Goal: Task Accomplishment & Management: Manage account settings

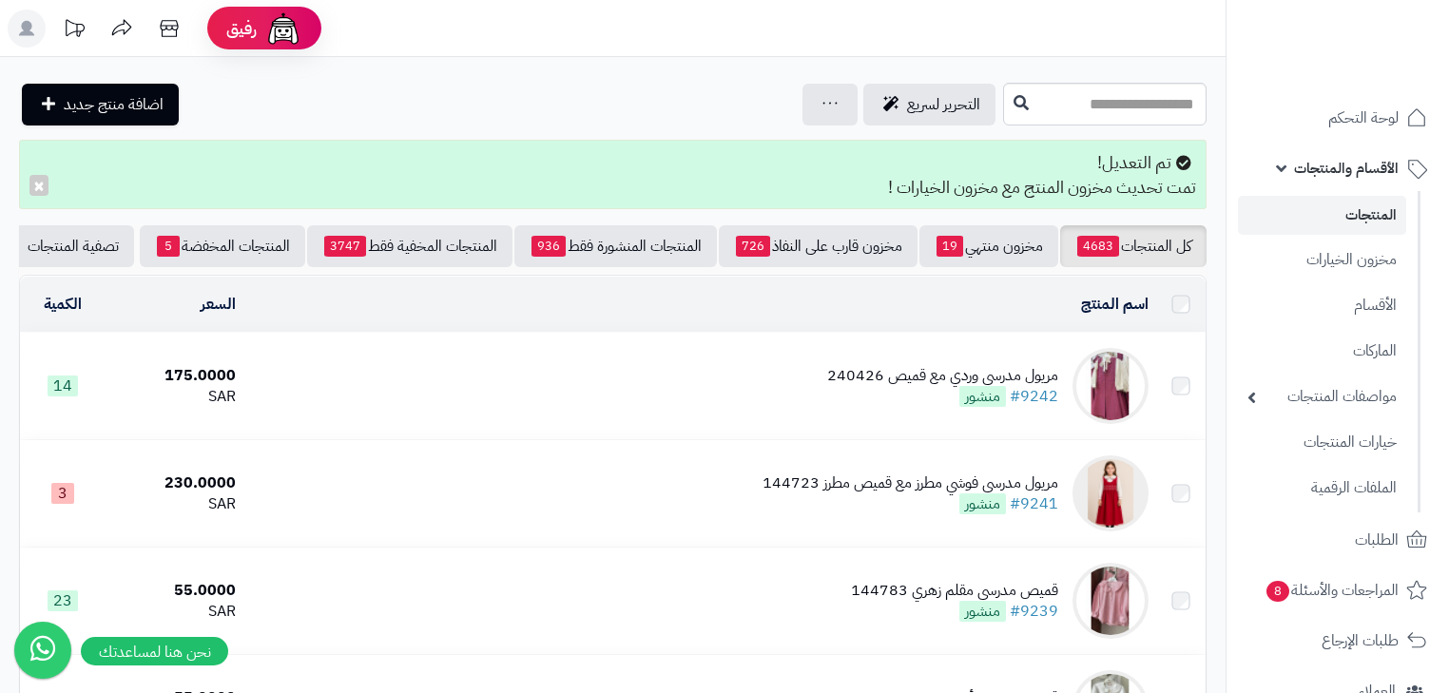
scroll to position [1674, 0]
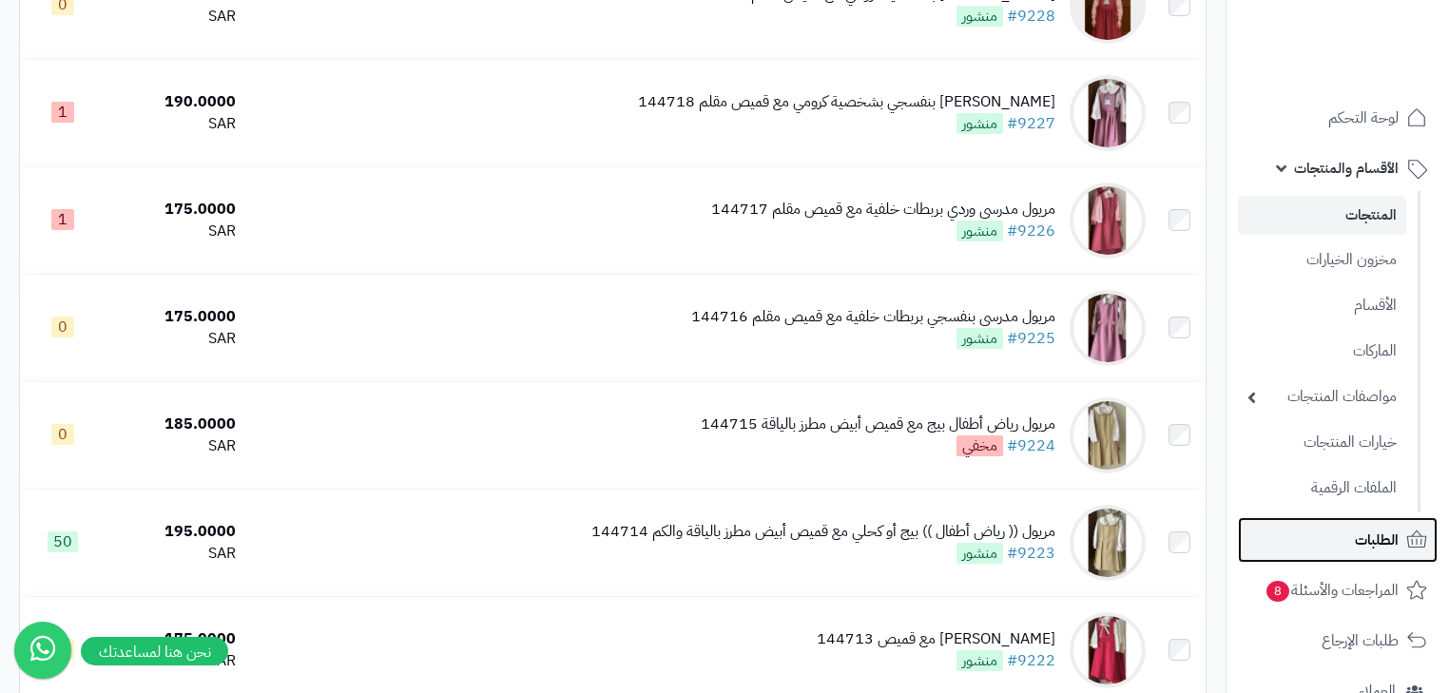
click at [1369, 540] on span "الطلبات" at bounding box center [1377, 540] width 44 height 27
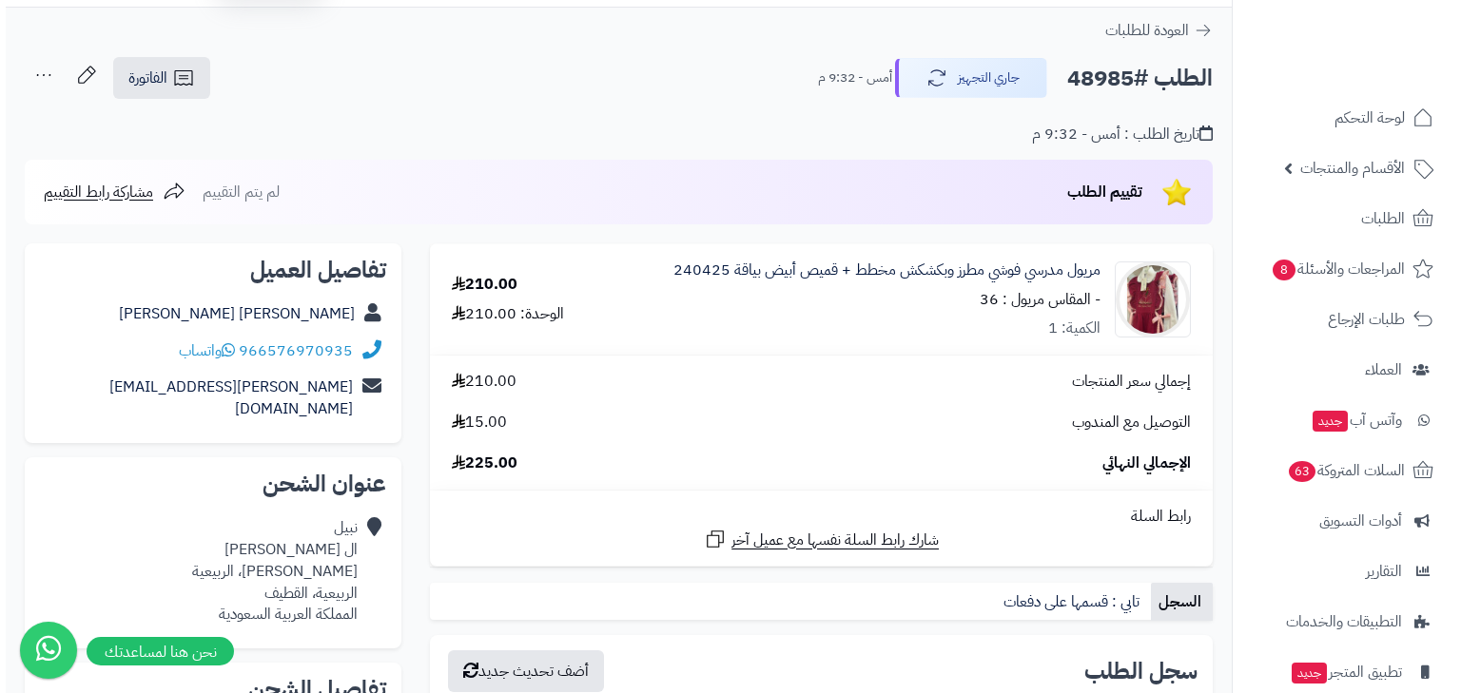
scroll to position [76, 0]
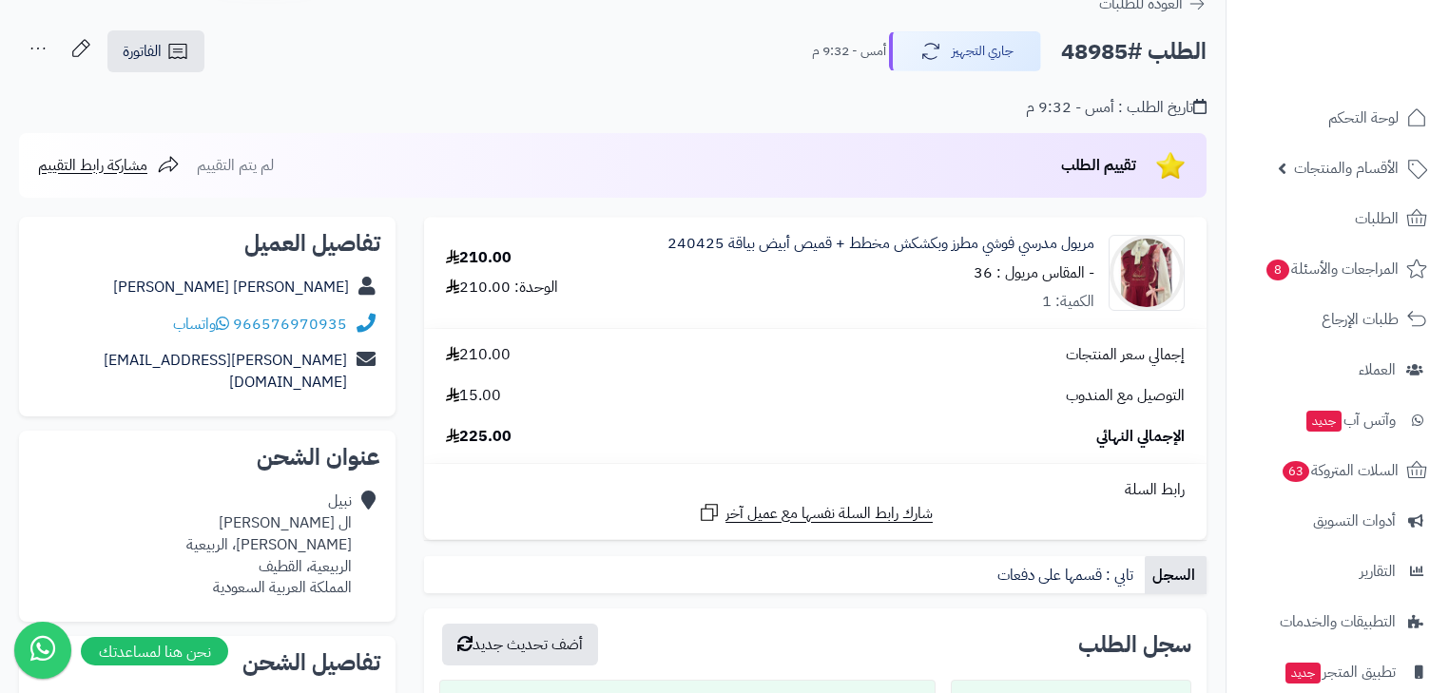
click at [46, 48] on icon at bounding box center [38, 48] width 38 height 38
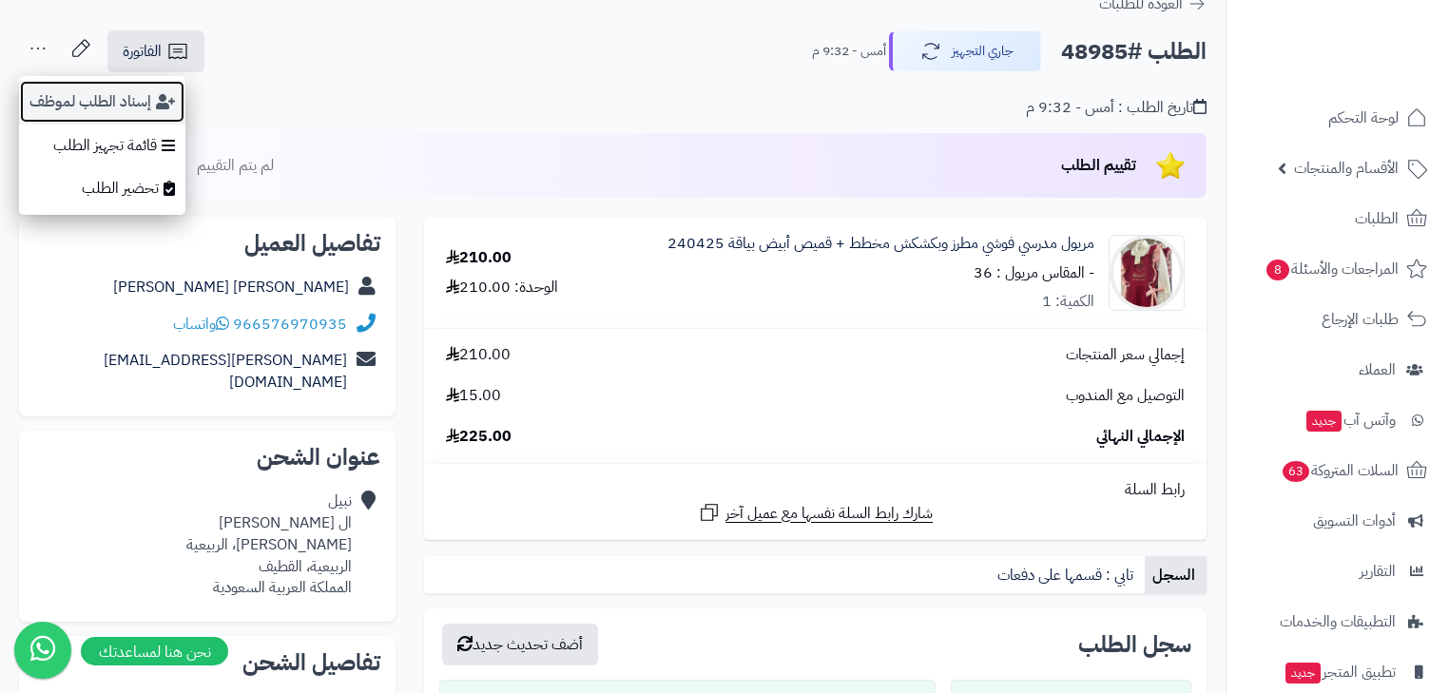
click at [70, 102] on button "إسناد الطلب لموظف" at bounding box center [102, 102] width 166 height 44
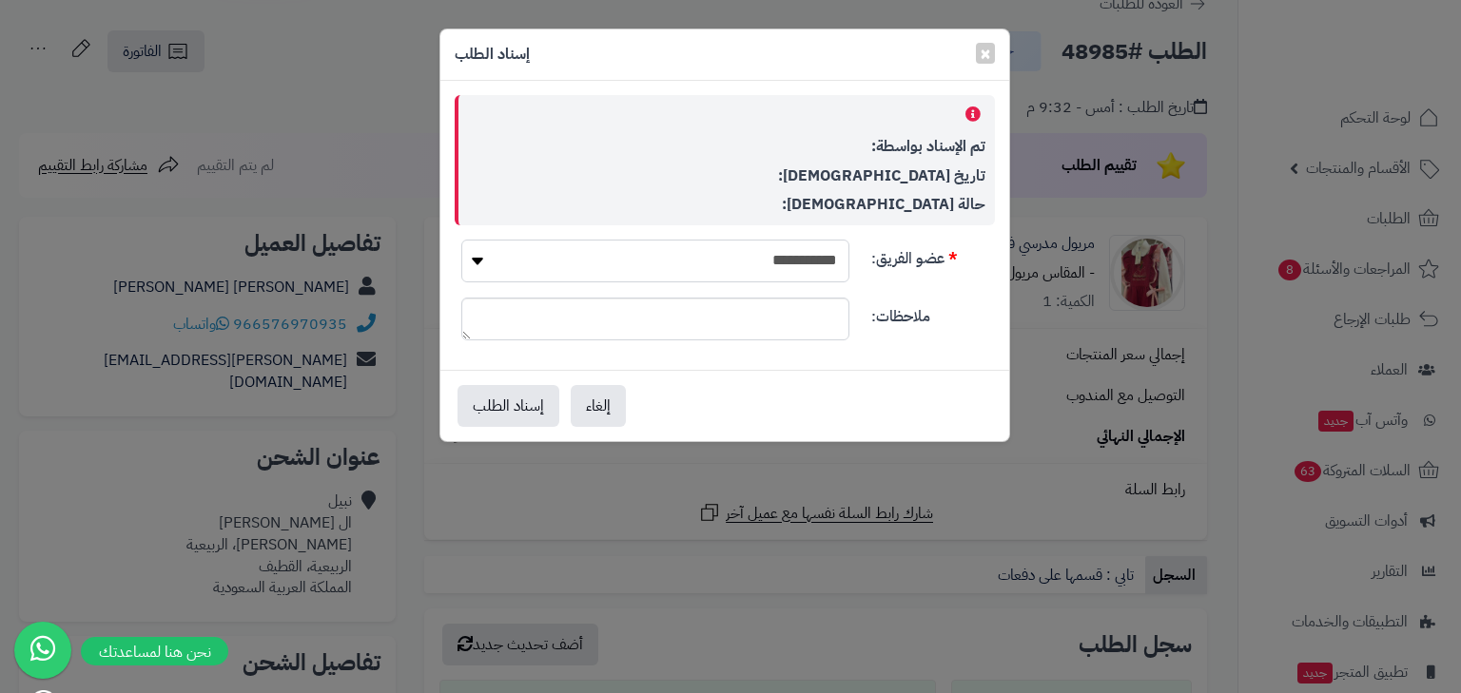
click at [700, 246] on select "**********" at bounding box center [655, 261] width 388 height 43
select select "*"
click at [461, 240] on select "**********" at bounding box center [655, 261] width 388 height 43
click at [520, 407] on button "إسناد الطلب" at bounding box center [508, 405] width 102 height 42
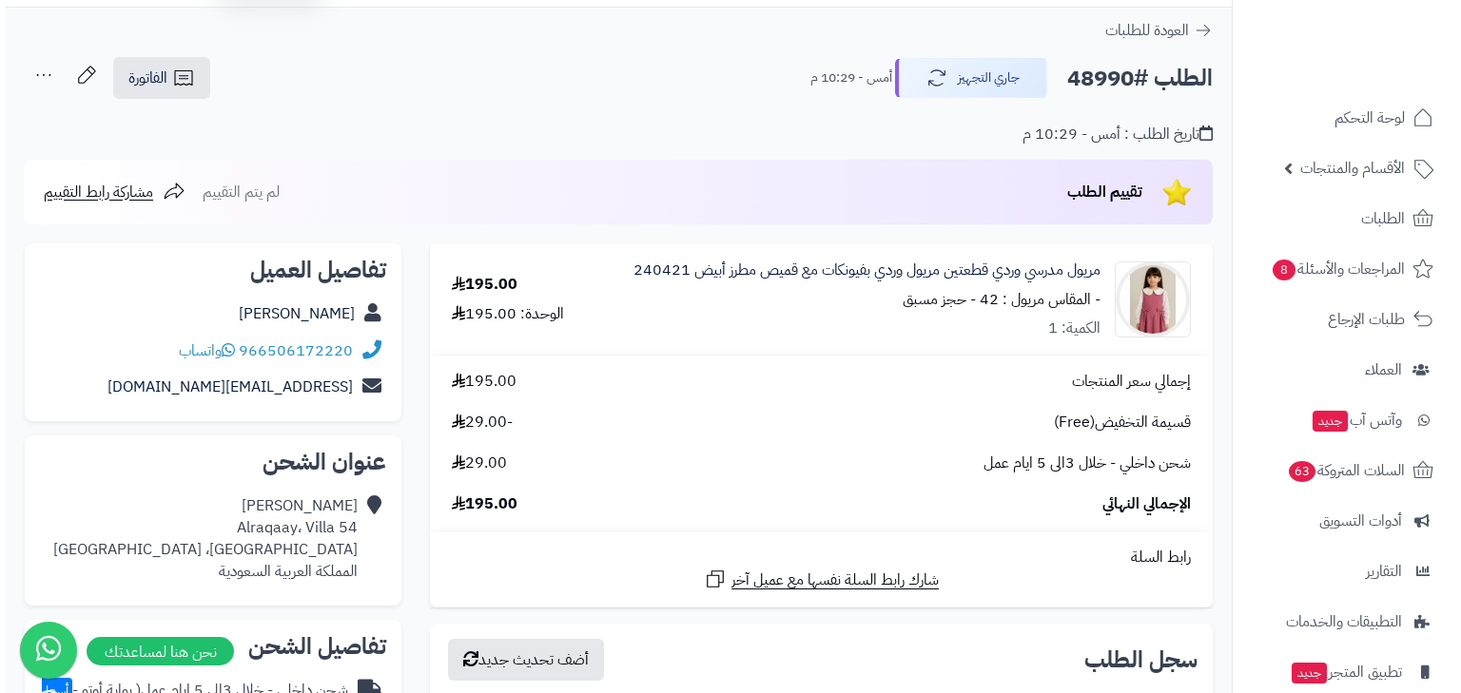
scroll to position [76, 0]
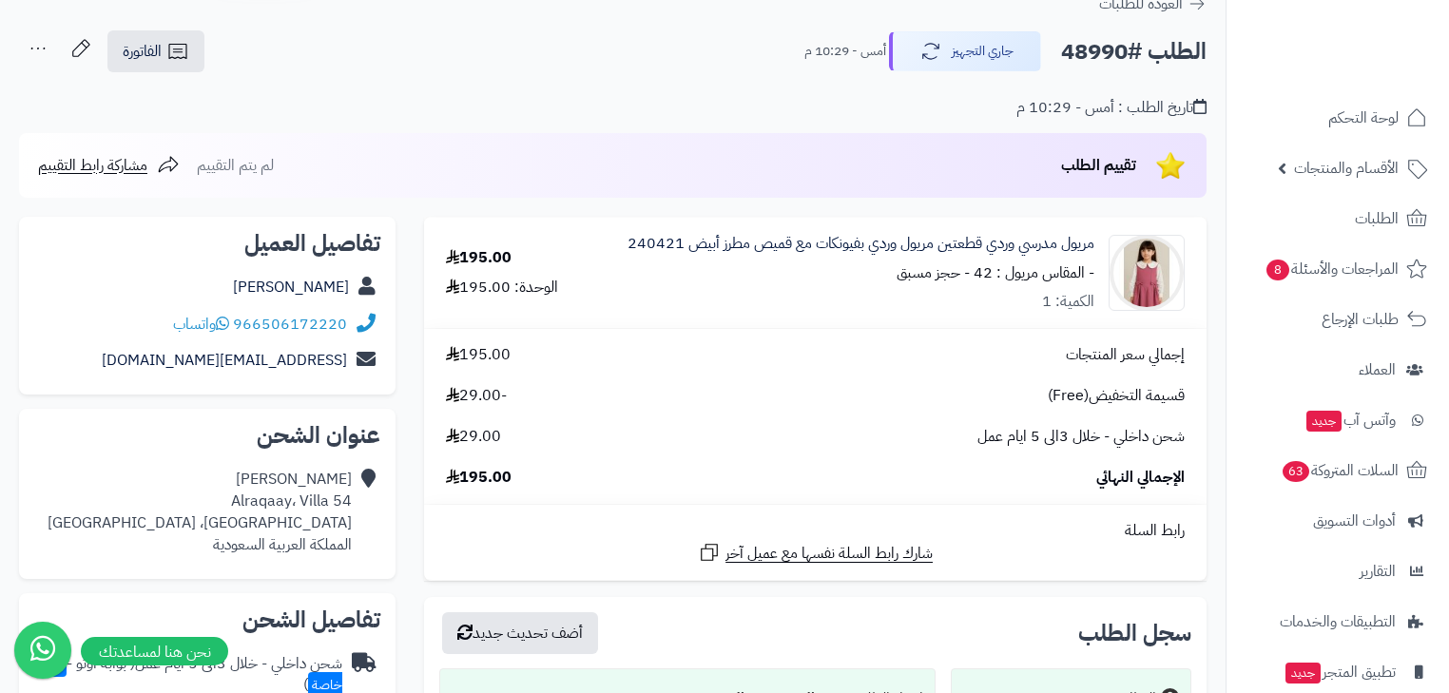
click at [49, 55] on icon at bounding box center [38, 48] width 38 height 38
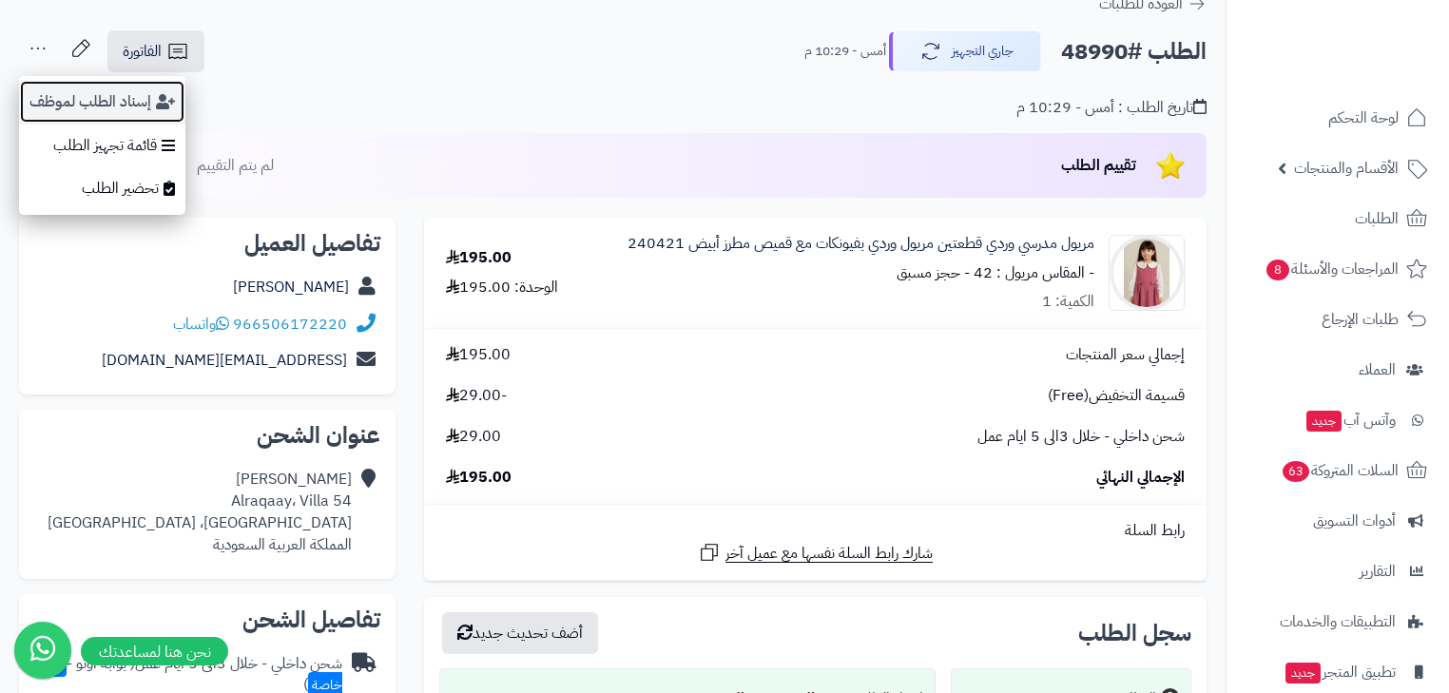
click at [76, 96] on button "إسناد الطلب لموظف" at bounding box center [102, 102] width 166 height 44
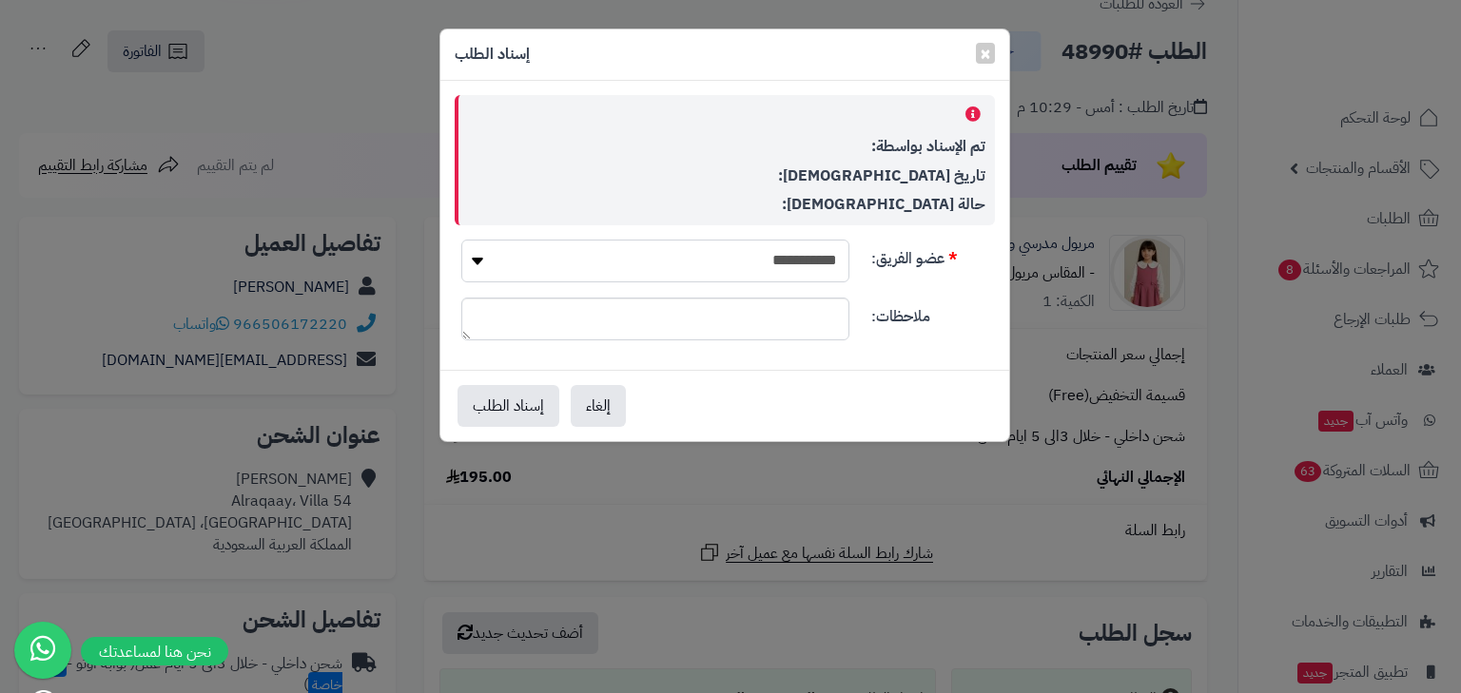
click at [833, 259] on select "**********" at bounding box center [655, 261] width 388 height 43
select select "*"
click at [461, 240] on select "**********" at bounding box center [655, 261] width 388 height 43
click at [507, 399] on button "إسناد الطلب" at bounding box center [508, 405] width 102 height 42
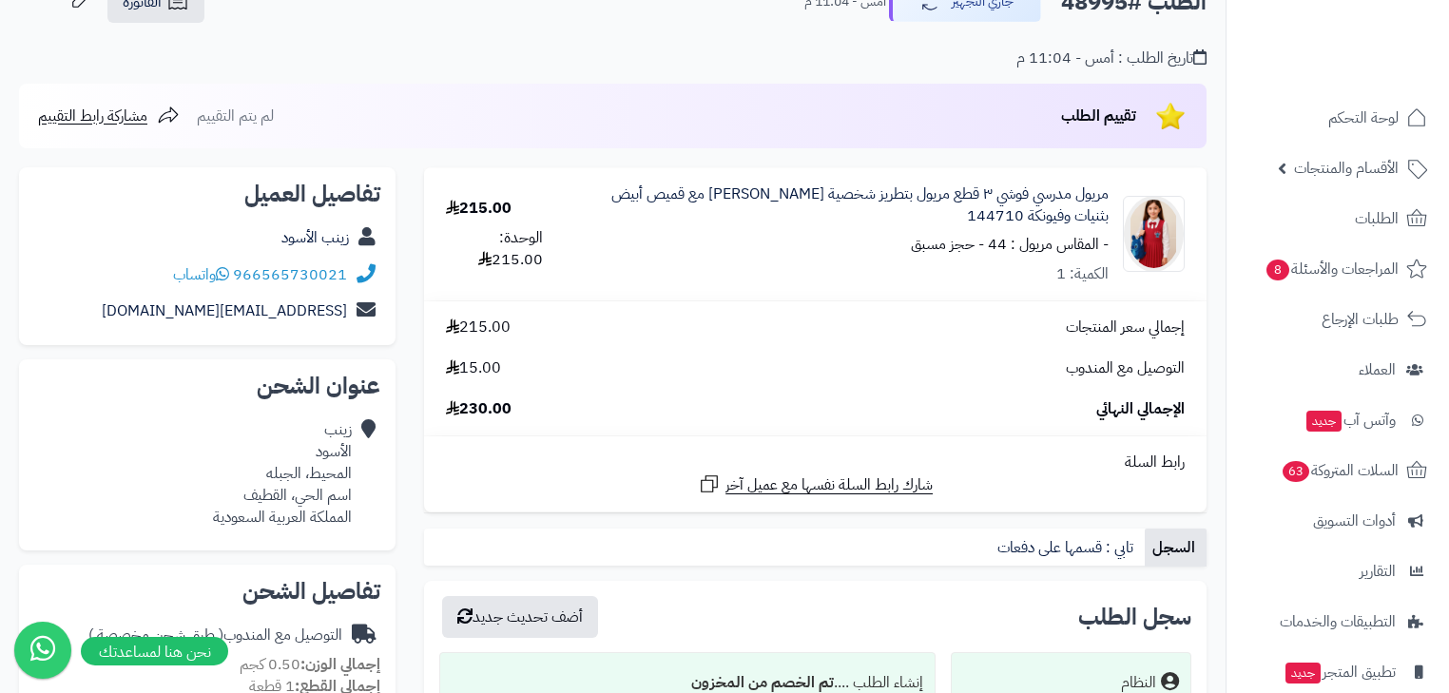
scroll to position [152, 0]
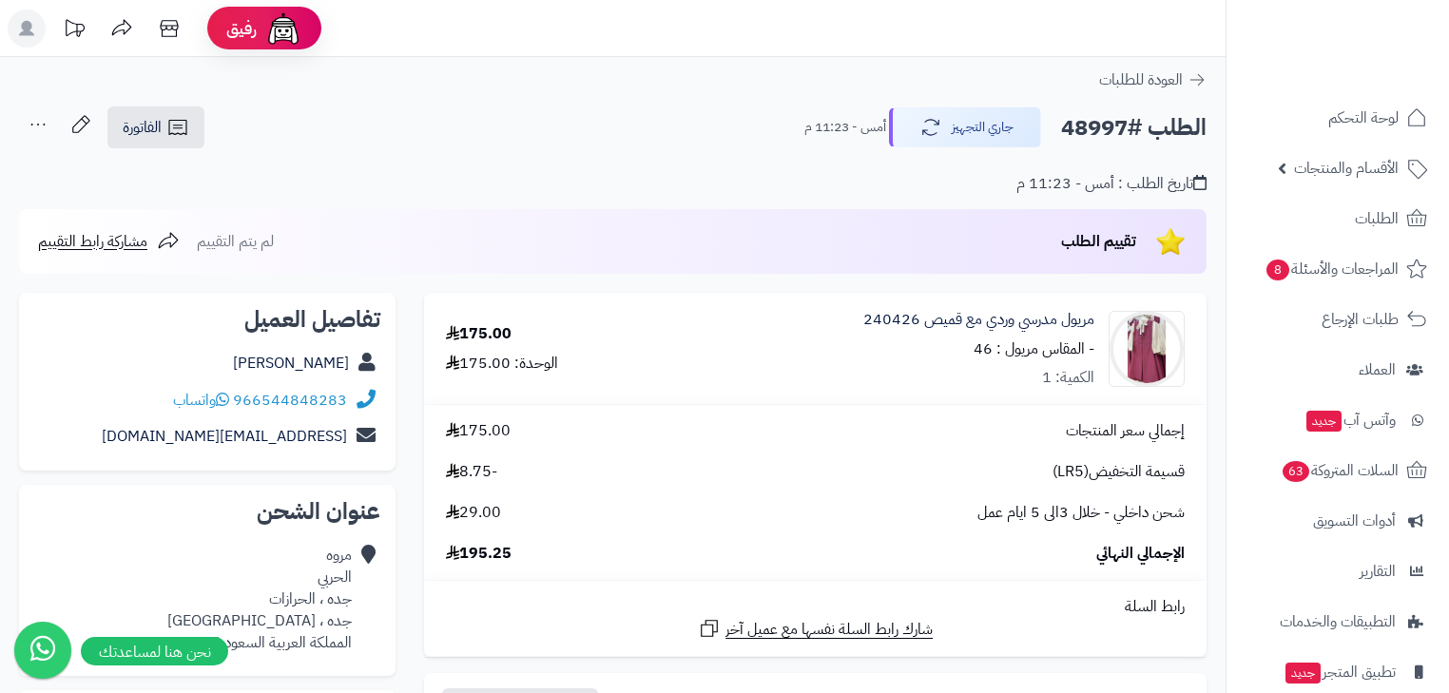
click at [42, 116] on icon at bounding box center [38, 125] width 38 height 38
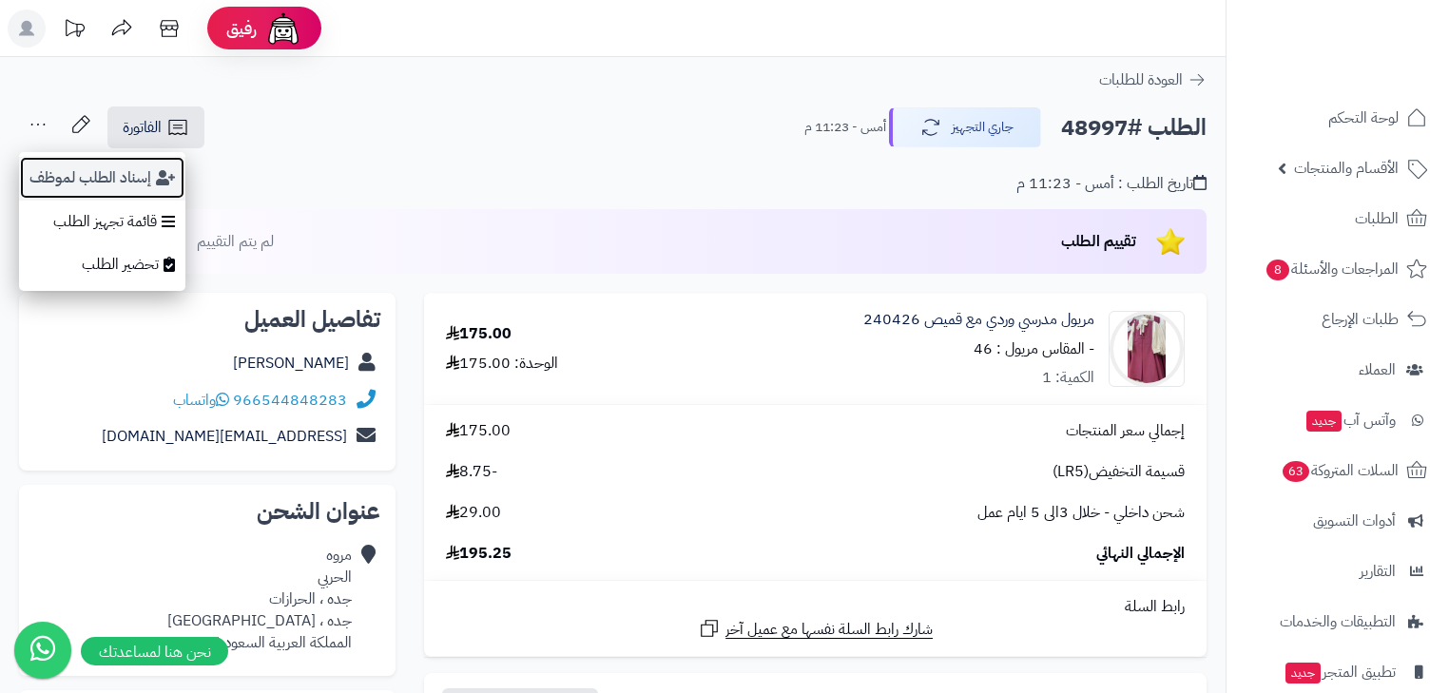
click at [86, 180] on button "إسناد الطلب لموظف" at bounding box center [102, 178] width 166 height 44
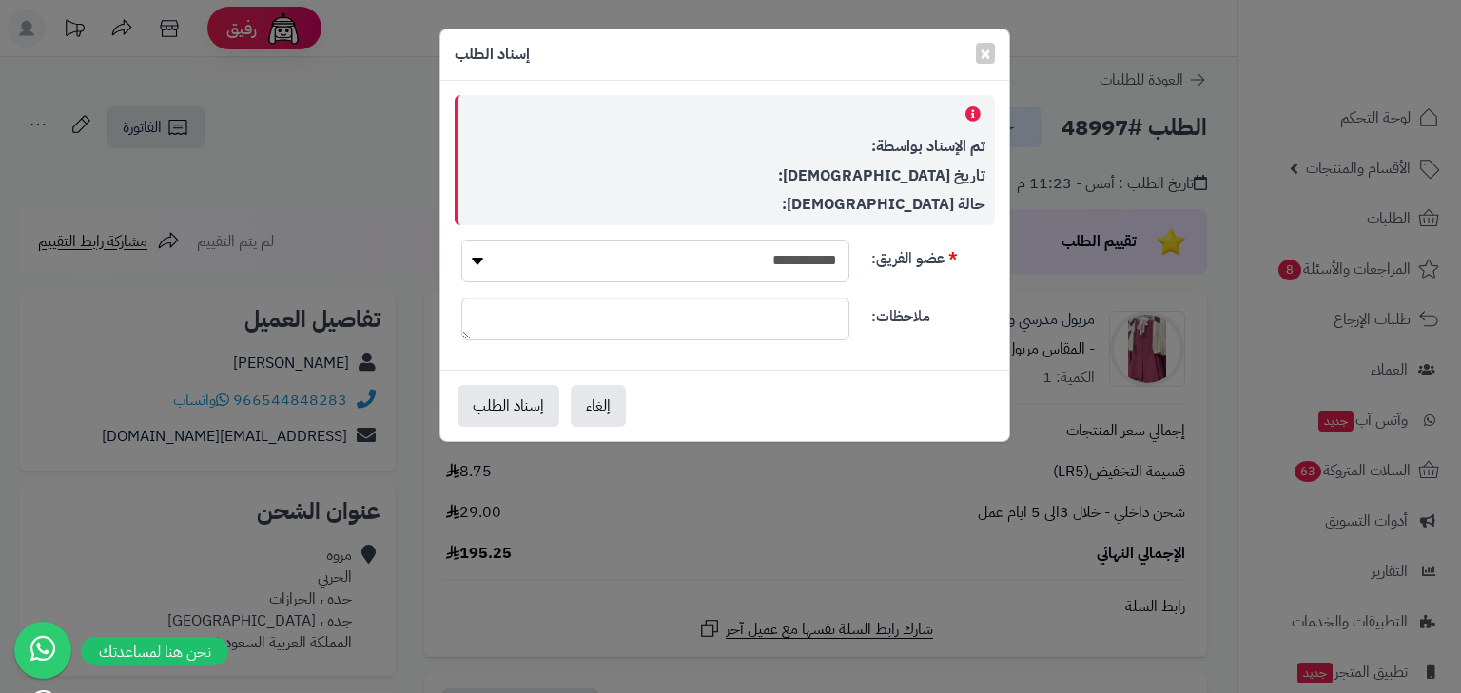
click at [803, 262] on select "**********" at bounding box center [655, 261] width 388 height 43
select select "*"
click at [461, 240] on select "**********" at bounding box center [655, 261] width 388 height 43
click at [514, 424] on button "إسناد الطلب" at bounding box center [508, 405] width 102 height 42
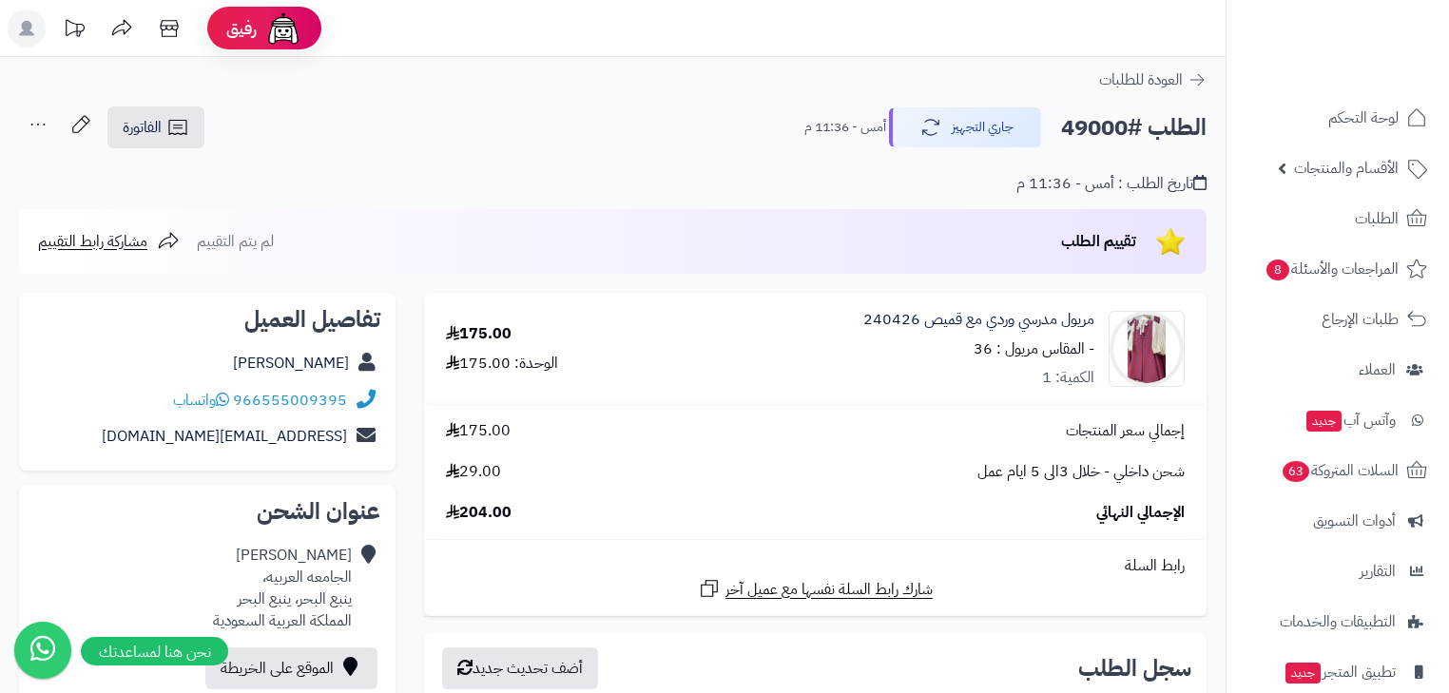
click at [46, 126] on icon at bounding box center [38, 125] width 38 height 38
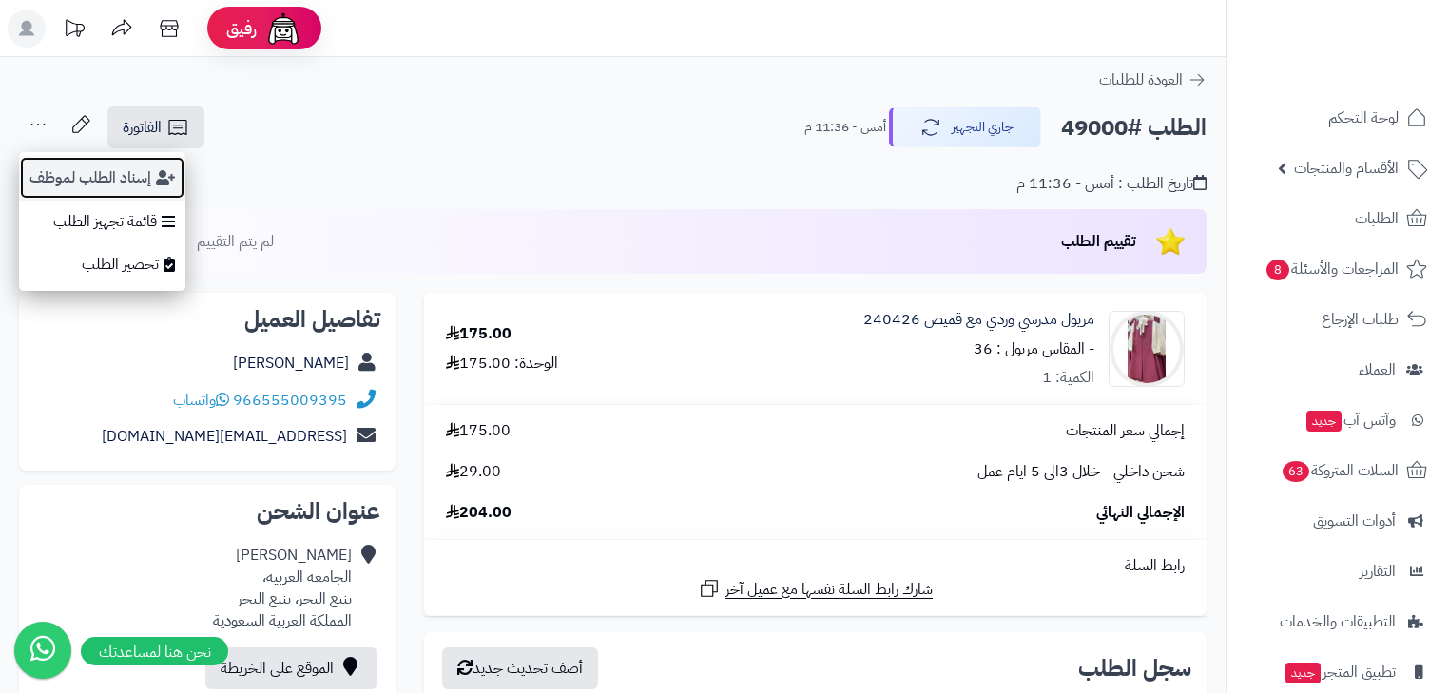
click at [49, 156] on button "إسناد الطلب لموظف" at bounding box center [102, 178] width 166 height 44
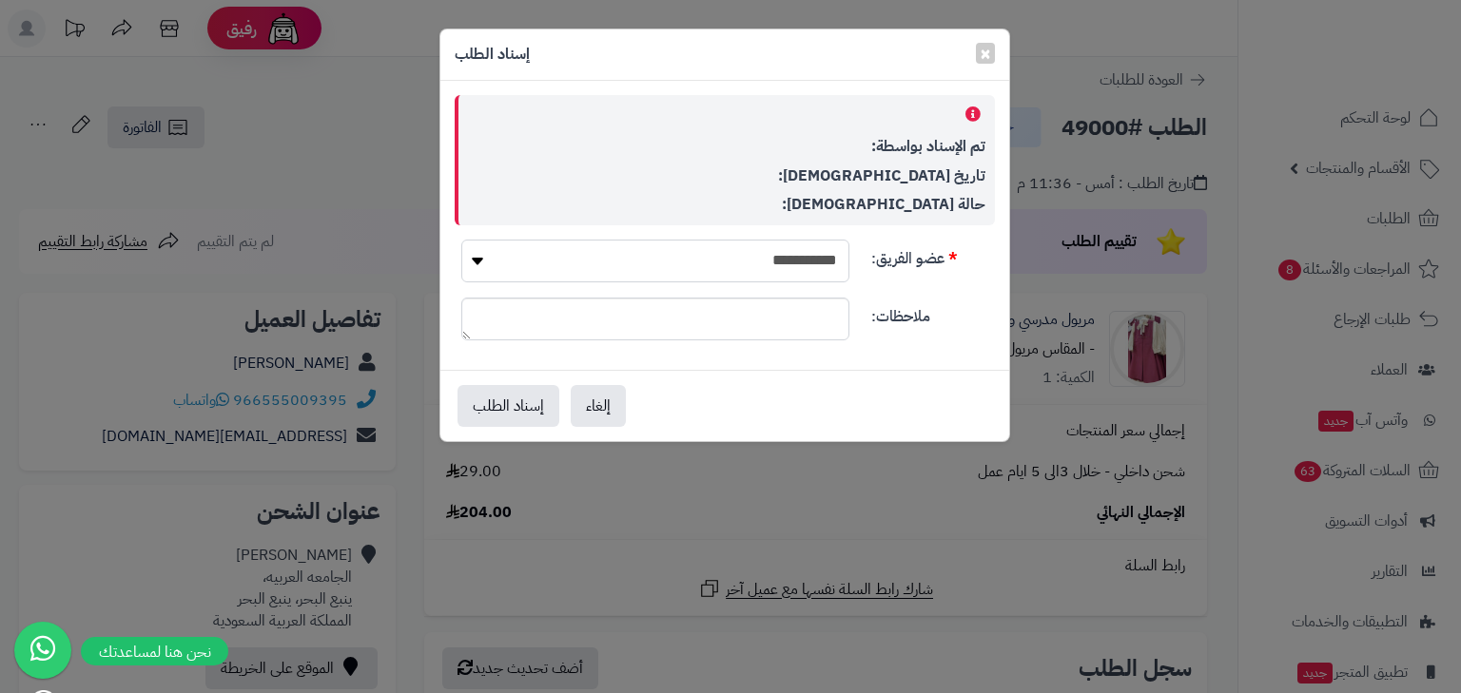
click at [747, 261] on select "**********" at bounding box center [655, 261] width 388 height 43
select select "*"
click at [461, 240] on select "**********" at bounding box center [655, 261] width 388 height 43
click at [536, 396] on button "إسناد الطلب" at bounding box center [508, 405] width 102 height 42
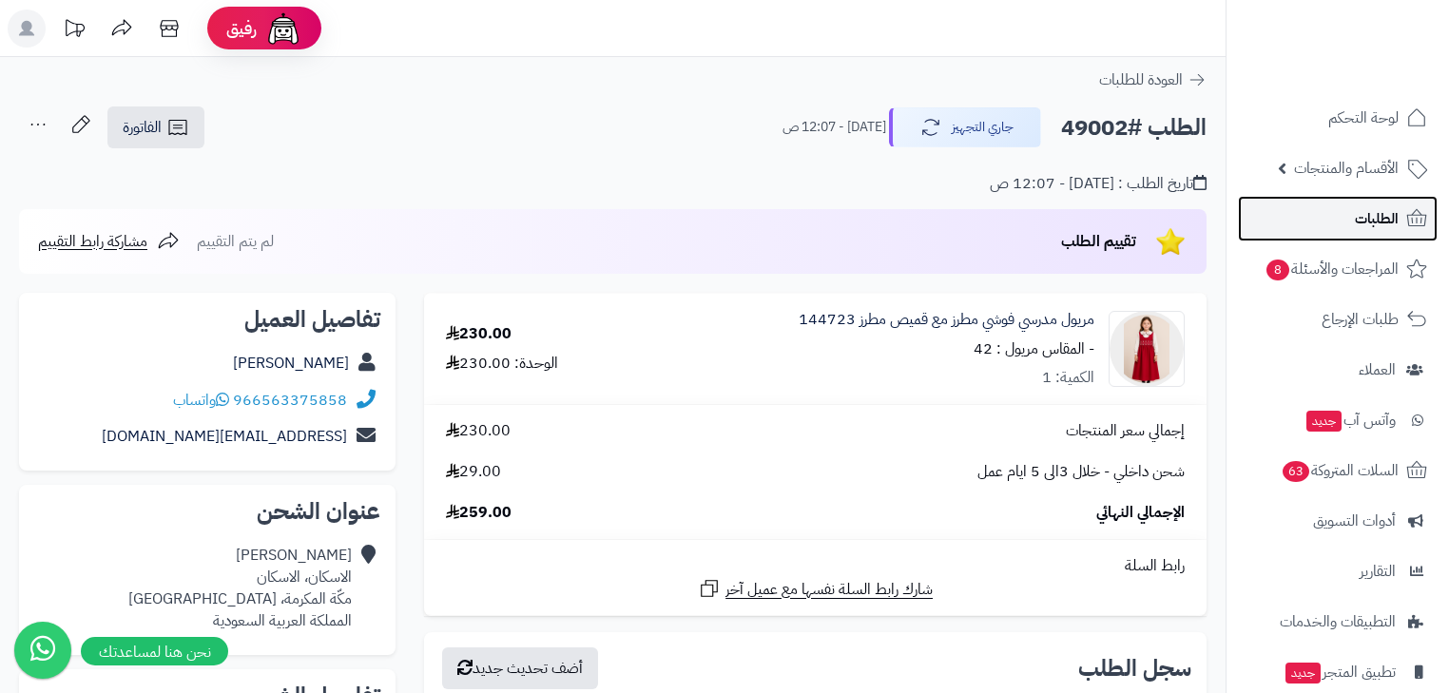
click at [1327, 221] on link "الطلبات" at bounding box center [1338, 219] width 200 height 46
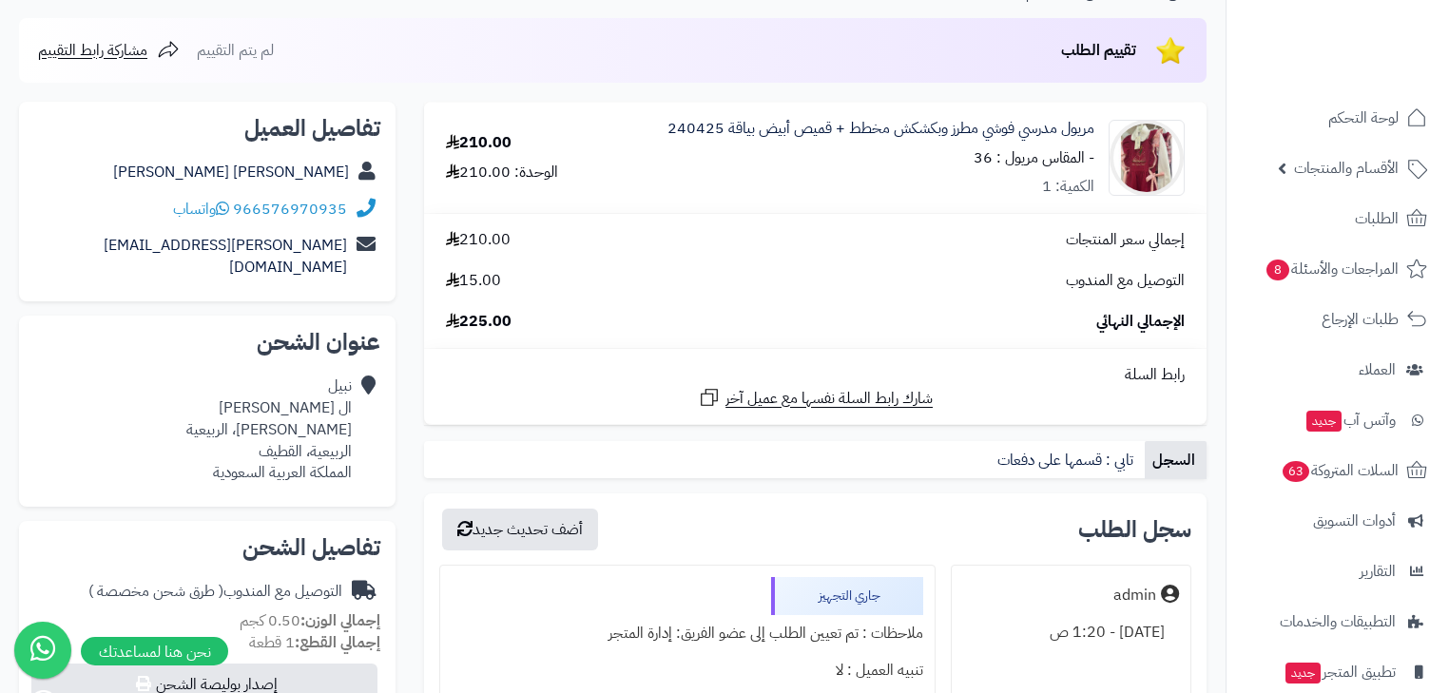
scroll to position [228, 0]
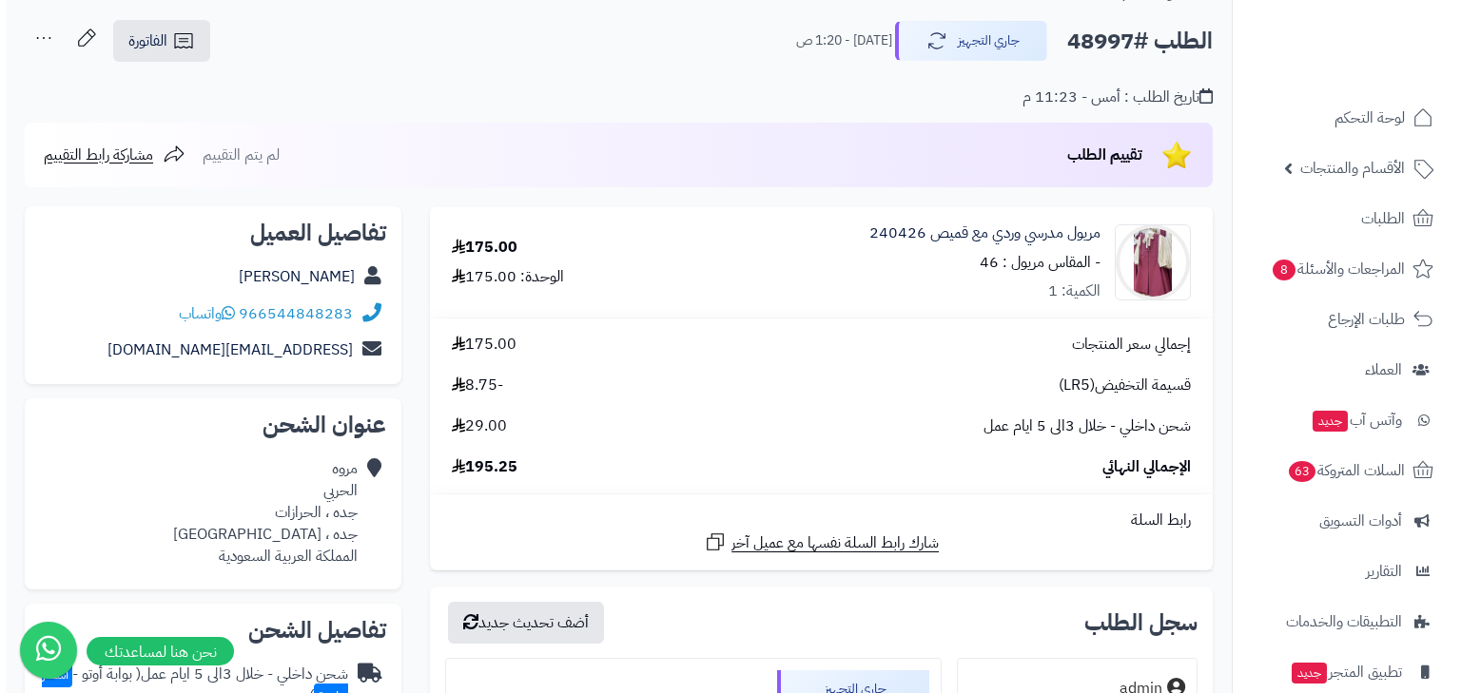
scroll to position [304, 0]
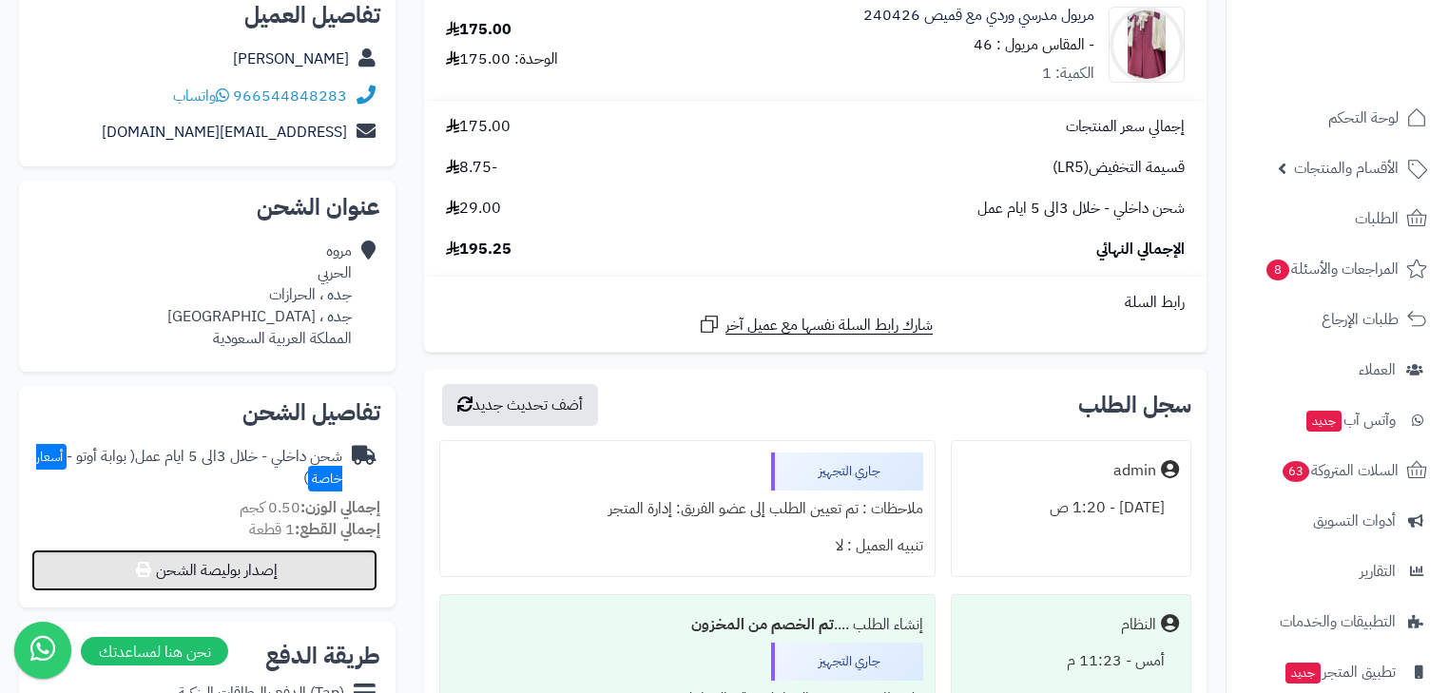
click at [268, 559] on button "إصدار بوليصة الشحن" at bounding box center [204, 571] width 346 height 42
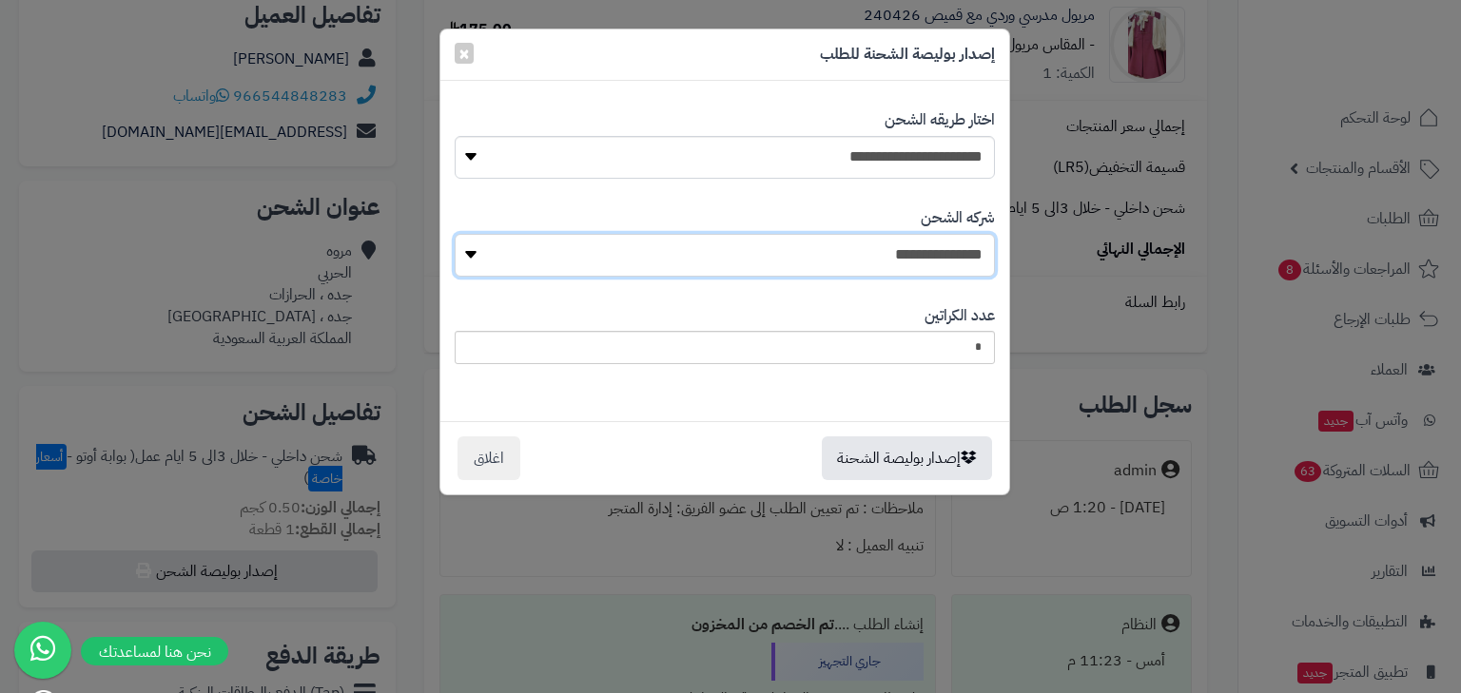
click at [928, 237] on select "**********" at bounding box center [725, 255] width 540 height 43
select select "****"
click at [459, 234] on select "**********" at bounding box center [725, 255] width 540 height 43
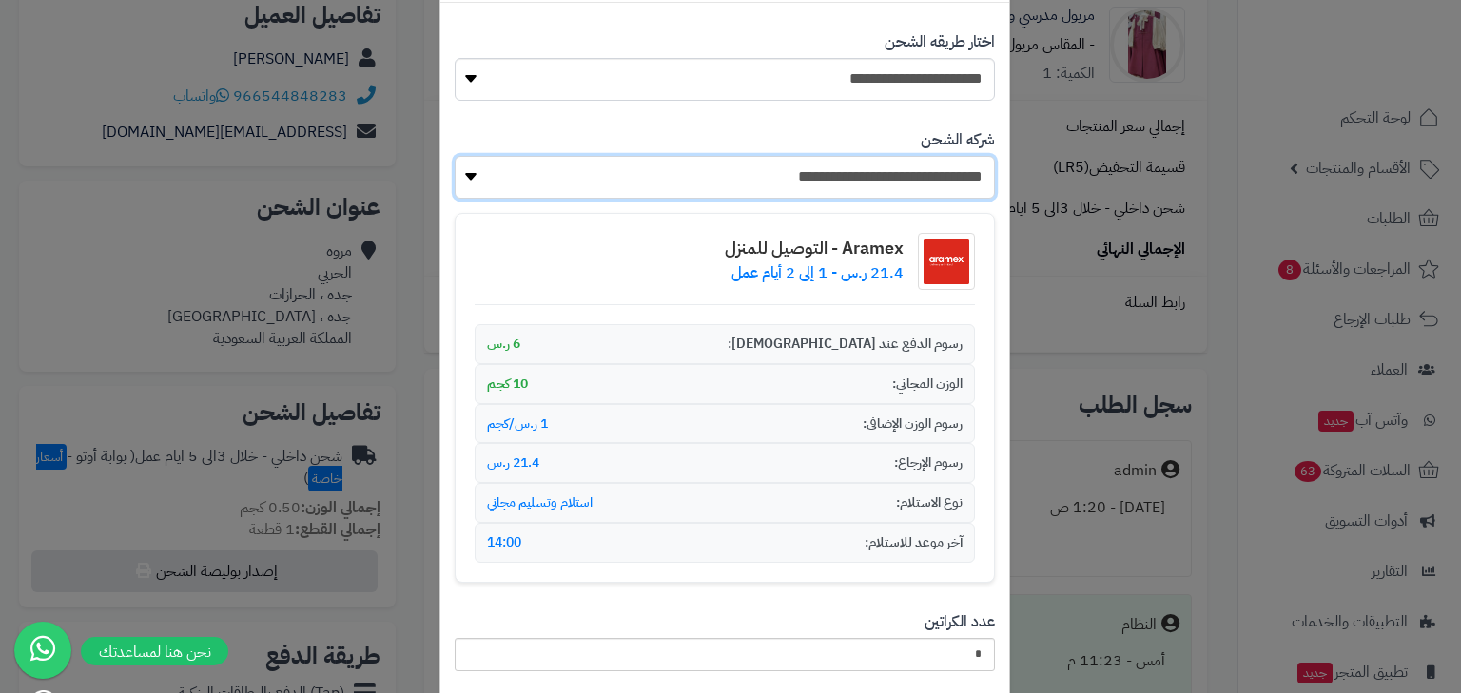
scroll to position [212, 0]
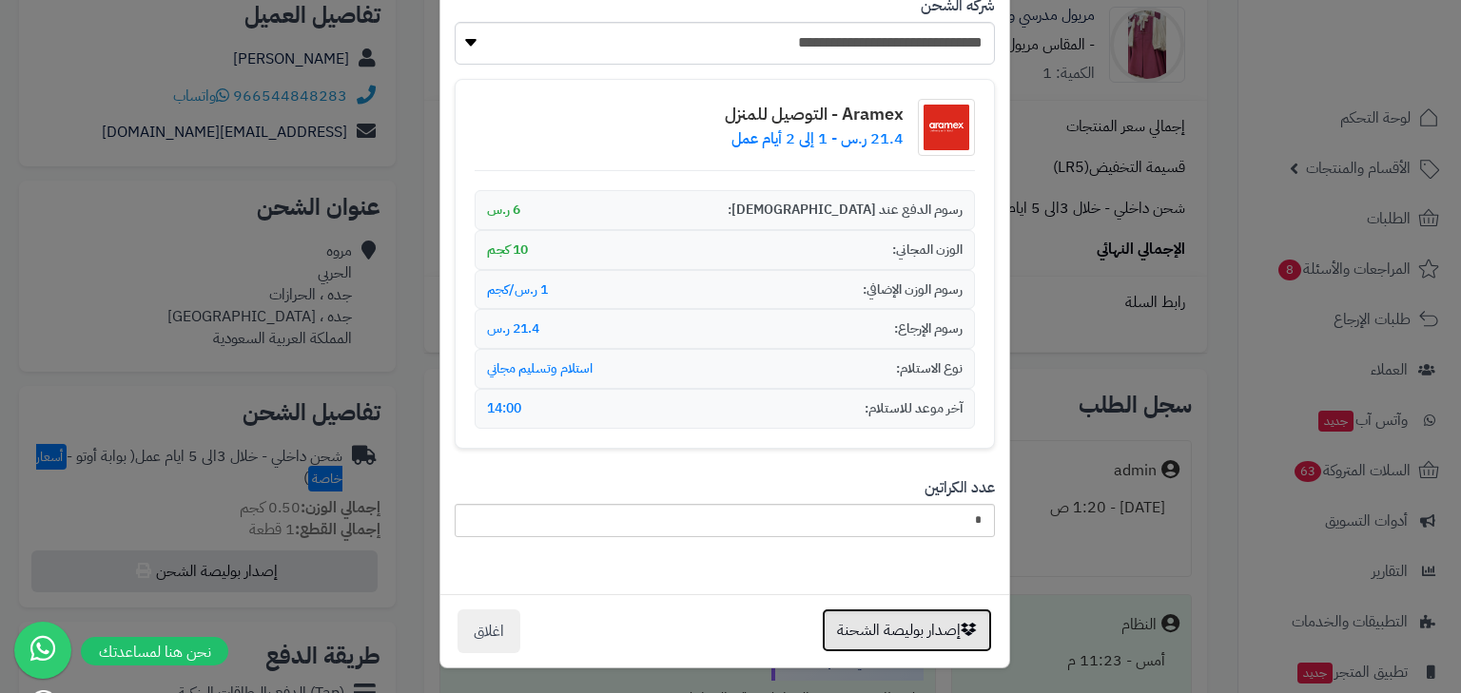
click at [891, 621] on button "إصدار بوليصة الشحنة" at bounding box center [907, 631] width 170 height 44
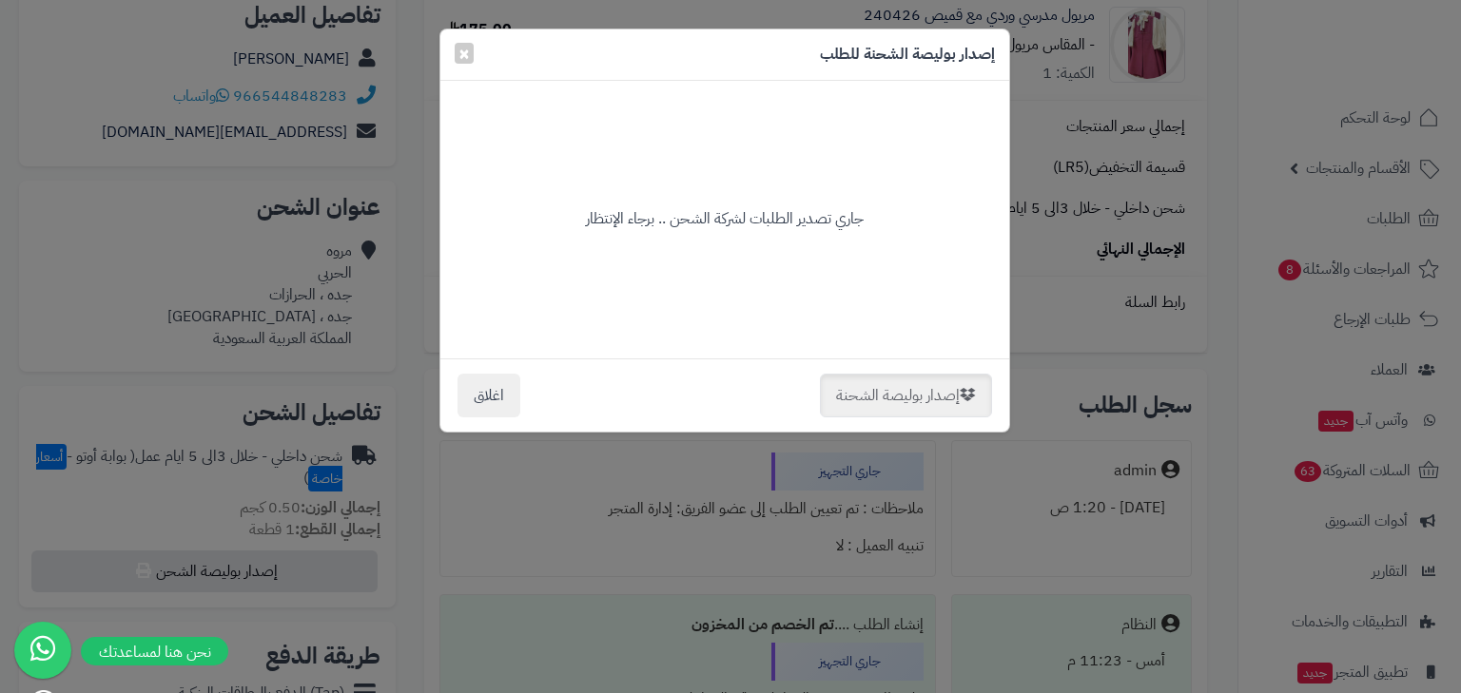
scroll to position [0, 0]
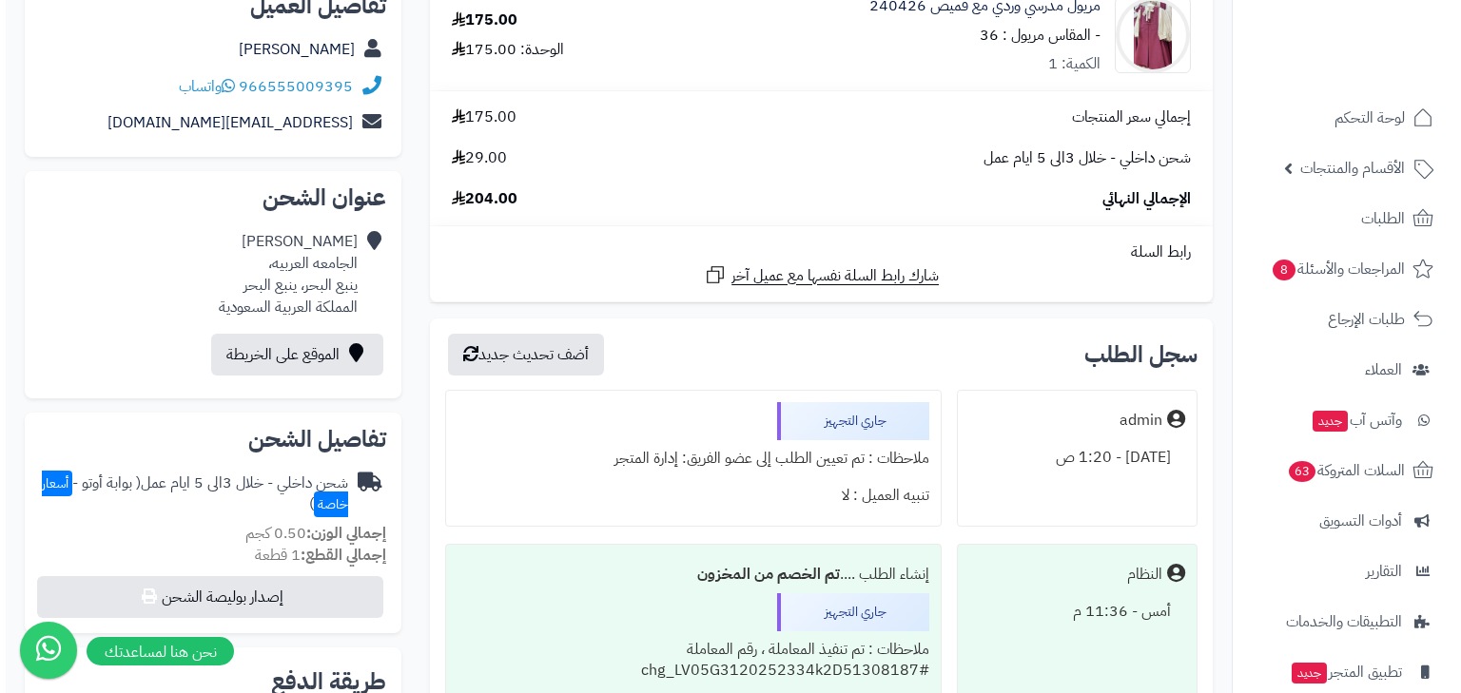
scroll to position [533, 0]
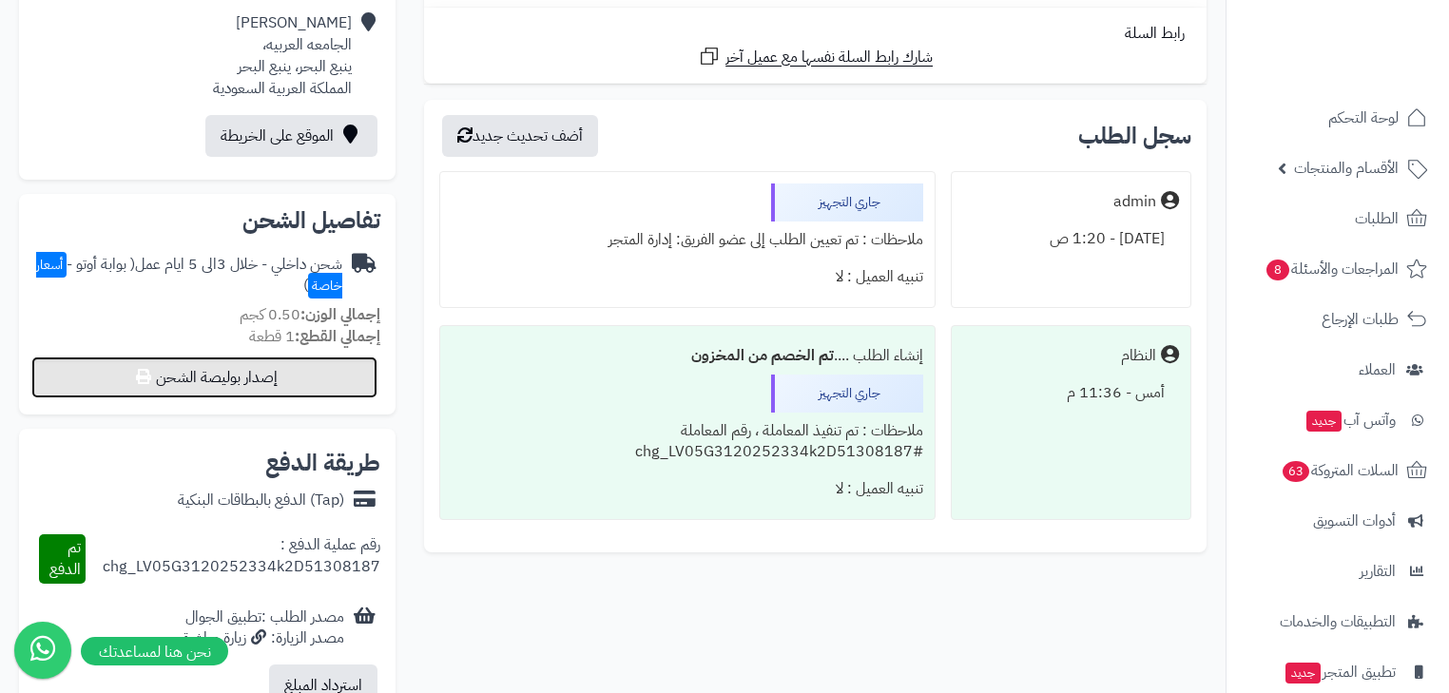
click at [338, 380] on button "إصدار بوليصة الشحن" at bounding box center [204, 378] width 346 height 42
select select "***"
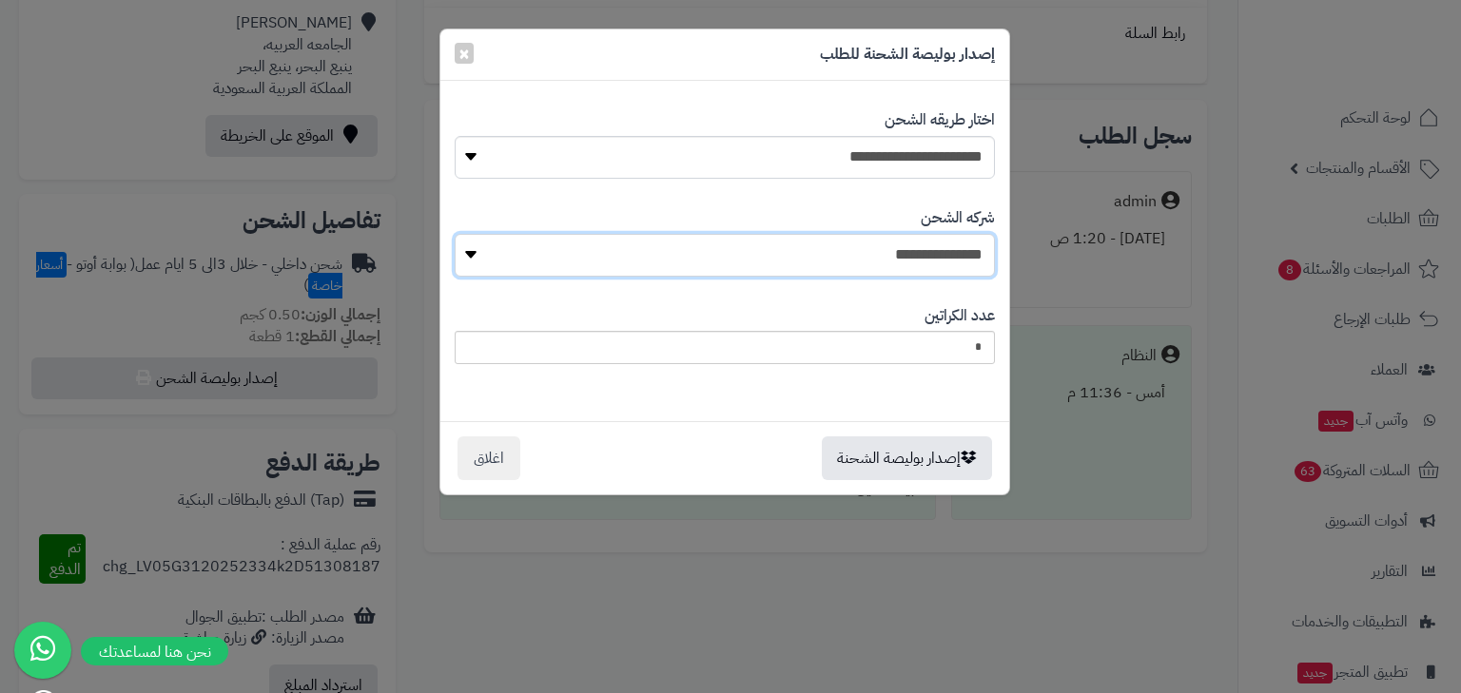
click at [932, 269] on select "**********" at bounding box center [725, 255] width 540 height 43
click at [459, 234] on select "**********" at bounding box center [725, 255] width 540 height 43
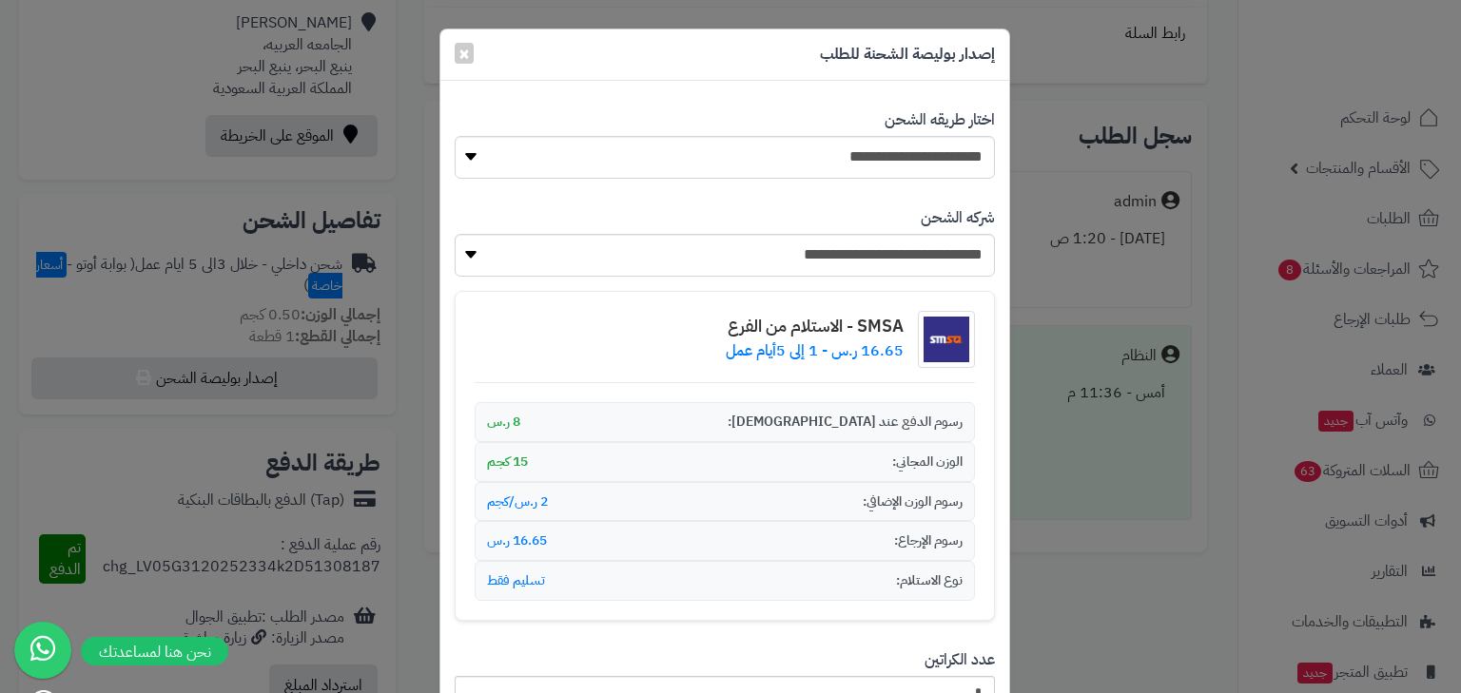
click at [924, 544] on div "رسوم الإرجاع: 16.65 ر.س" at bounding box center [725, 541] width 500 height 40
click at [937, 273] on div "**********" at bounding box center [725, 414] width 540 height 443
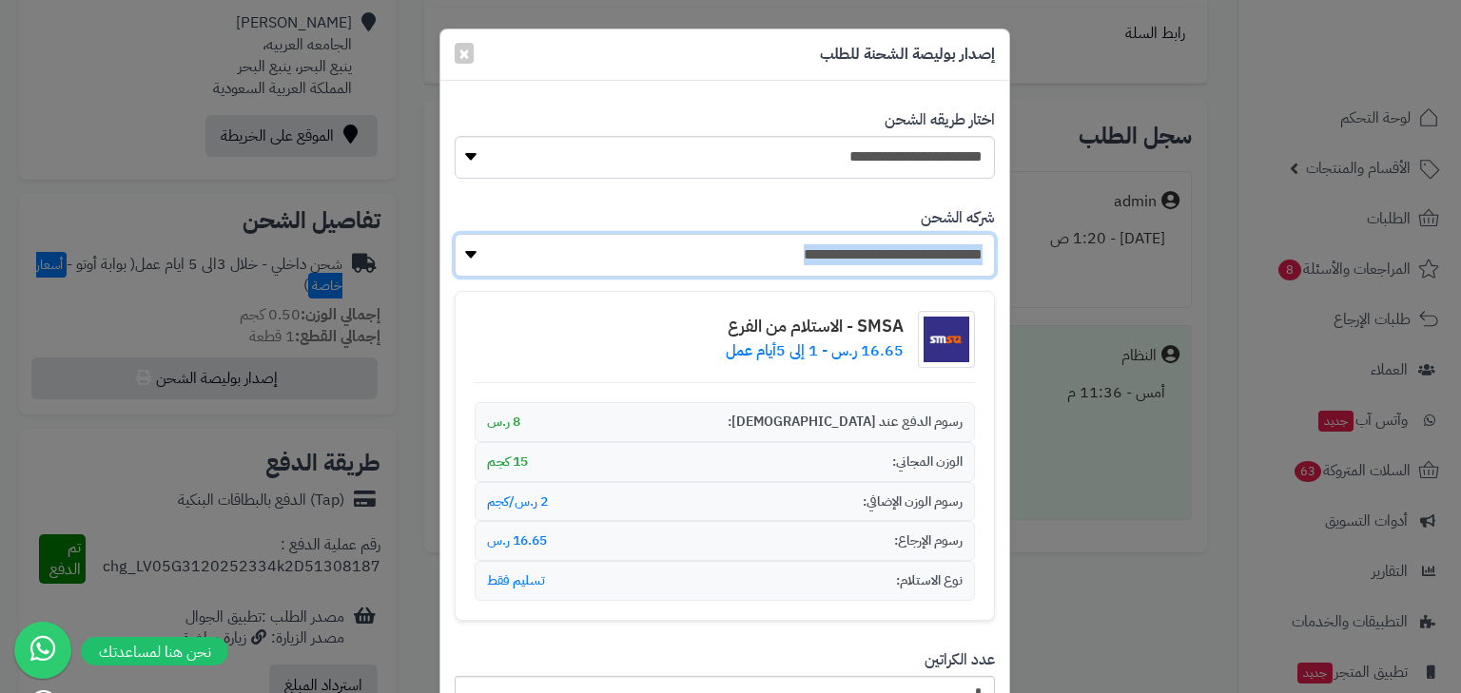
click at [943, 249] on select "**********" at bounding box center [725, 255] width 540 height 43
select select "****"
click at [459, 234] on select "**********" at bounding box center [725, 255] width 540 height 43
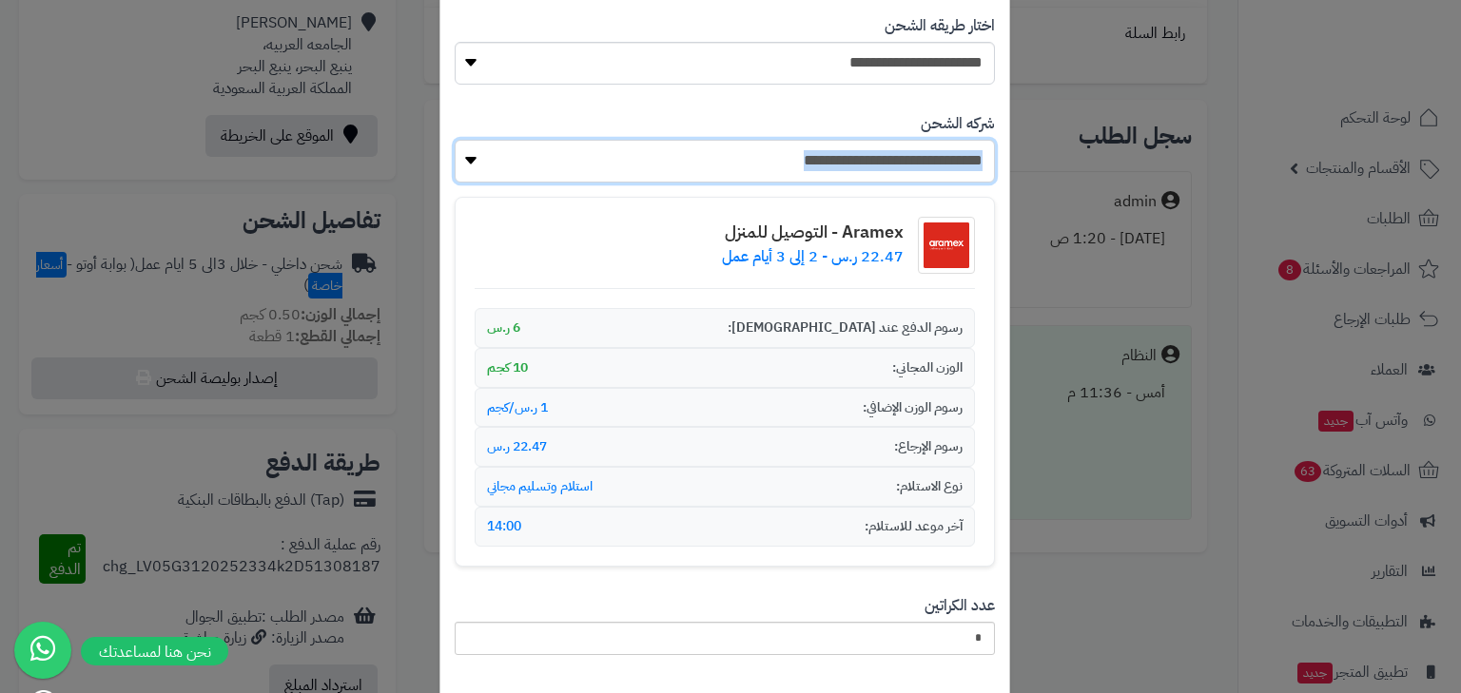
scroll to position [212, 0]
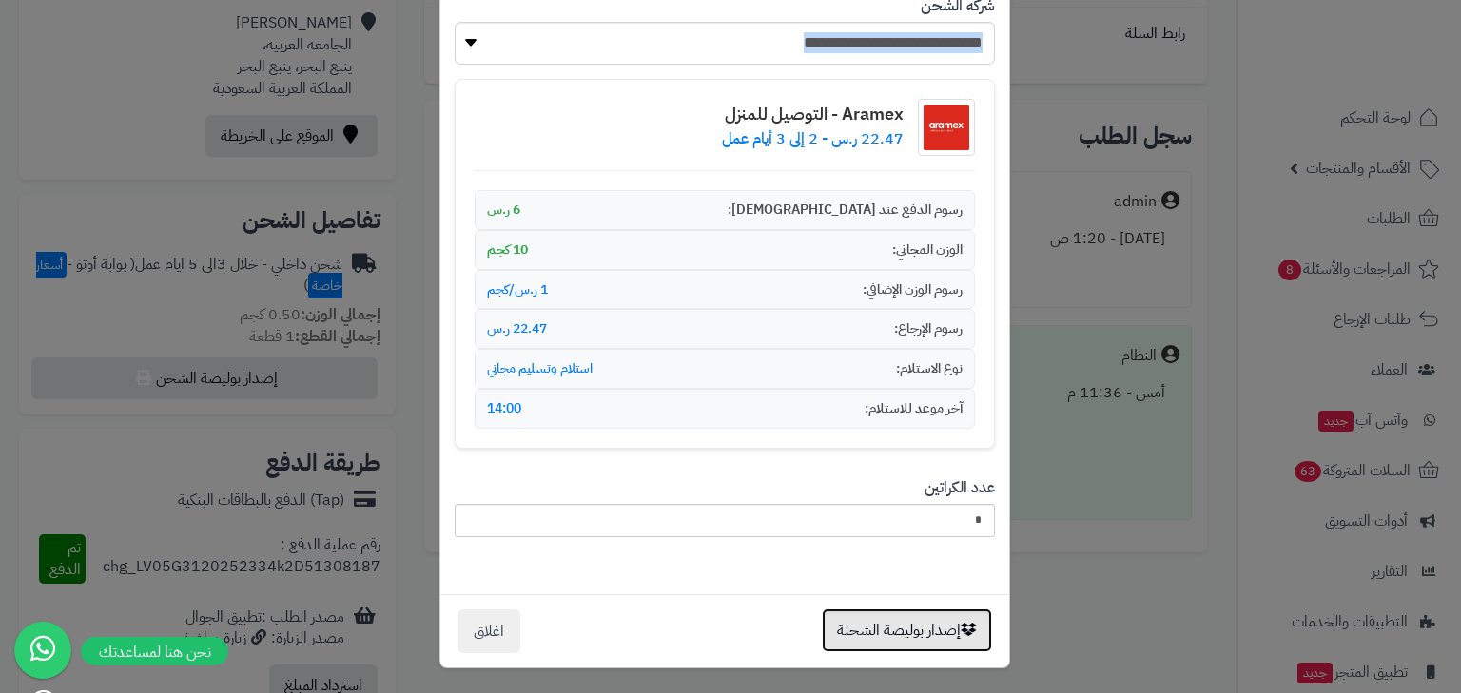
click at [913, 626] on button "إصدار بوليصة الشحنة" at bounding box center [907, 631] width 170 height 44
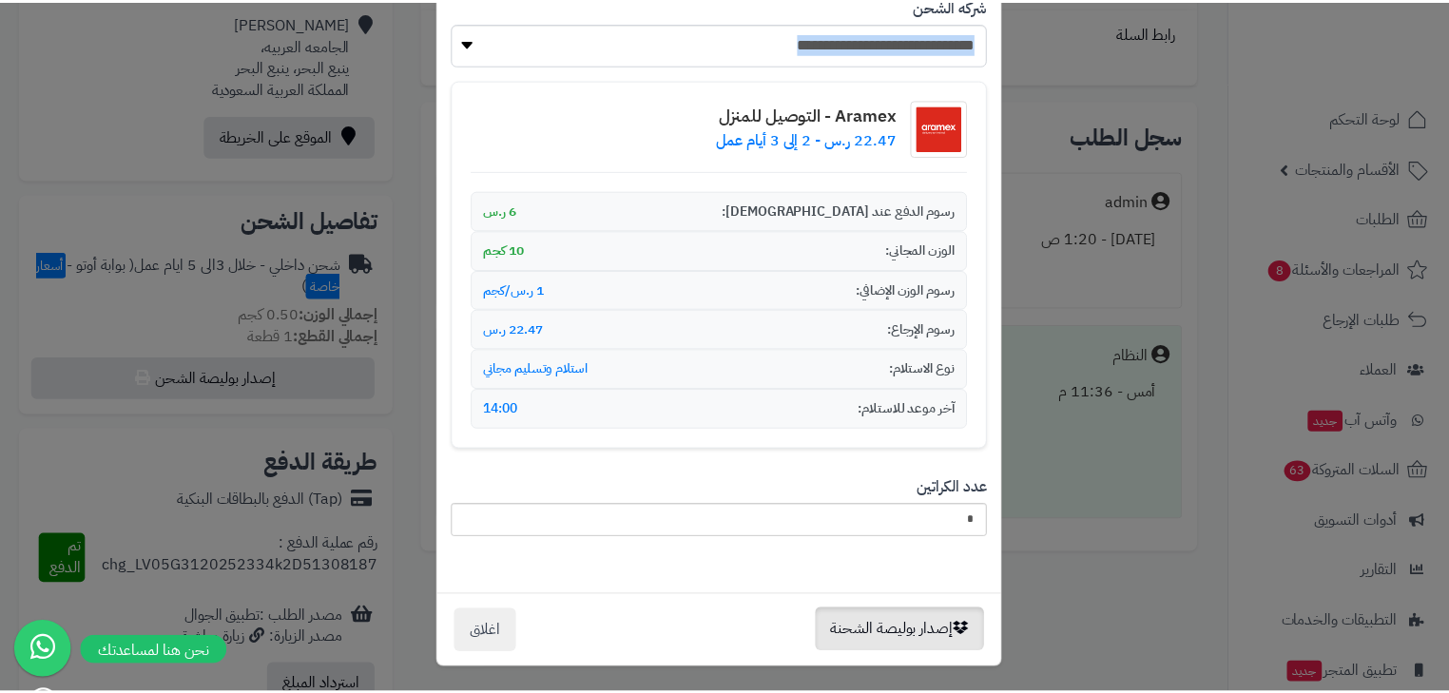
scroll to position [0, 0]
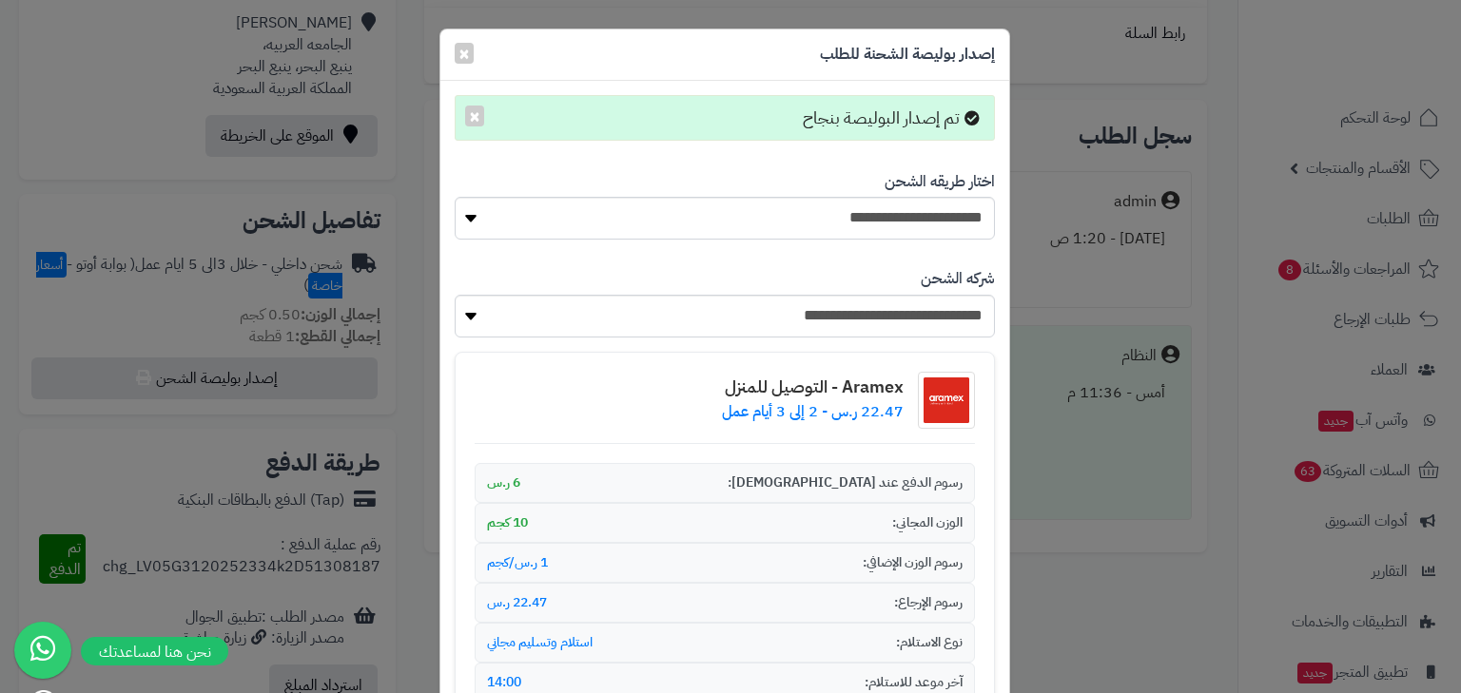
click at [1347, 209] on div "**********" at bounding box center [730, 346] width 1461 height 693
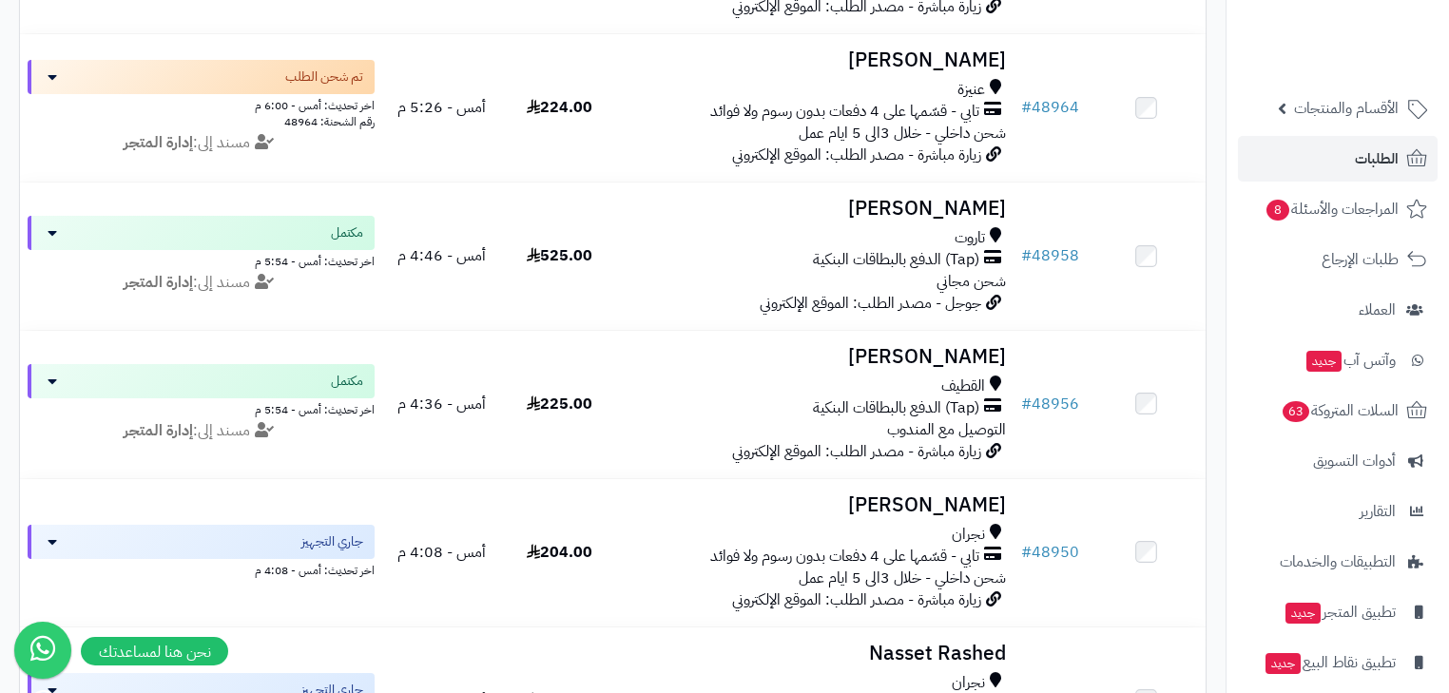
scroll to position [126, 0]
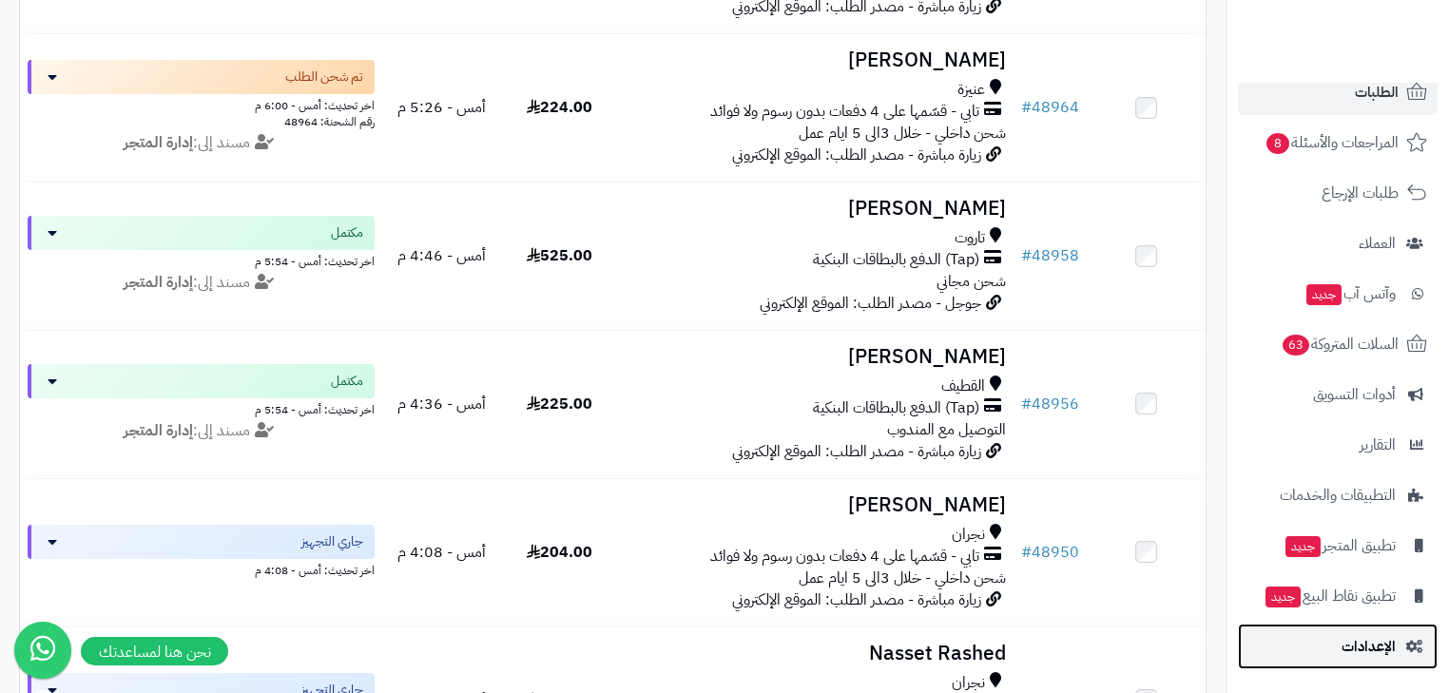
click at [1324, 648] on link "الإعدادات" at bounding box center [1338, 647] width 200 height 46
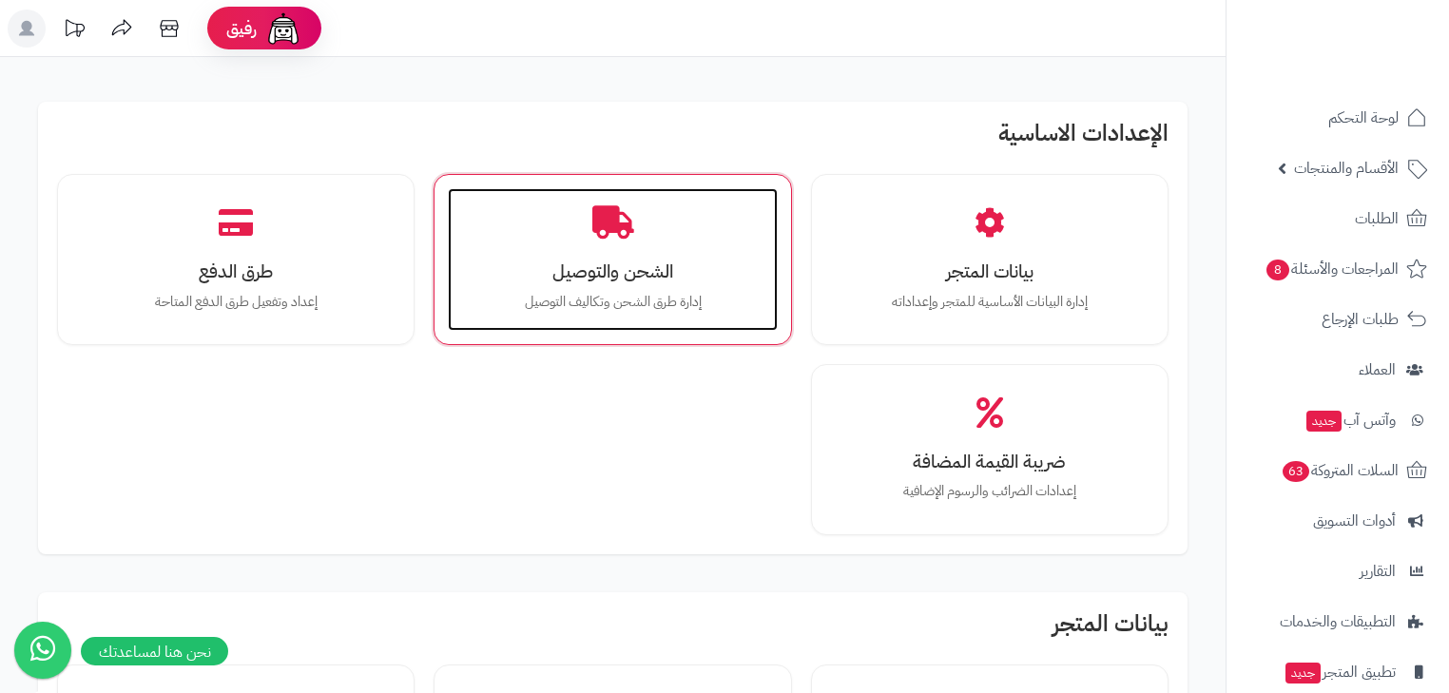
click at [559, 270] on h3 "الشحن والتوصيل" at bounding box center [612, 272] width 291 height 20
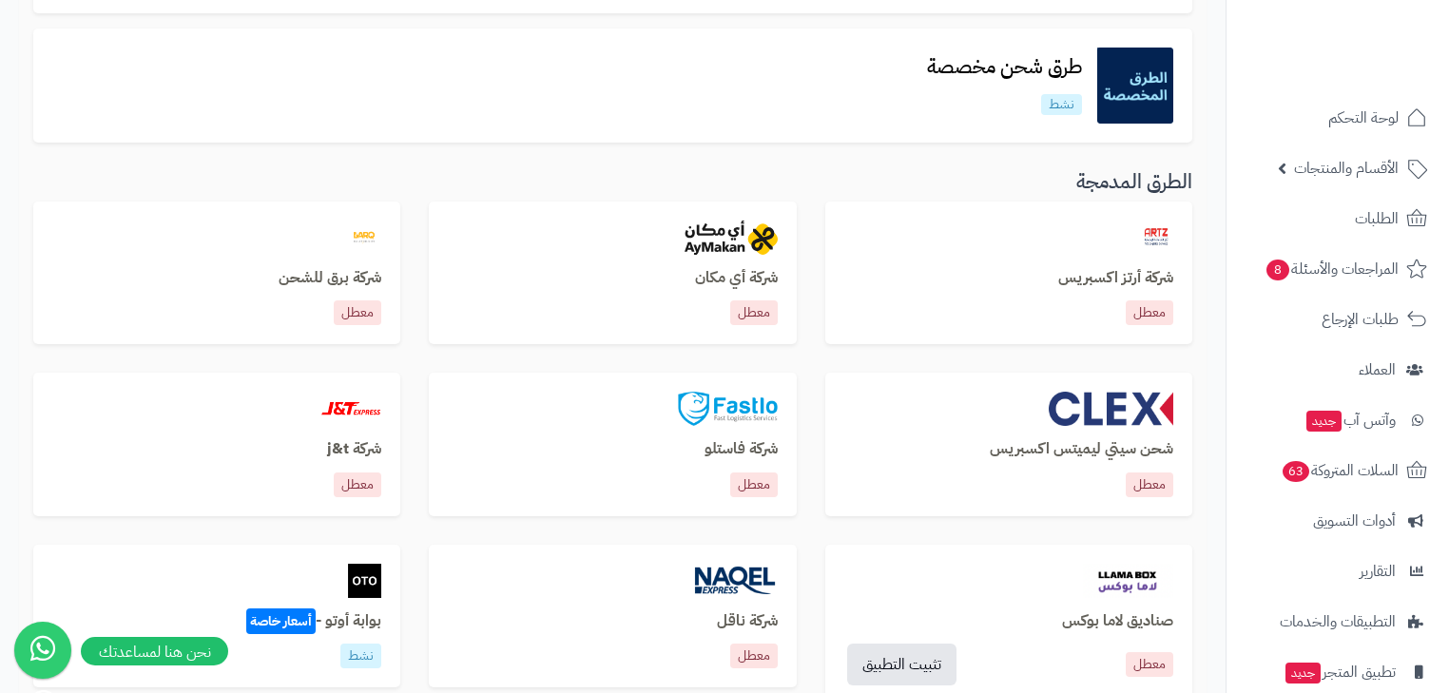
scroll to position [609, 0]
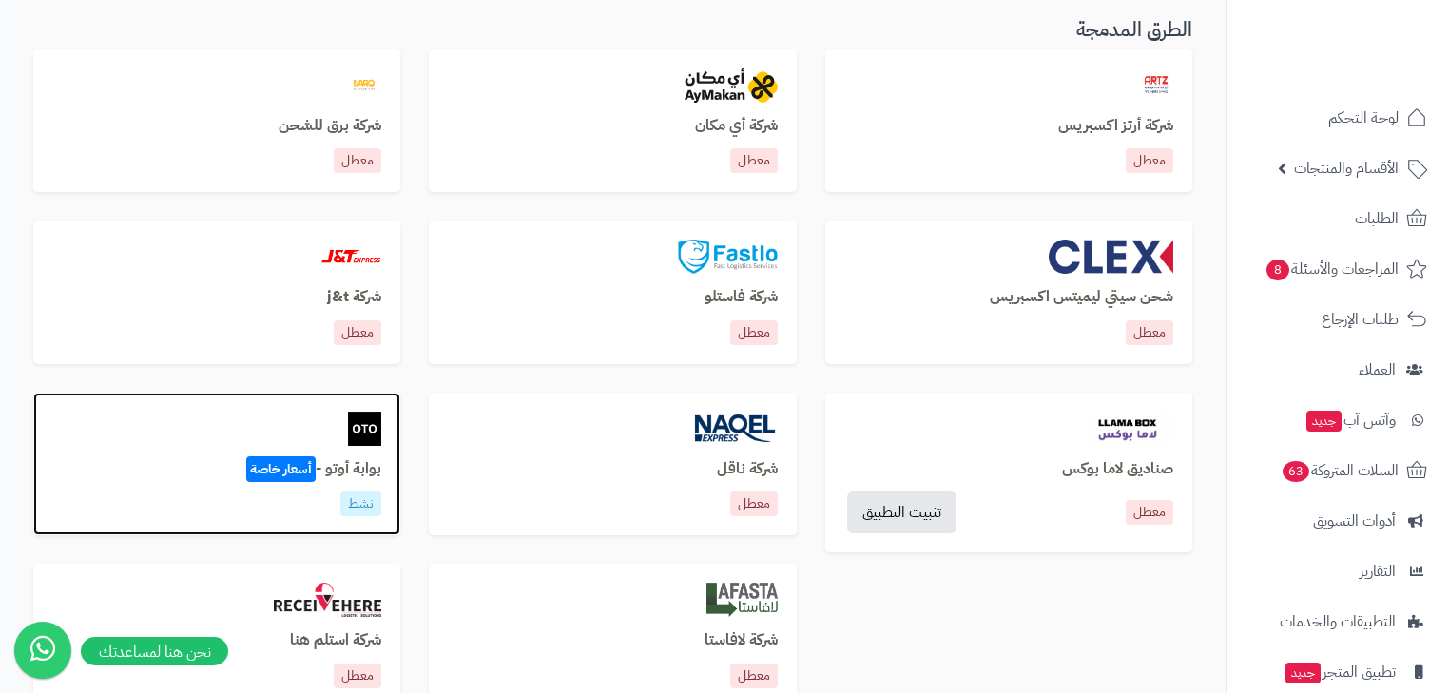
click at [335, 468] on h3 "بوابة أوتو - أسعار خاصة" at bounding box center [216, 469] width 329 height 17
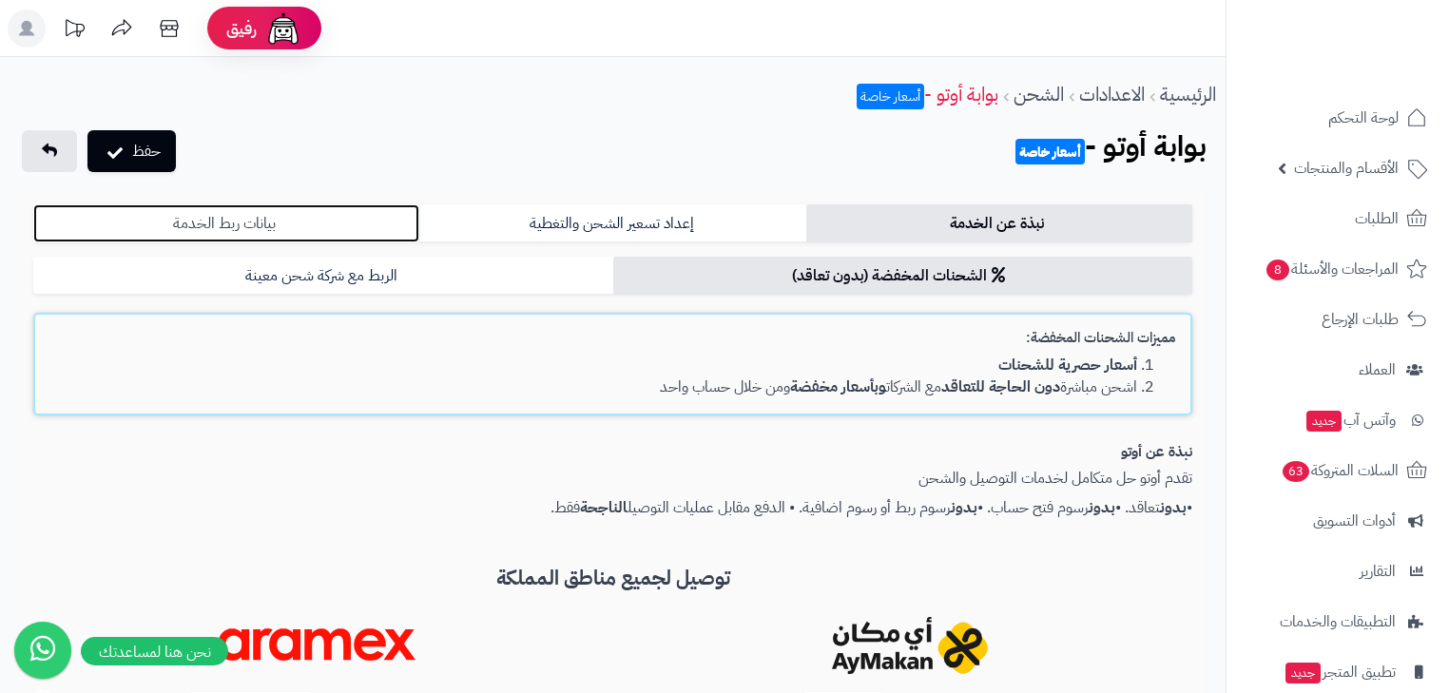
click at [281, 238] on link "بيانات ربط الخدمة" at bounding box center [226, 223] width 386 height 38
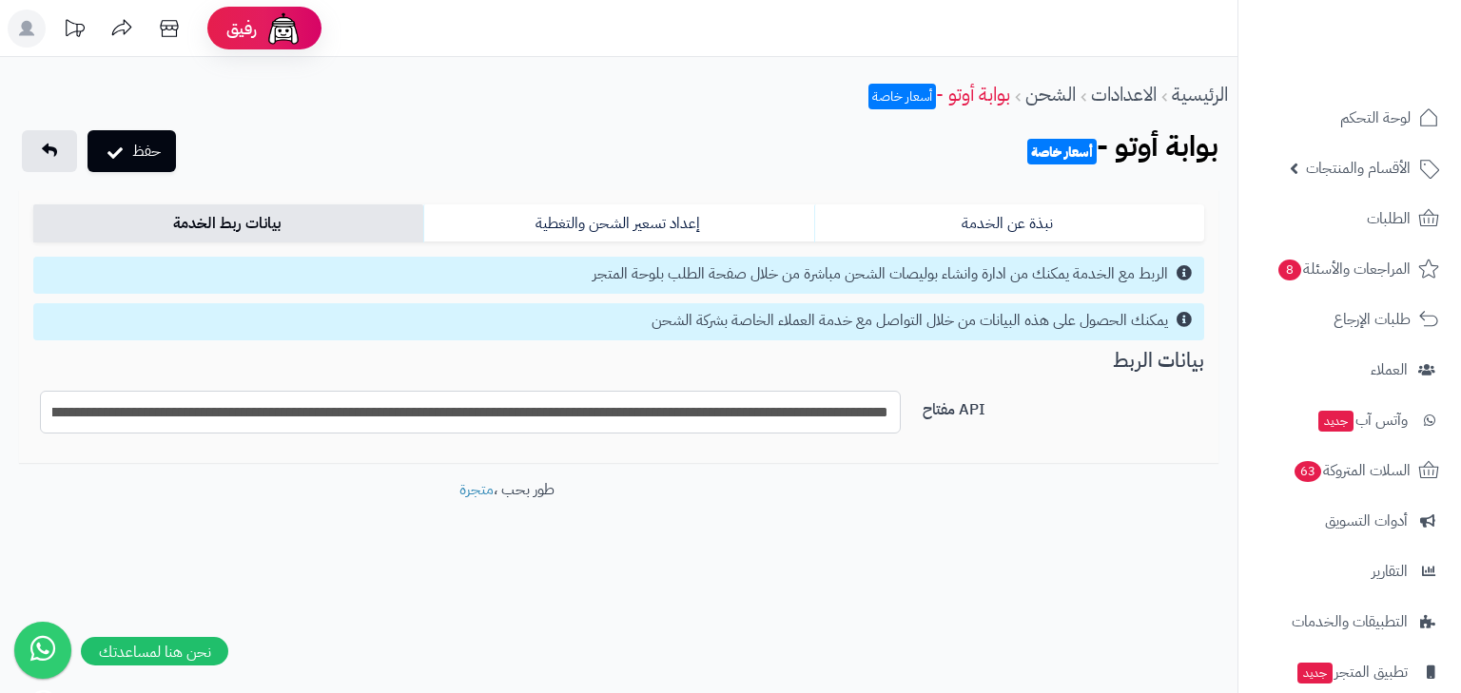
click at [700, 404] on input "**********" at bounding box center [470, 412] width 861 height 43
paste input "text"
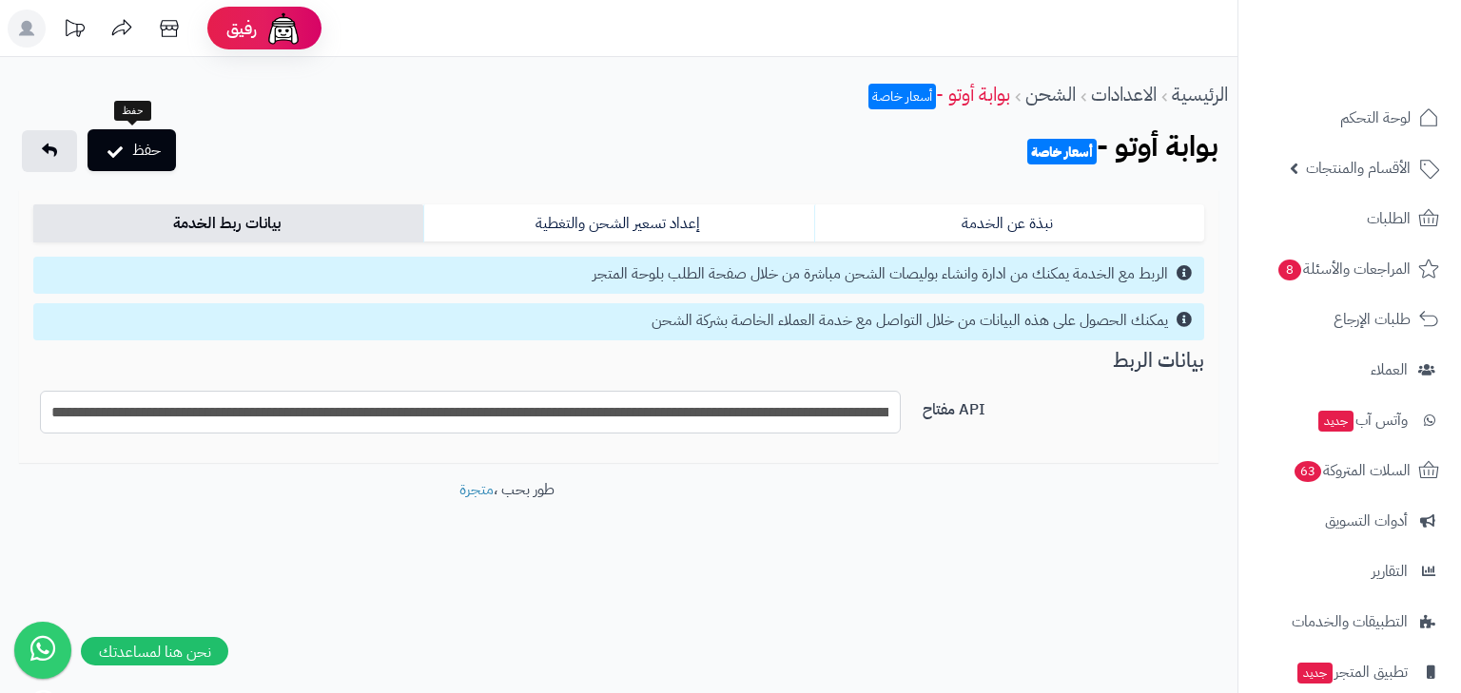
type input "**********"
click at [124, 140] on button "حفظ" at bounding box center [131, 150] width 88 height 42
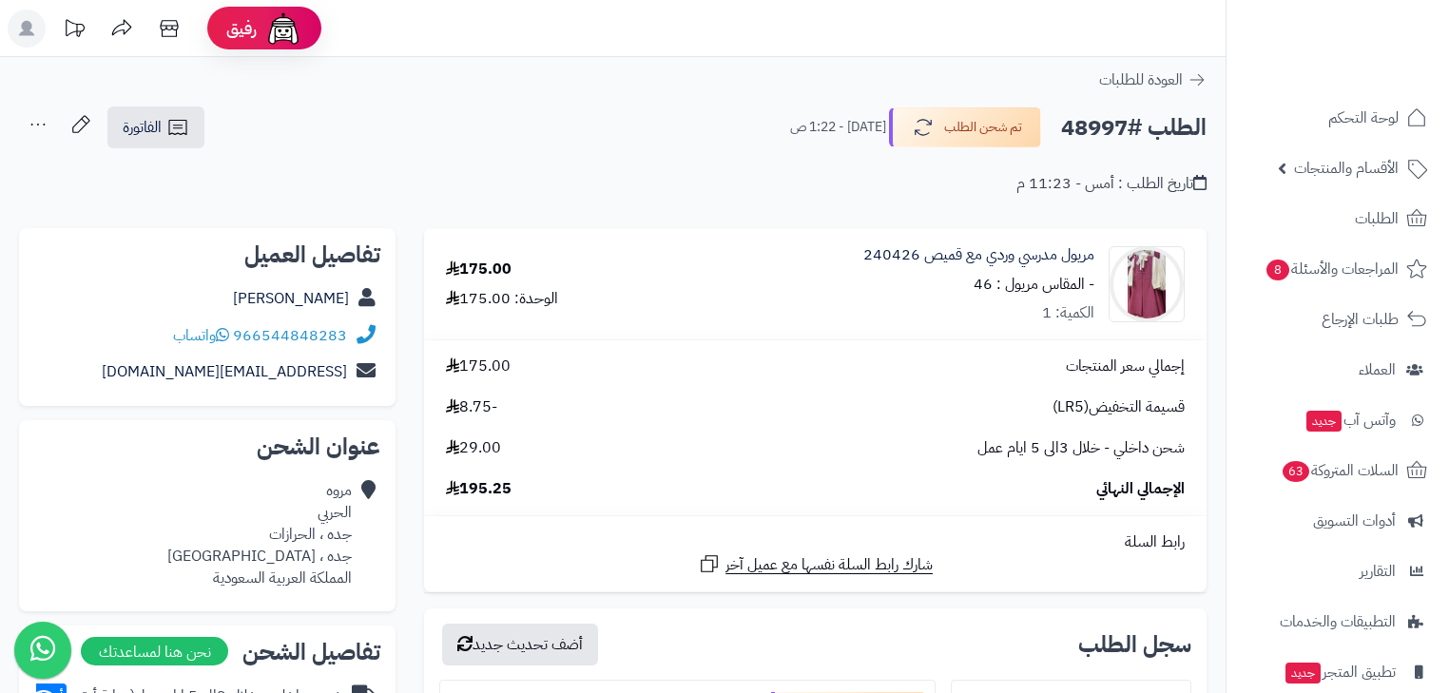
scroll to position [240, 0]
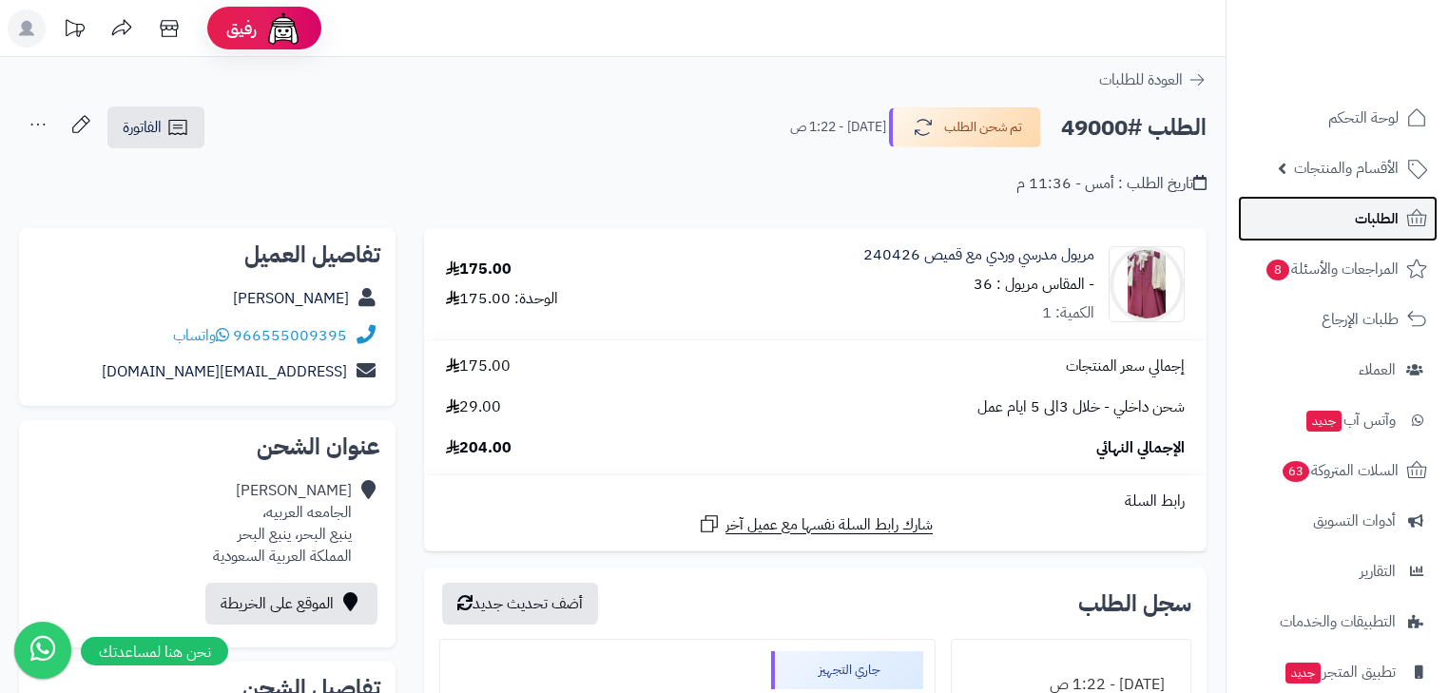
click at [1377, 236] on link "الطلبات" at bounding box center [1338, 219] width 200 height 46
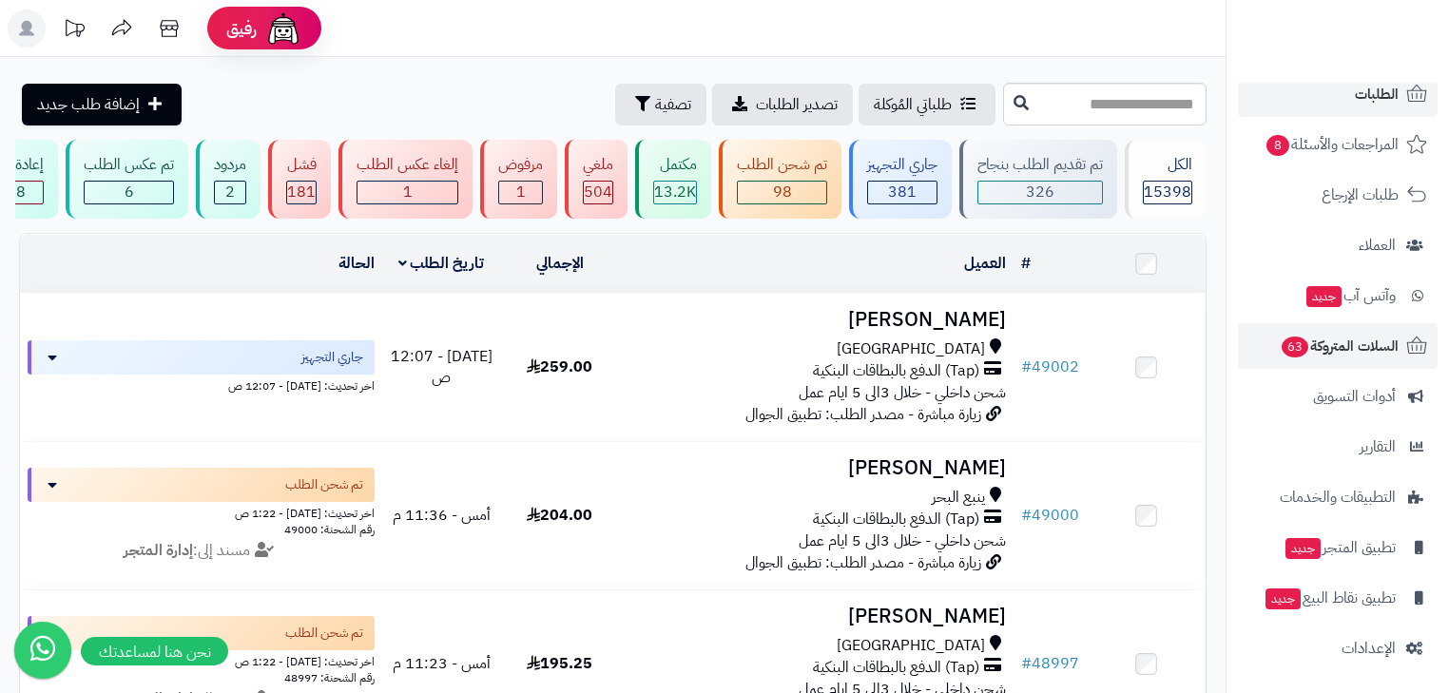
scroll to position [126, 0]
click at [1035, 99] on input "text" at bounding box center [1105, 104] width 204 height 43
type input "*****"
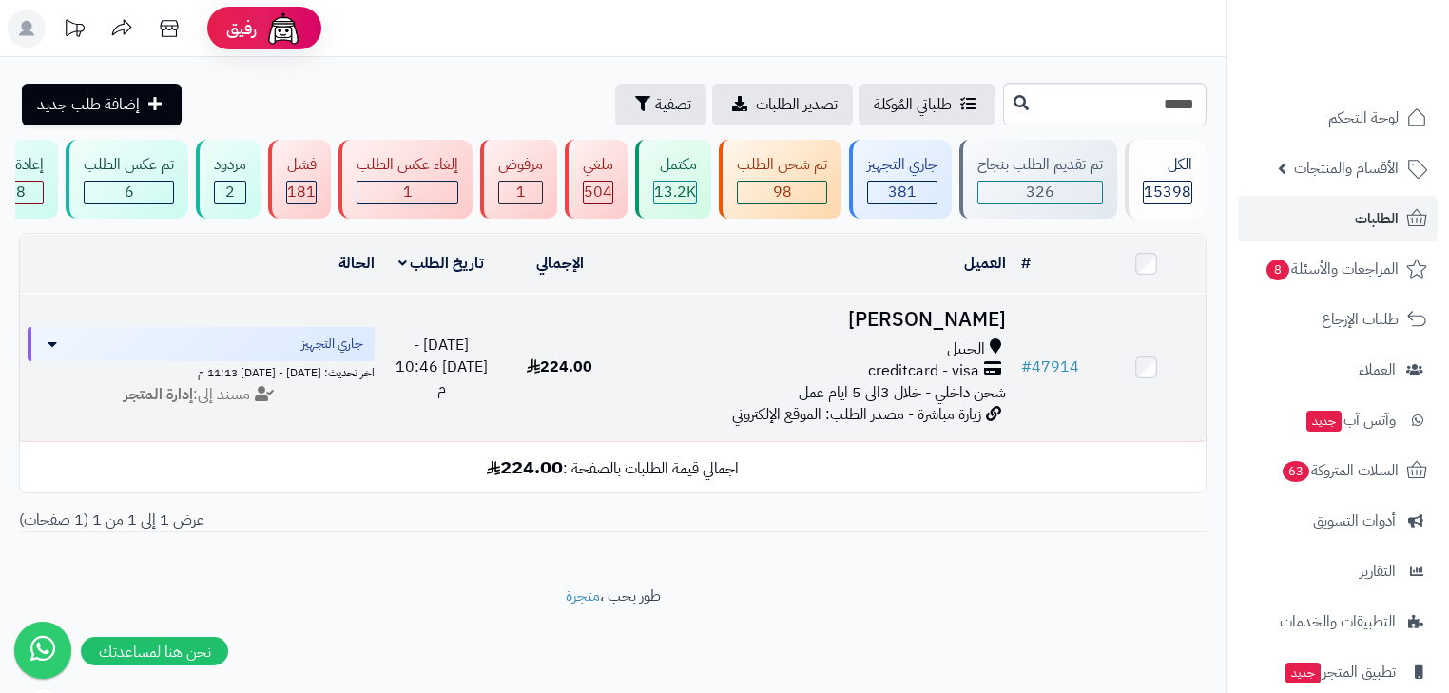
click at [902, 331] on h3 "Khawlah Alotaibi" at bounding box center [816, 320] width 379 height 22
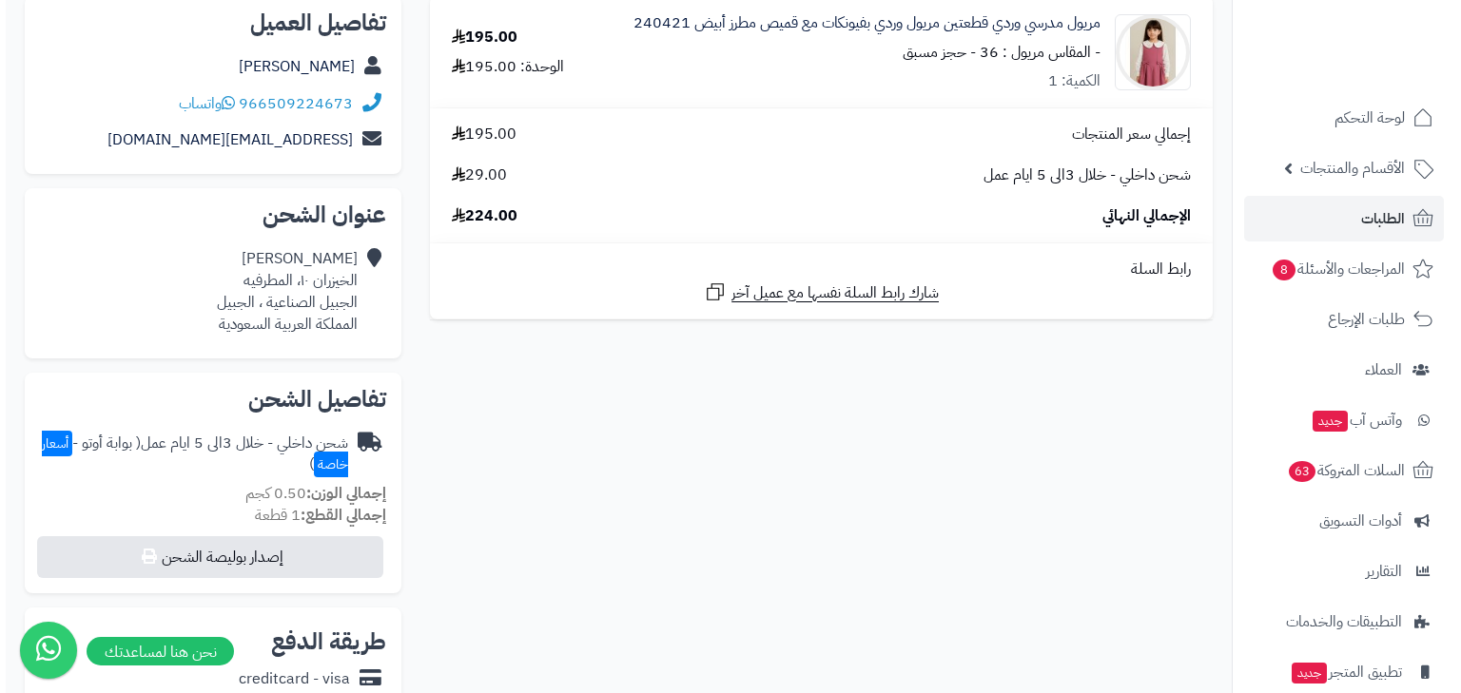
scroll to position [304, 0]
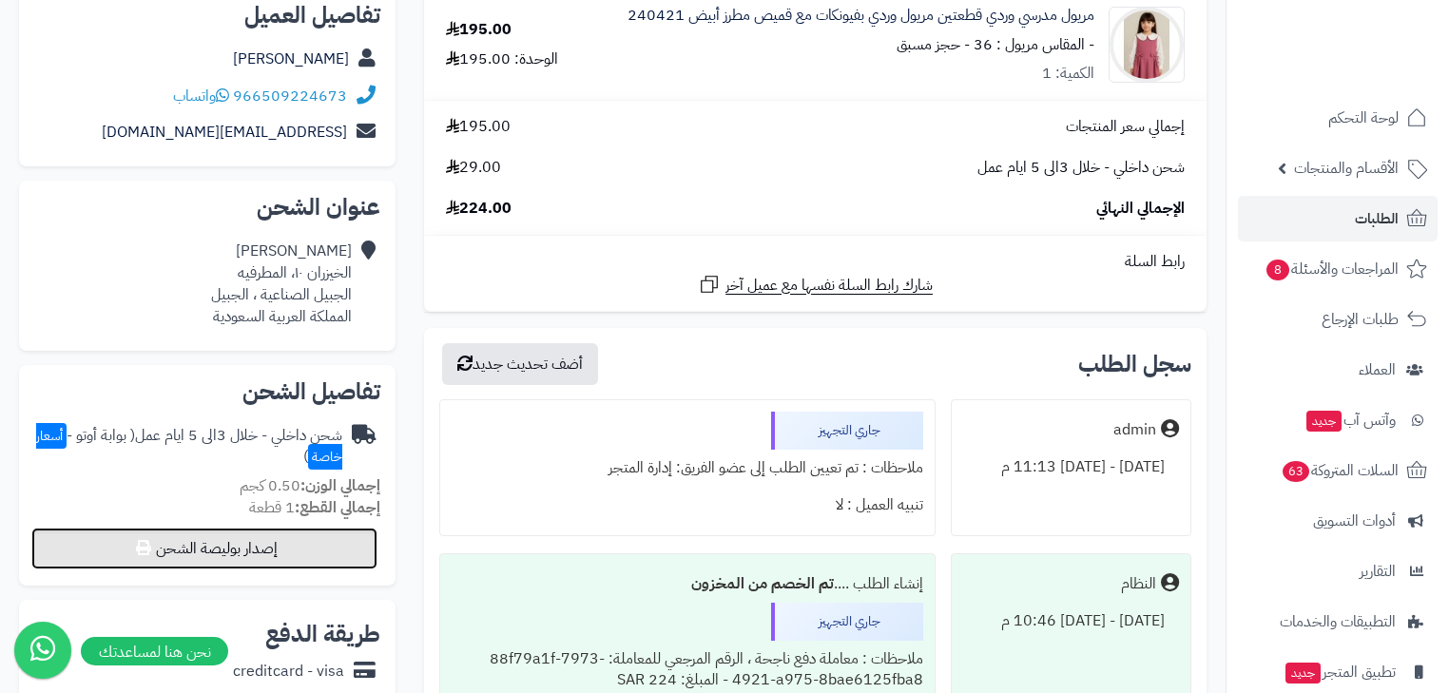
click at [231, 551] on button "إصدار بوليصة الشحن" at bounding box center [204, 549] width 346 height 42
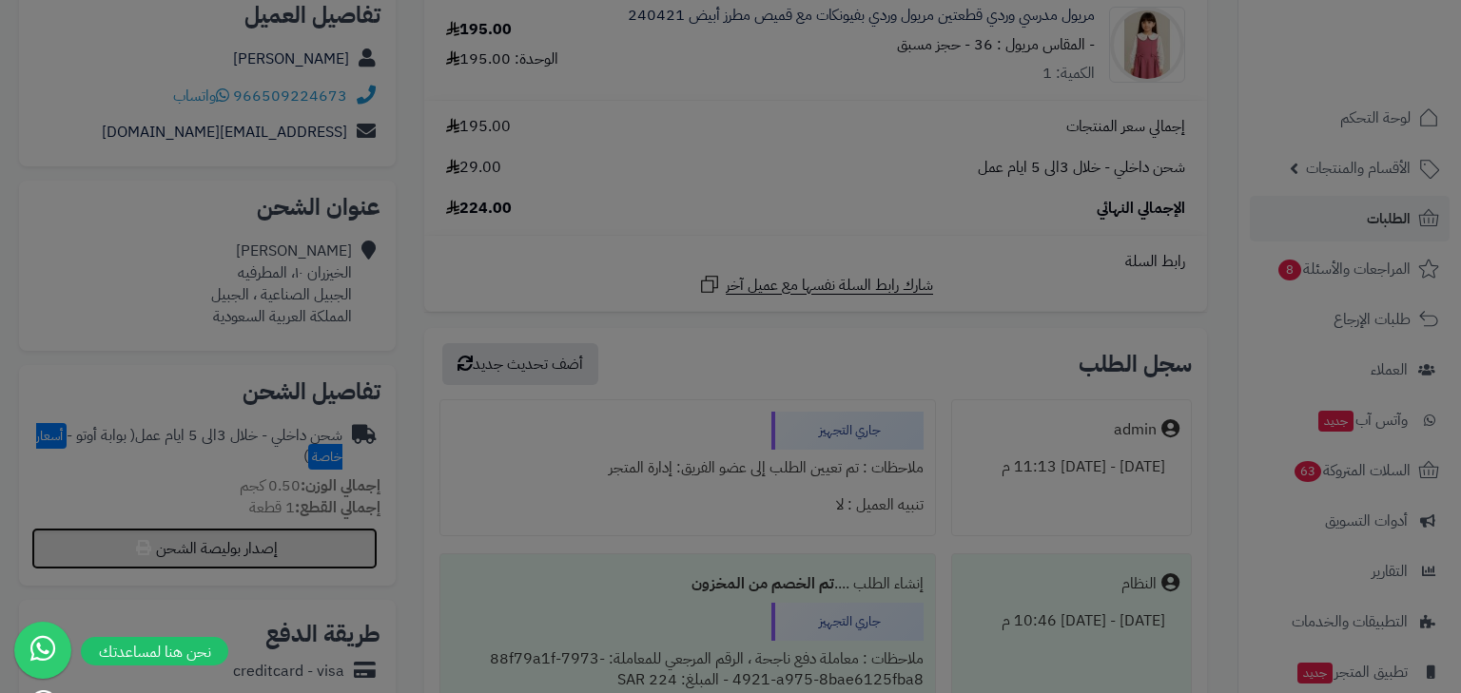
select select "***"
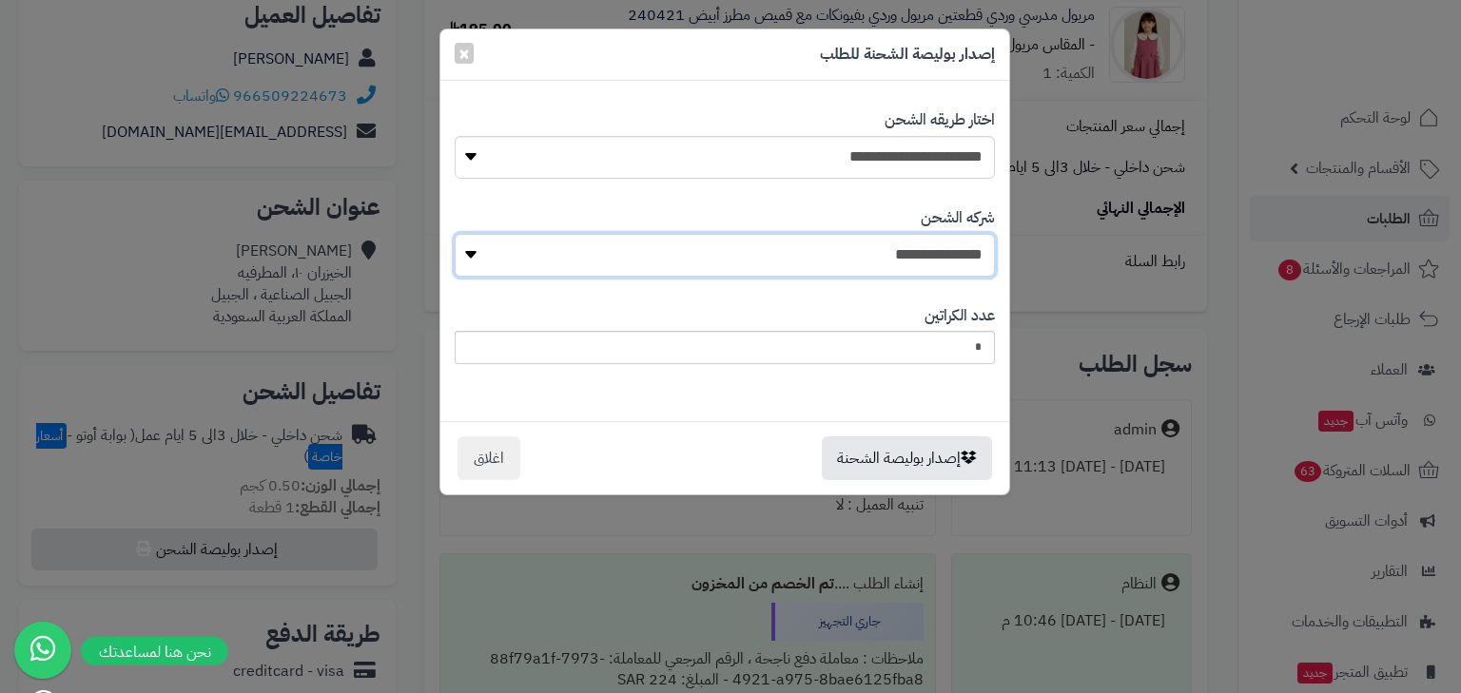
click at [903, 242] on select "**********" at bounding box center [725, 255] width 540 height 43
select select "****"
click at [459, 234] on select "**********" at bounding box center [725, 255] width 540 height 43
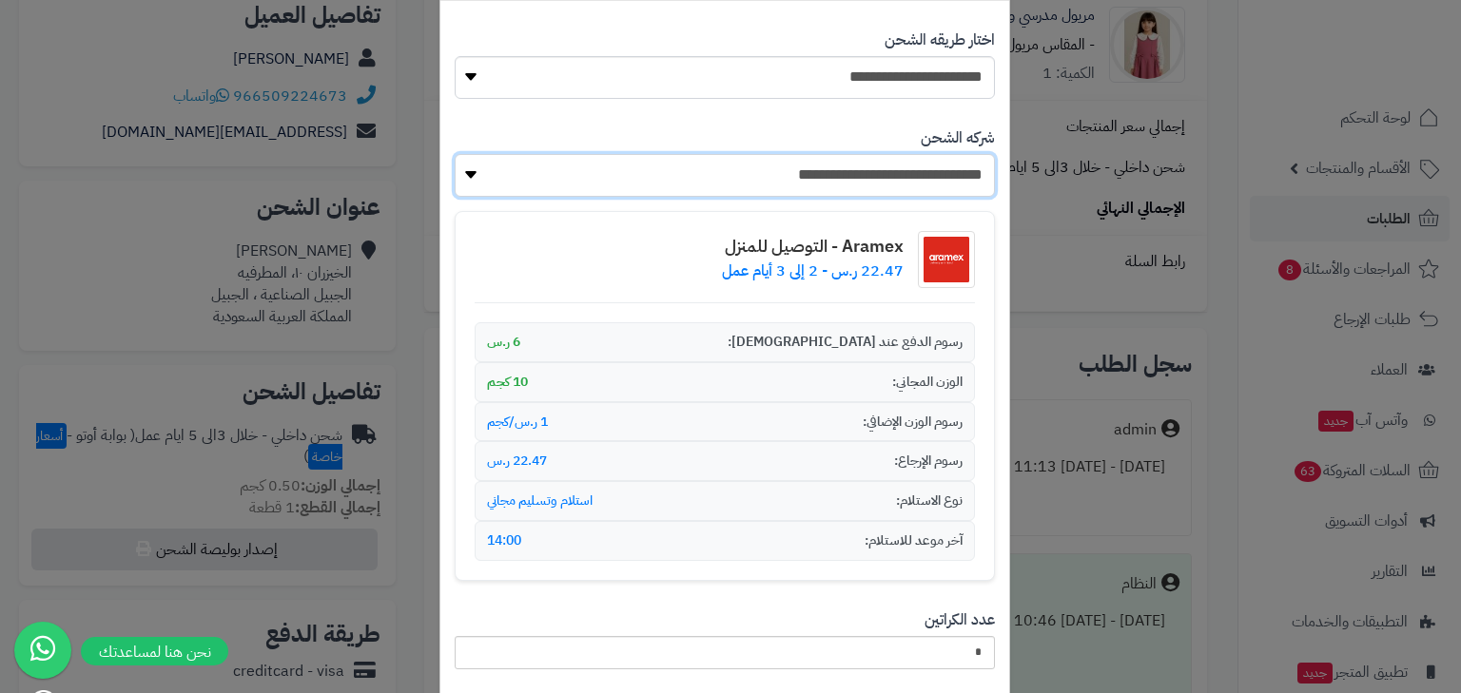
scroll to position [212, 0]
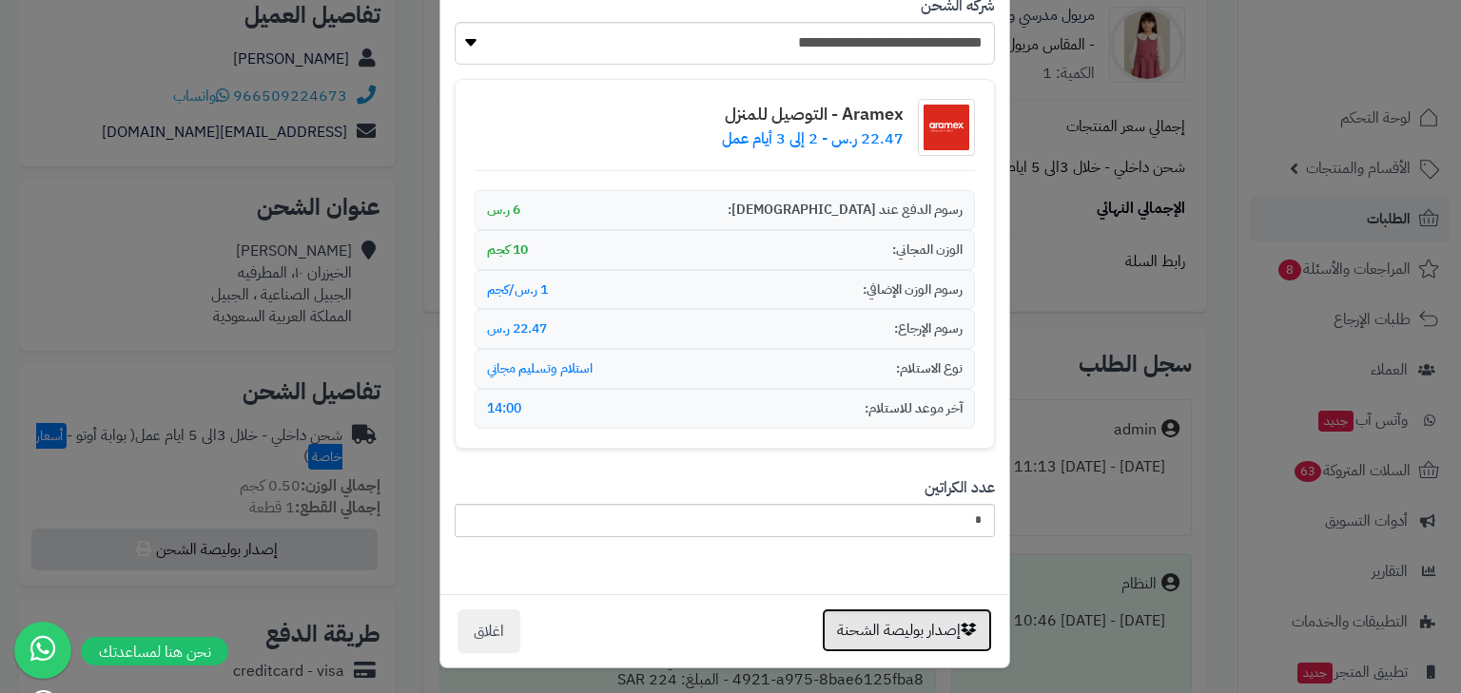
click at [898, 616] on button "إصدار بوليصة الشحنة" at bounding box center [907, 631] width 170 height 44
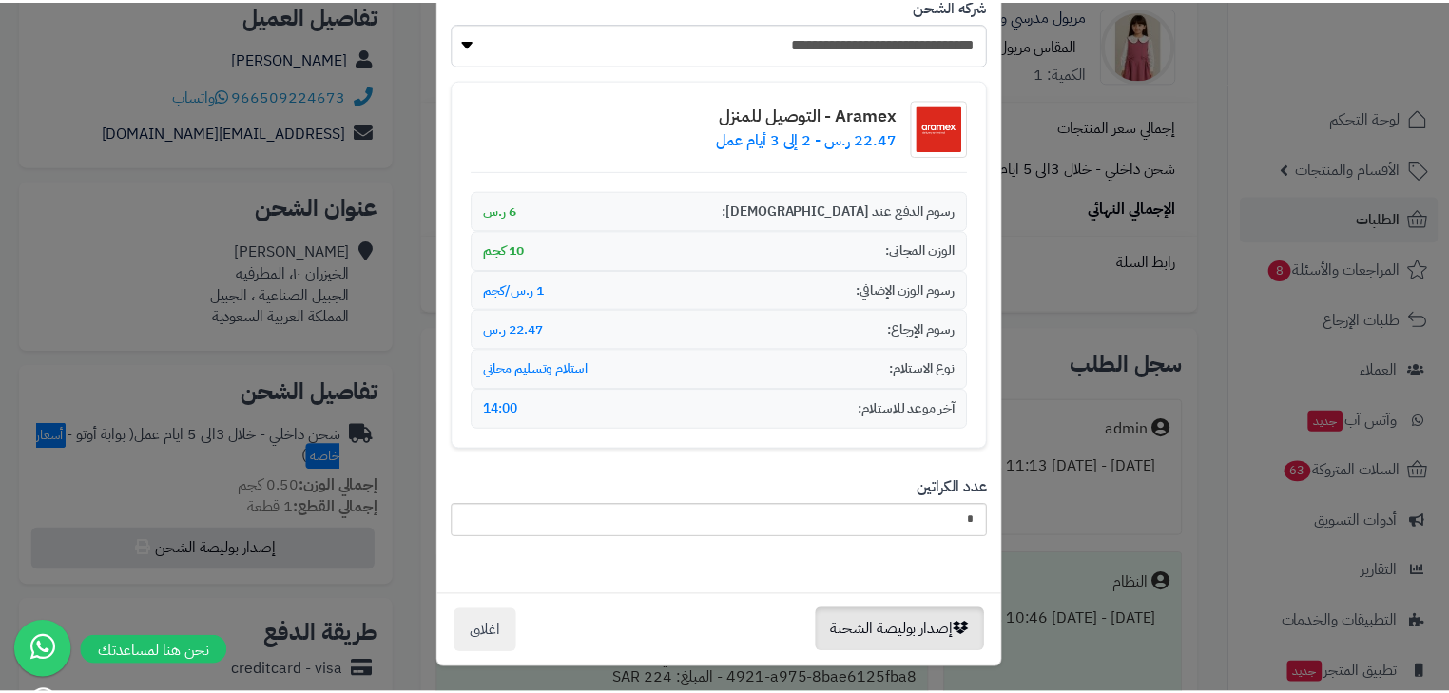
scroll to position [0, 0]
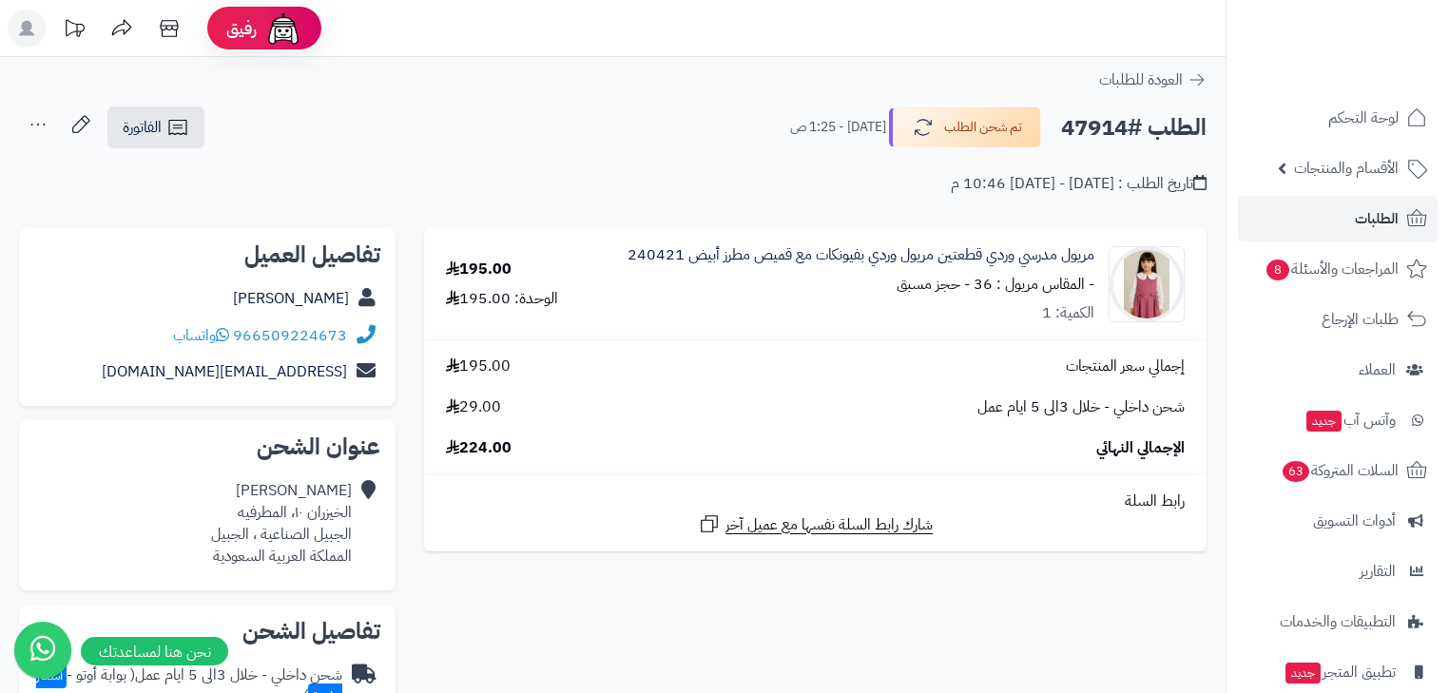
scroll to position [240, 0]
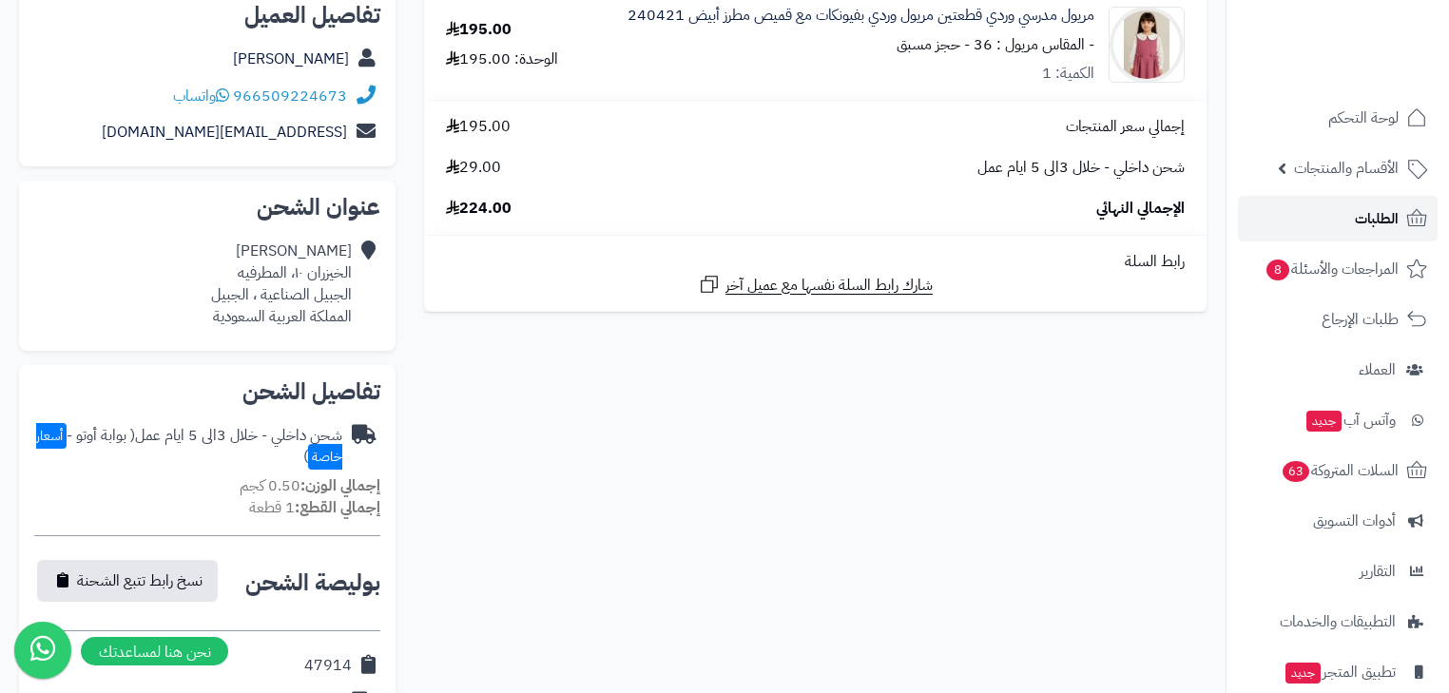
click at [1417, 214] on icon at bounding box center [1417, 218] width 23 height 23
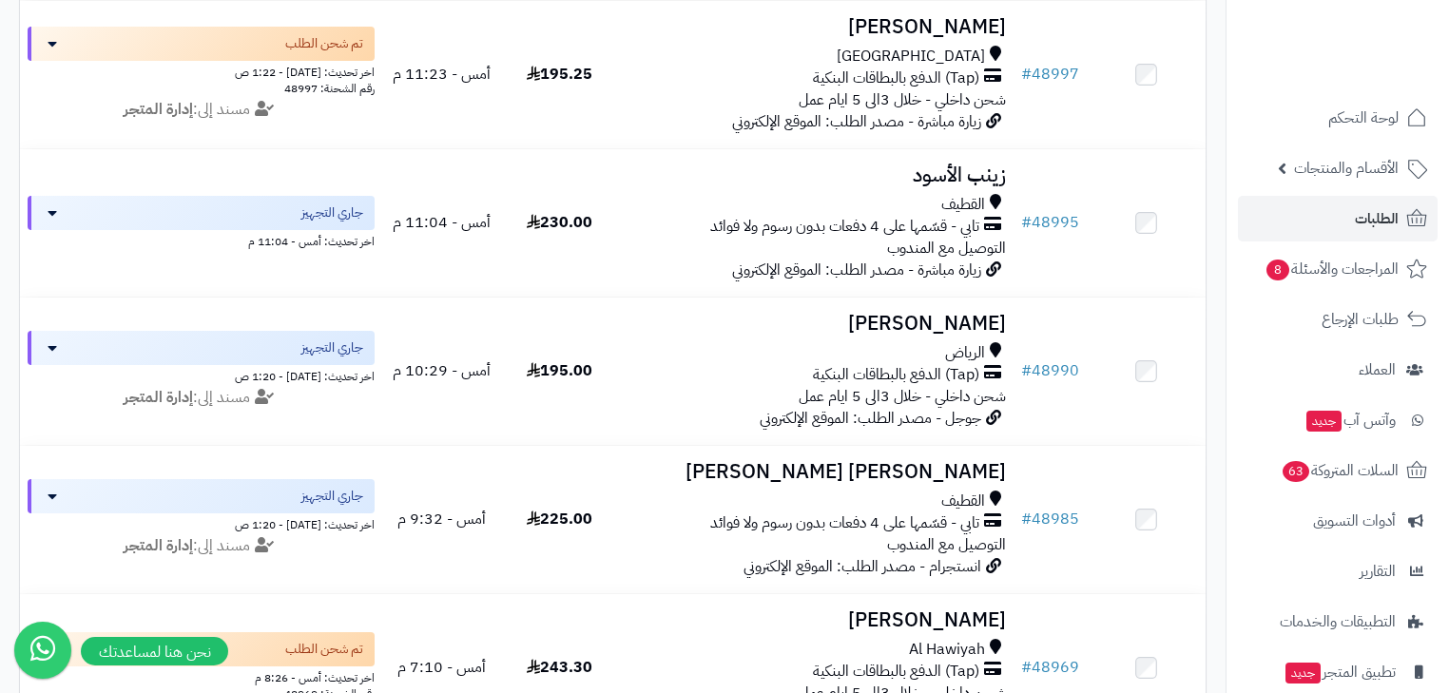
scroll to position [761, 0]
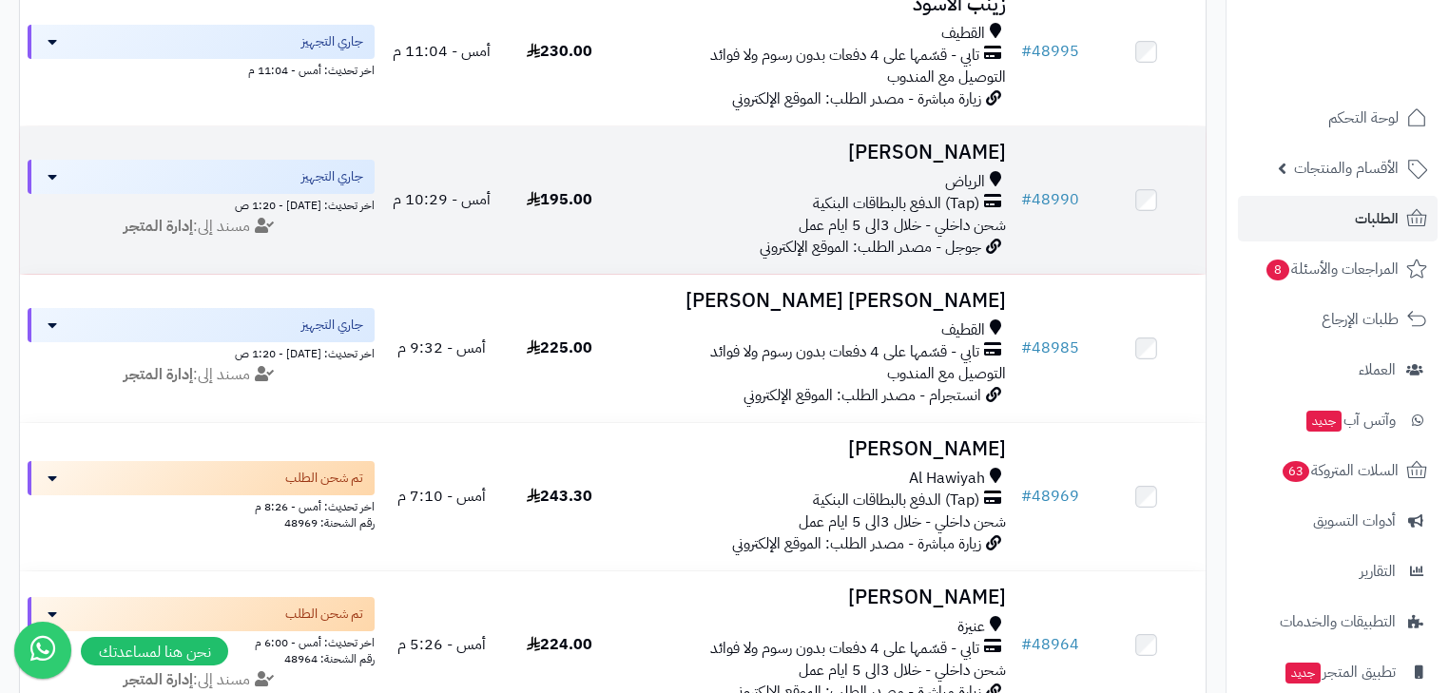
click at [928, 254] on span "جوجل - مصدر الطلب: الموقع الإلكتروني" at bounding box center [871, 247] width 222 height 23
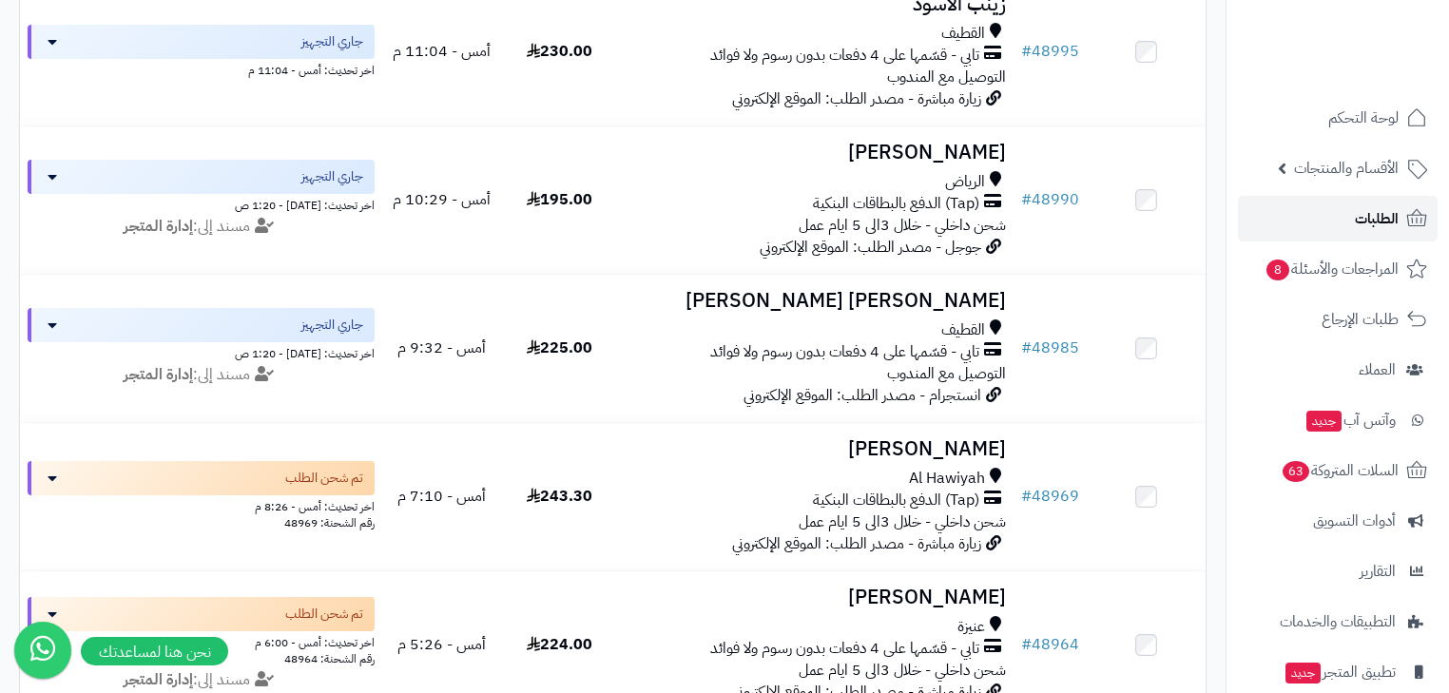
click at [1328, 229] on link "الطلبات" at bounding box center [1338, 219] width 200 height 46
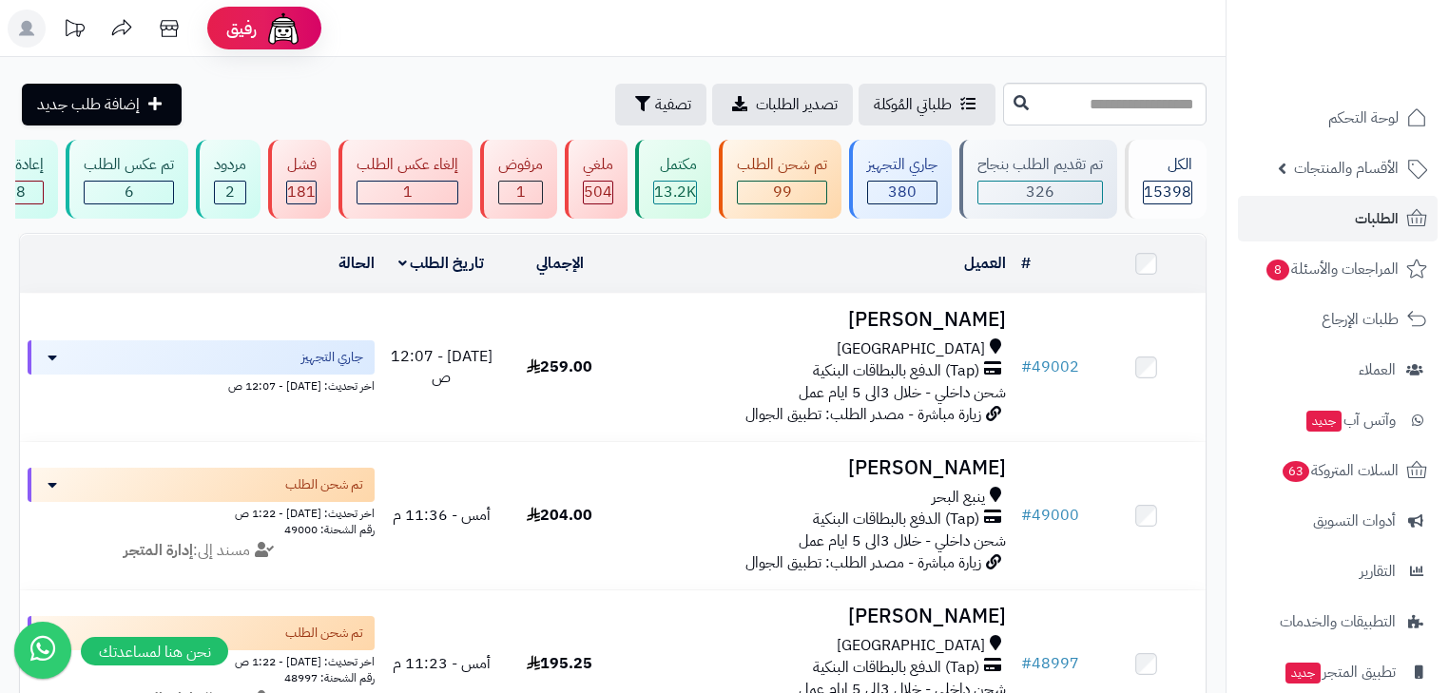
click at [36, 34] on rect at bounding box center [27, 29] width 38 height 38
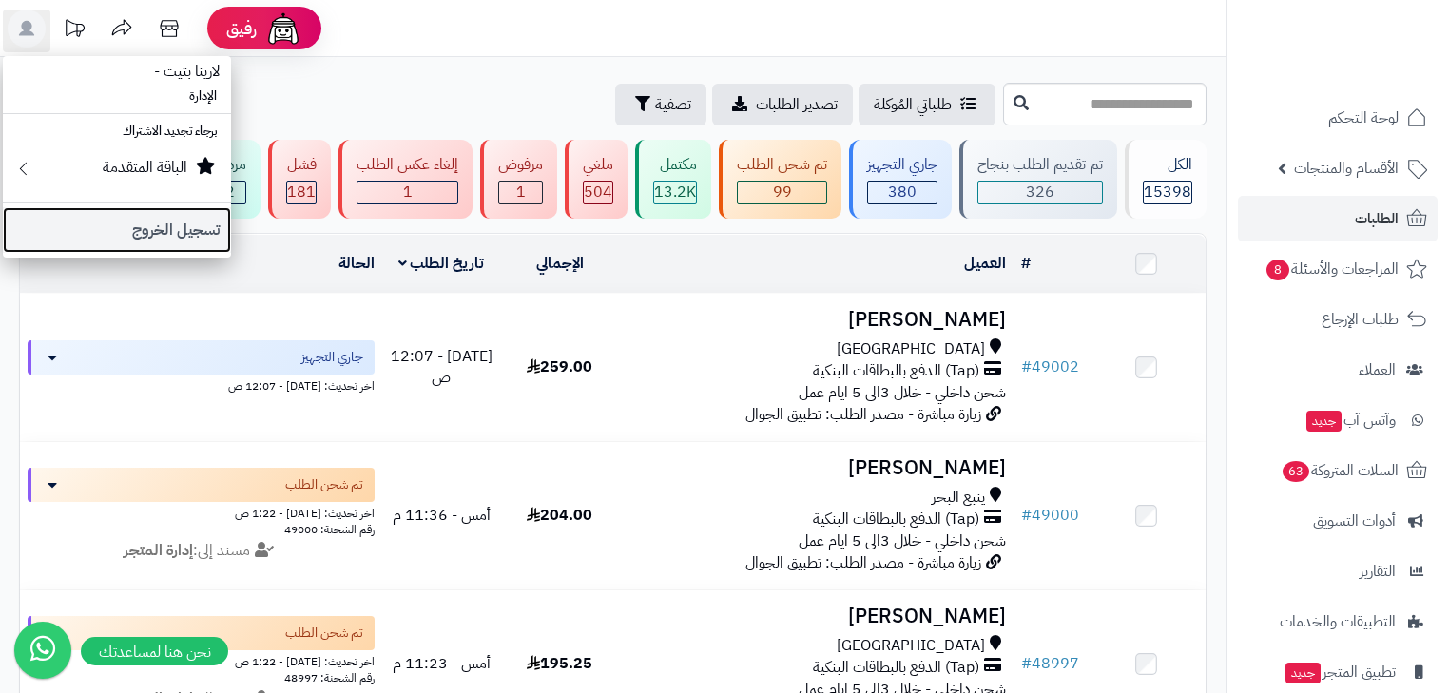
click at [152, 232] on link "تسجيل الخروج" at bounding box center [117, 230] width 228 height 46
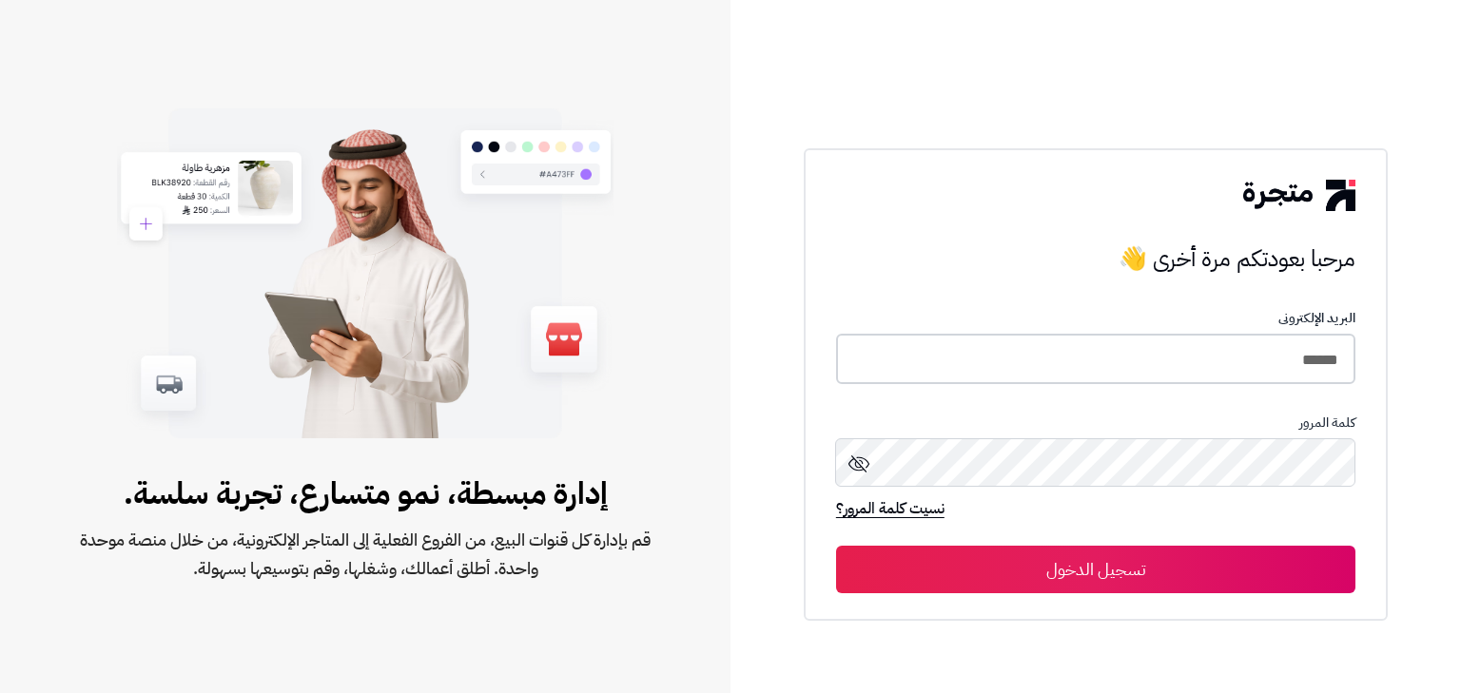
click at [1229, 365] on input "******" at bounding box center [1095, 359] width 519 height 50
type input "*****"
click at [1217, 548] on button "تسجيل الدخول" at bounding box center [1095, 569] width 519 height 48
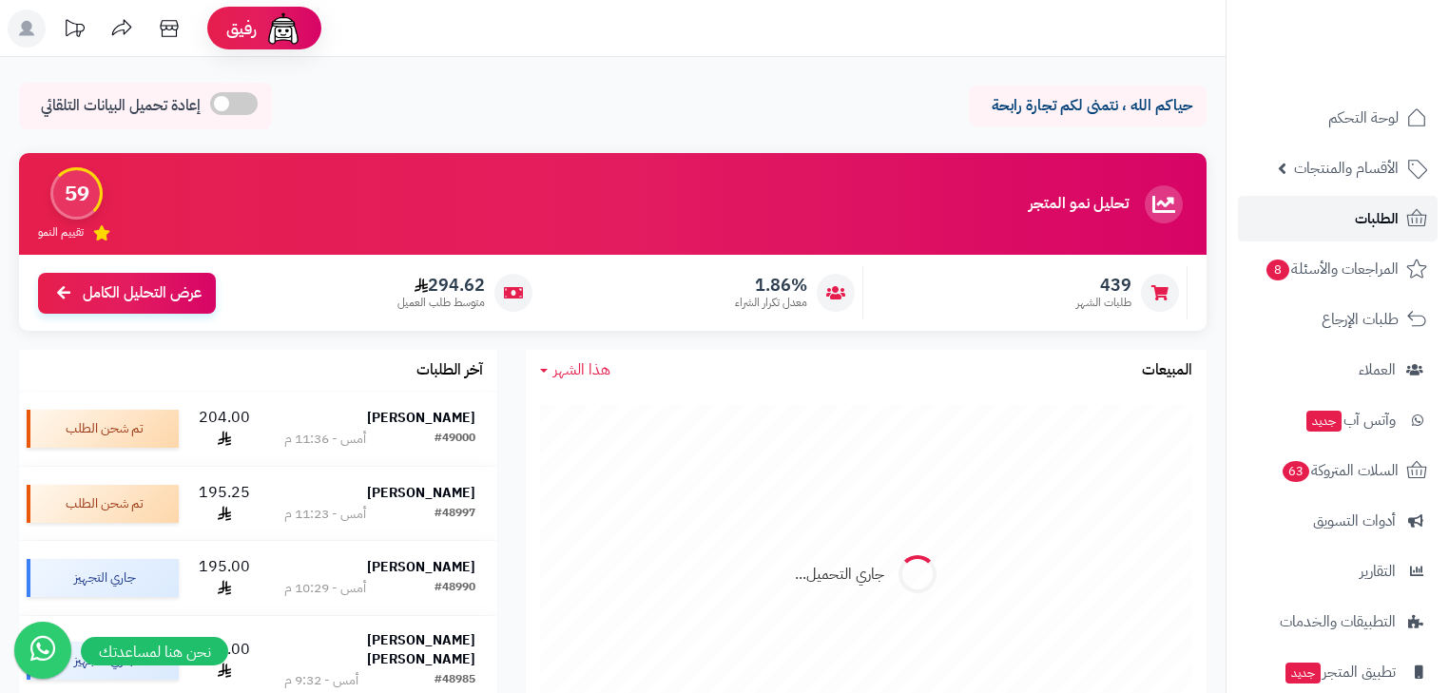
click at [1411, 222] on icon at bounding box center [1417, 218] width 23 height 23
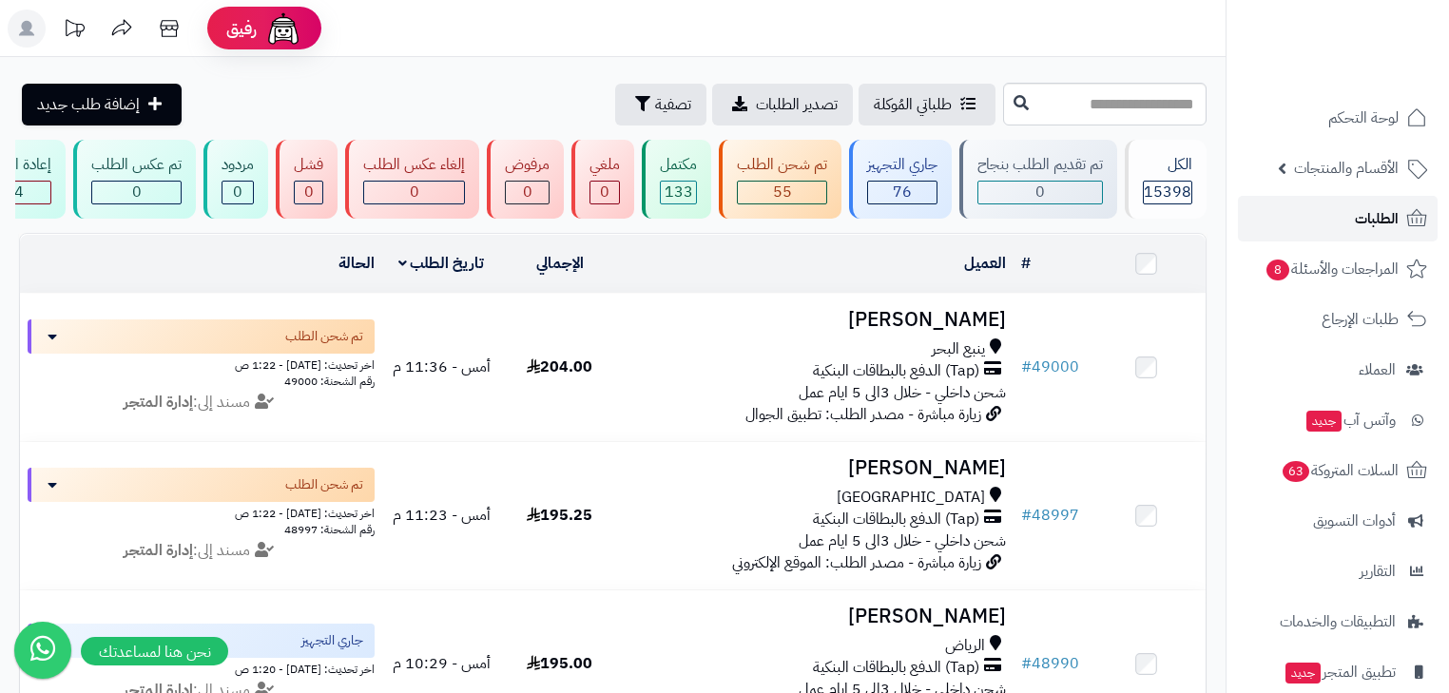
click at [1409, 221] on icon at bounding box center [1417, 218] width 23 height 23
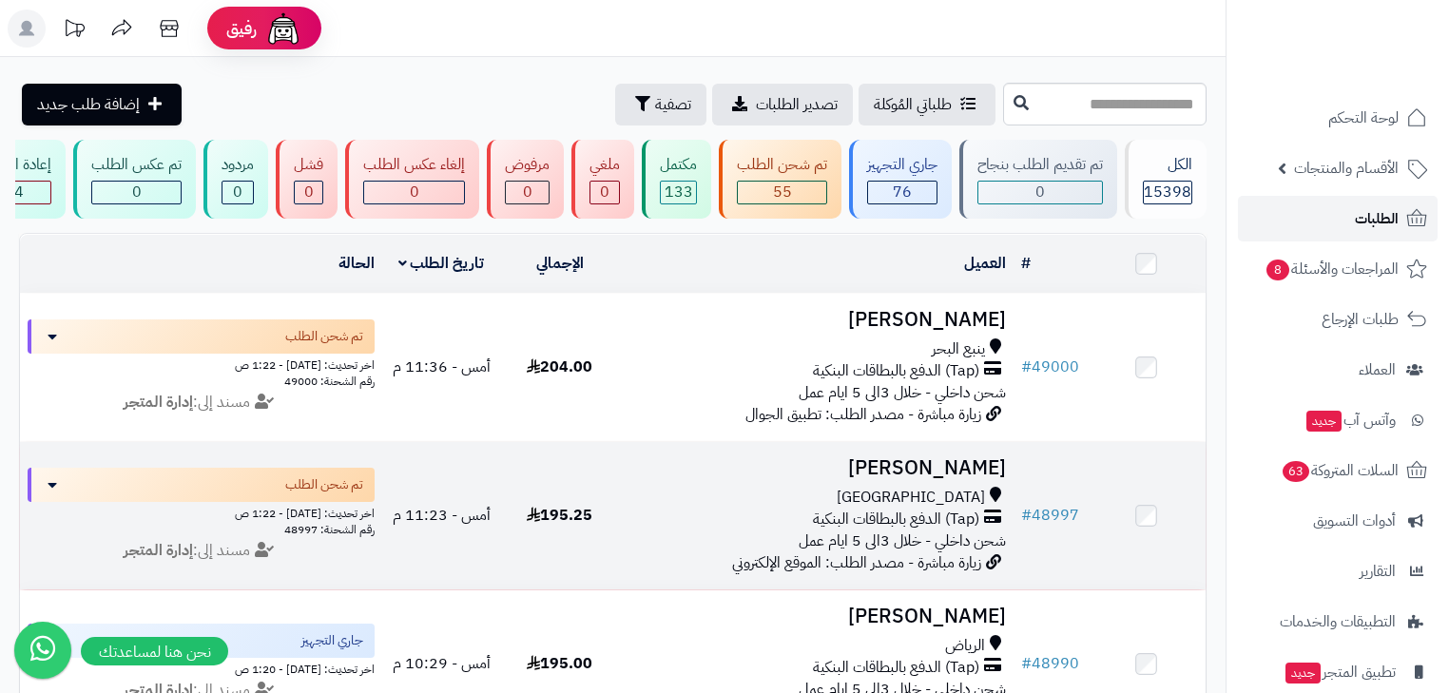
scroll to position [6, 0]
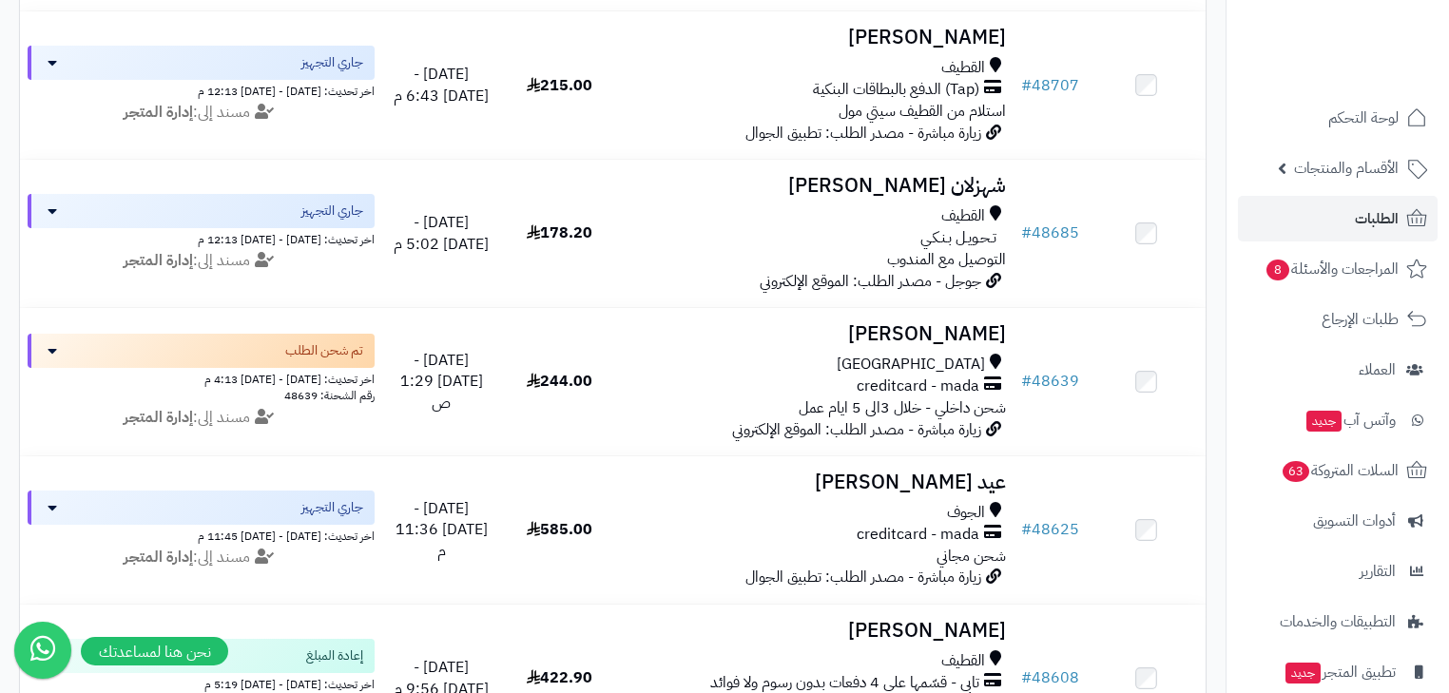
scroll to position [2857, 0]
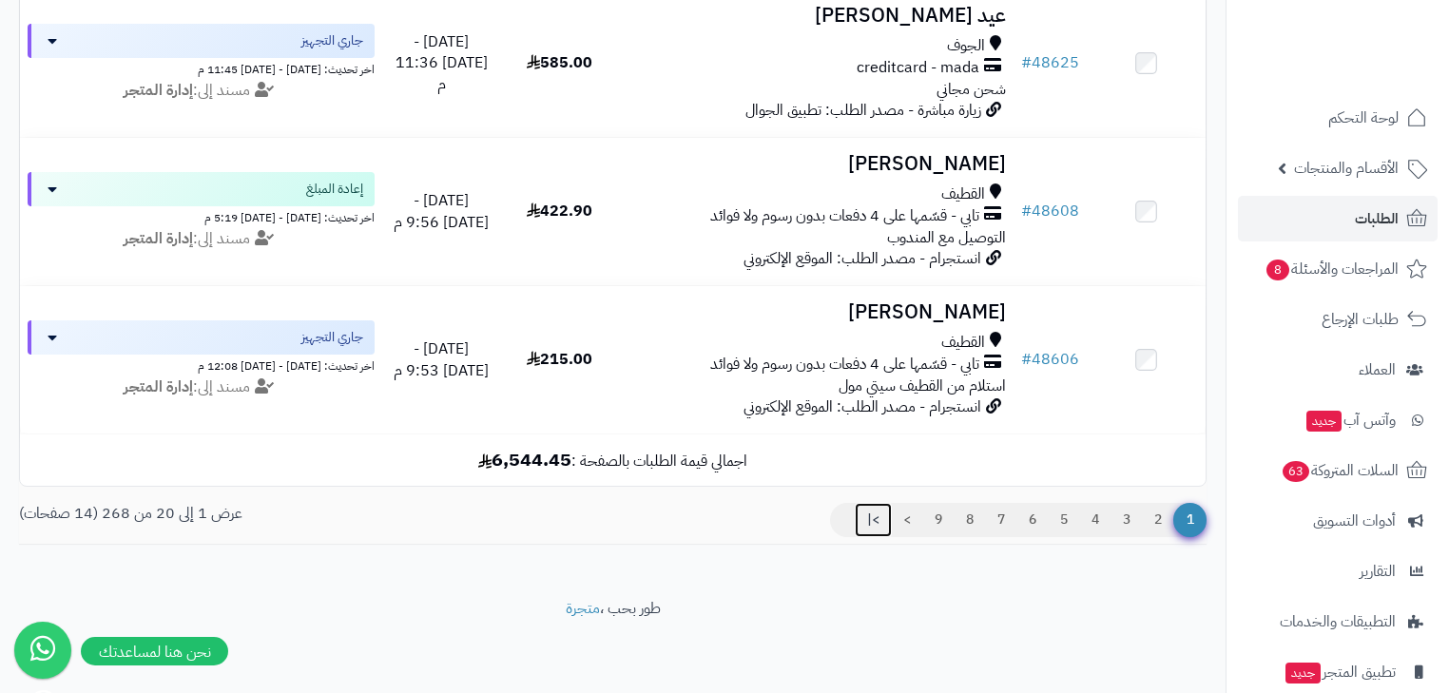
click at [869, 524] on link ">|" at bounding box center [873, 520] width 37 height 34
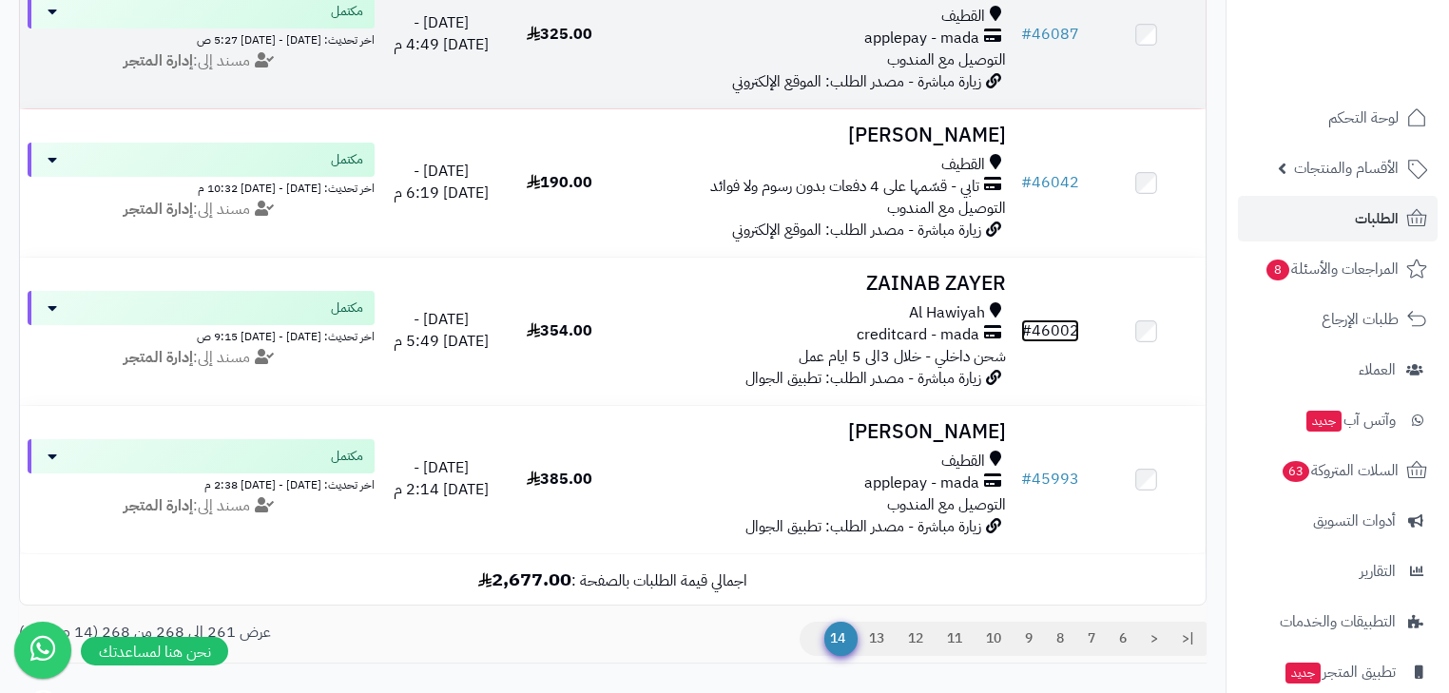
scroll to position [1070, 0]
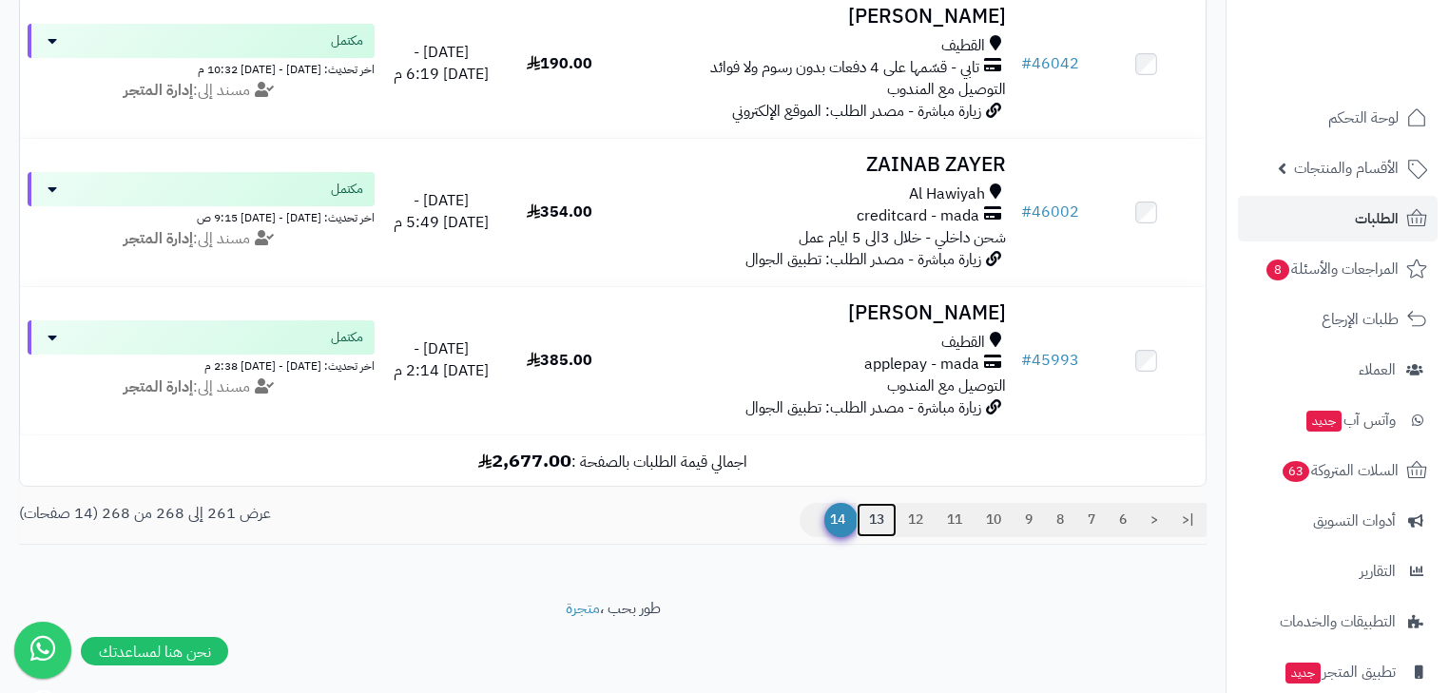
click at [878, 527] on link "13" at bounding box center [877, 520] width 40 height 34
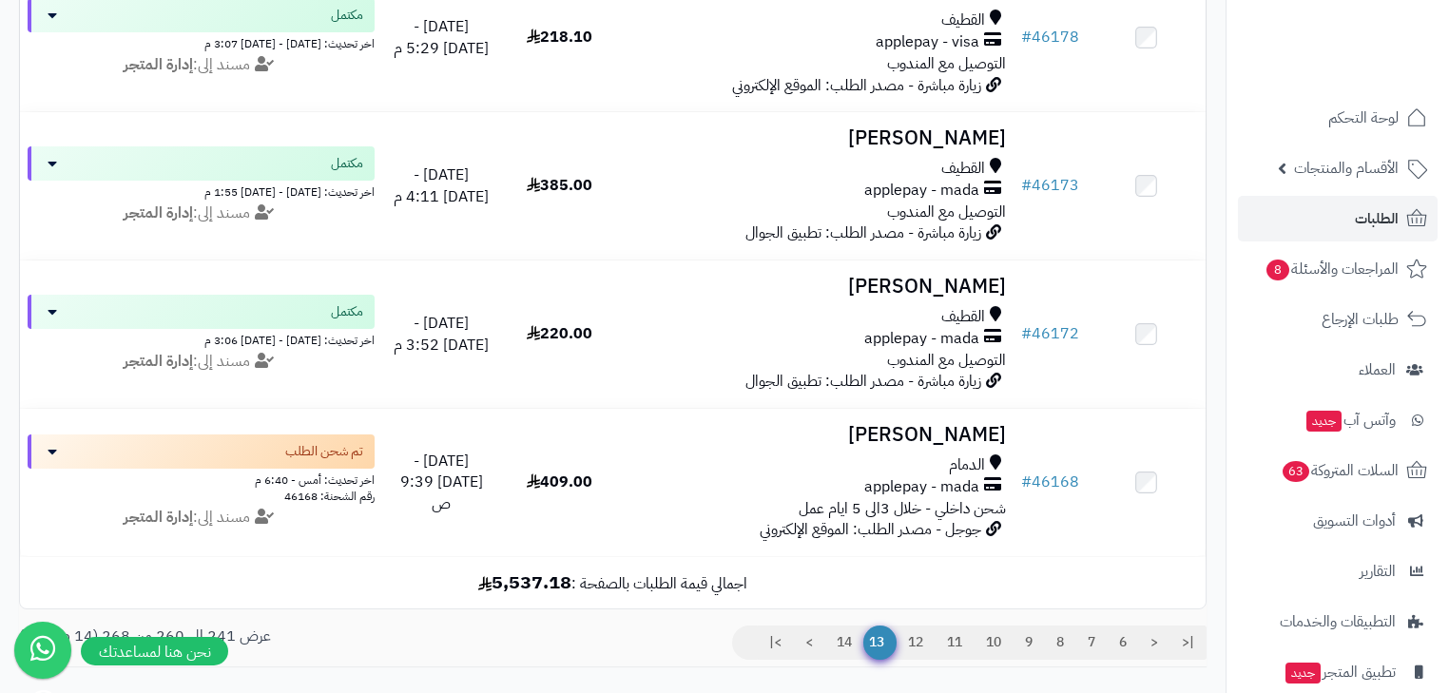
scroll to position [2857, 0]
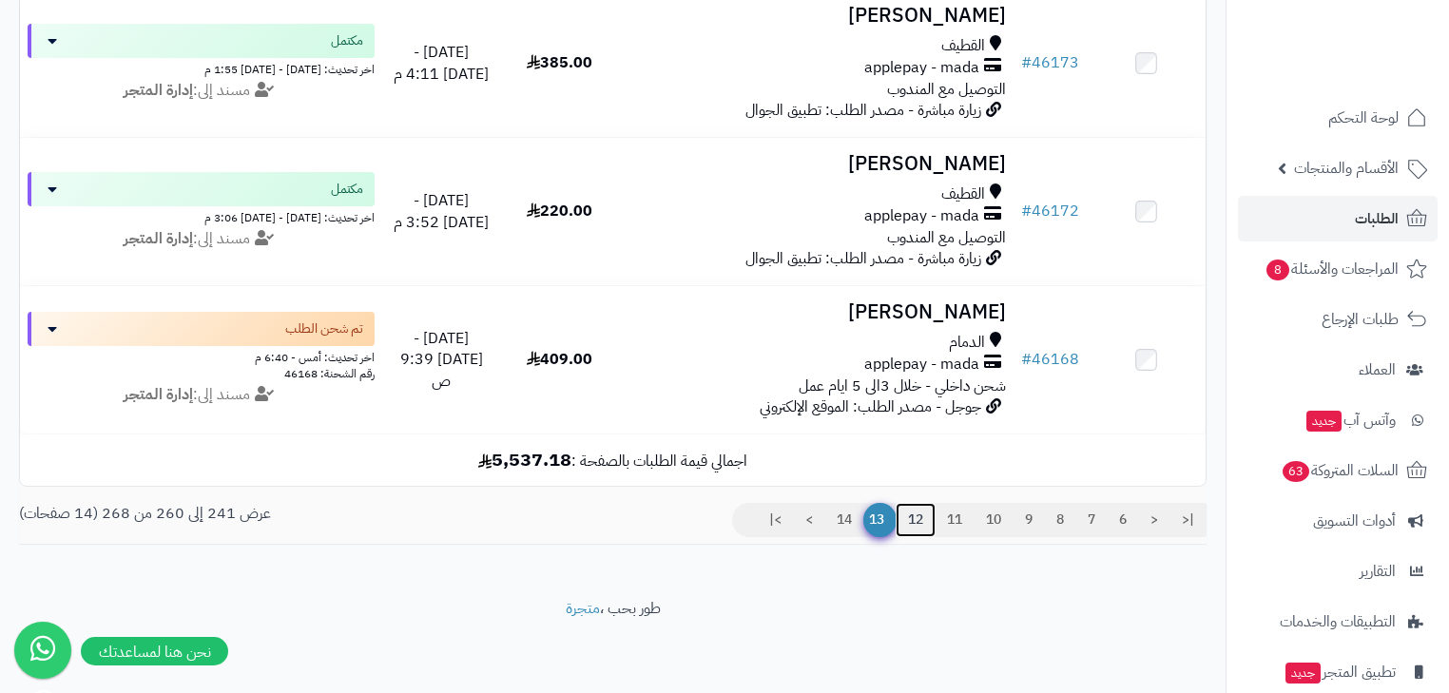
click at [897, 522] on link "12" at bounding box center [916, 520] width 40 height 34
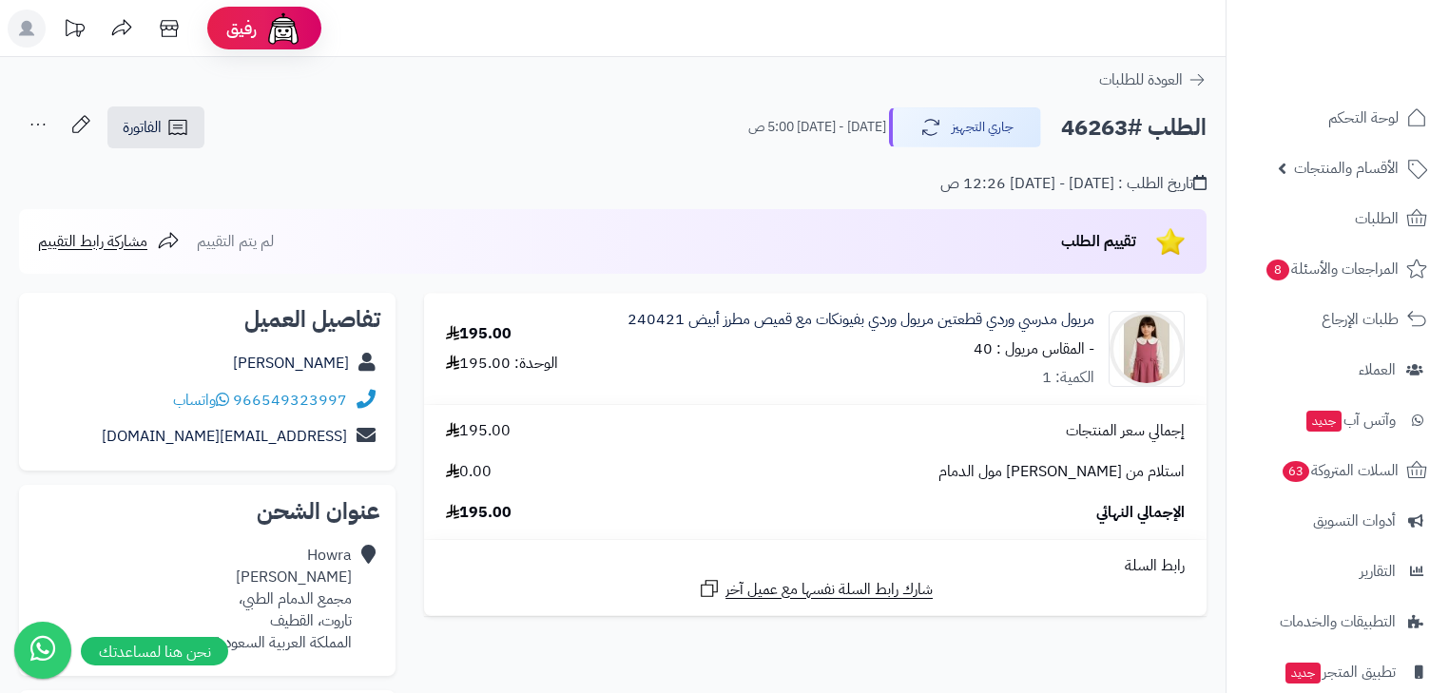
click at [1092, 126] on h2 "الطلب #46263" at bounding box center [1133, 127] width 145 height 39
copy h2 "46263"
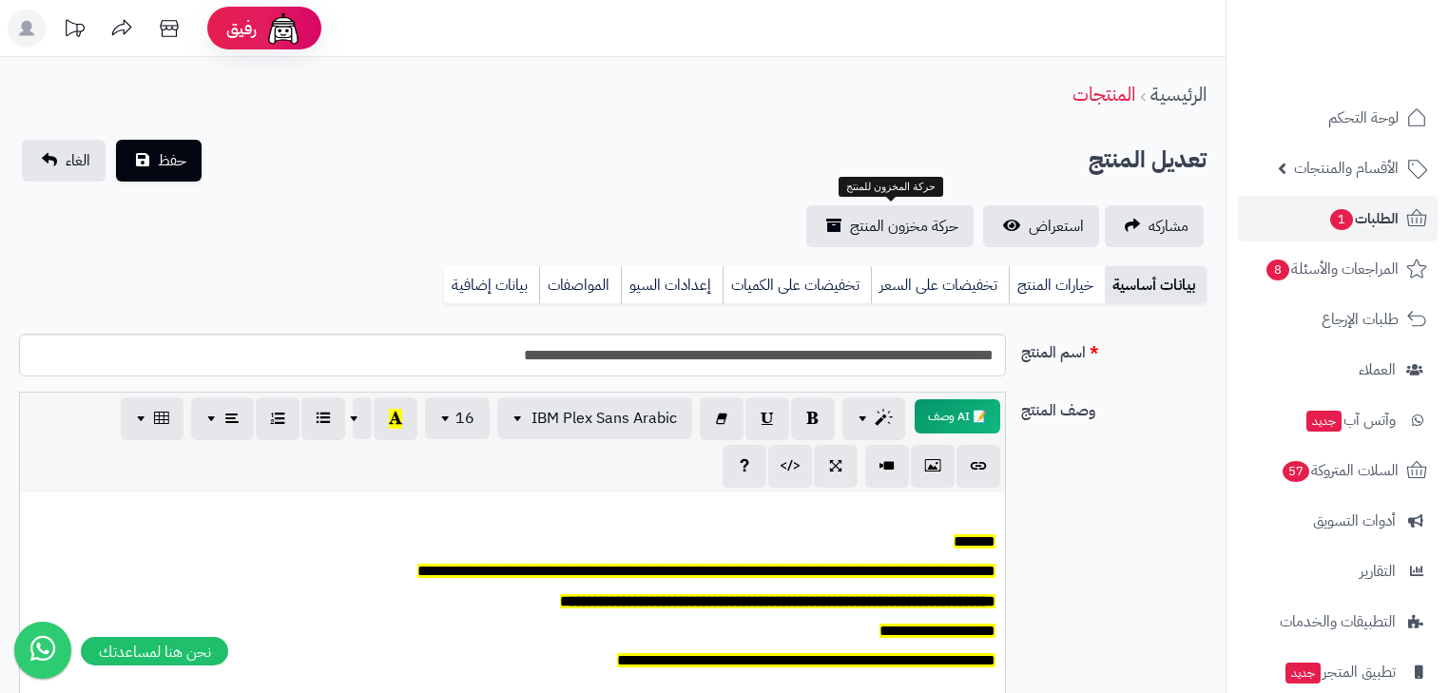
scroll to position [0, 11]
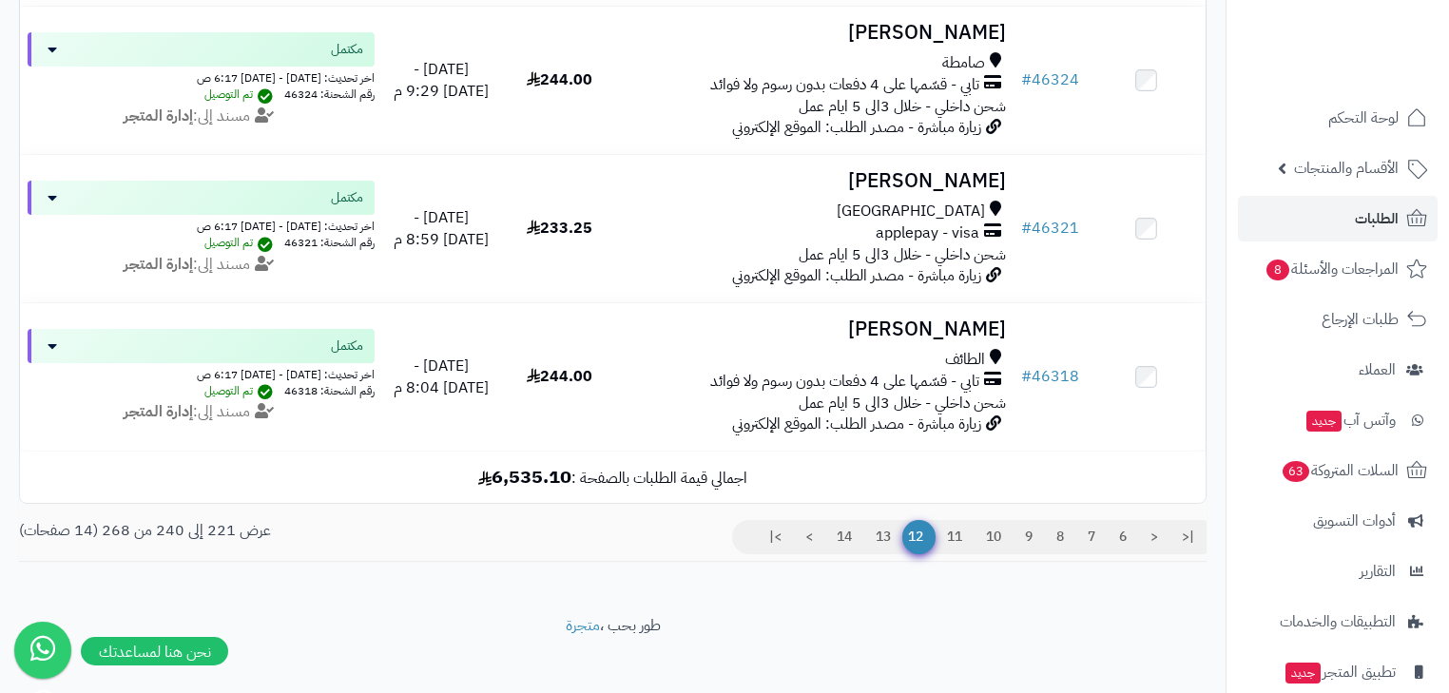
scroll to position [2857, 0]
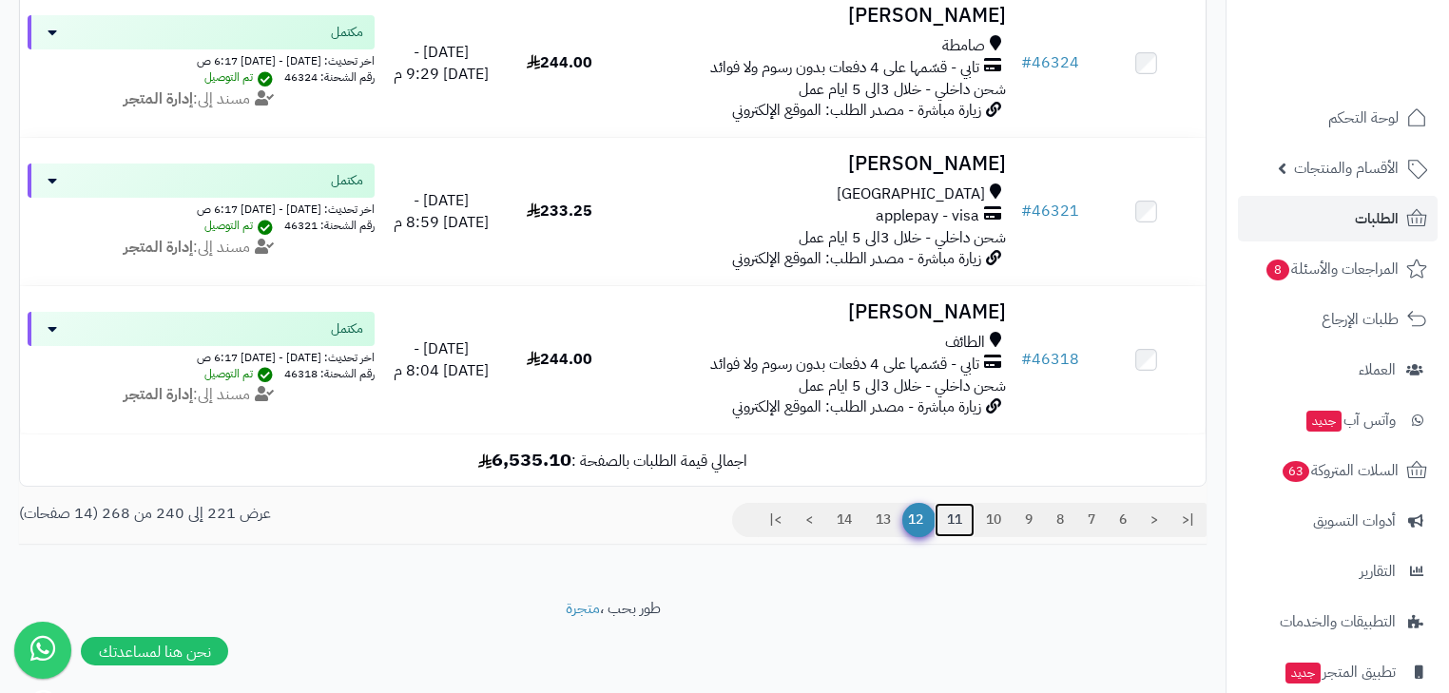
click at [940, 533] on link "11" at bounding box center [955, 520] width 40 height 34
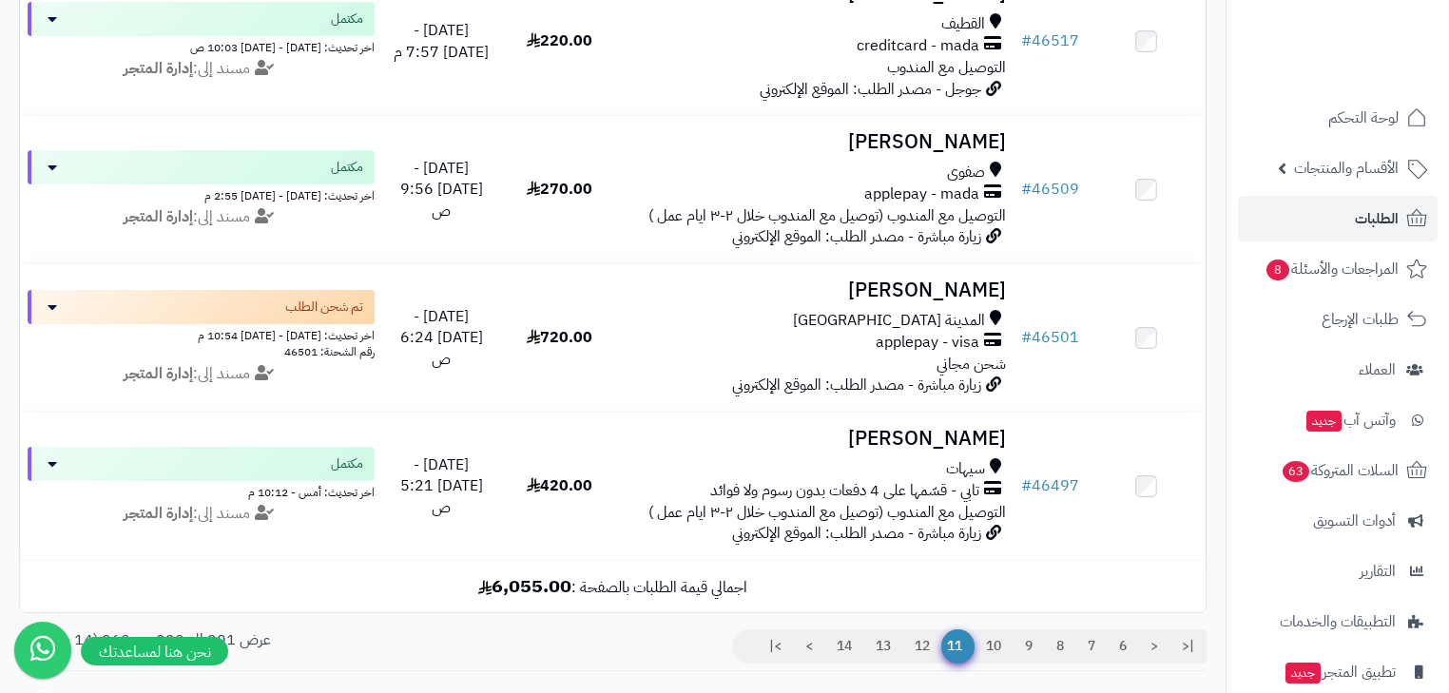
scroll to position [2857, 0]
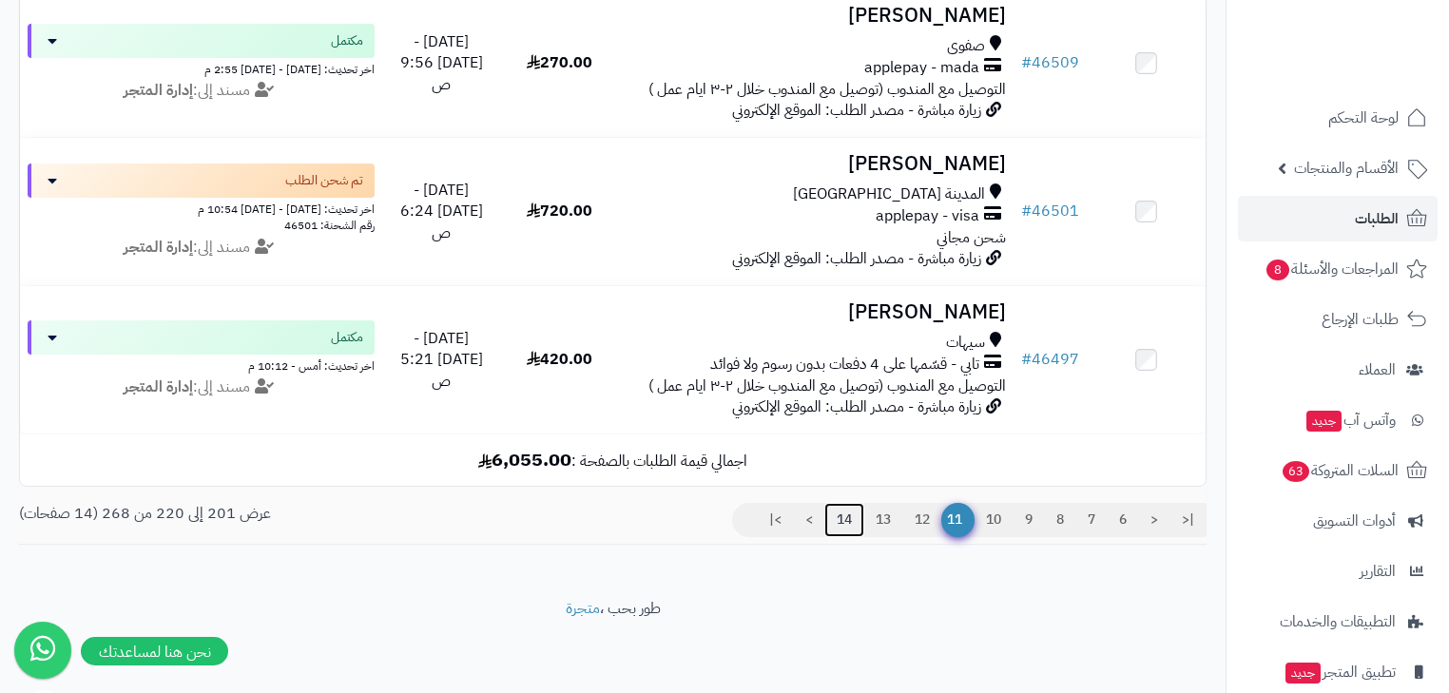
click at [841, 527] on link "14" at bounding box center [844, 520] width 40 height 34
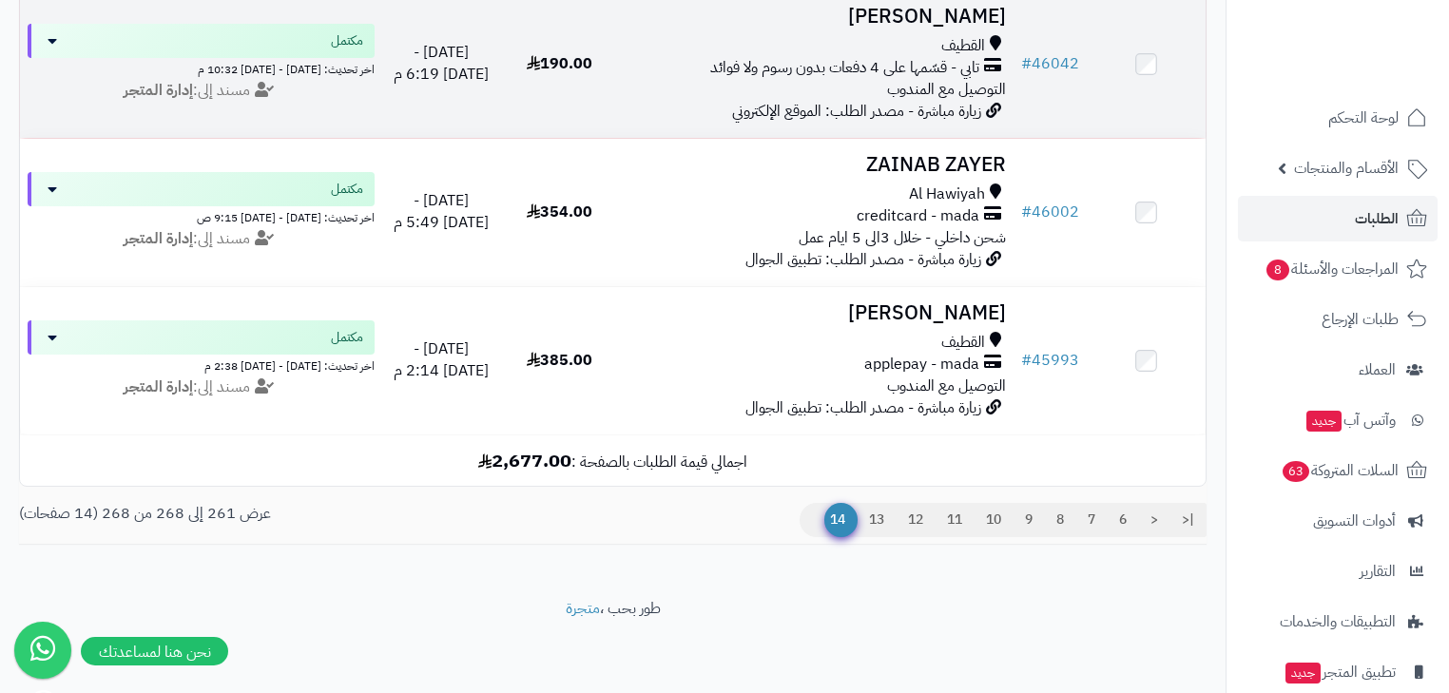
scroll to position [1070, 0]
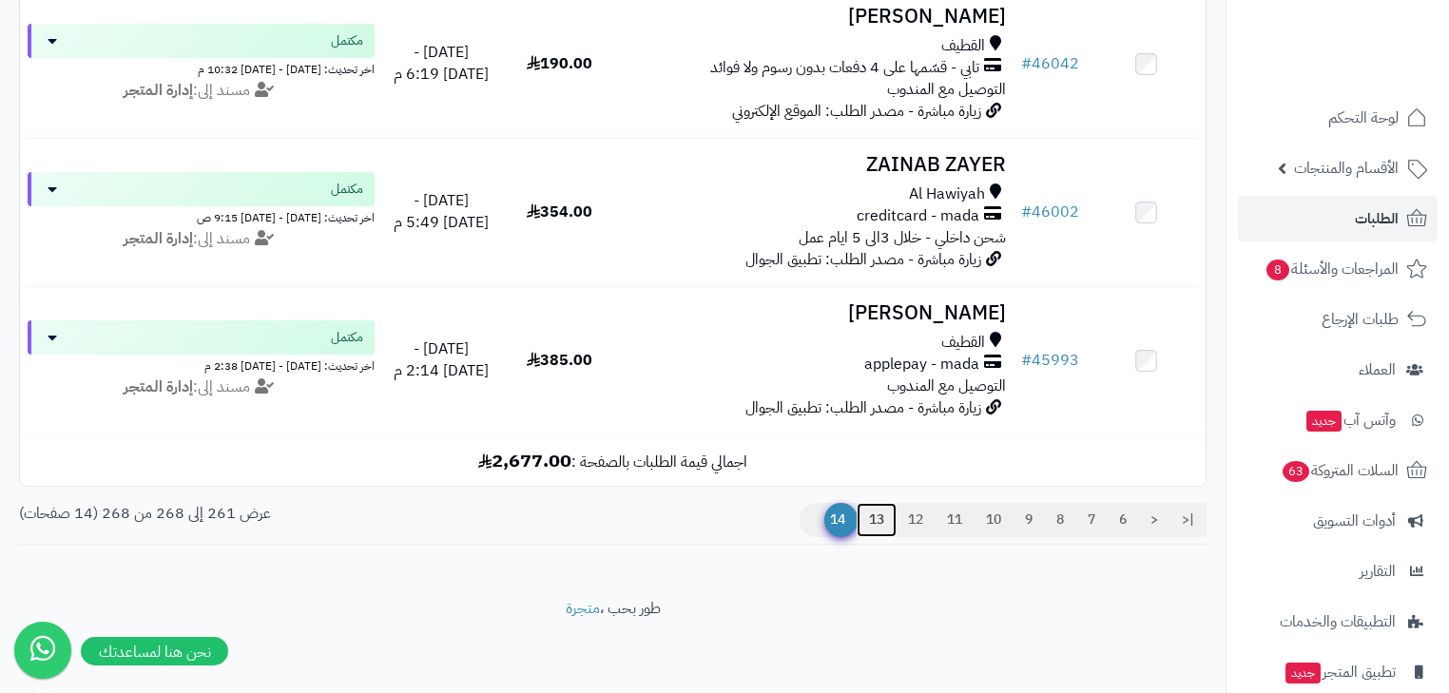
click at [863, 523] on link "13" at bounding box center [877, 520] width 40 height 34
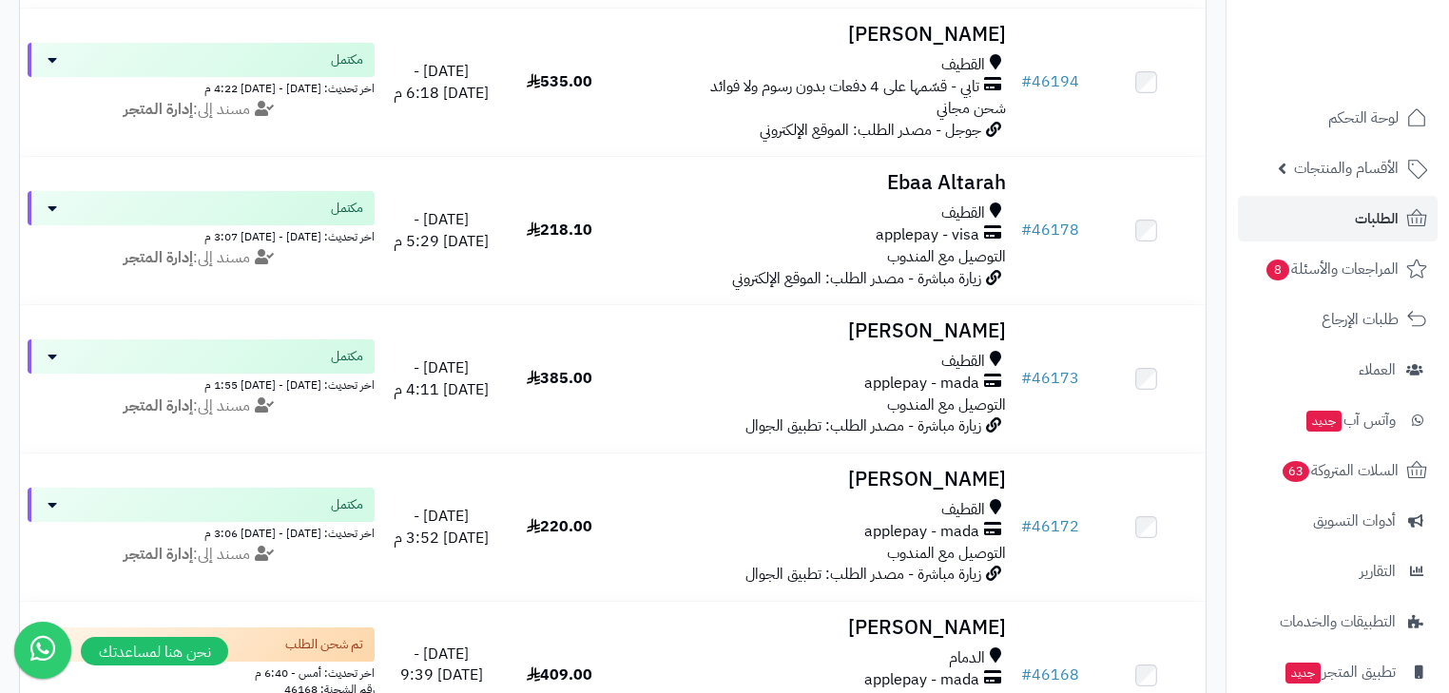
scroll to position [2857, 0]
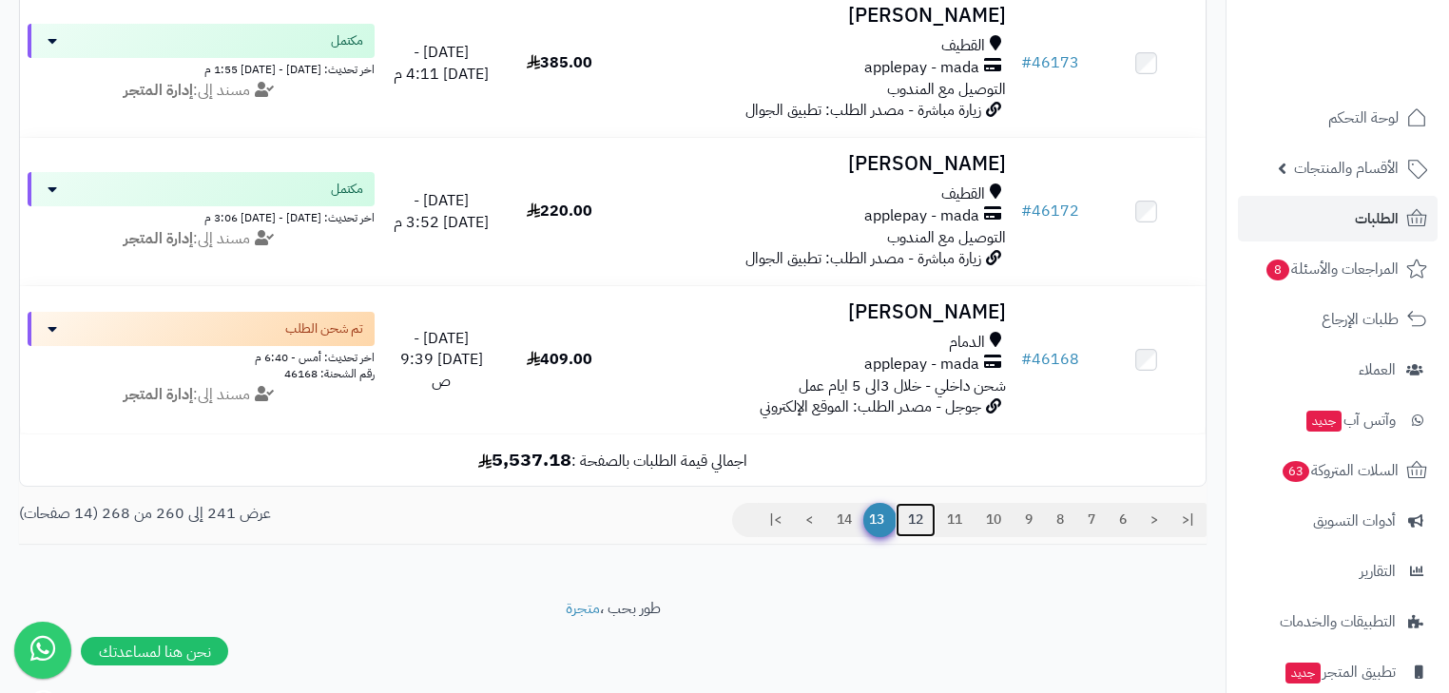
click at [902, 524] on link "12" at bounding box center [916, 520] width 40 height 34
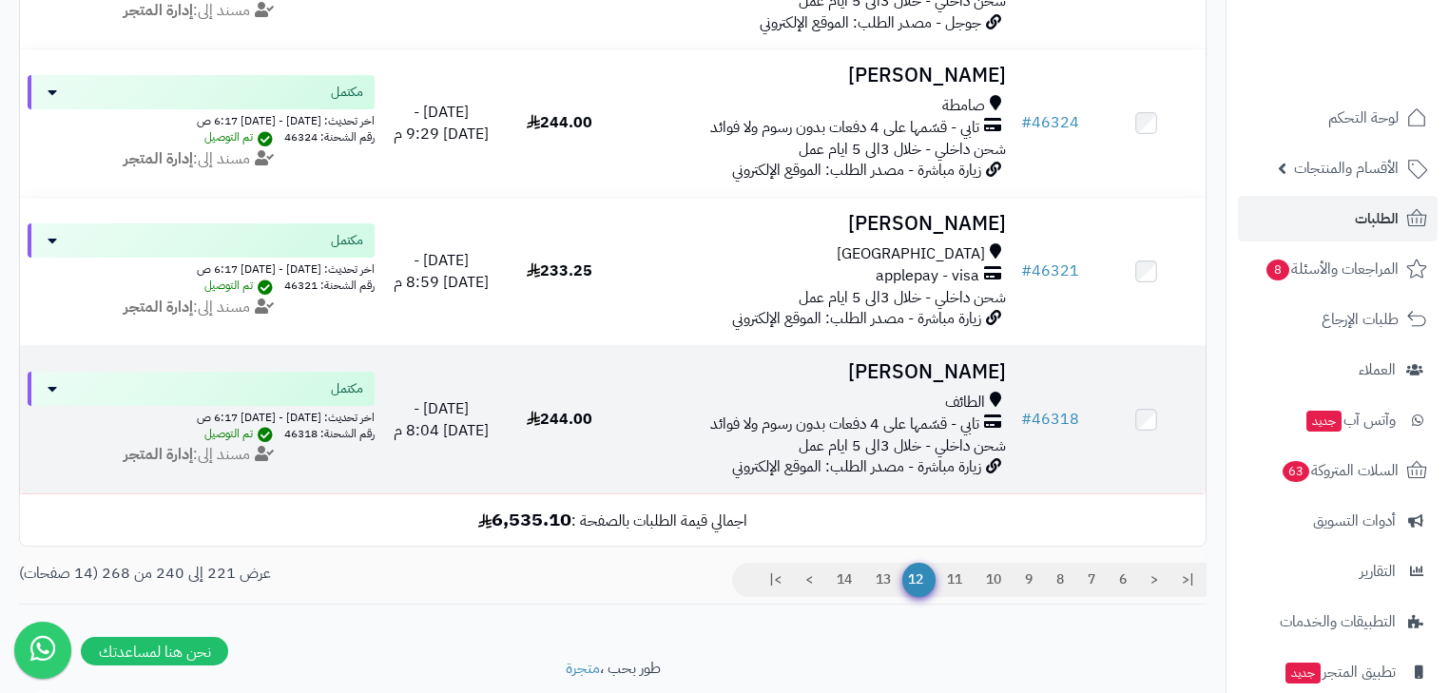
scroll to position [2857, 0]
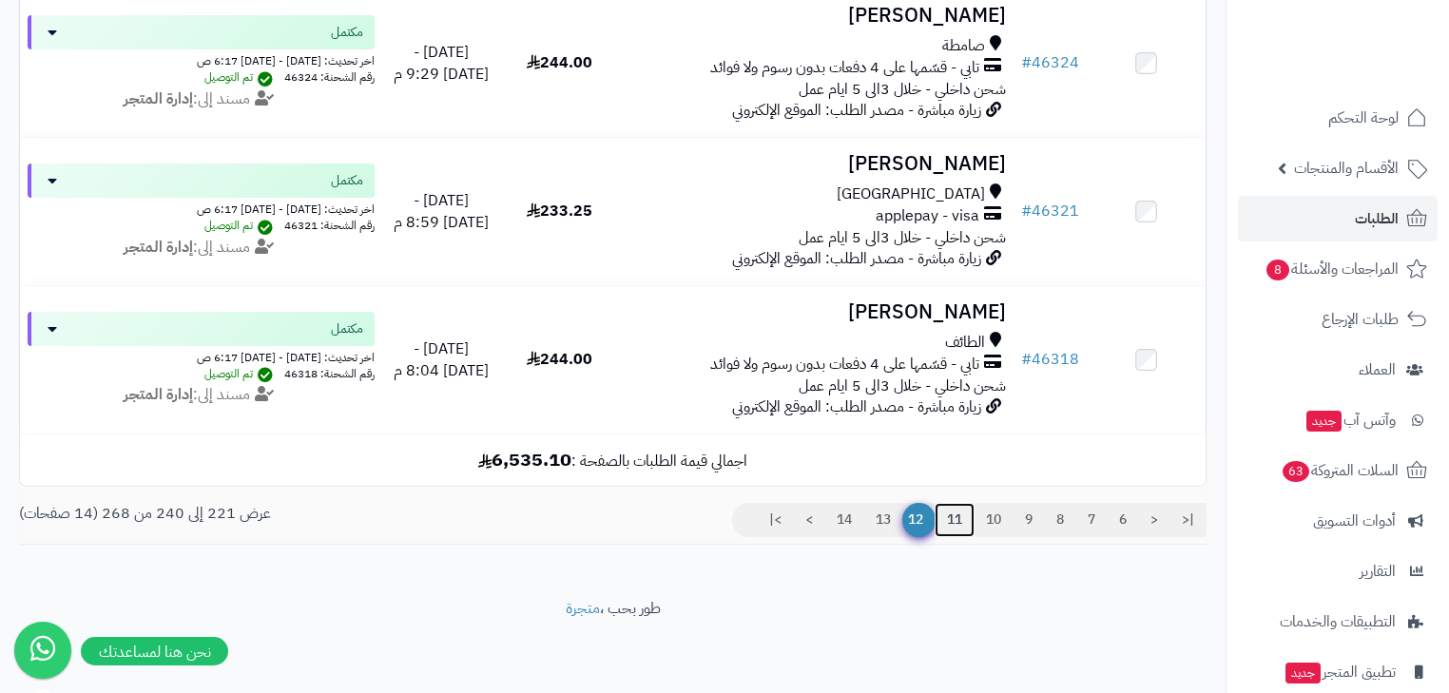
click at [955, 517] on link "11" at bounding box center [955, 520] width 40 height 34
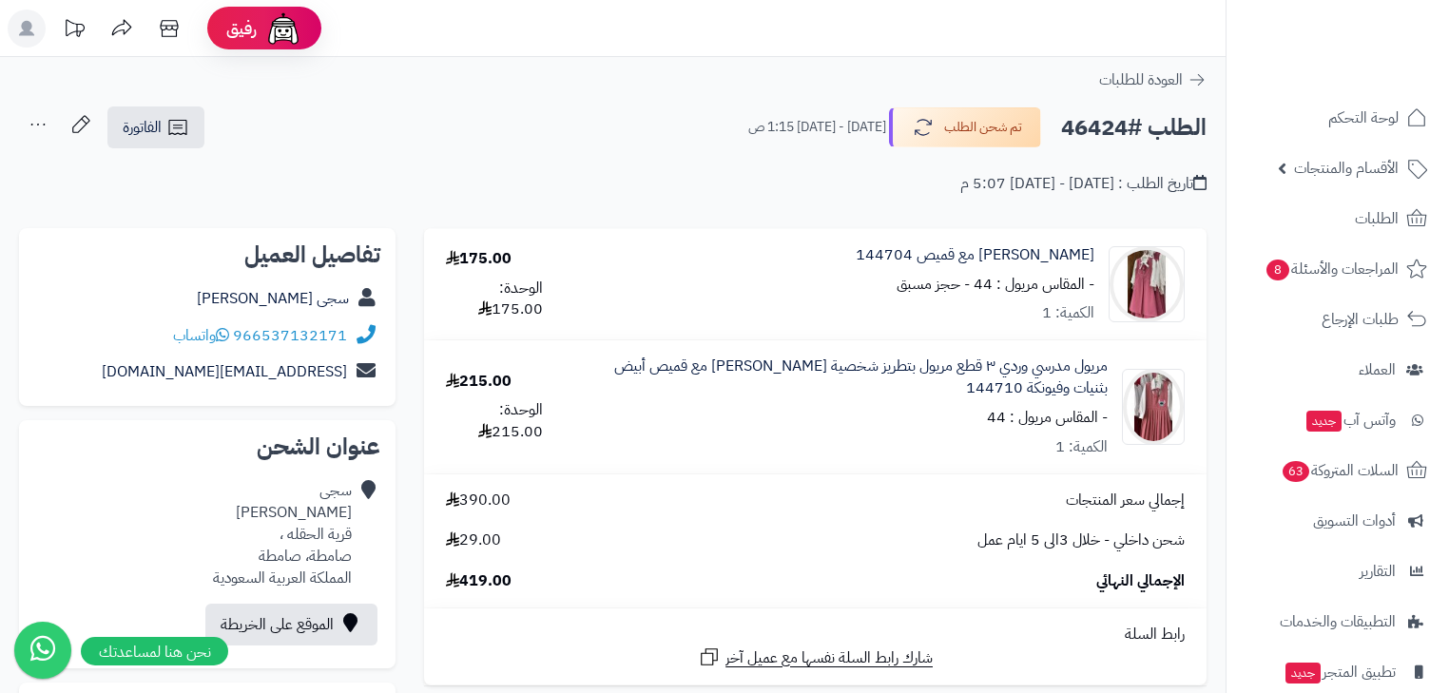
click at [1103, 109] on h2 "الطلب #46424" at bounding box center [1133, 127] width 145 height 39
click at [1102, 122] on h2 "الطلب #46424" at bounding box center [1133, 127] width 145 height 39
copy h2 "46424"
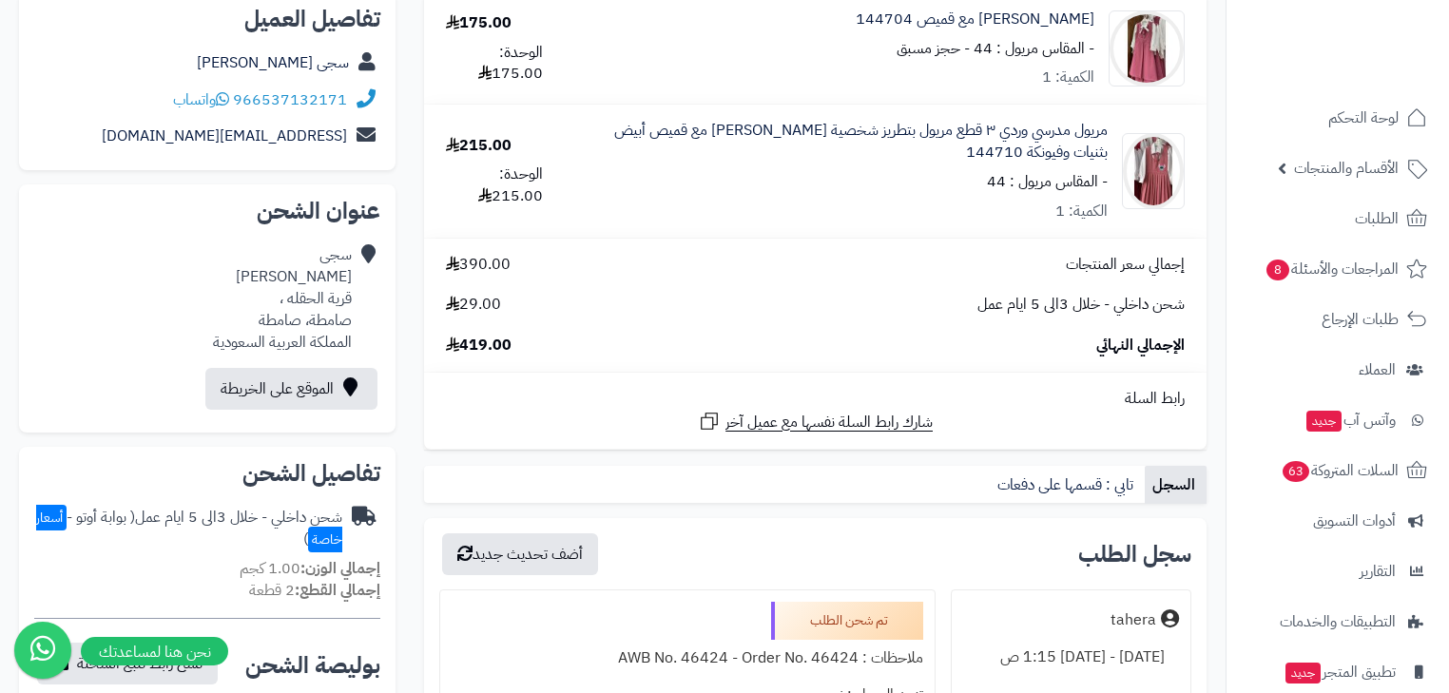
scroll to position [228, 0]
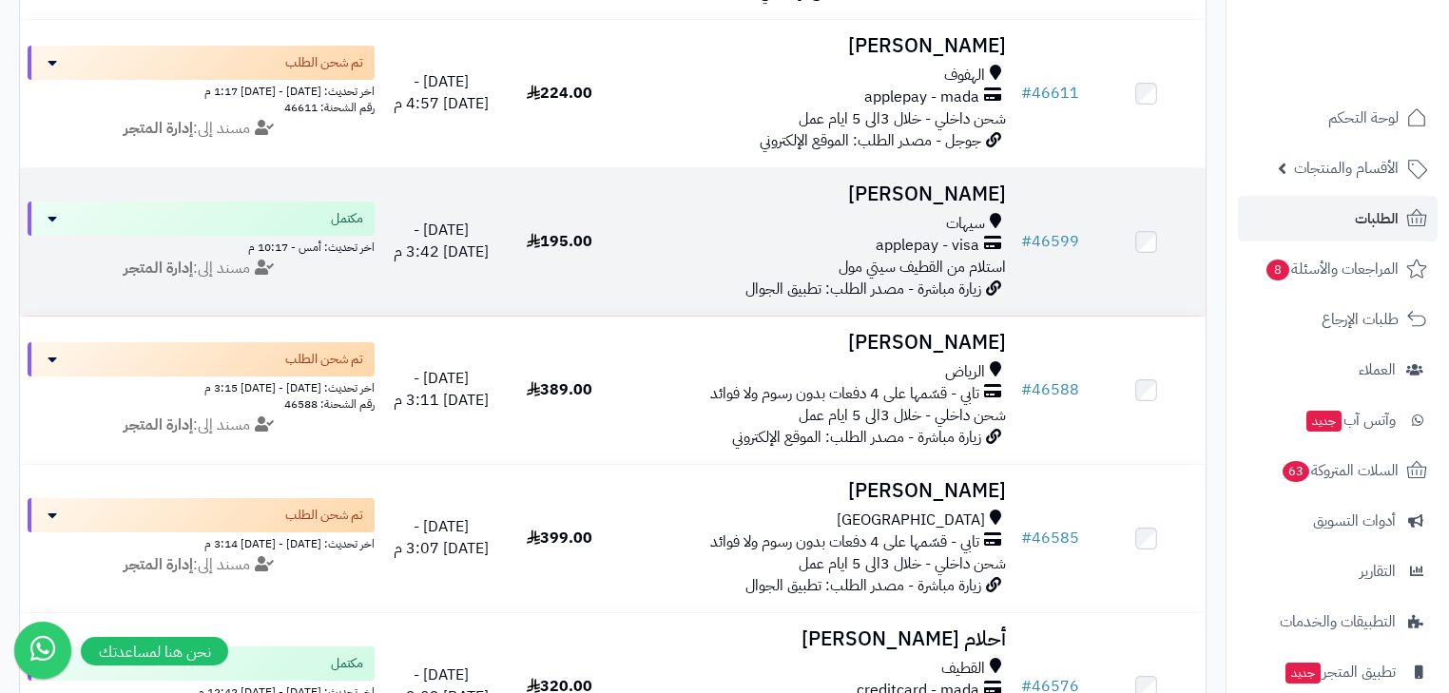
scroll to position [498, 0]
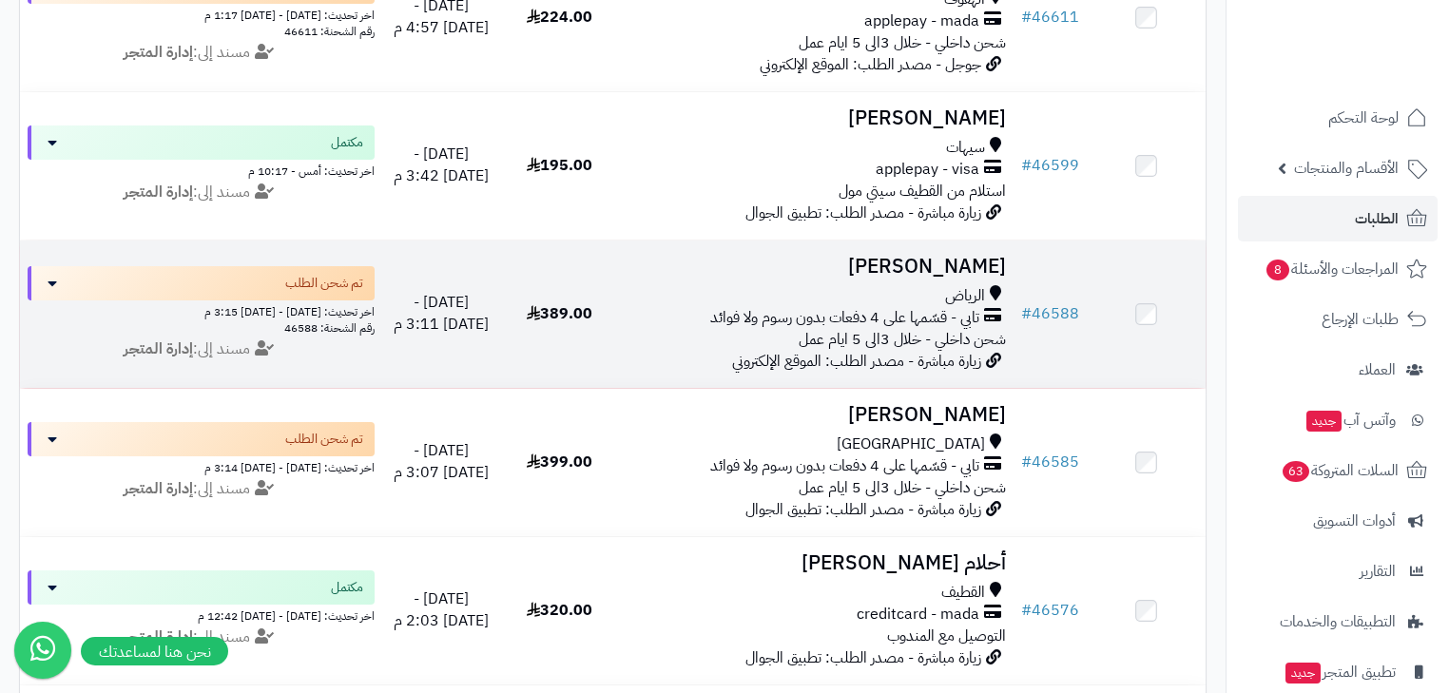
click at [947, 291] on td "دانيه عبدالله الرياض تابي - قسّمها على 4 دفعات بدون رسوم ولا فوائد شحن داخلي - …" at bounding box center [816, 314] width 395 height 147
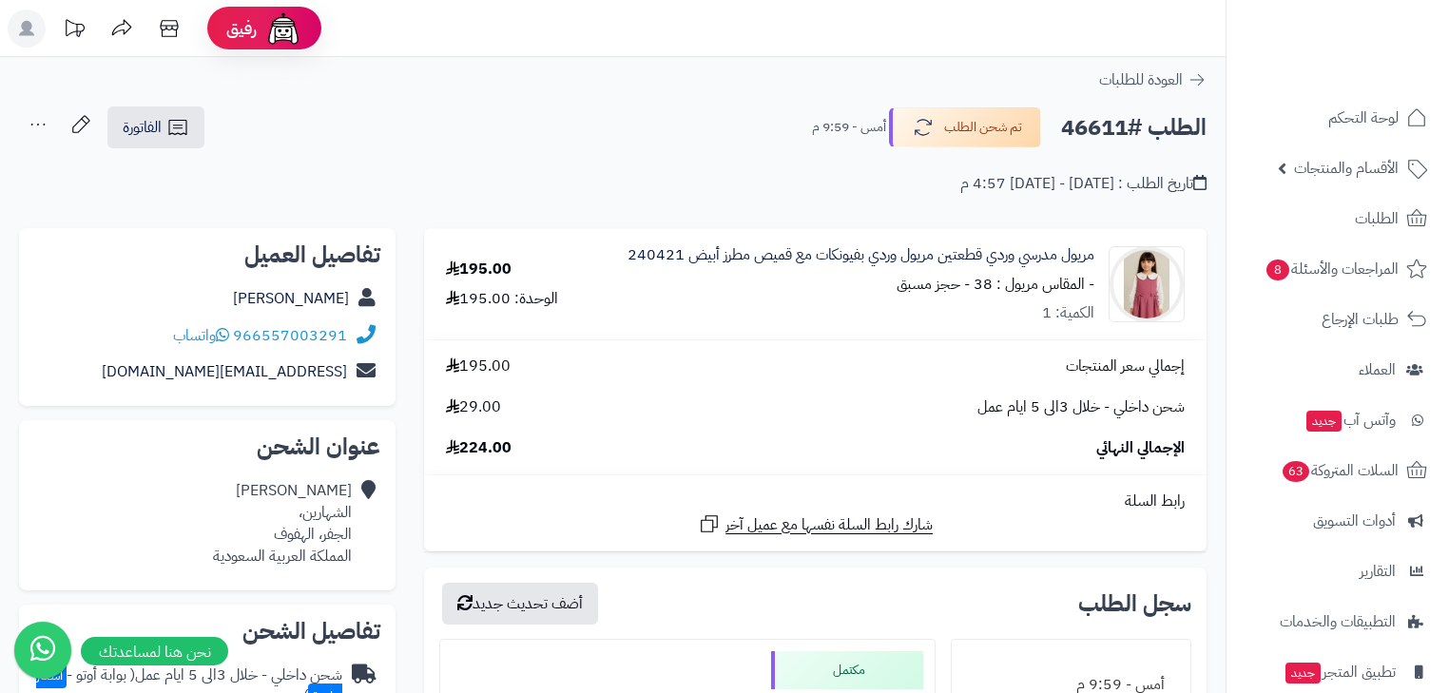
click at [1108, 118] on h2 "الطلب #46611" at bounding box center [1133, 127] width 145 height 39
copy h2 "46611"
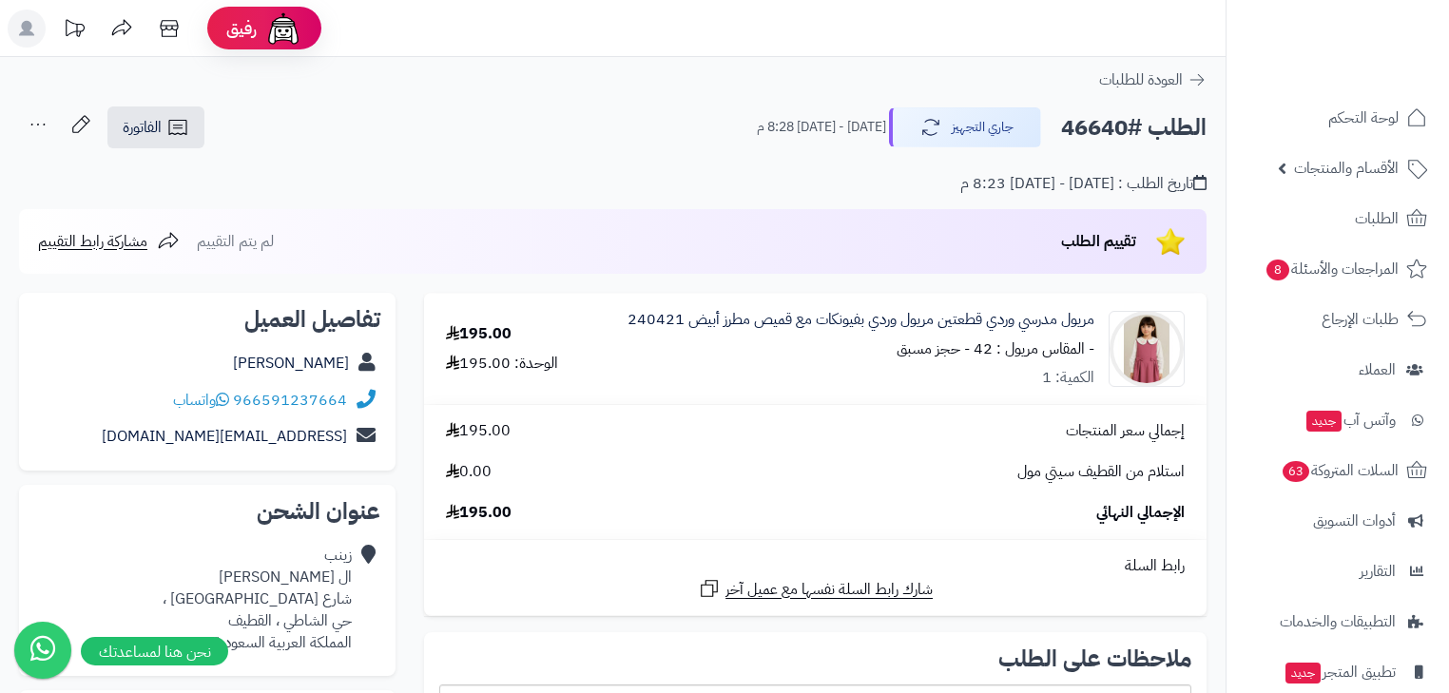
click at [1105, 137] on h2 "الطلب #46640" at bounding box center [1133, 127] width 145 height 39
copy h2 "46640"
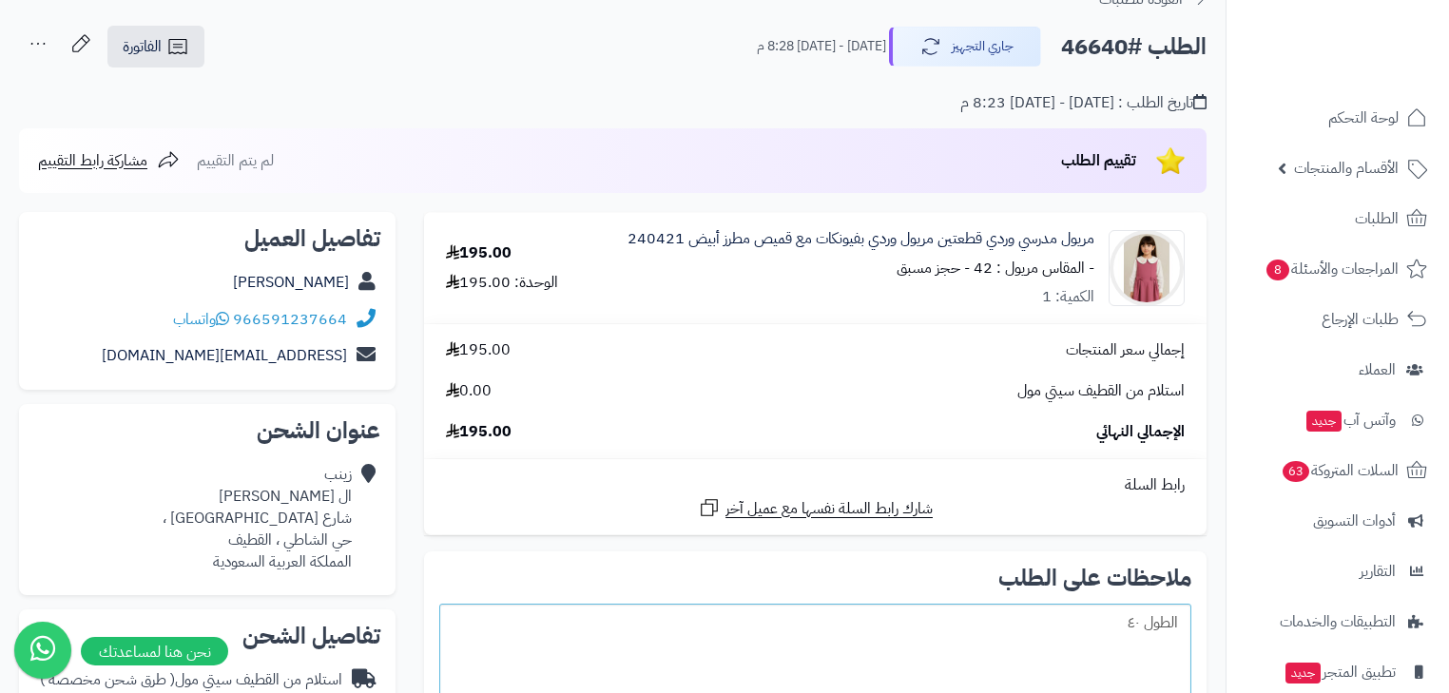
scroll to position [76, 0]
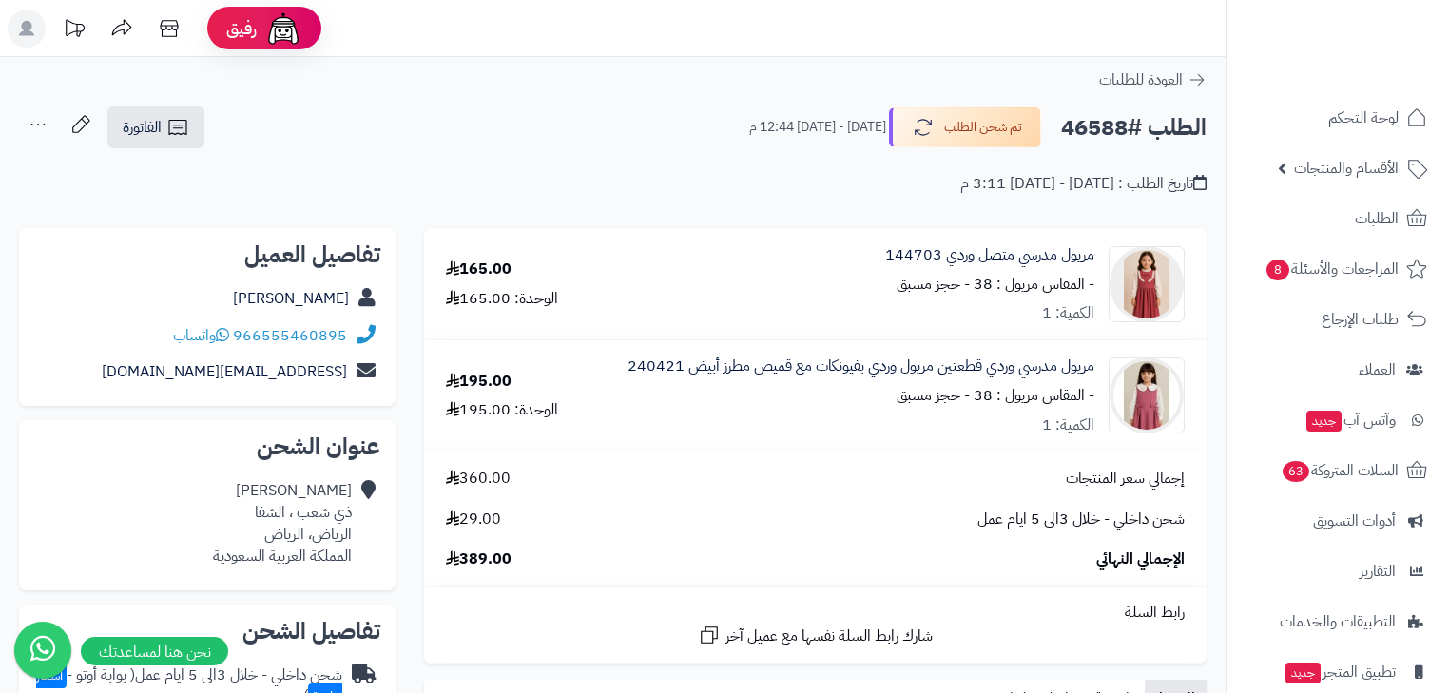
click at [914, 325] on div "مريول مدرسي وردي قطعتين مريول وردي بفيونكات مع قميص مطرز أبيض 240421 - المقاس م…" at bounding box center [989, 284] width 209 height 81
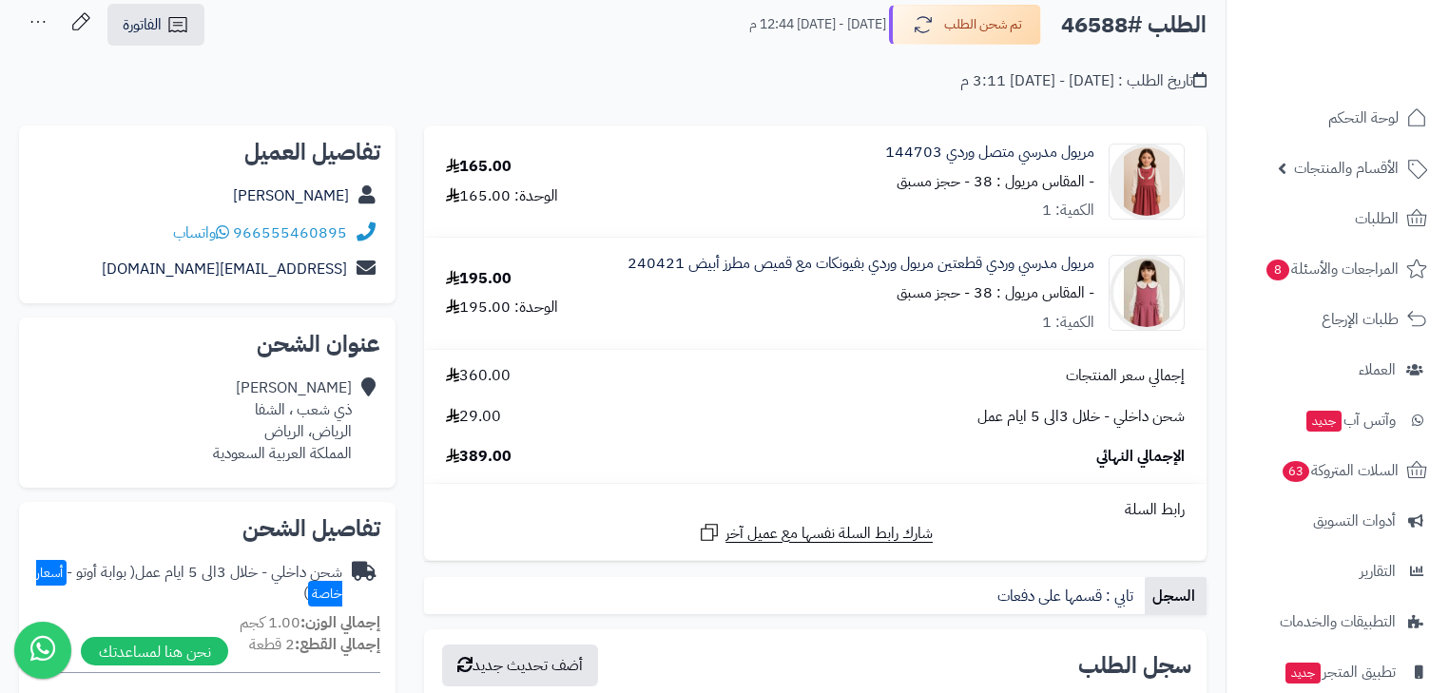
scroll to position [76, 0]
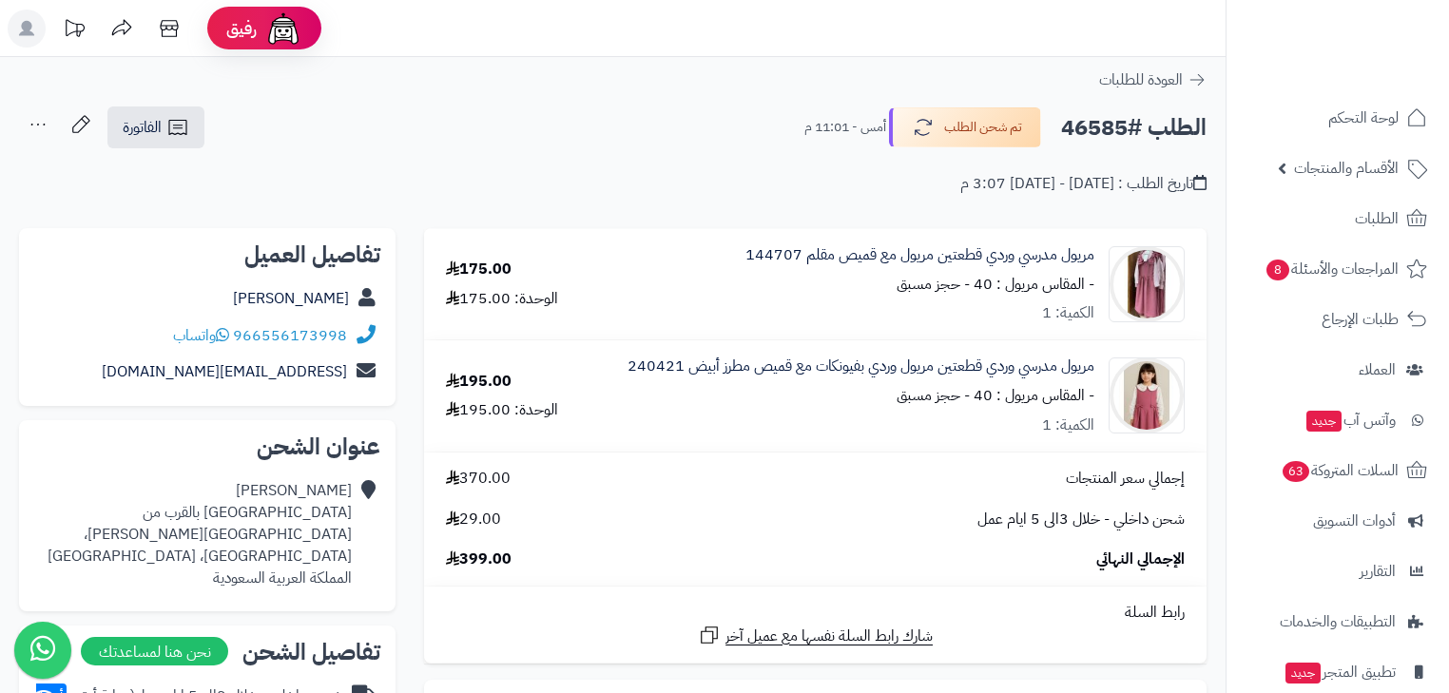
click at [913, 463] on td "إجمالي سعر المنتجات 370.00 شحن داخلي - خلال 3الى 5 ايام عمل 29.00 الإجمالي النه…" at bounding box center [815, 520] width 783 height 134
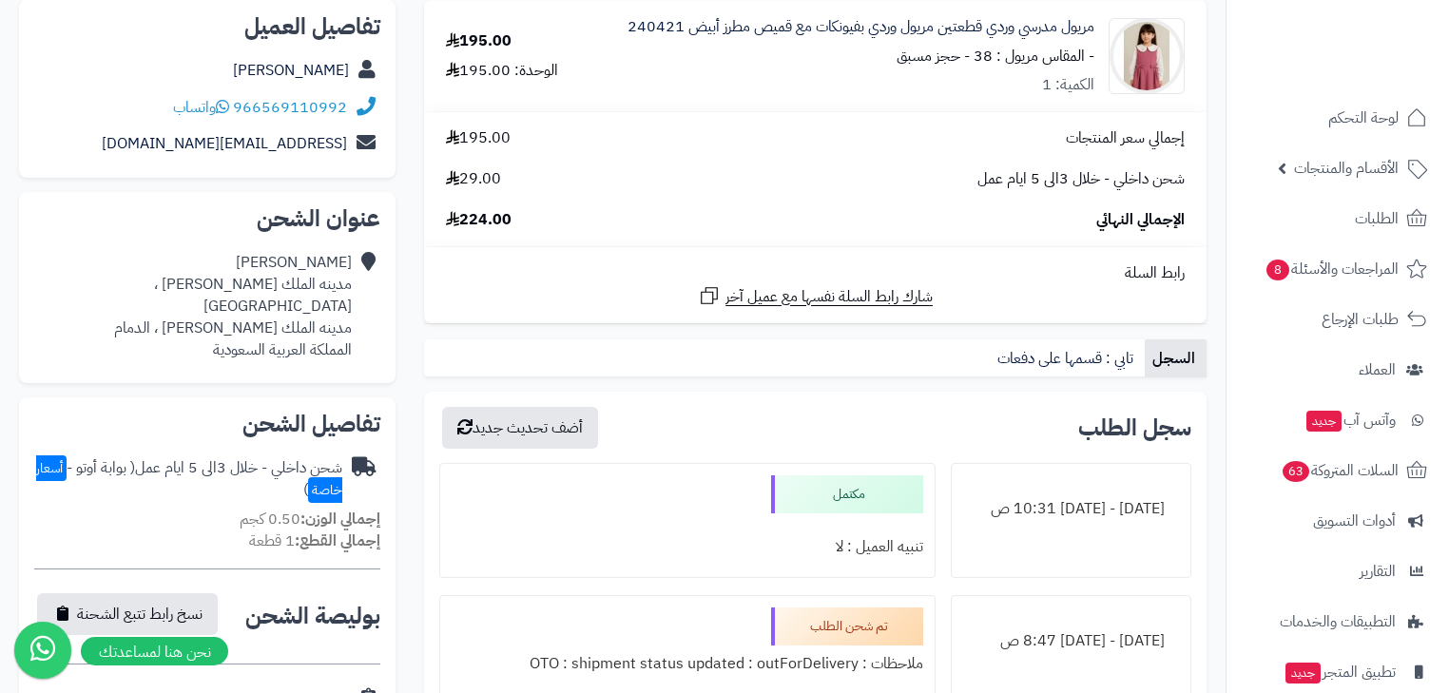
scroll to position [228, 0]
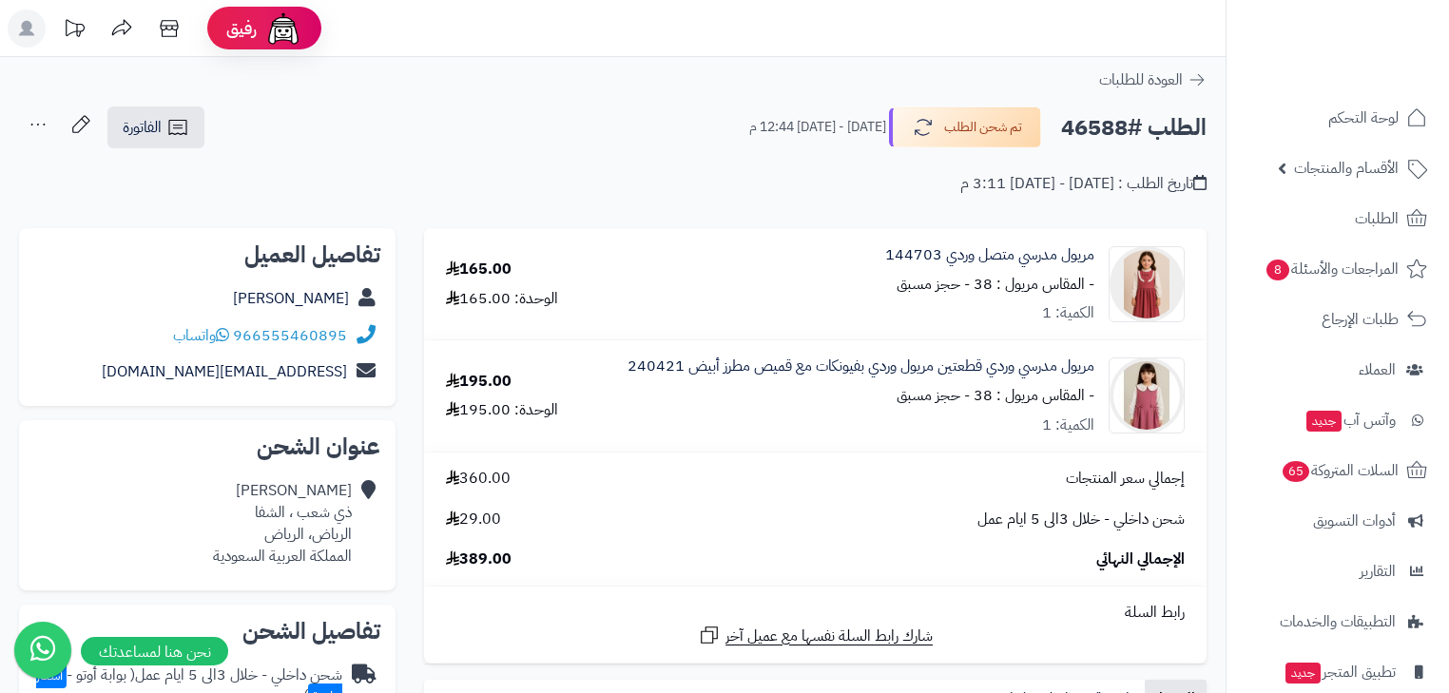
scroll to position [76, 0]
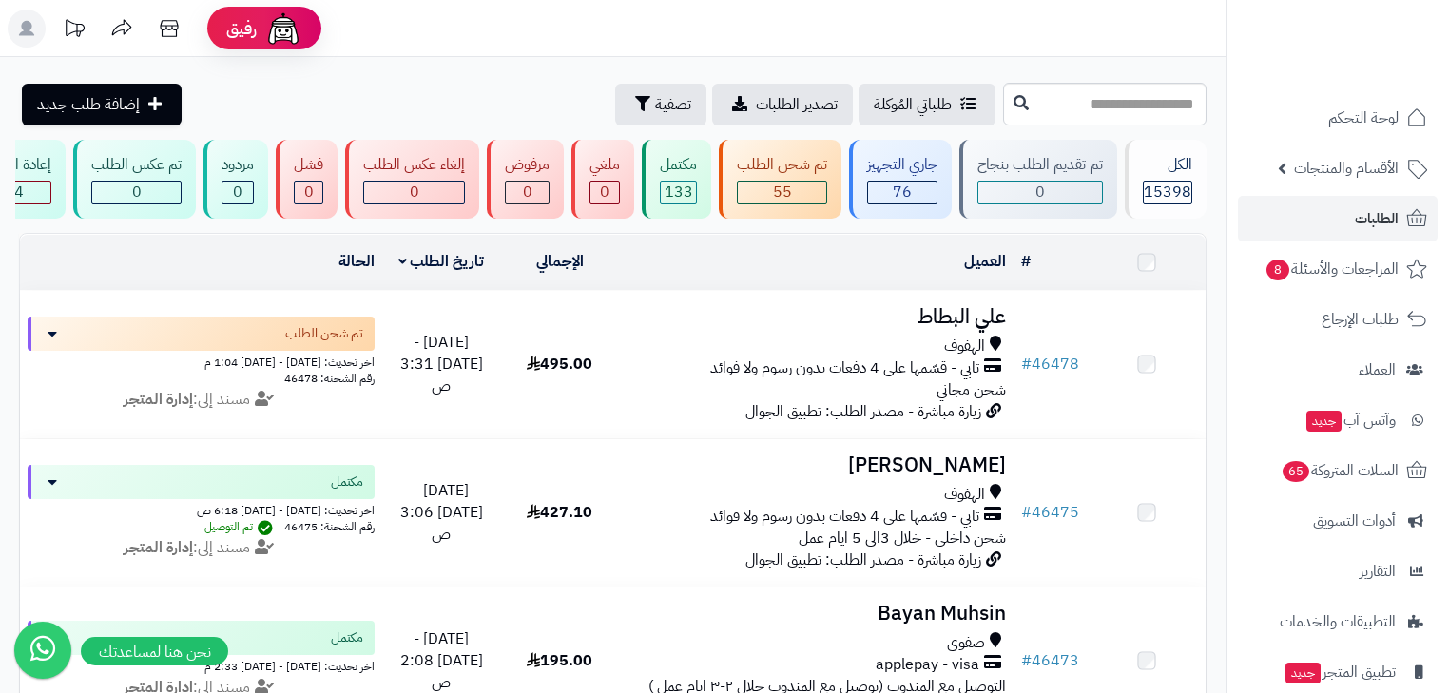
scroll to position [2857, 0]
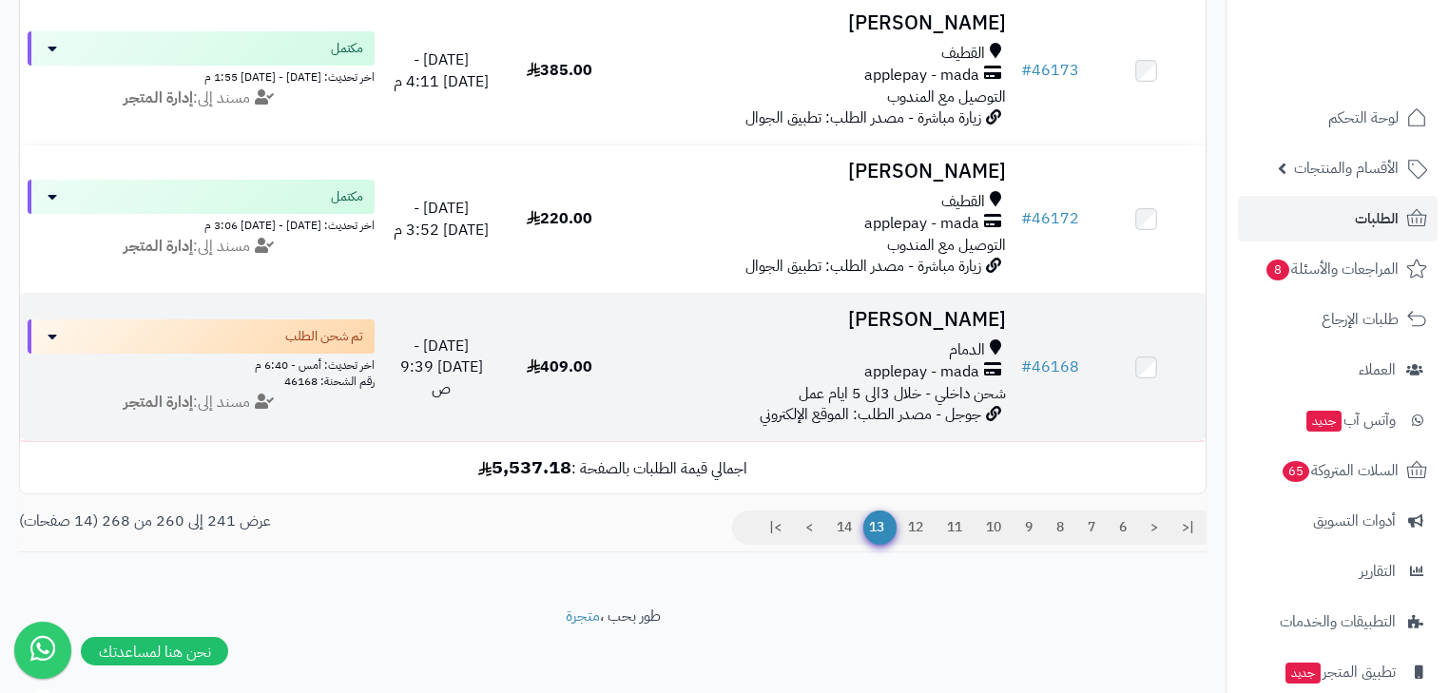
scroll to position [2781, 0]
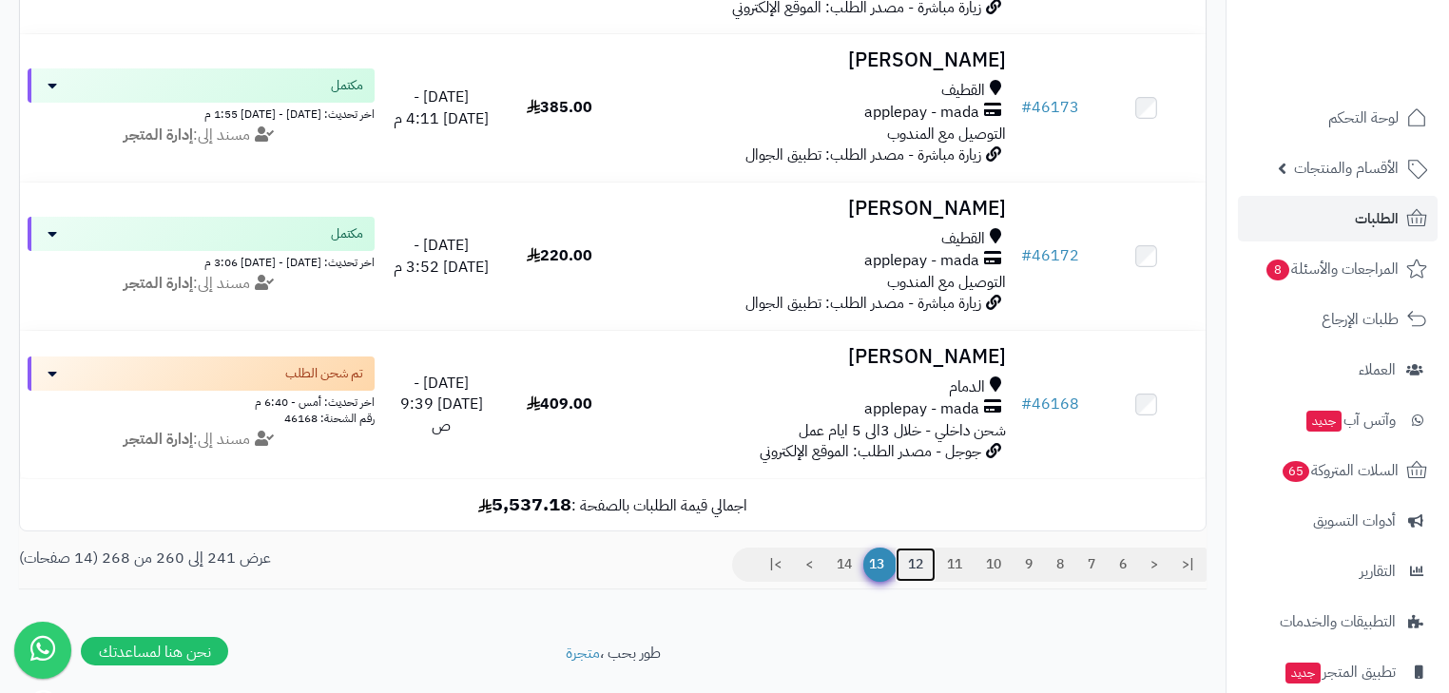
click at [919, 582] on link "12" at bounding box center [916, 565] width 40 height 34
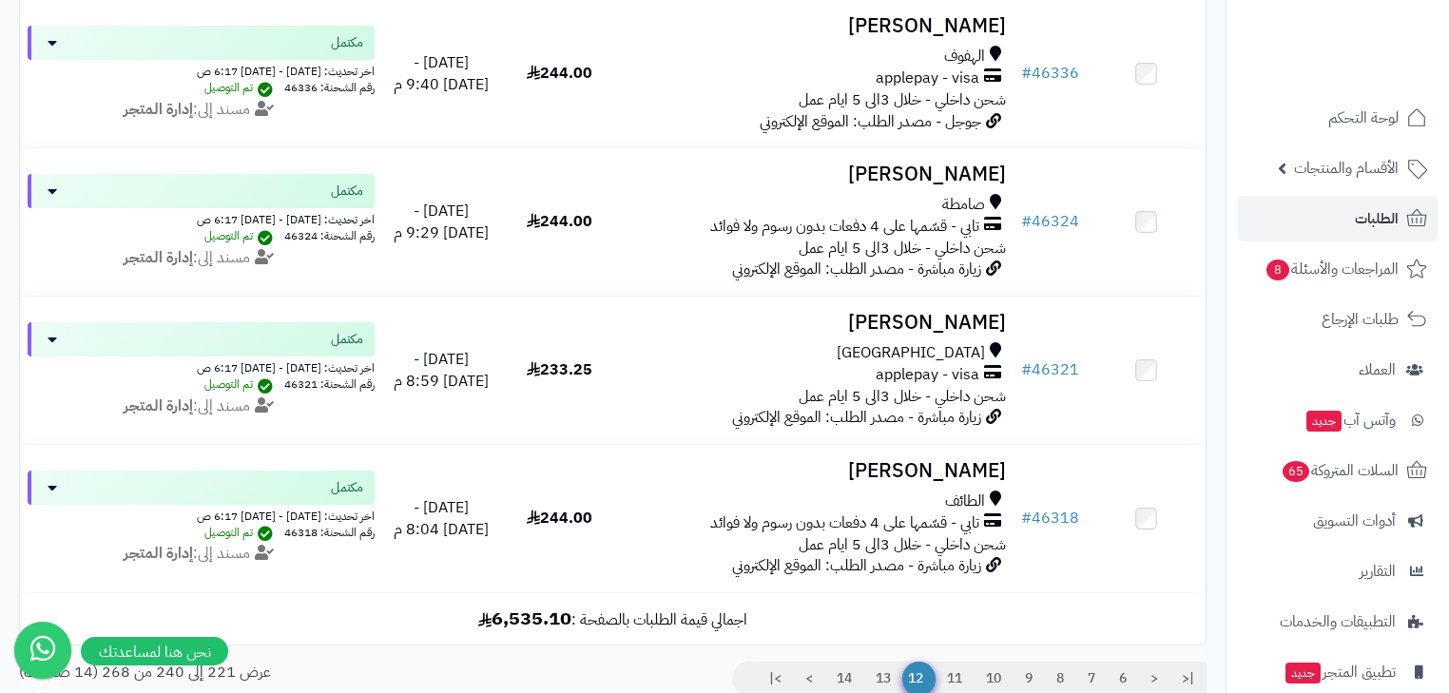
scroll to position [2857, 0]
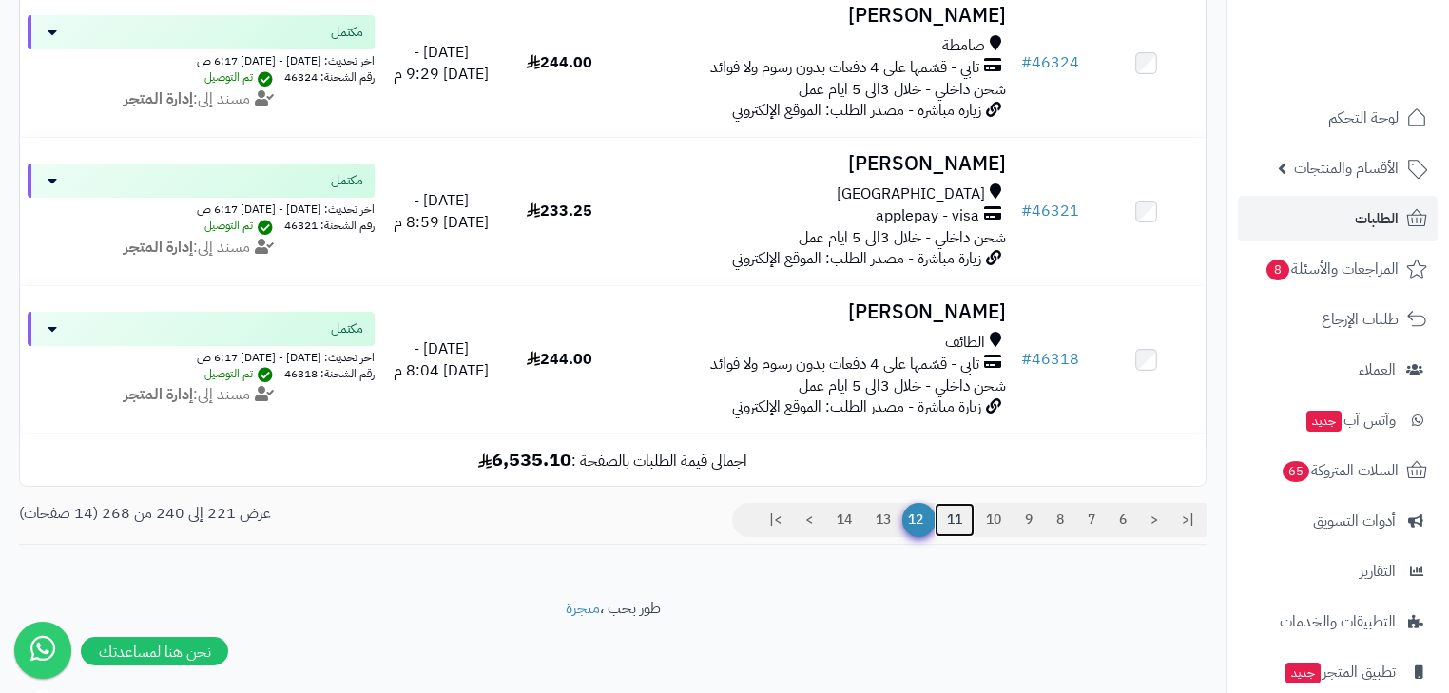
click at [955, 507] on link "11" at bounding box center [955, 520] width 40 height 34
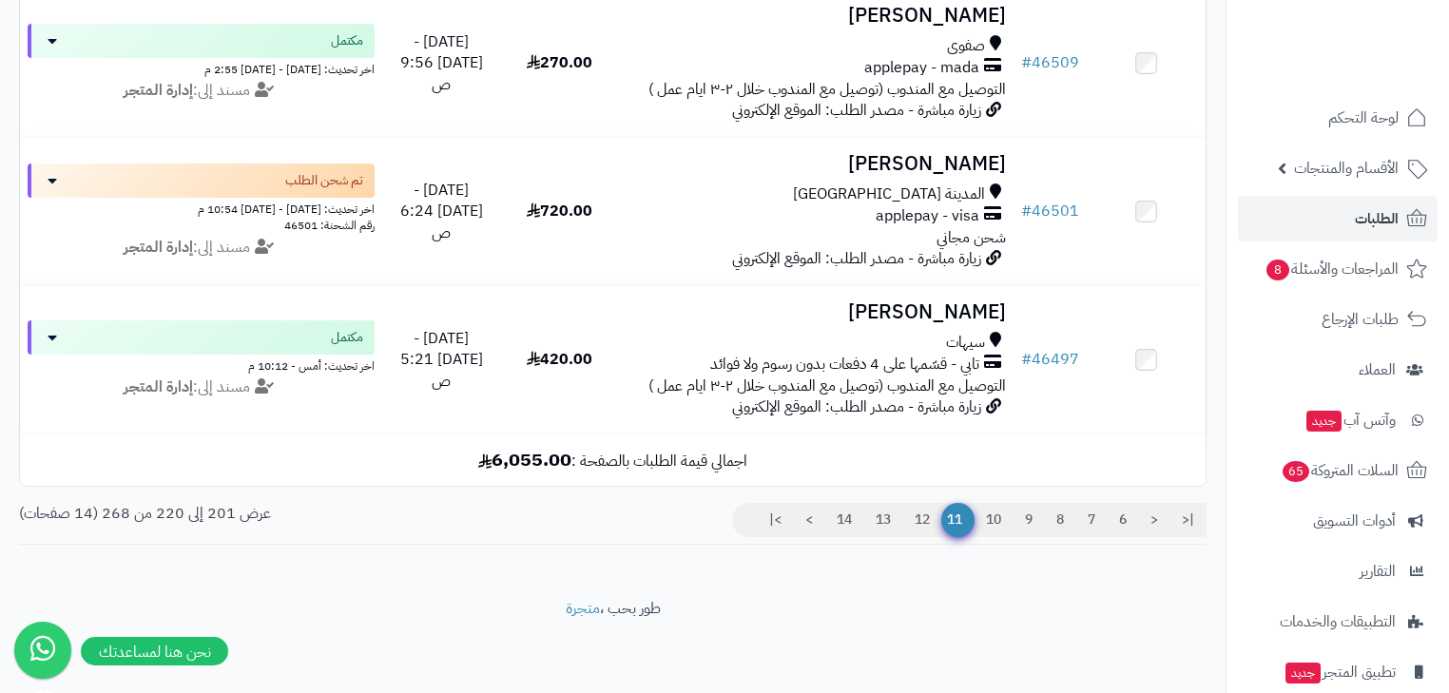
scroll to position [2857, 0]
click at [986, 522] on link "10" at bounding box center [994, 520] width 40 height 34
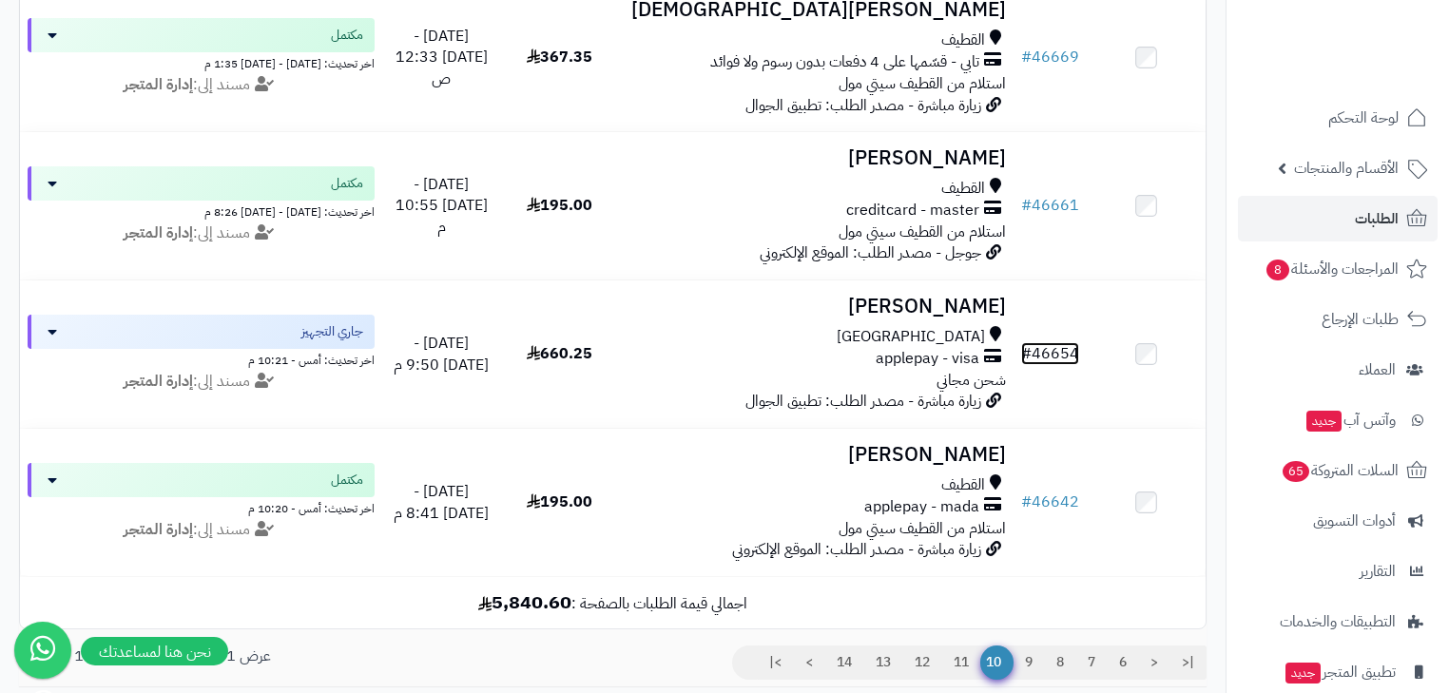
scroll to position [2857, 0]
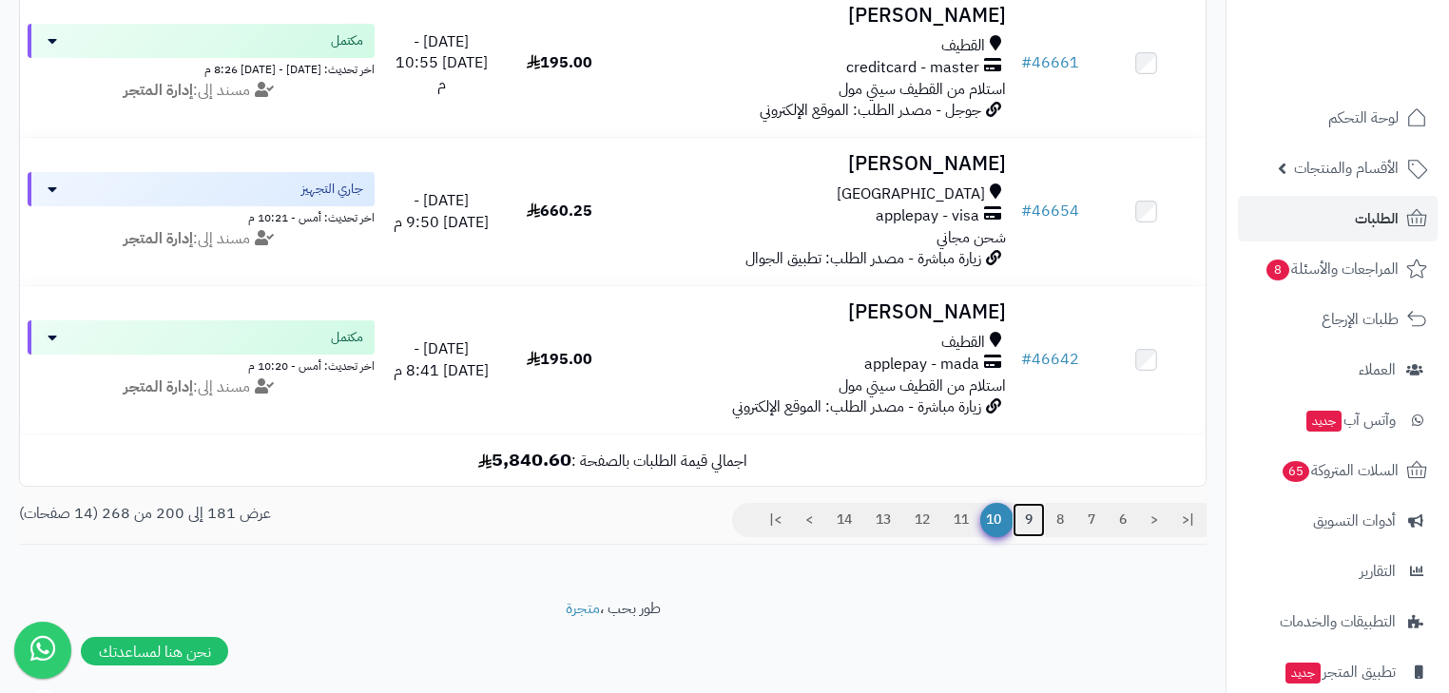
click at [1016, 521] on link "9" at bounding box center [1029, 520] width 32 height 34
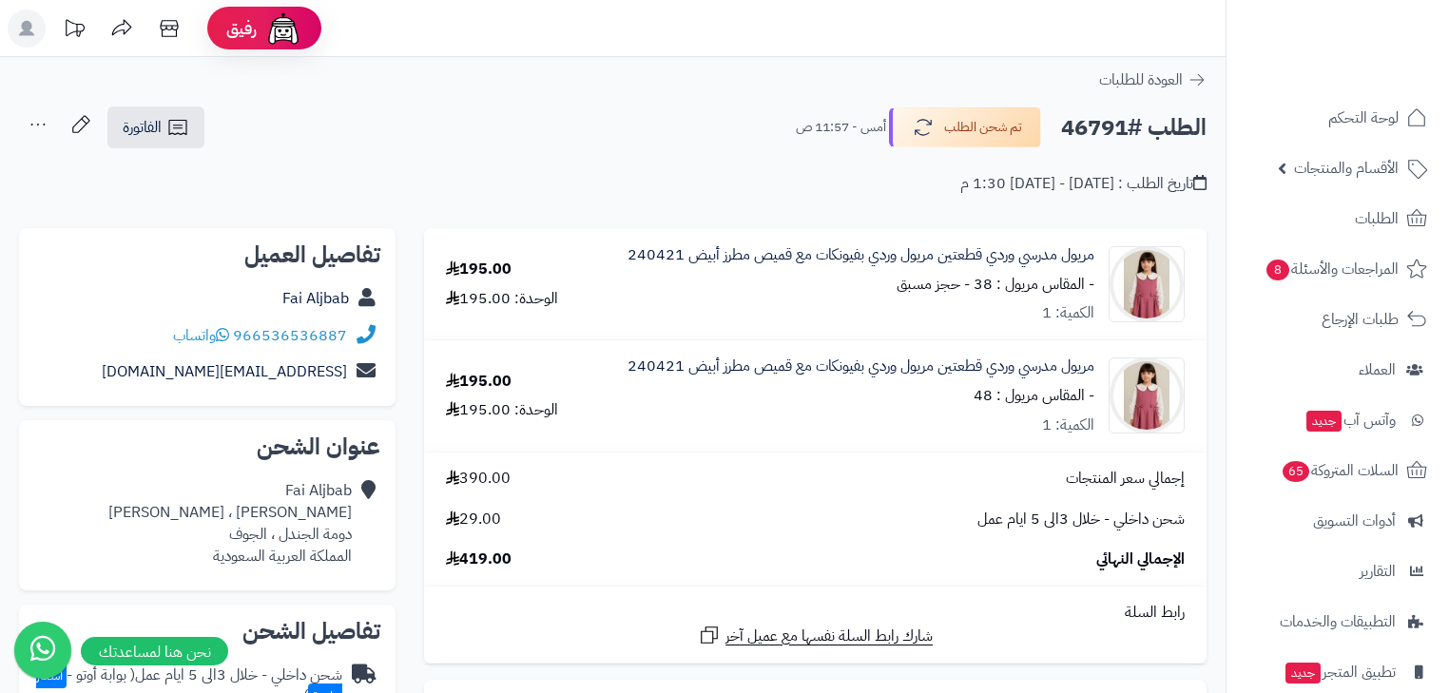
click at [1097, 126] on h2 "الطلب #46791" at bounding box center [1133, 127] width 145 height 39
copy h2 "46791"
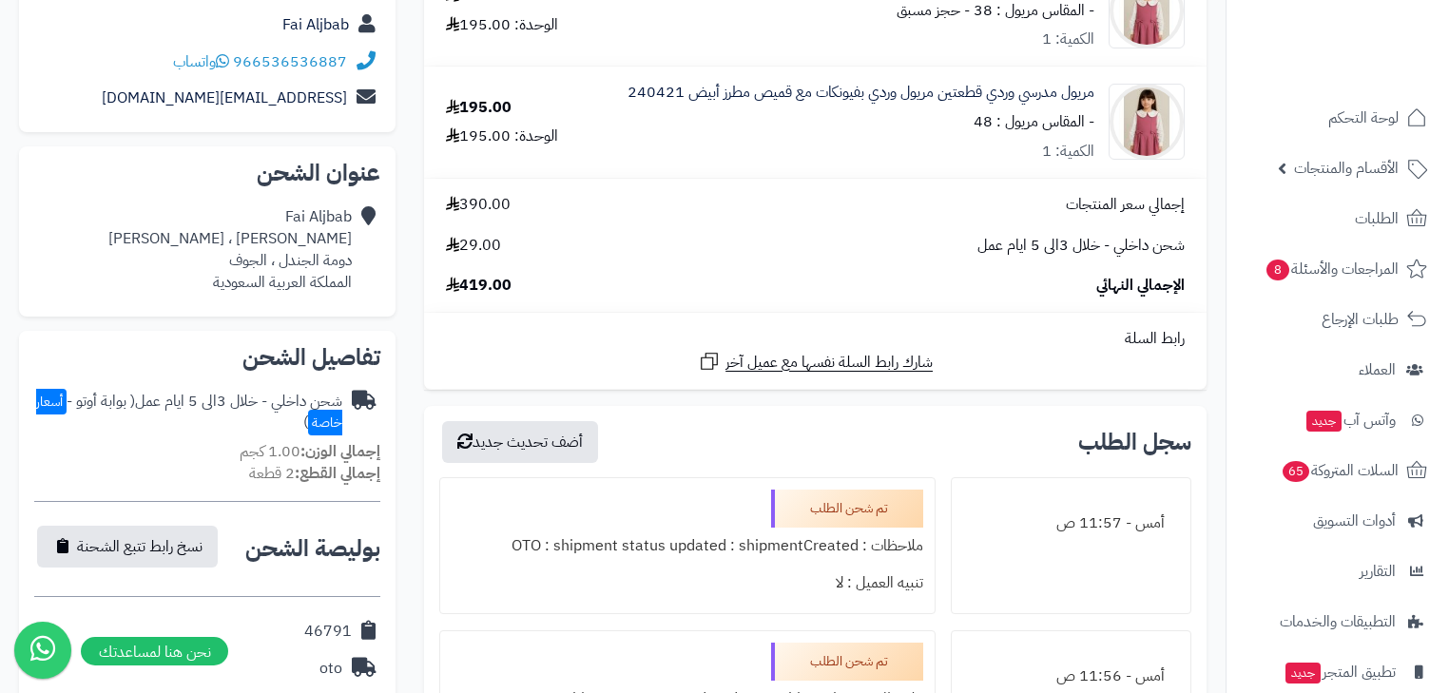
scroll to position [76, 0]
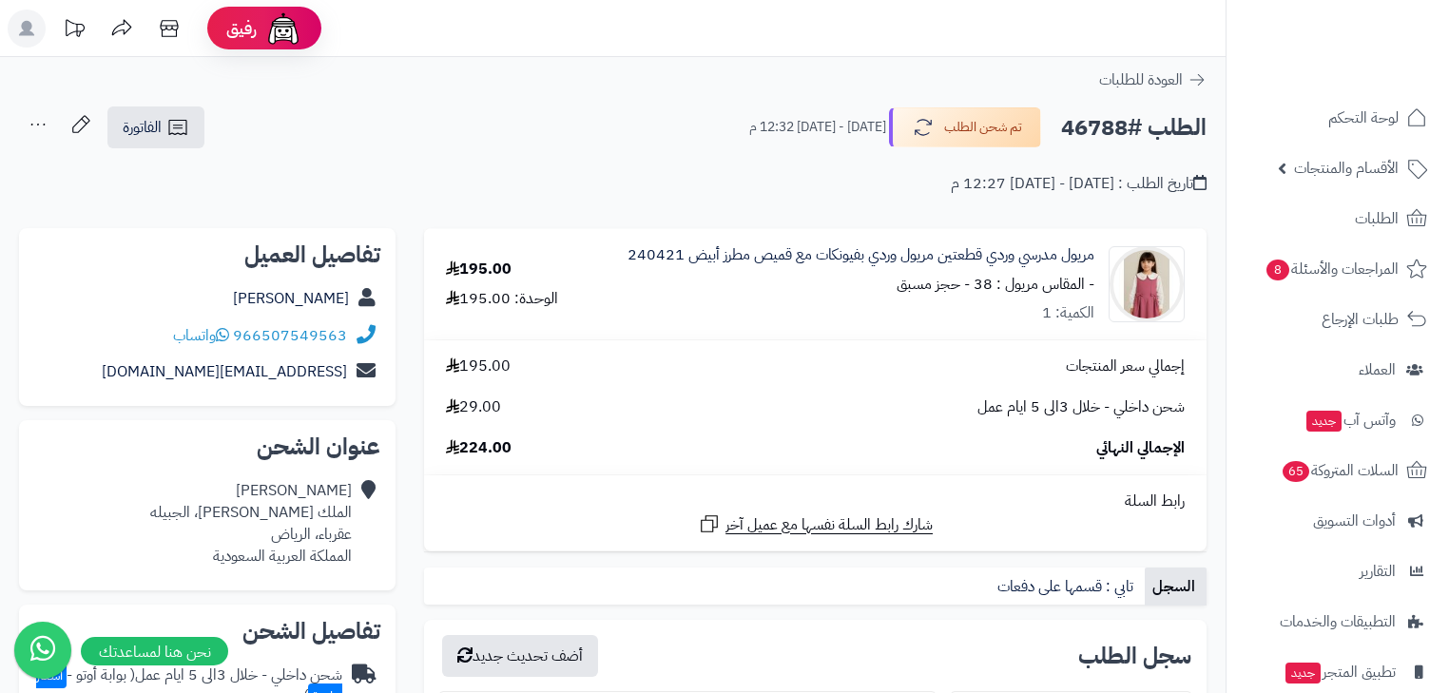
click at [1098, 123] on h2 "الطلب #46788" at bounding box center [1133, 127] width 145 height 39
copy h2 "46788"
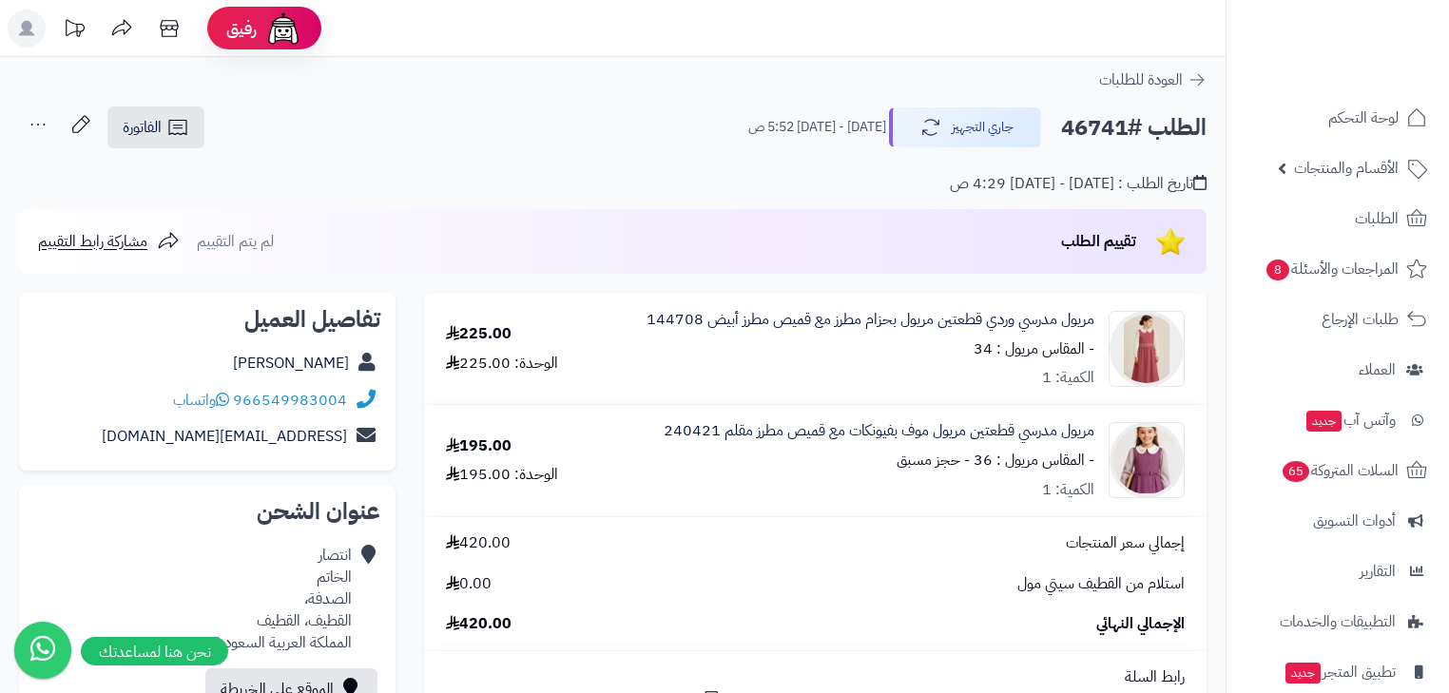
click at [1112, 127] on h2 "الطلب #46741" at bounding box center [1133, 127] width 145 height 39
copy h2 "46741"
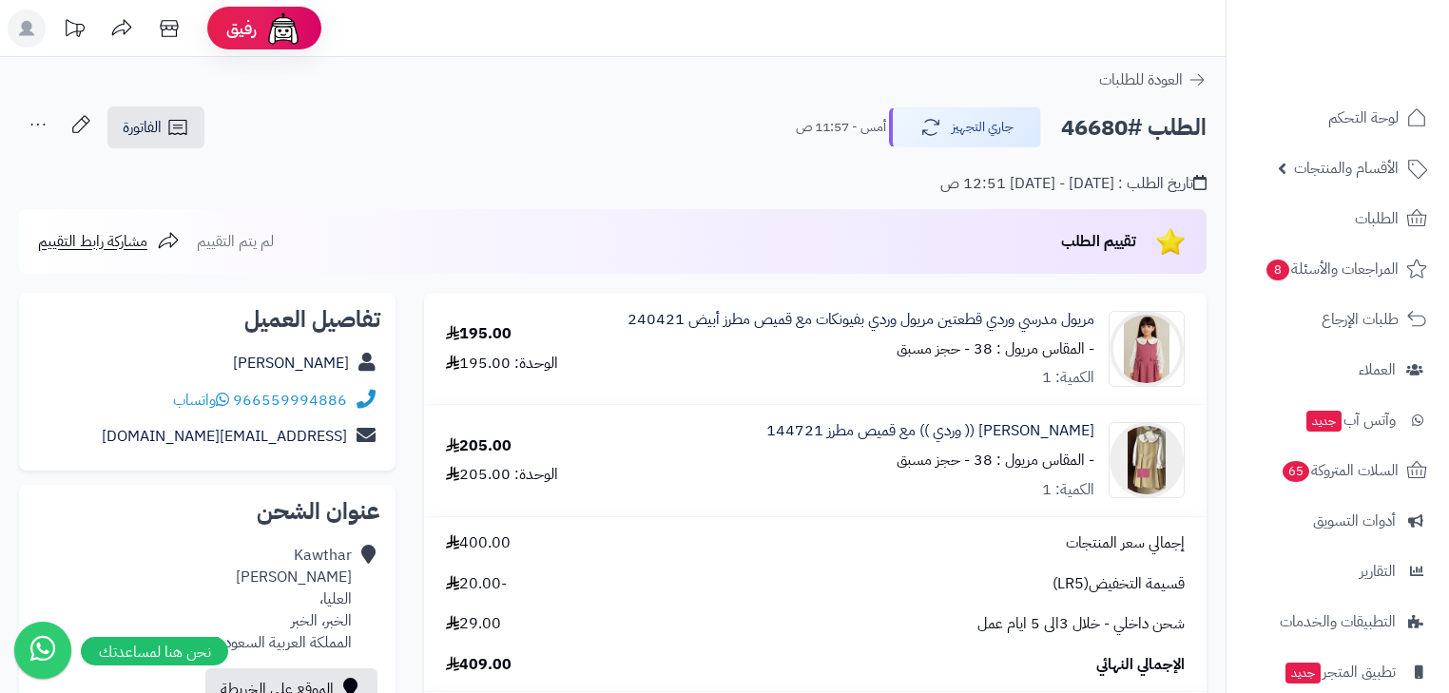
click at [1077, 126] on h2 "الطلب #46680" at bounding box center [1133, 127] width 145 height 39
copy h2 "46680"
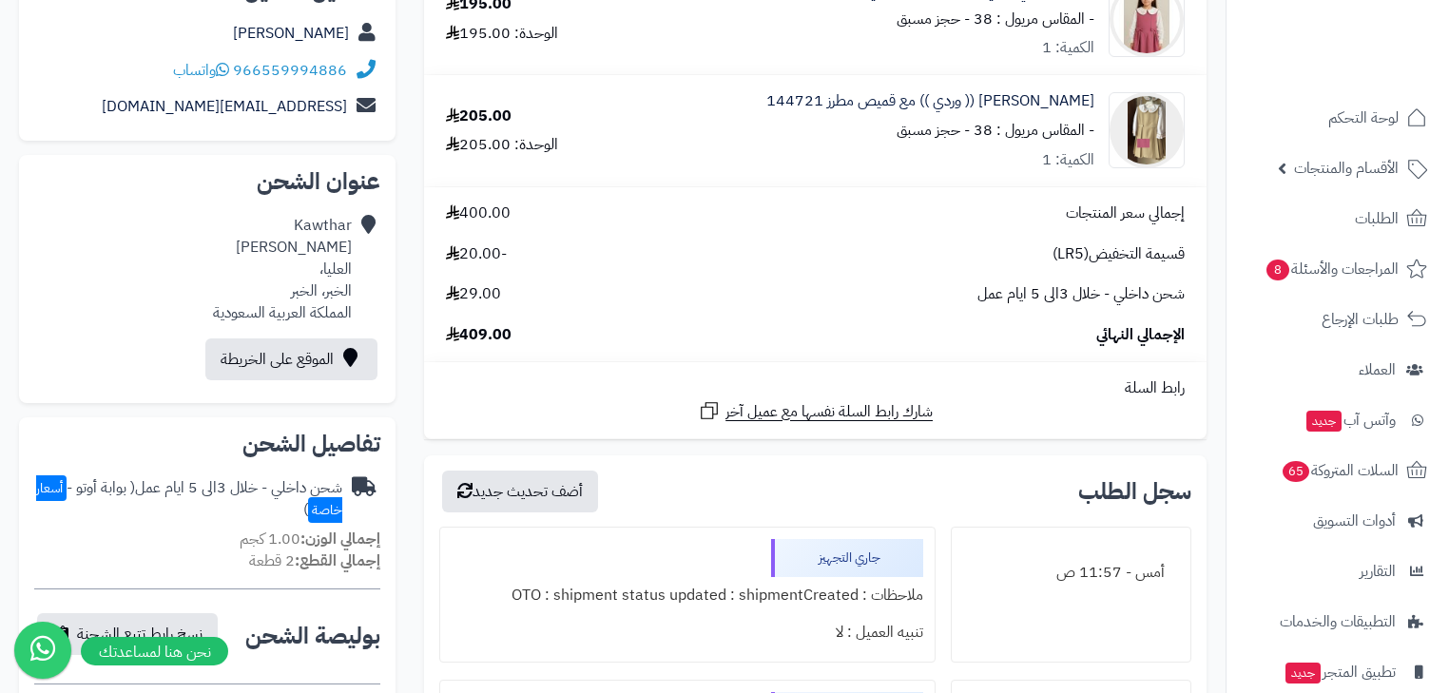
scroll to position [76, 0]
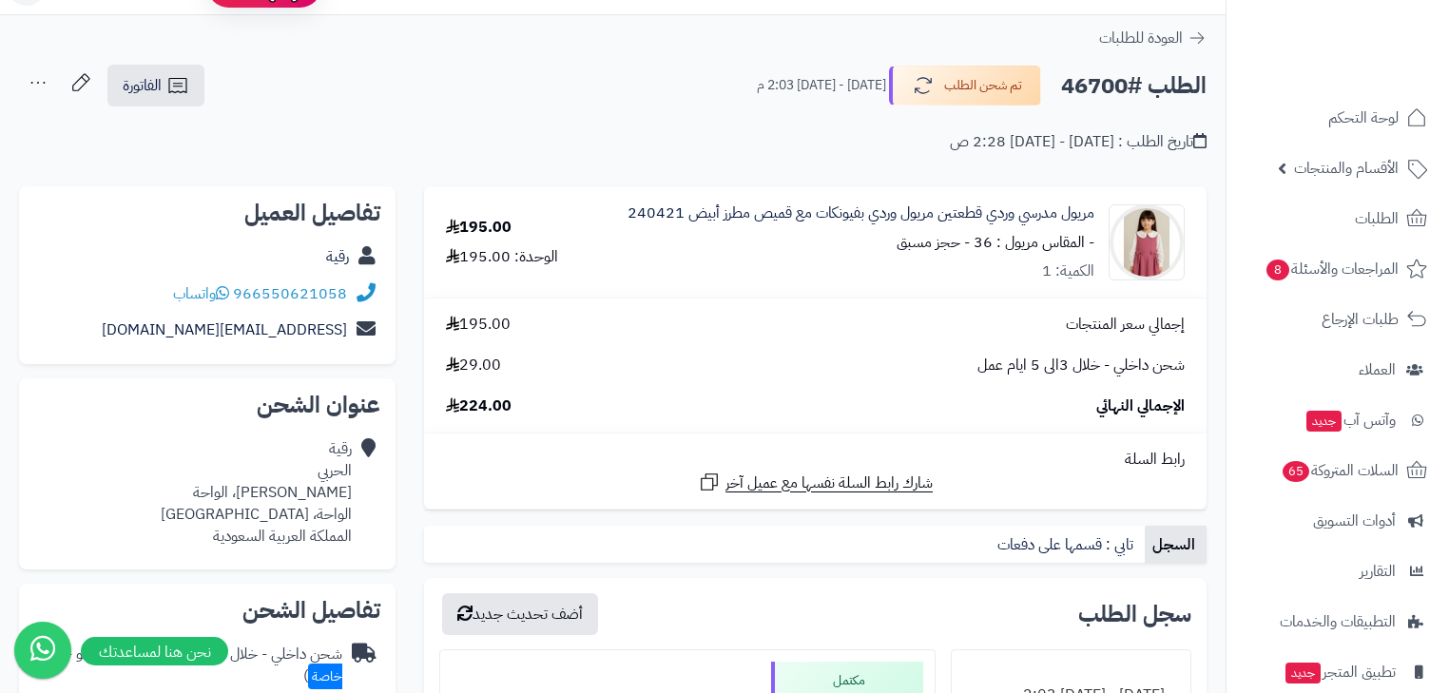
scroll to position [76, 0]
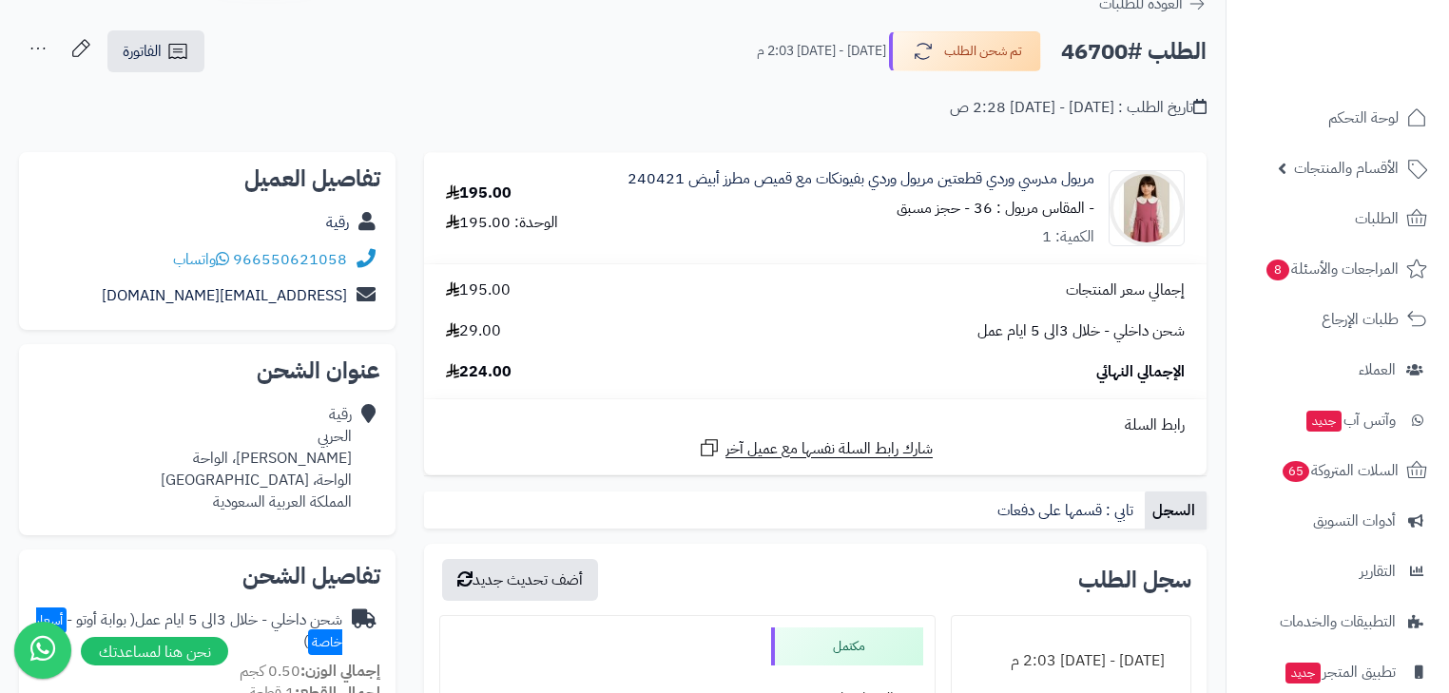
click at [1094, 61] on h2 "الطلب #46700" at bounding box center [1133, 51] width 145 height 39
copy h2 "46700"
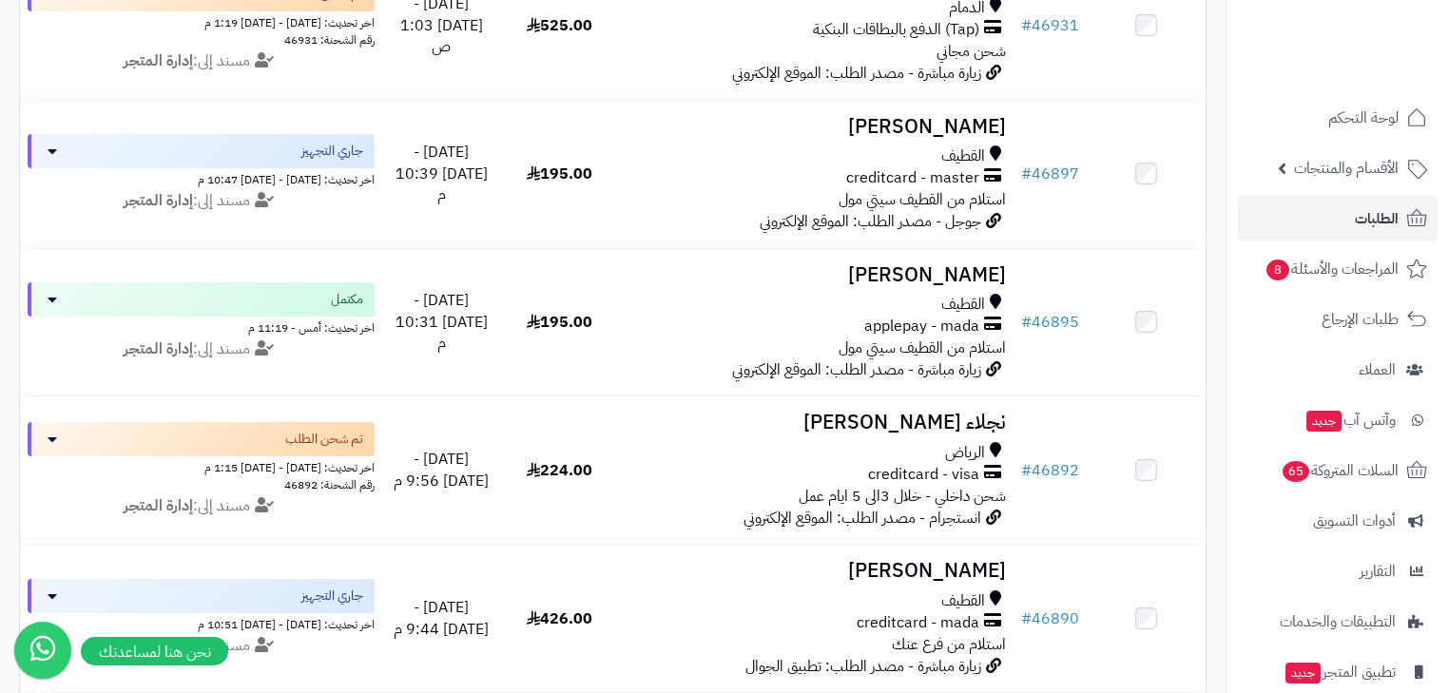
scroll to position [1826, 0]
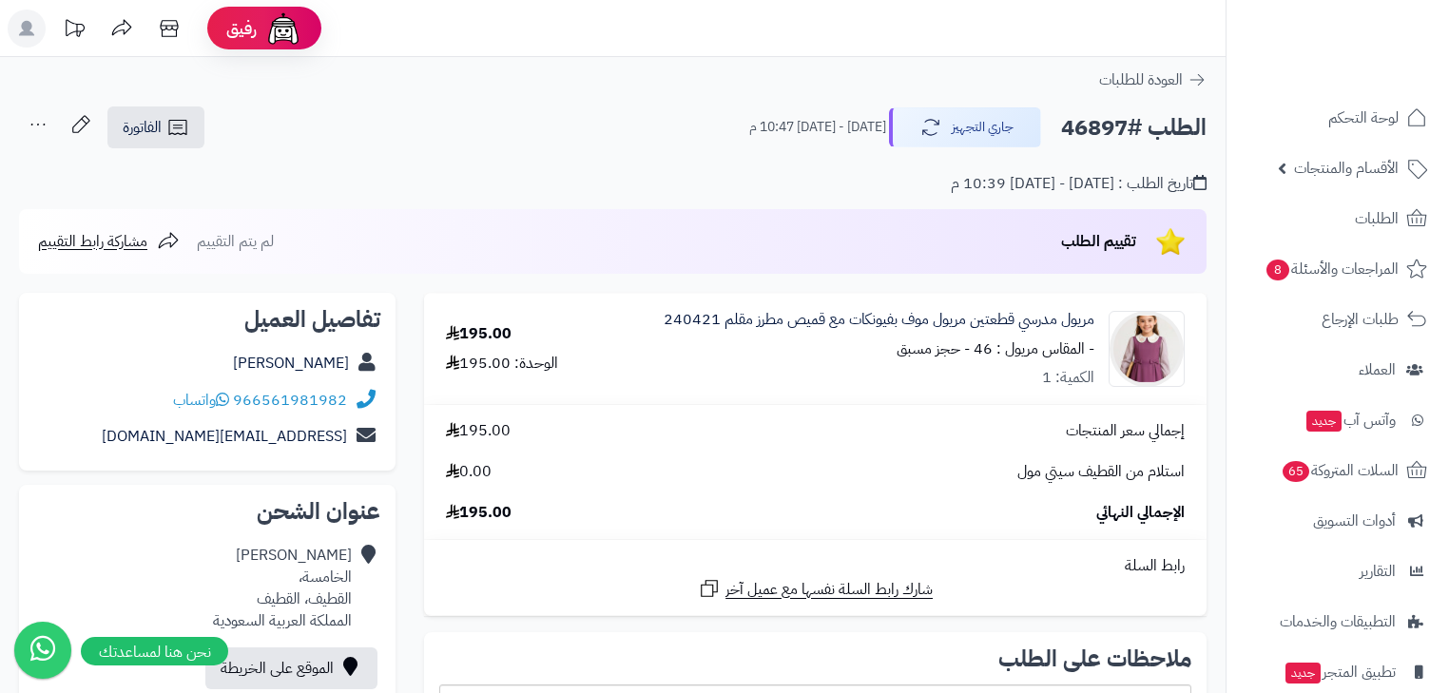
click at [1108, 122] on h2 "الطلب #46897" at bounding box center [1133, 127] width 145 height 39
copy h2 "46897"
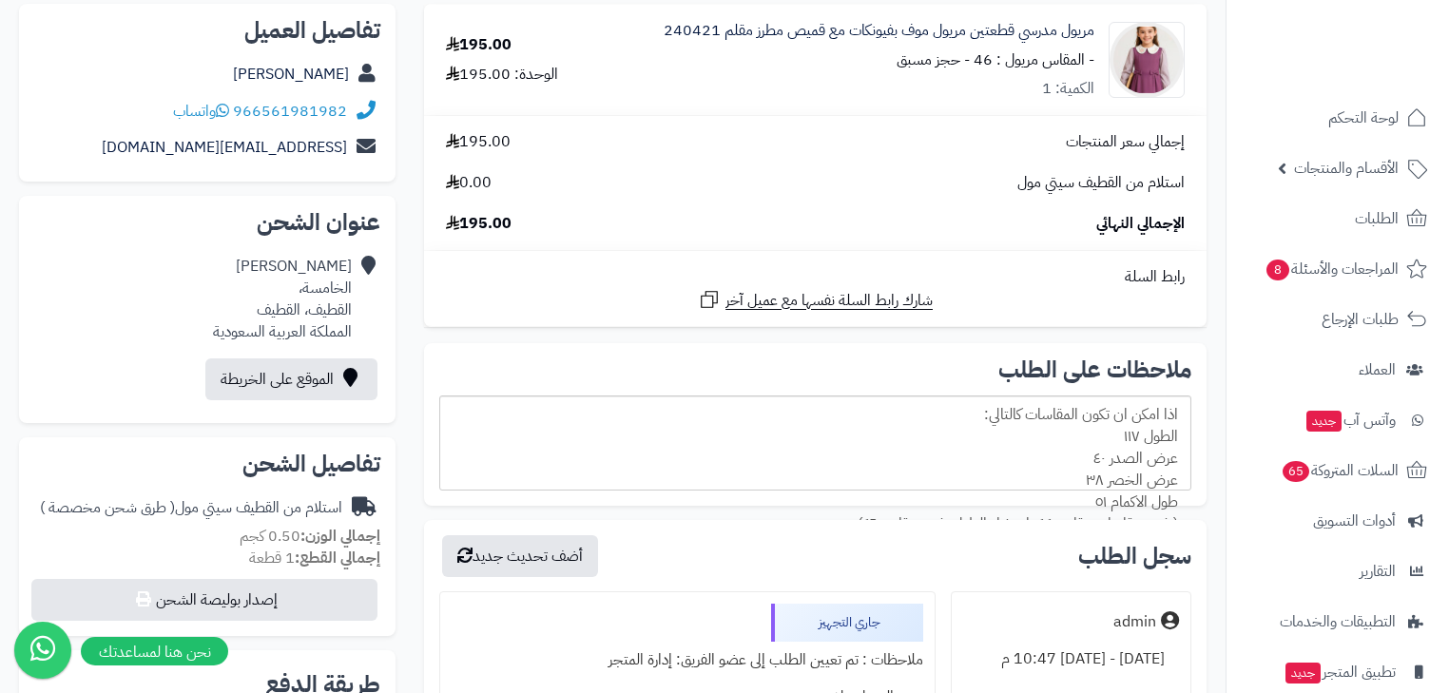
scroll to position [304, 0]
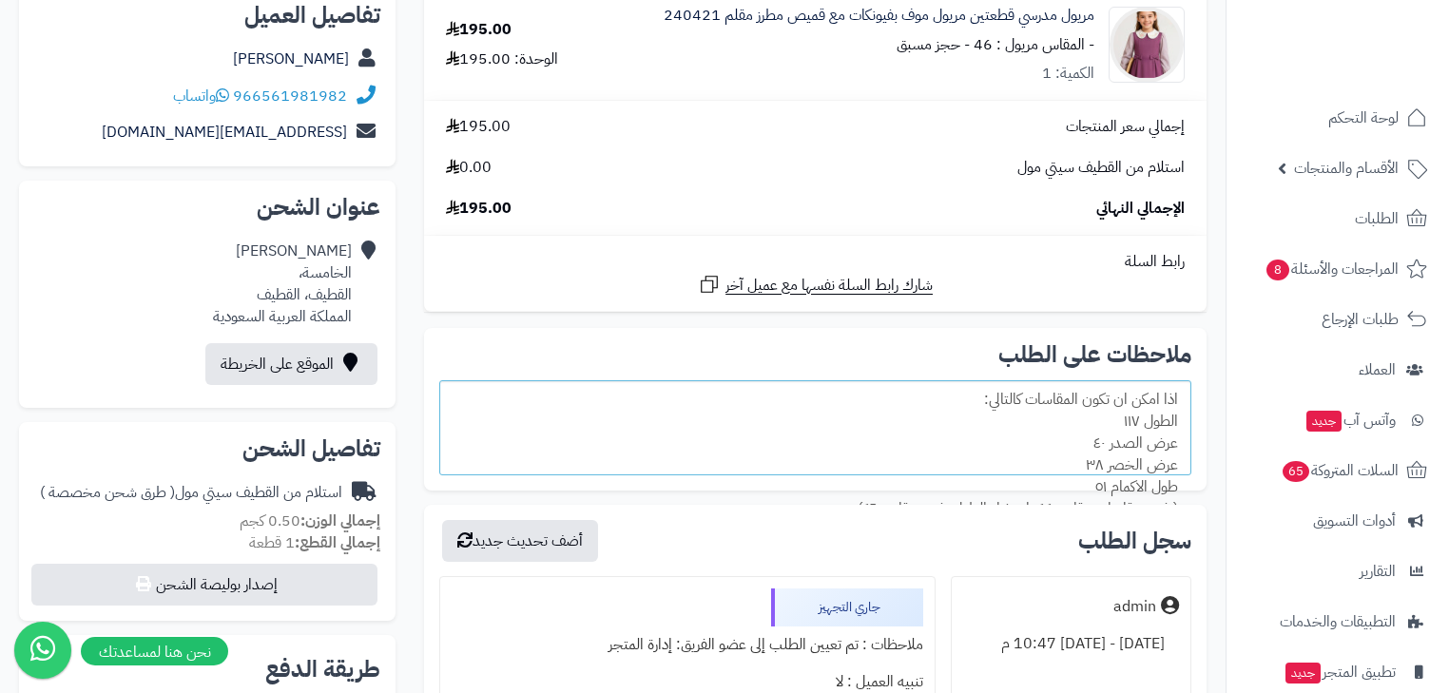
drag, startPoint x: 1157, startPoint y: 428, endPoint x: 1107, endPoint y: 436, distance: 51.1
click at [1102, 433] on div "اذا امكن ان تكون المقاسات كالتالي: الطول ١١٧ عرض الصدر ٤٠ عرض الخصر ٣٨ طول الاك…" at bounding box center [815, 427] width 752 height 95
drag, startPoint x: 1134, startPoint y: 452, endPoint x: 1080, endPoint y: 453, distance: 53.3
click at [1080, 453] on div "اذا امكن ان تكون المقاسات كالتالي: الطول ١١٧ عرض الصدر ٤٠ عرض الخصر ٣٨ طول الاك…" at bounding box center [815, 427] width 752 height 95
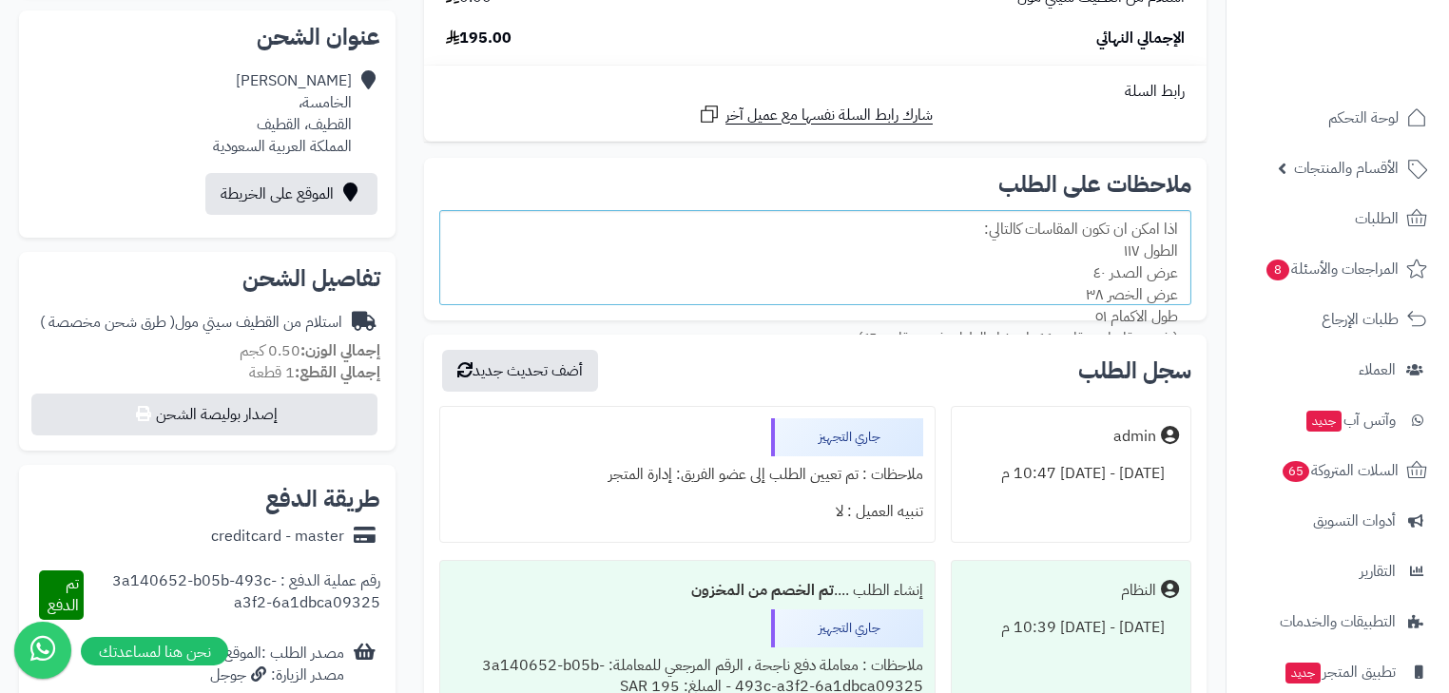
scroll to position [533, 0]
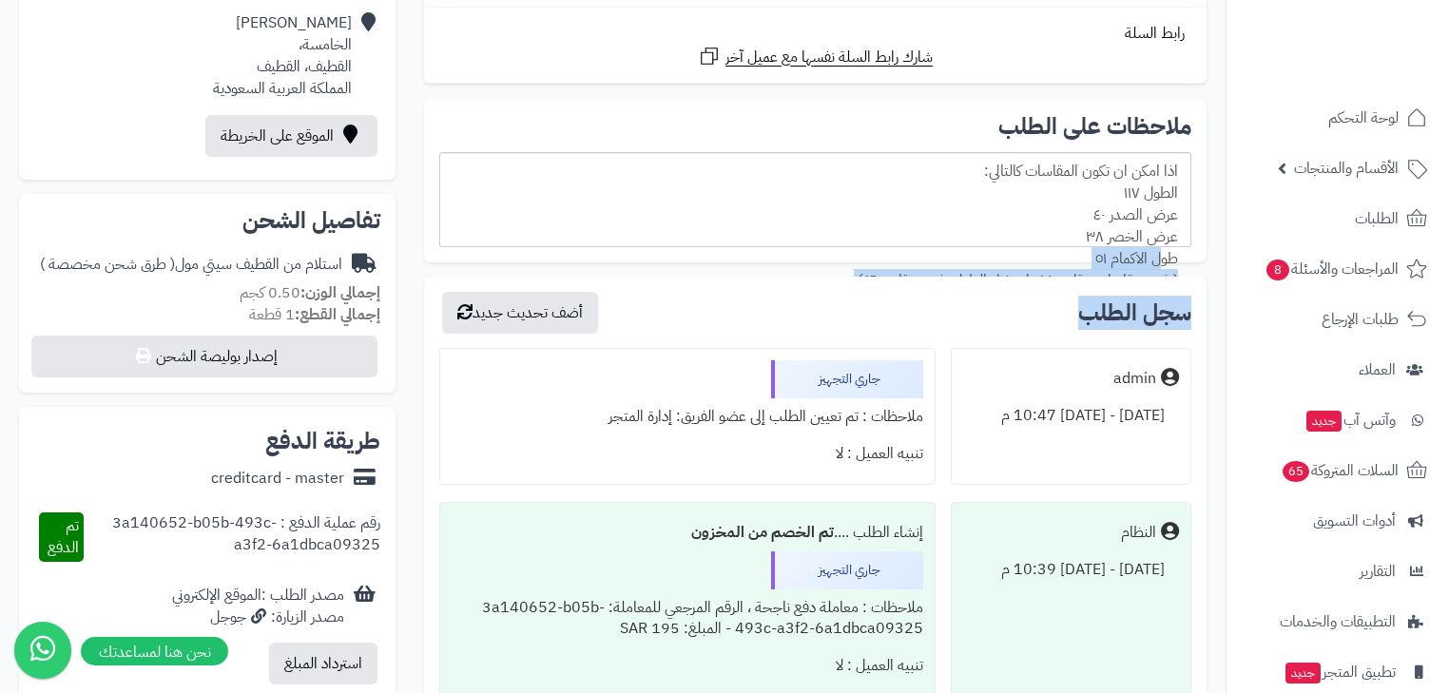
drag, startPoint x: 1168, startPoint y: 256, endPoint x: 1014, endPoint y: 282, distance: 156.3
click at [1014, 282] on div "**********" at bounding box center [815, 262] width 811 height 1005
click at [1004, 257] on div "ملاحظات على الطلب اذا امكن ان تكون المقاسات كالتالي: الطول ١١٧ عرض الصدر ٤٠ عرض…" at bounding box center [815, 181] width 783 height 163
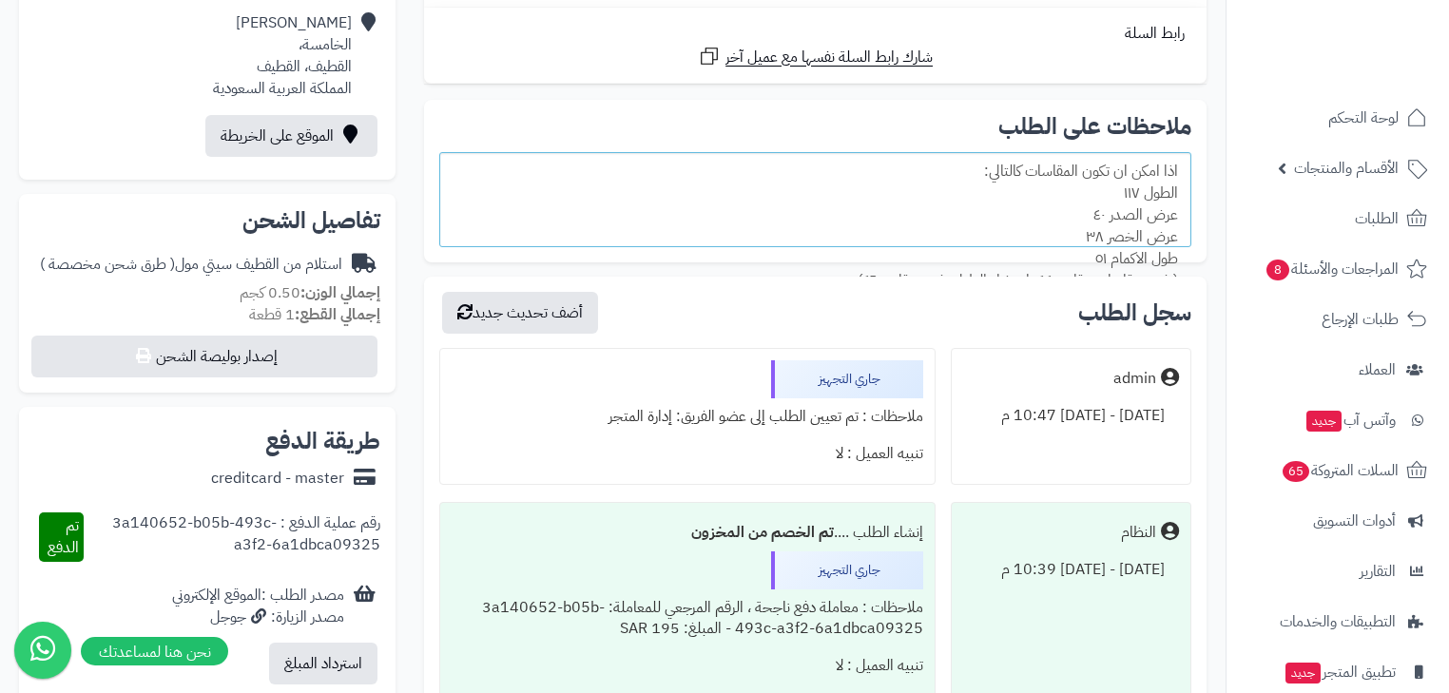
click at [1061, 229] on div "اذا امكن ان تكون المقاسات كالتالي: الطول ١١٧ عرض الصدر ٤٠ عرض الخصر ٣٨ طول الاك…" at bounding box center [815, 199] width 752 height 95
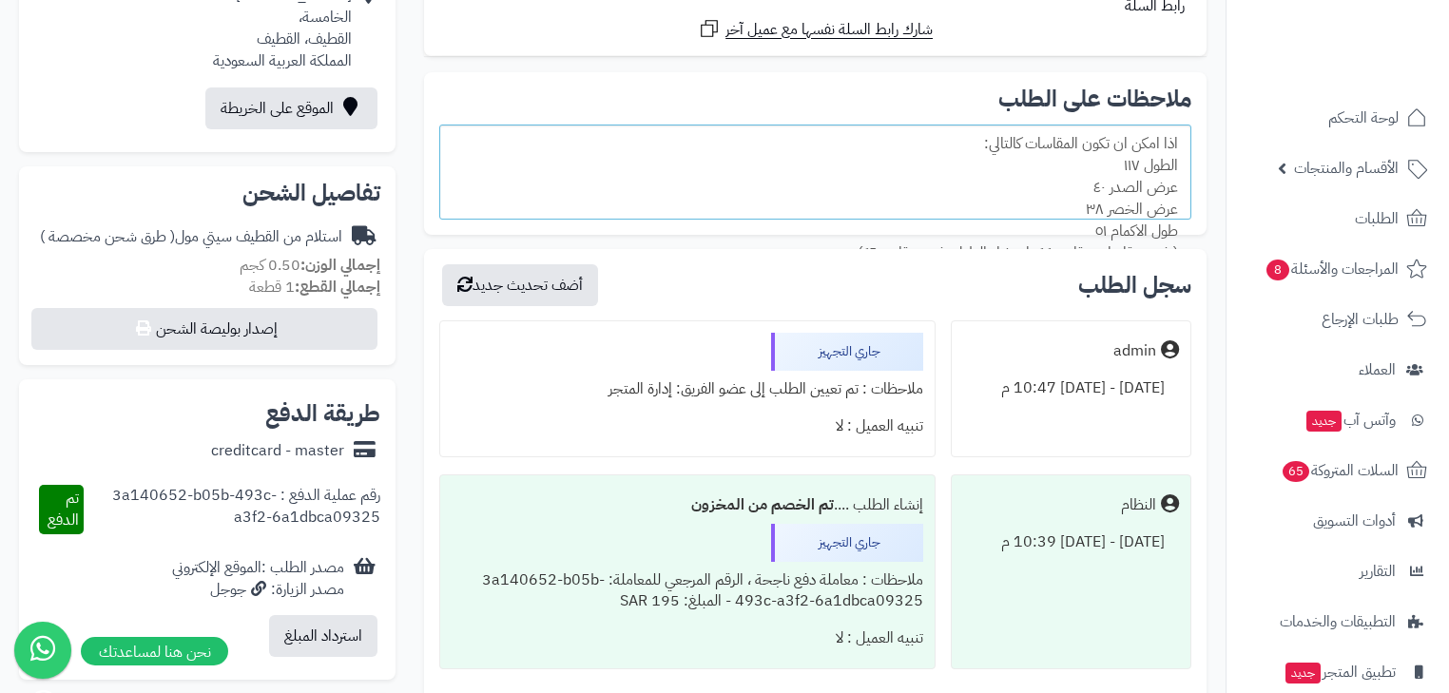
scroll to position [563, 0]
click at [857, 217] on div "اذا امكن ان تكون المقاسات كالتالي: الطول ١١٧ عرض الصدر ٤٠ عرض الخصر ٣٨ طول الاك…" at bounding box center [815, 169] width 752 height 95
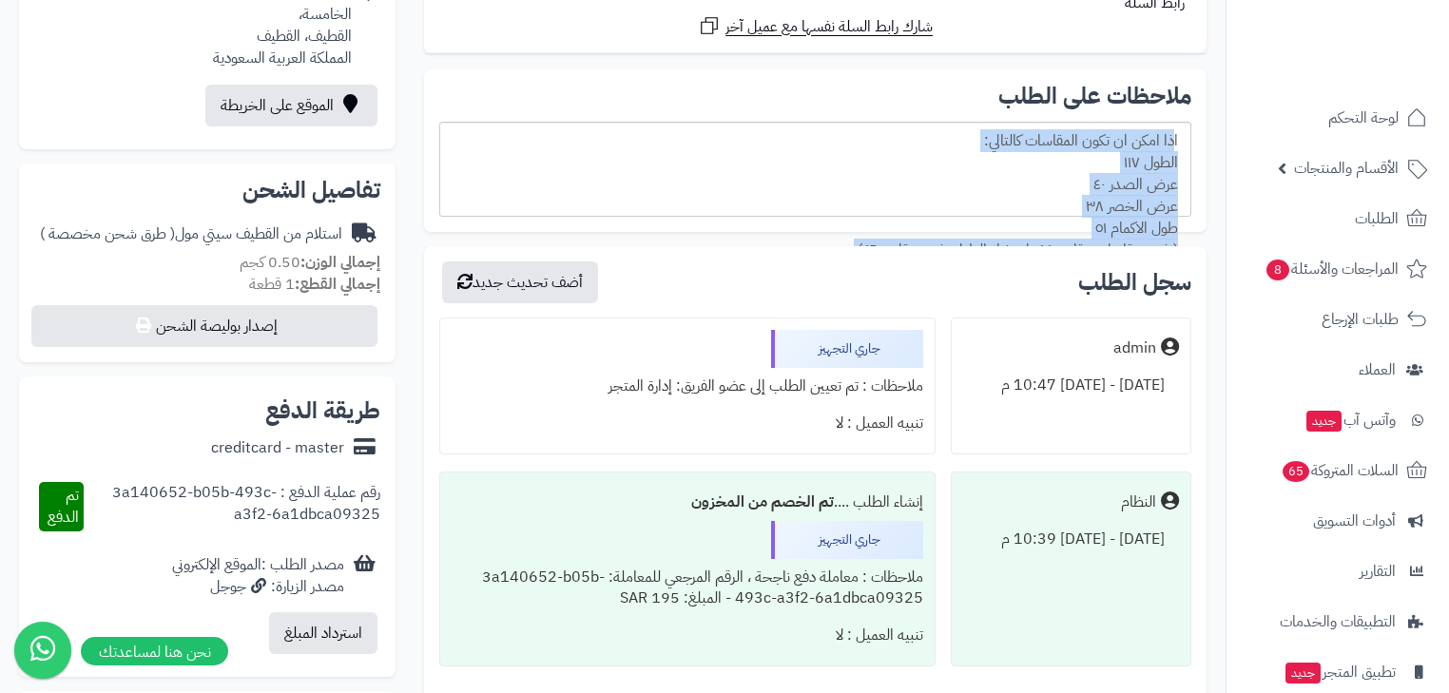
drag, startPoint x: 857, startPoint y: 244, endPoint x: 1216, endPoint y: 122, distance: 379.8
click at [1216, 122] on div "**********" at bounding box center [815, 232] width 811 height 1005
copy div "اذا امكن ان تكون المقاسات كالتالي: الطول ١١٧ عرض الصدر ٤٠ عرض الخصر ٣٨ طول الاك…"
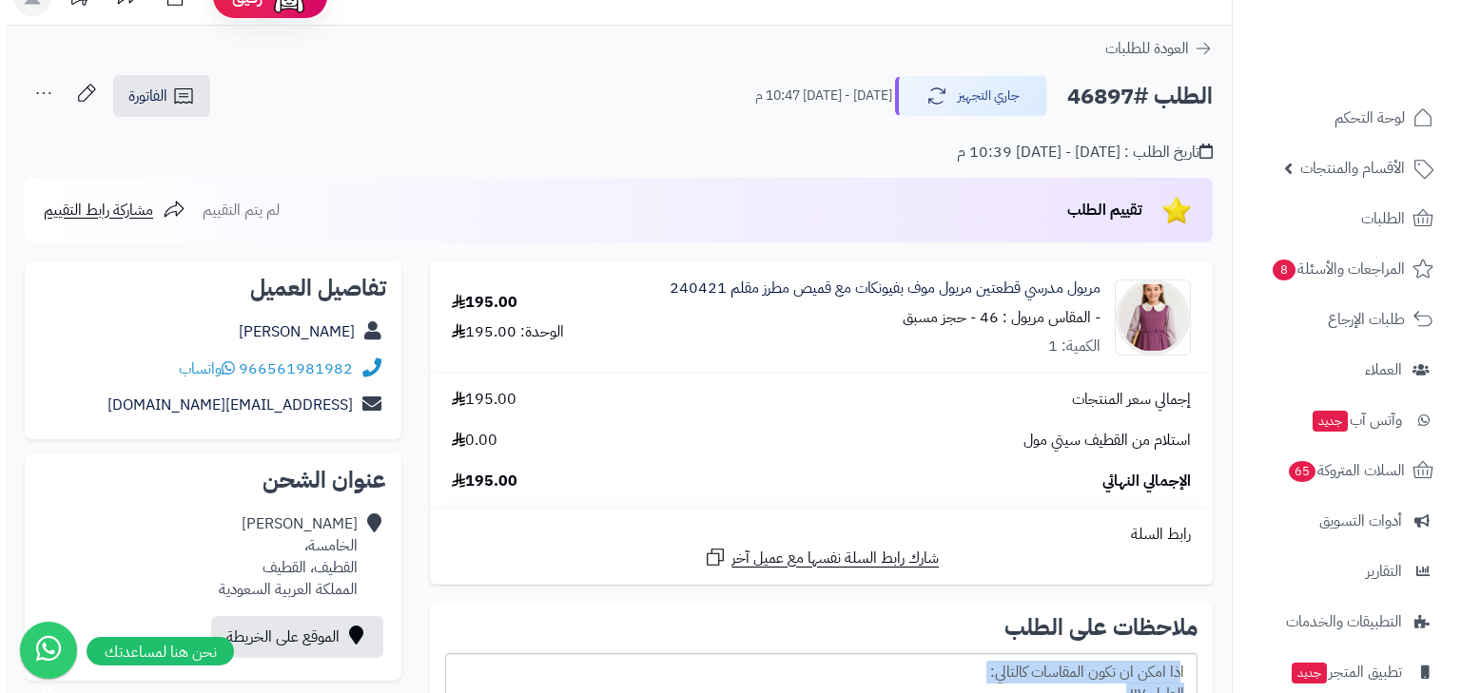
scroll to position [0, 0]
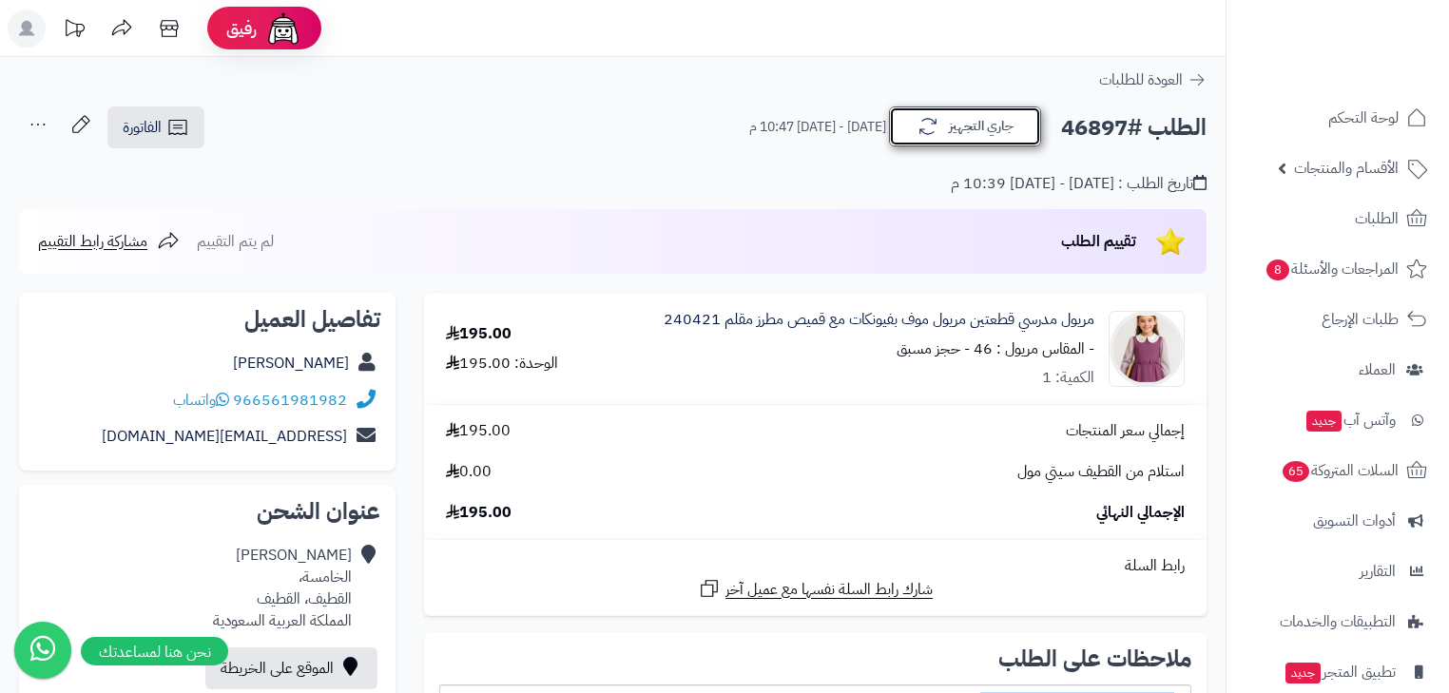
click at [945, 122] on button "جاري التجهيز" at bounding box center [965, 127] width 152 height 40
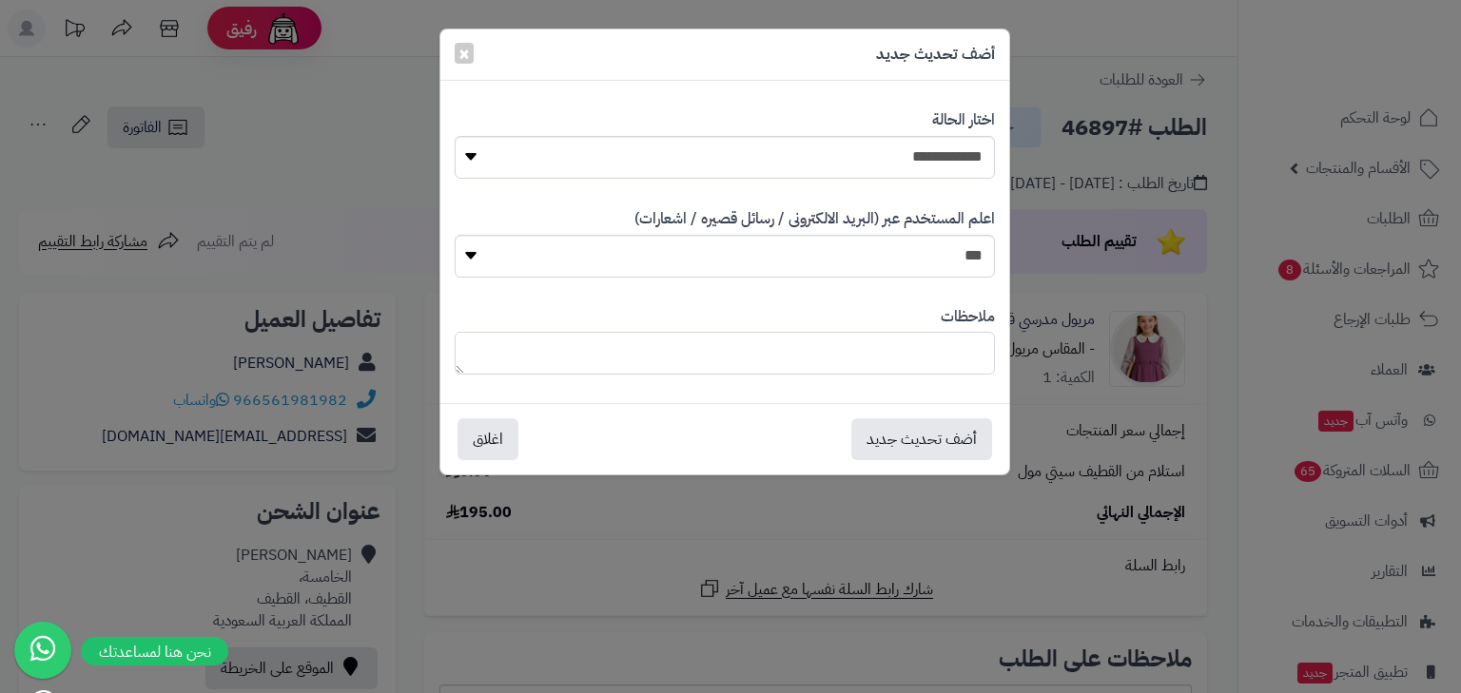
click at [903, 354] on textarea at bounding box center [725, 353] width 540 height 43
paste textarea "**********"
drag, startPoint x: 788, startPoint y: 335, endPoint x: 627, endPoint y: 324, distance: 162.0
click at [627, 324] on div "**********" at bounding box center [725, 341] width 540 height 98
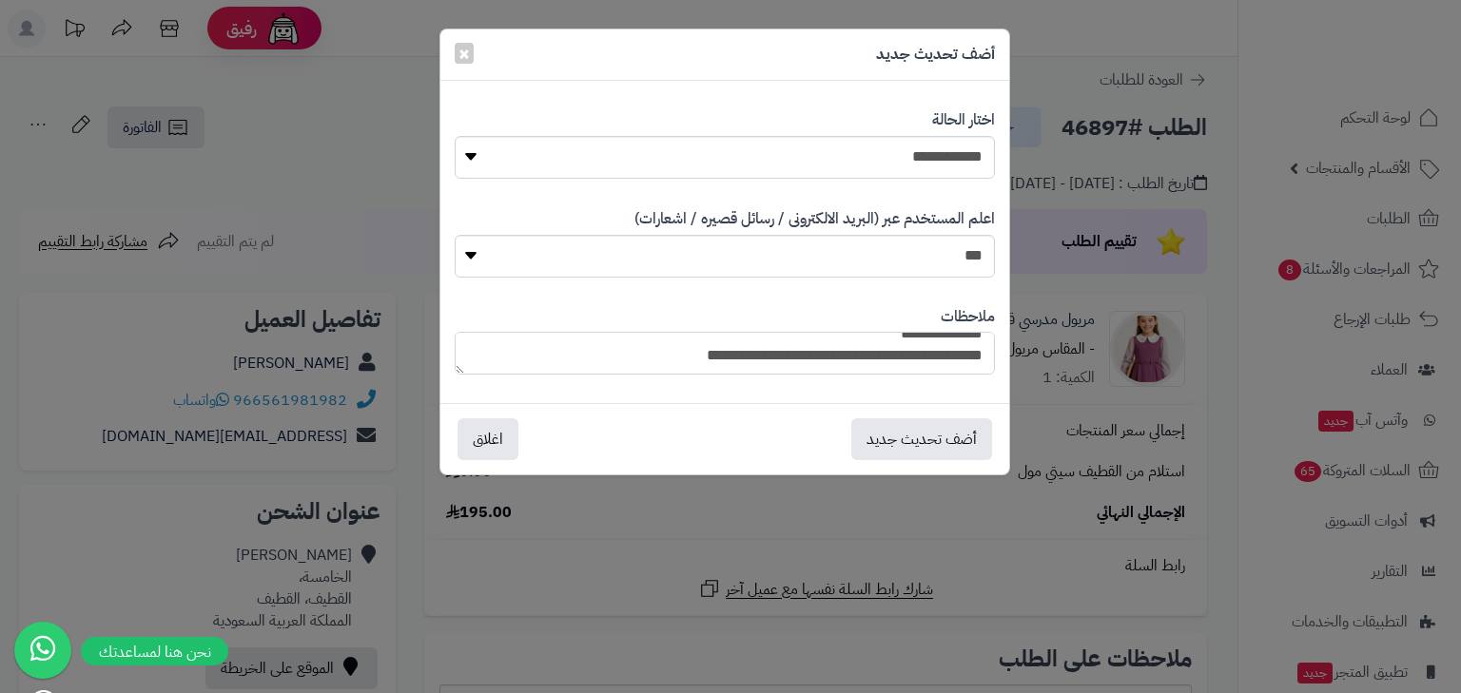
click at [692, 342] on textarea "**********" at bounding box center [725, 353] width 540 height 43
drag, startPoint x: 666, startPoint y: 342, endPoint x: 855, endPoint y: 337, distance: 189.3
click at [855, 337] on textarea "**********" at bounding box center [725, 353] width 540 height 43
click at [825, 348] on textarea "**********" at bounding box center [725, 353] width 540 height 43
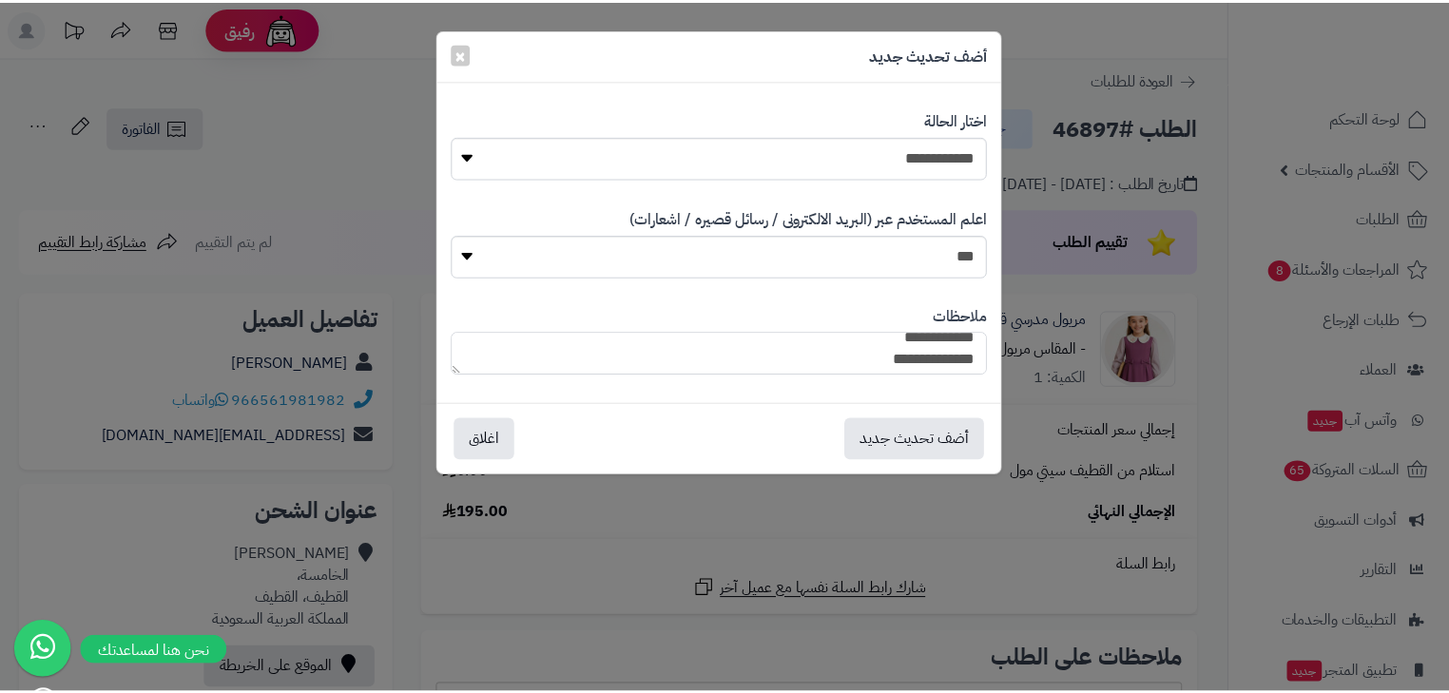
scroll to position [126, 0]
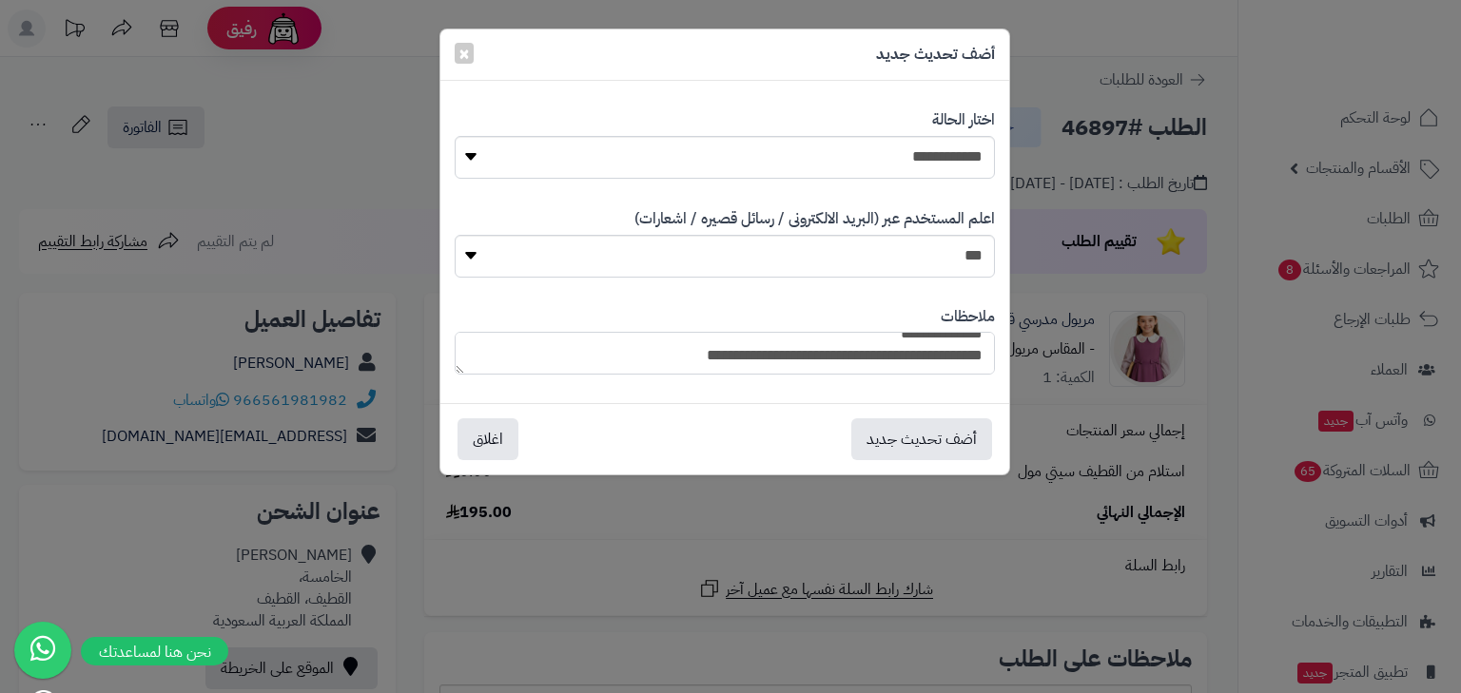
drag, startPoint x: 983, startPoint y: 366, endPoint x: 904, endPoint y: 377, distance: 79.6
click at [910, 379] on div "**********" at bounding box center [725, 341] width 540 height 98
type textarea "**********"
click at [458, 54] on span "×" at bounding box center [463, 52] width 11 height 29
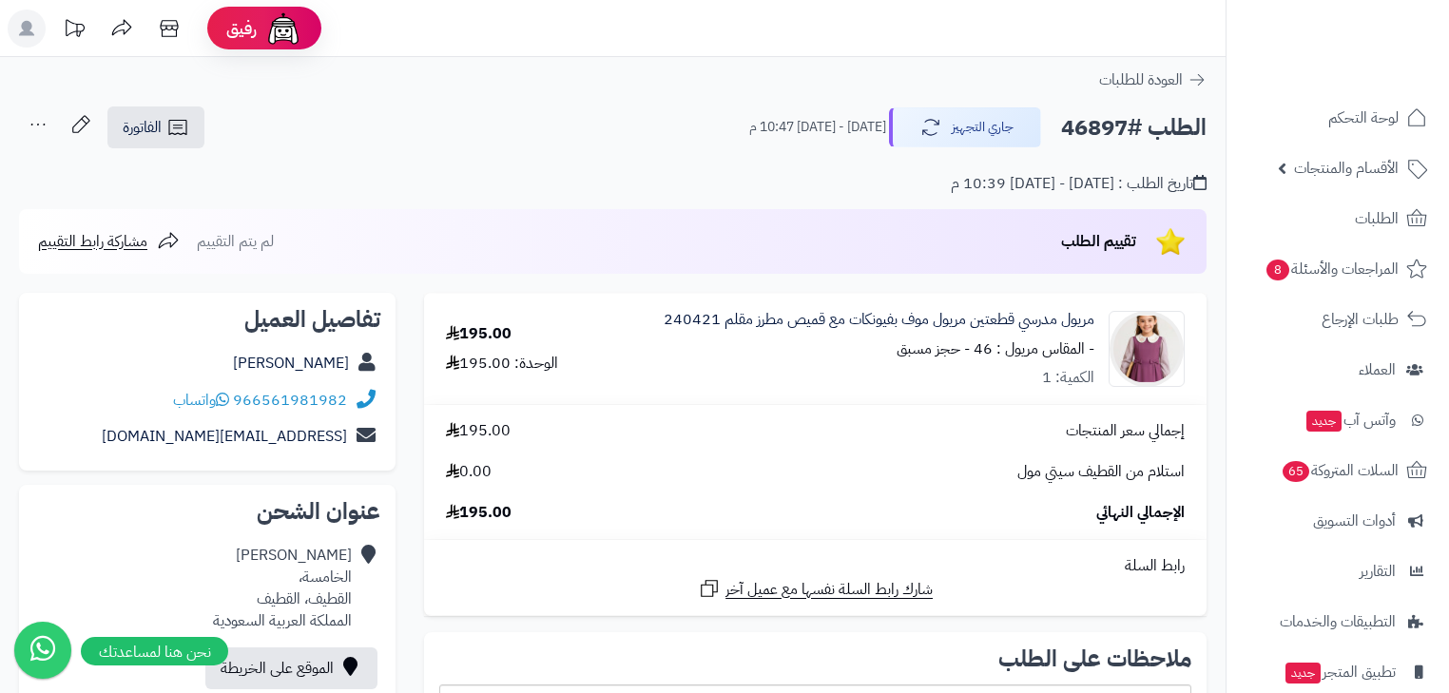
click at [1106, 118] on h2 "الطلب #46897" at bounding box center [1133, 127] width 145 height 39
click at [1098, 124] on h2 "الطلب #46897" at bounding box center [1133, 127] width 145 height 39
click at [1073, 128] on h2 "الطلب #46897" at bounding box center [1133, 127] width 145 height 39
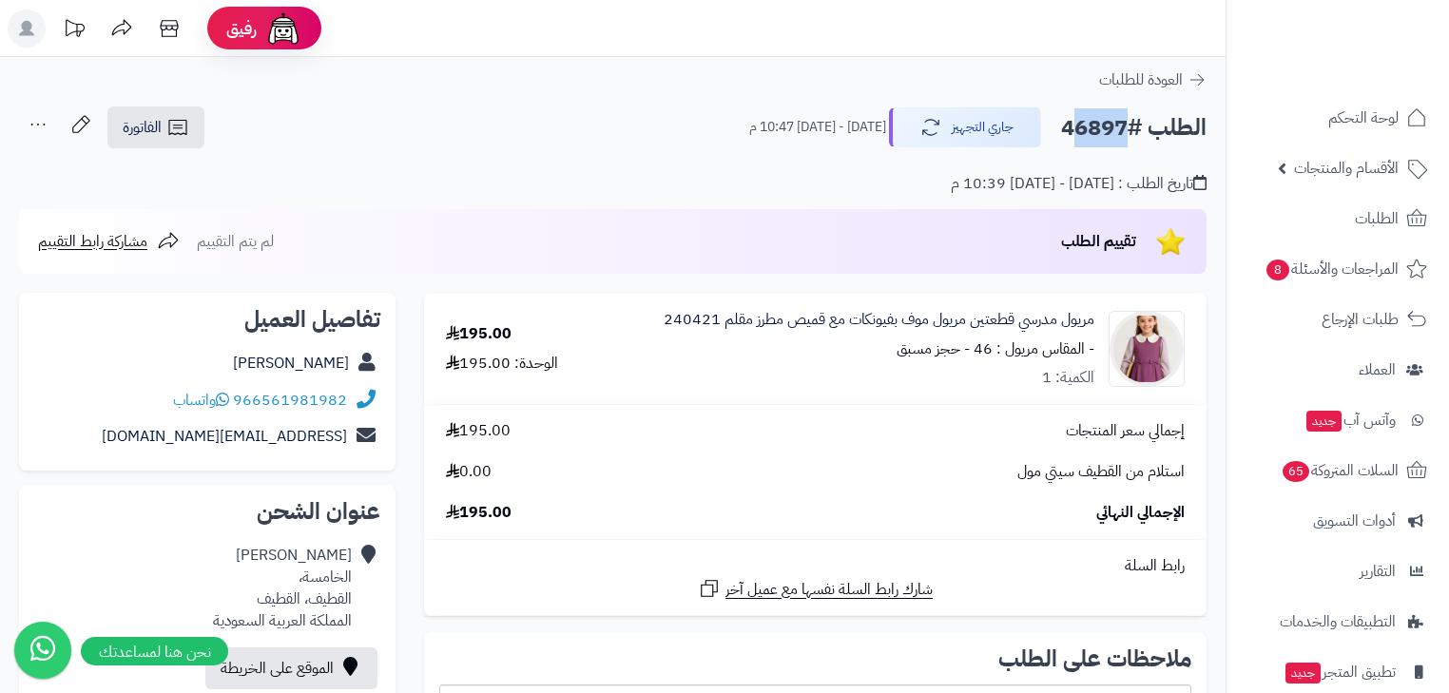
drag, startPoint x: 1062, startPoint y: 126, endPoint x: 1113, endPoint y: 133, distance: 51.0
click at [1113, 133] on h2 "الطلب #46897" at bounding box center [1133, 127] width 145 height 39
click at [1126, 129] on h2 "الطلب #46897" at bounding box center [1133, 127] width 145 height 39
drag, startPoint x: 1122, startPoint y: 128, endPoint x: 1046, endPoint y: 125, distance: 76.2
click at [1046, 125] on div "الطلب #46897 جاري التجهيز الأربعاء - ٣٠ يوليو ٢٠٢٥ - 10:47 م" at bounding box center [969, 127] width 475 height 40
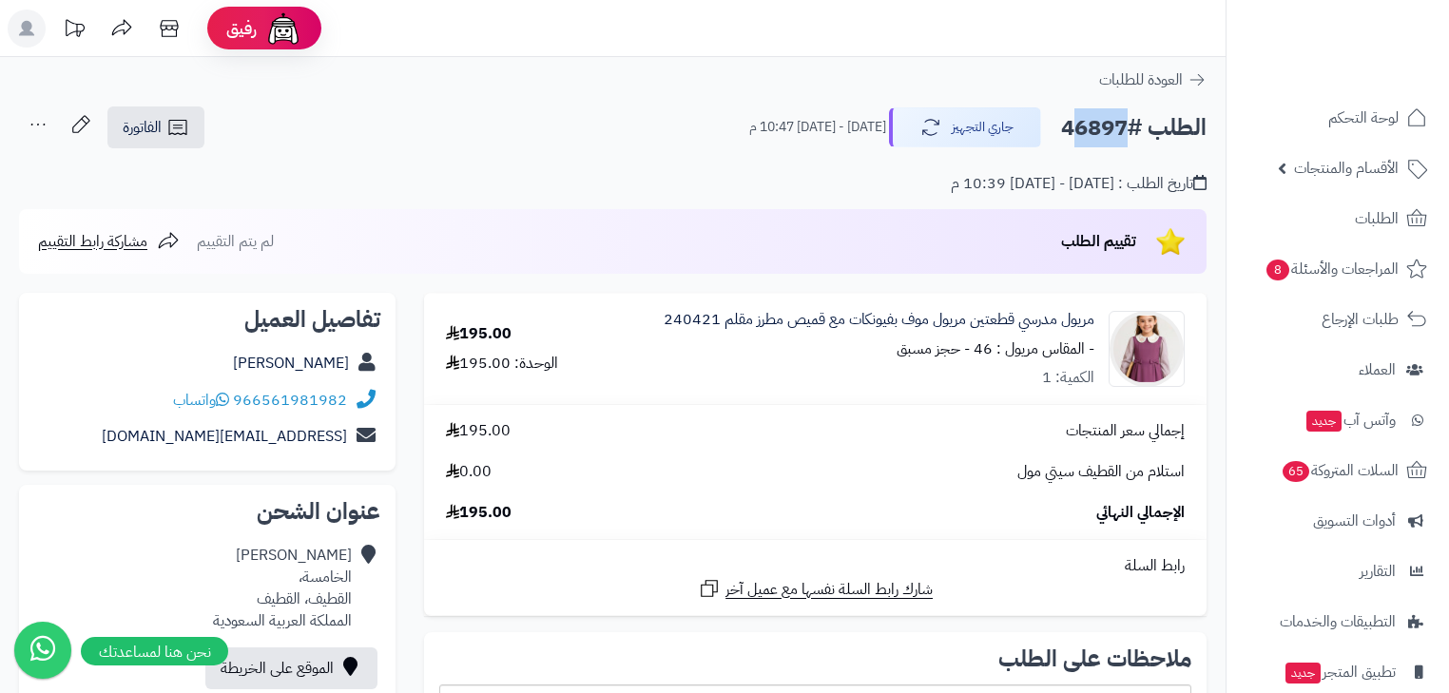
copy div "46897 جاري التجهيز"
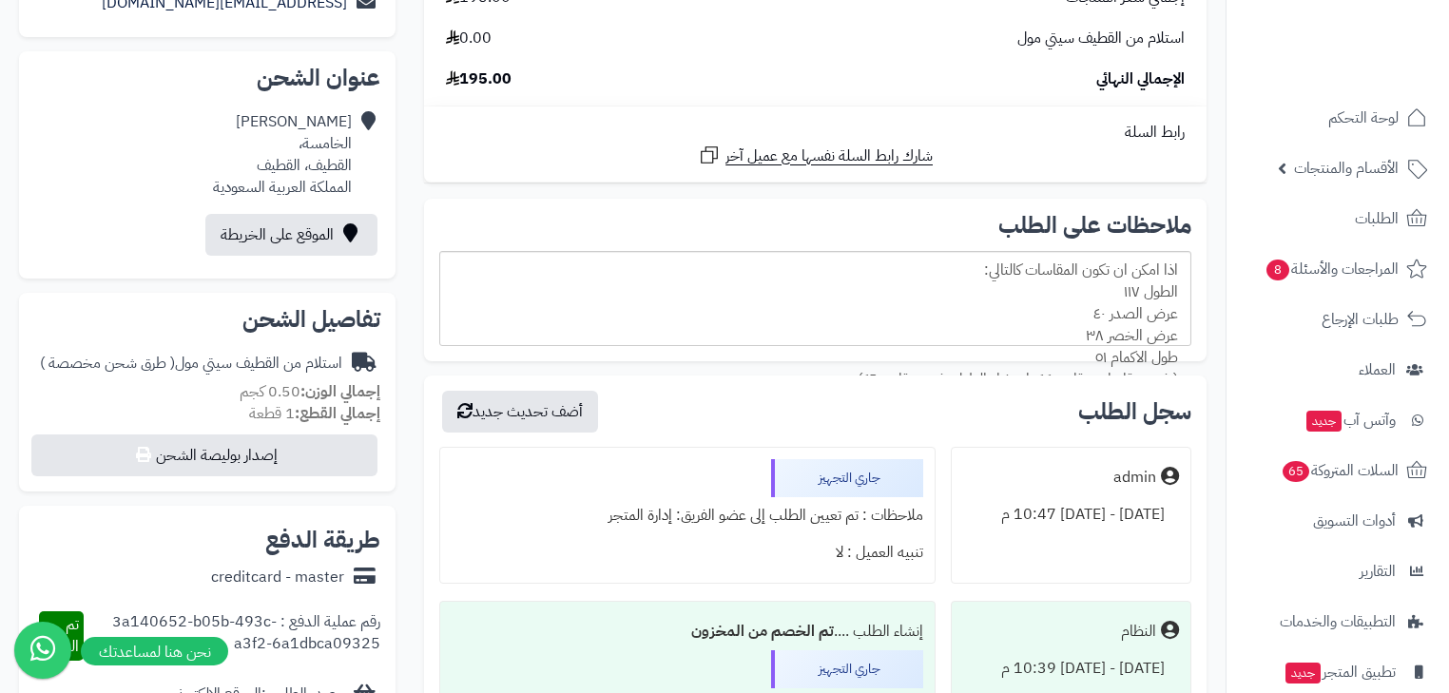
scroll to position [456, 0]
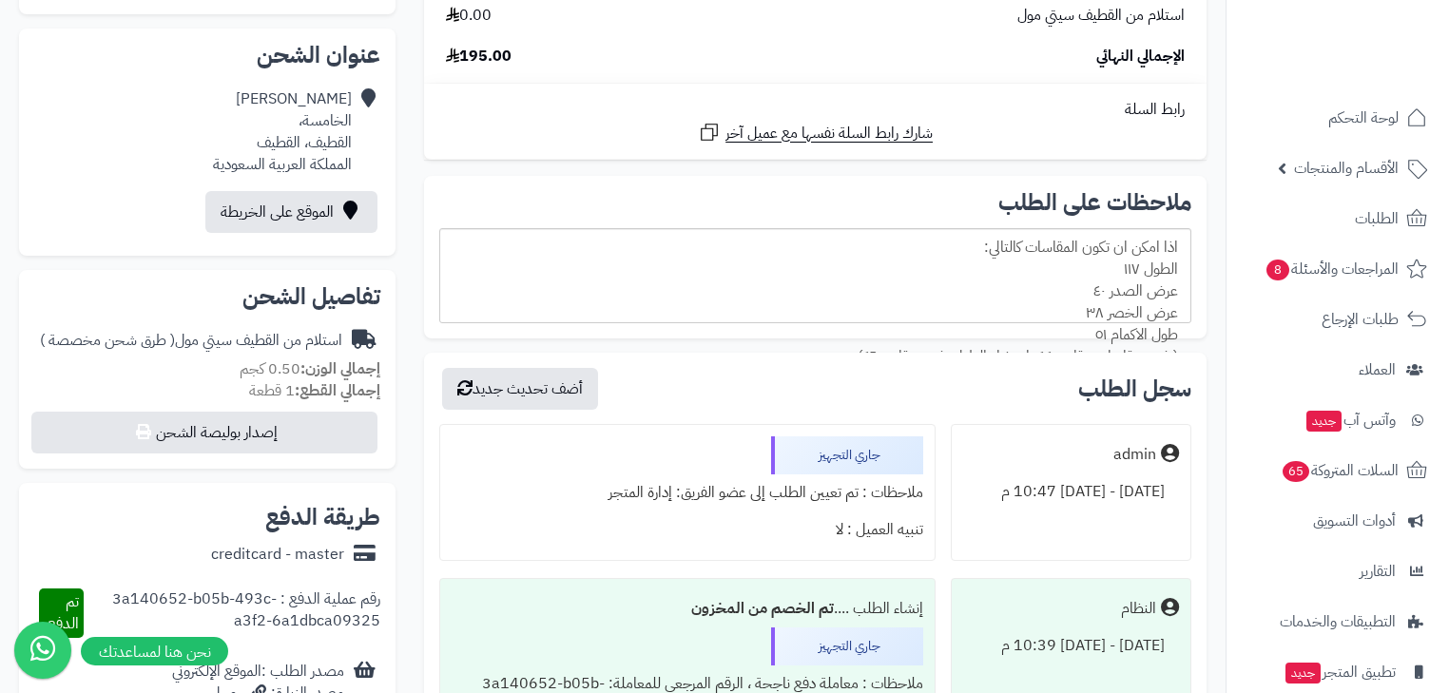
drag, startPoint x: 1176, startPoint y: 270, endPoint x: 848, endPoint y: 327, distance: 333.0
click at [848, 327] on div "ملاحظات على الطلب اذا امكن ان تكون المقاسات كالتالي: الطول ١١٧ عرض الصدر ٤٠ عرض…" at bounding box center [815, 257] width 783 height 163
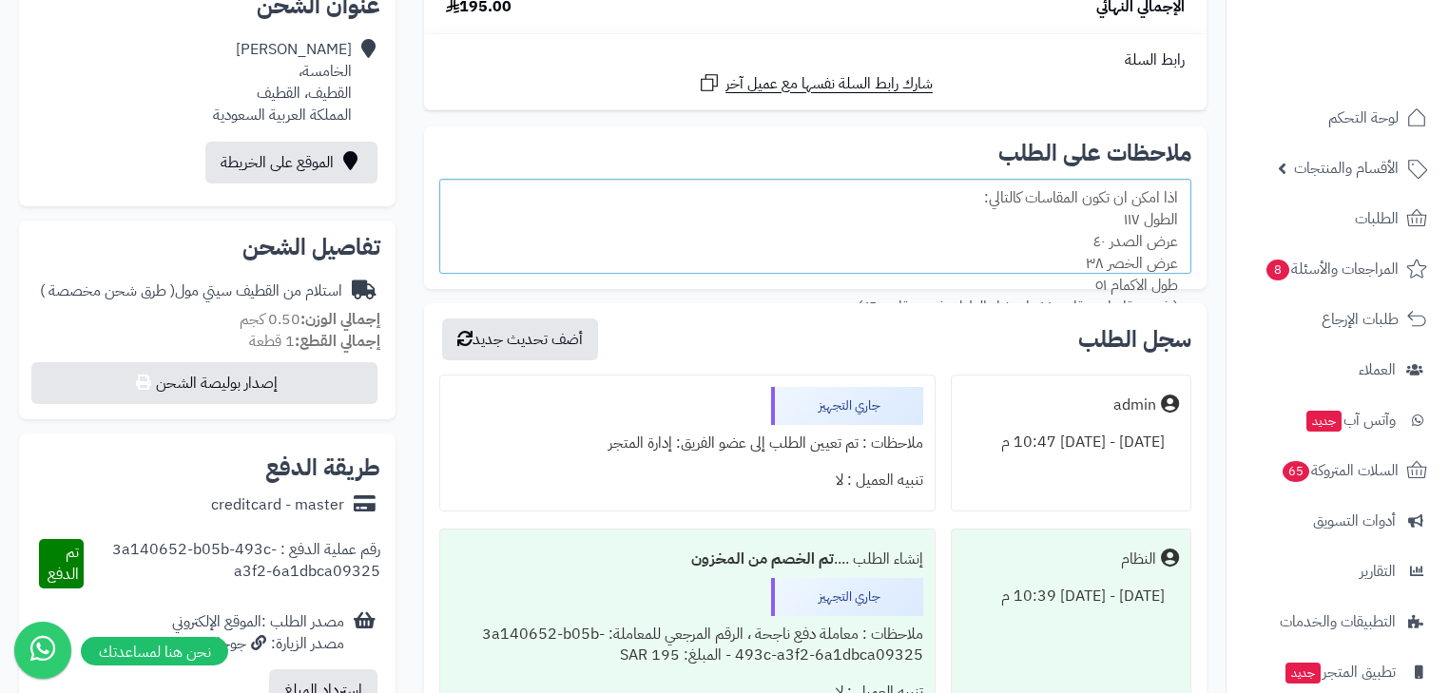
scroll to position [533, 0]
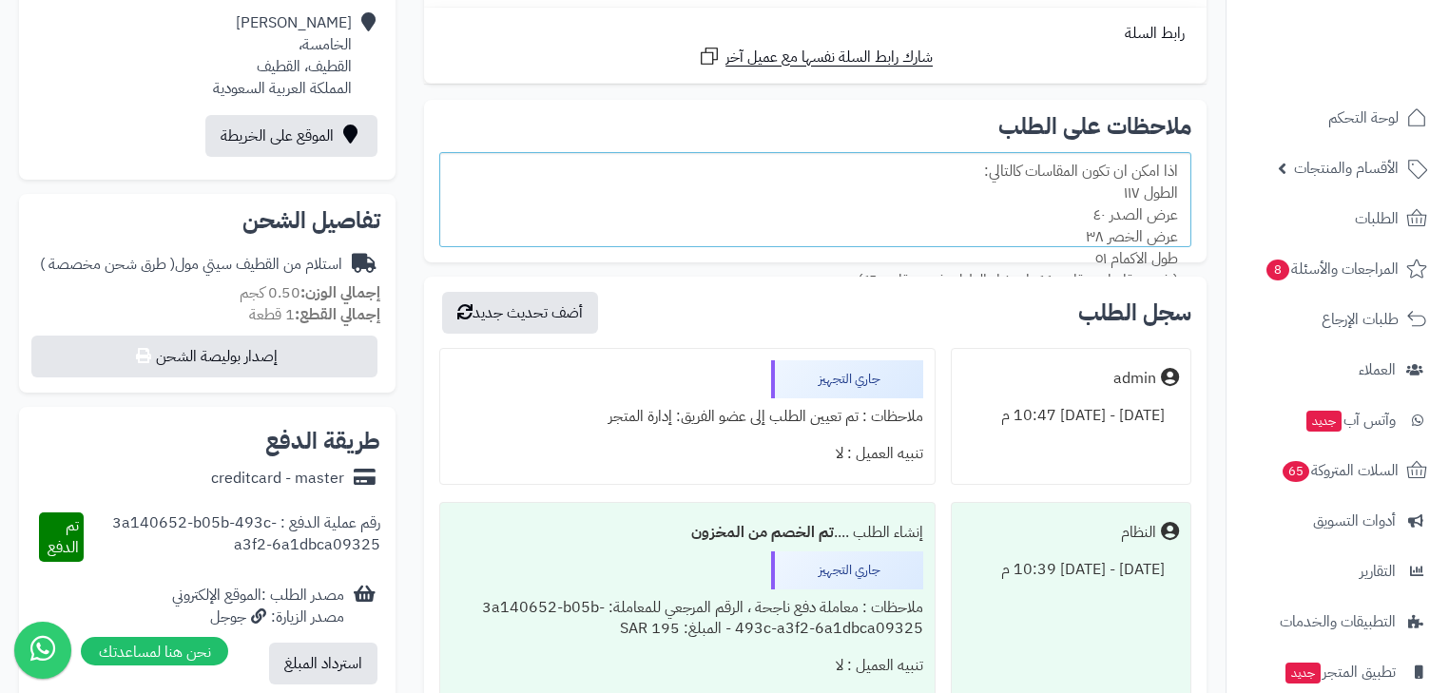
copy div "الطول ١١٧ عرض الصدر ٤٠ عرض الخصر ٣٨ طول الاكمام ٥١"
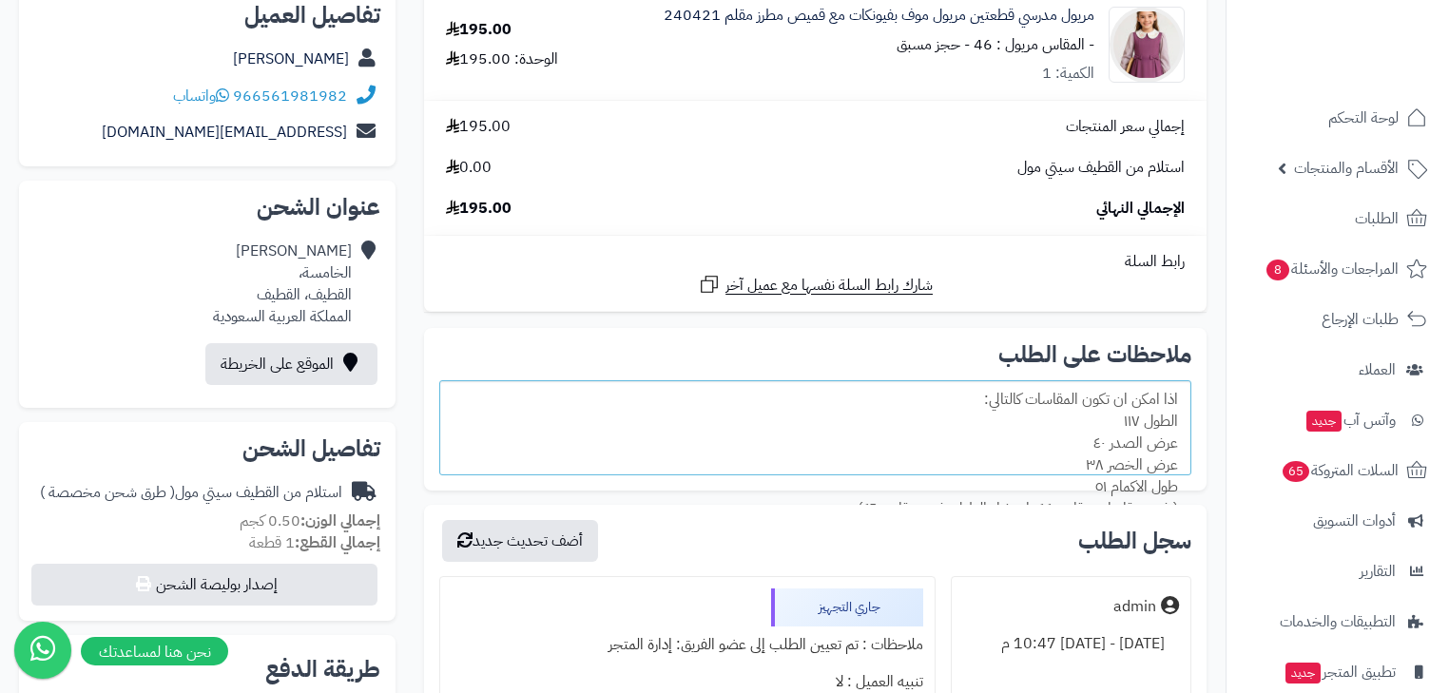
scroll to position [76, 0]
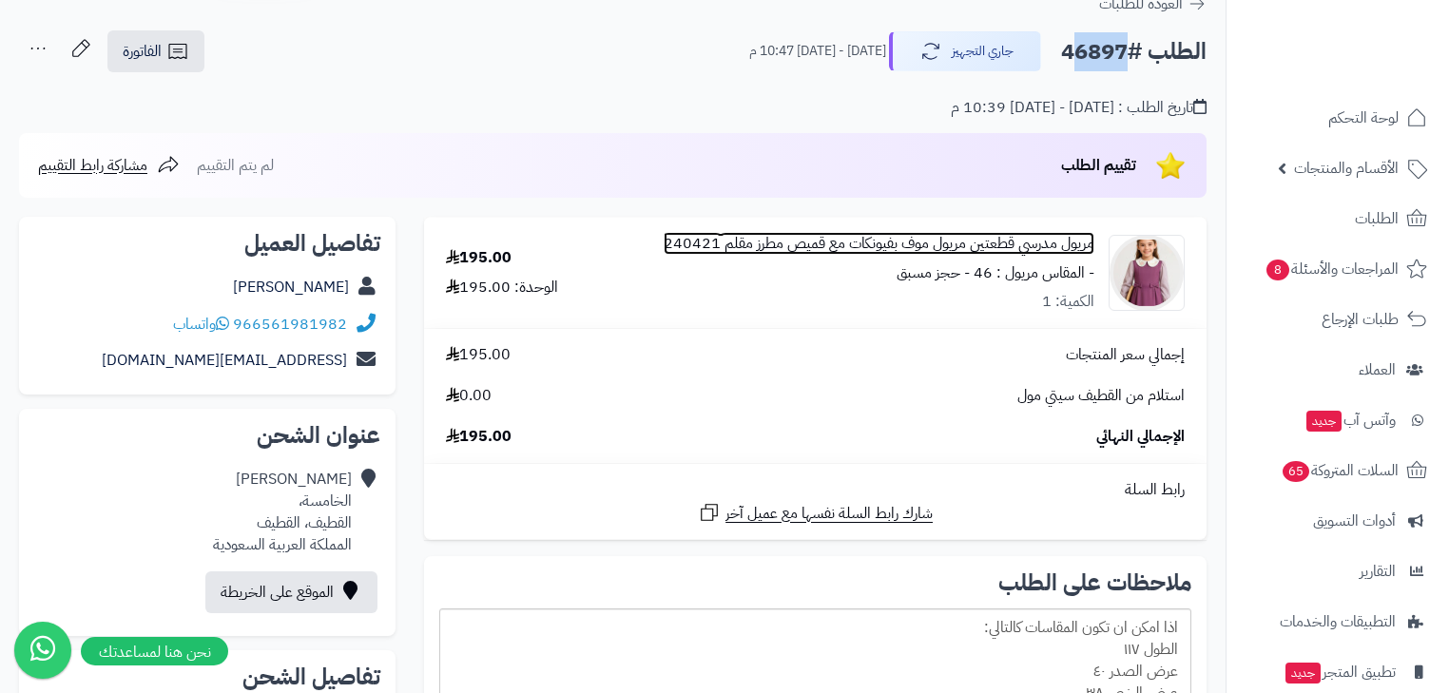
click at [1027, 245] on link "مريول مدرسي قطعتين مريول موف بفيونكات مع قميص مطرز مقلم 240421" at bounding box center [879, 244] width 431 height 22
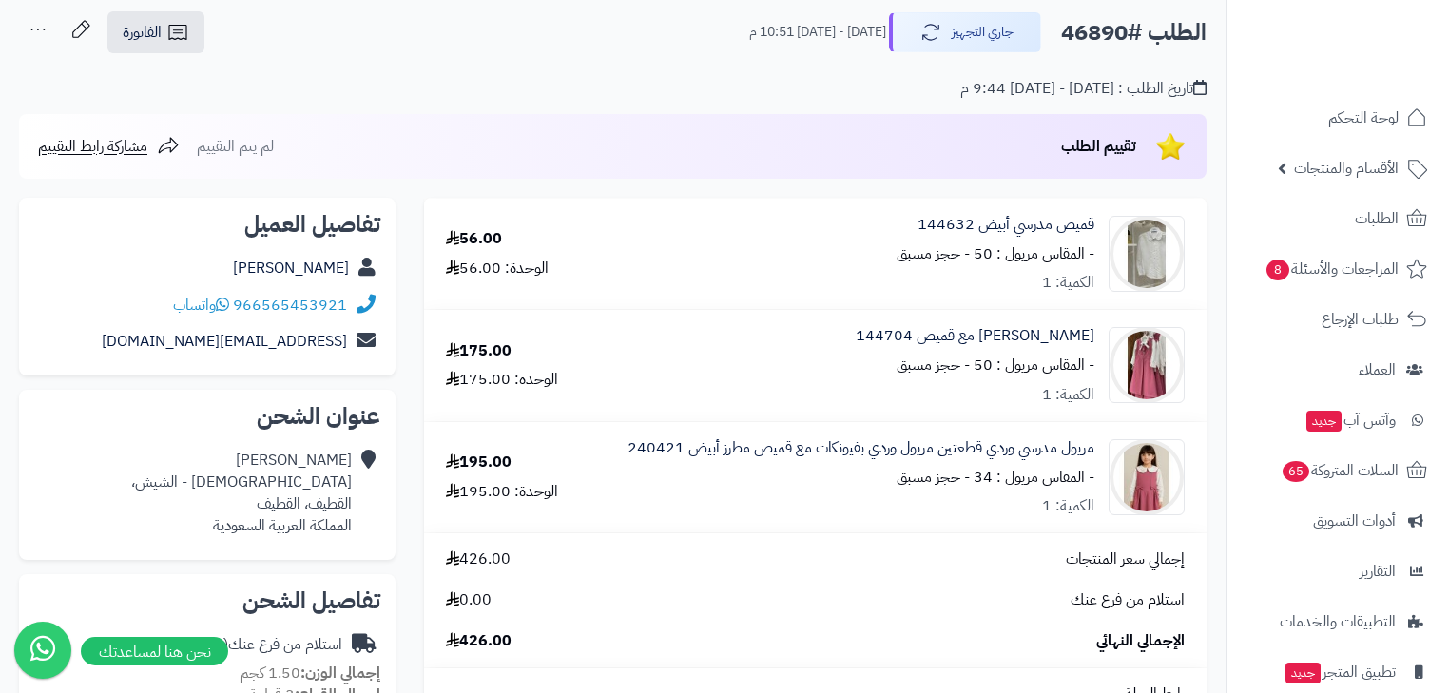
scroll to position [76, 0]
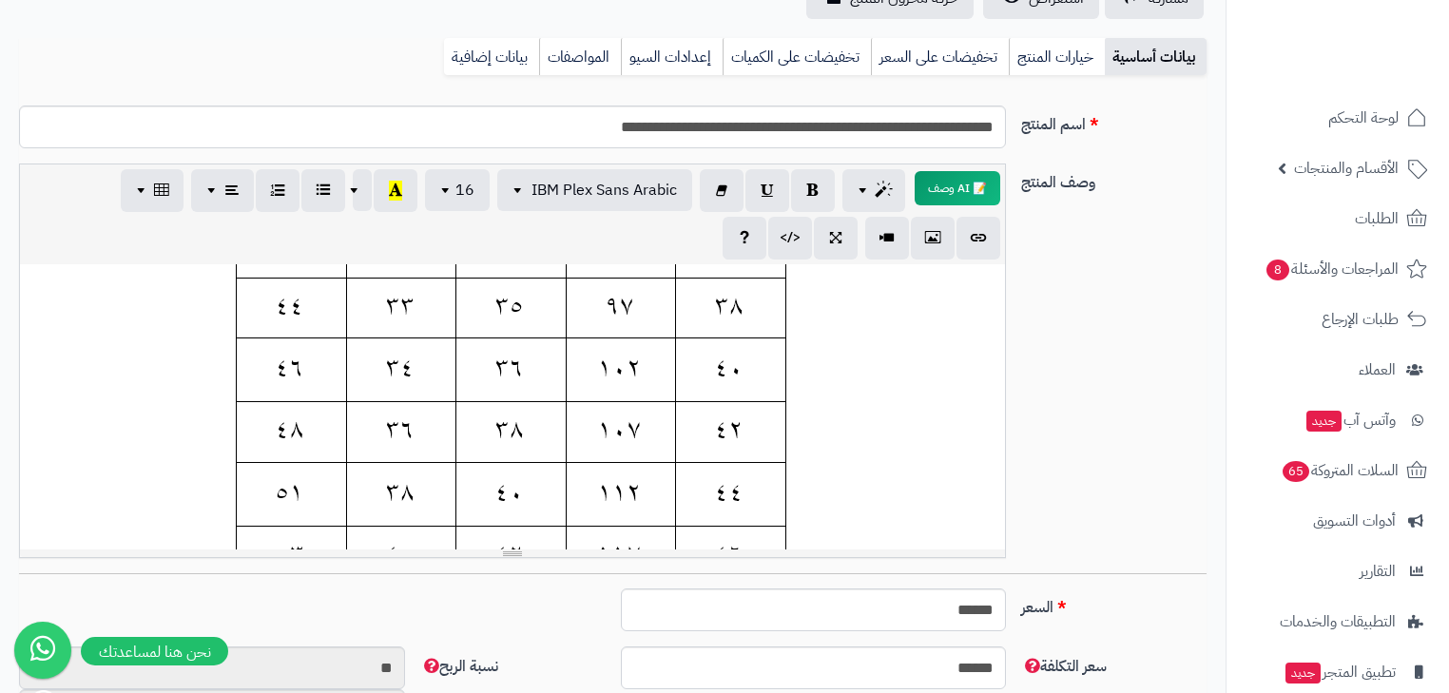
scroll to position [456, 0]
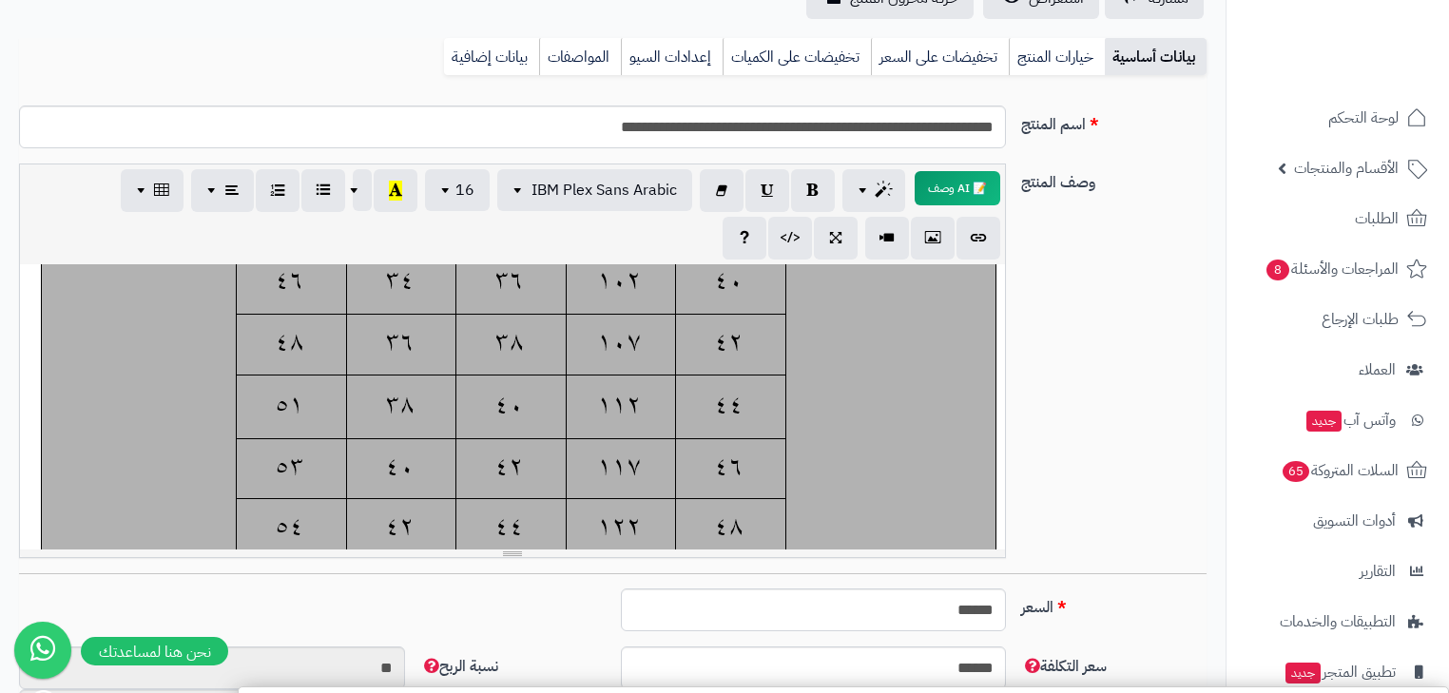
drag, startPoint x: 669, startPoint y: 459, endPoint x: 635, endPoint y: 459, distance: 34.2
click at [635, 459] on div "**********" at bounding box center [512, 406] width 985 height 285
click at [624, 441] on div at bounding box center [519, 341] width 954 height 689
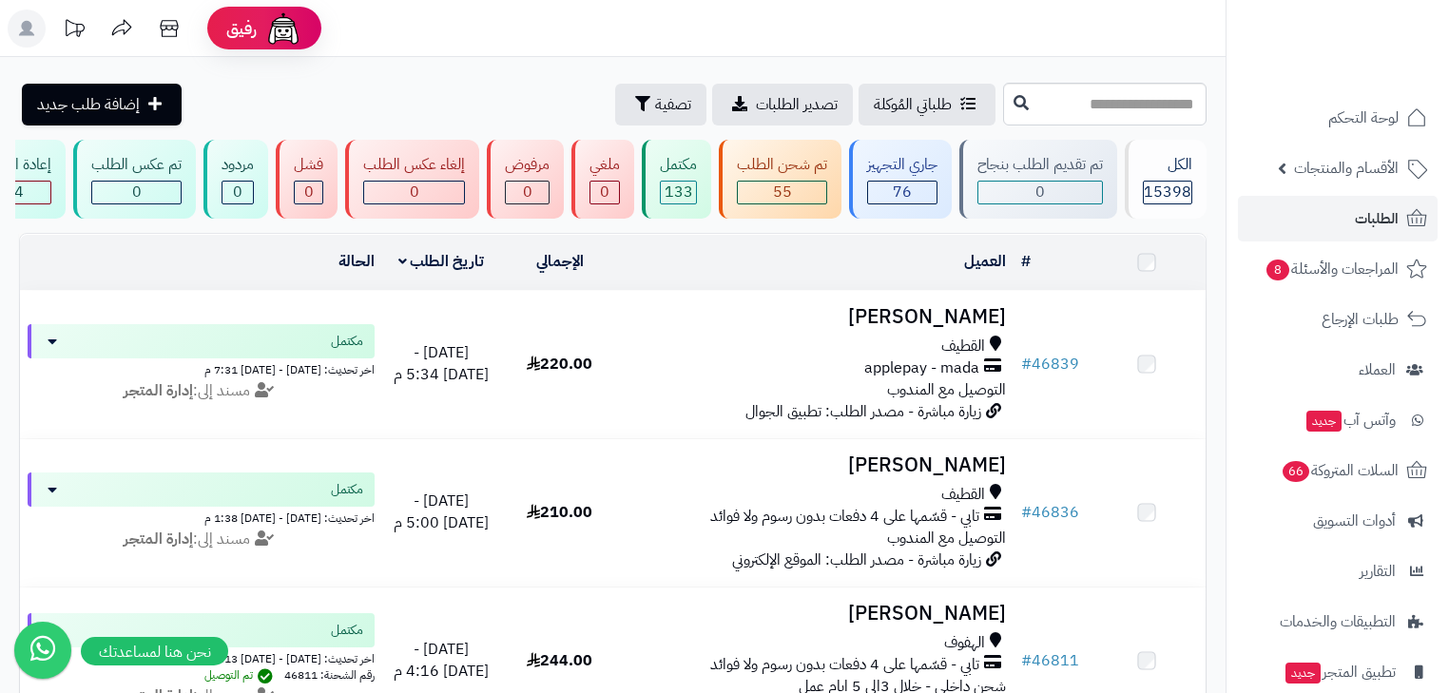
scroll to position [2857, 0]
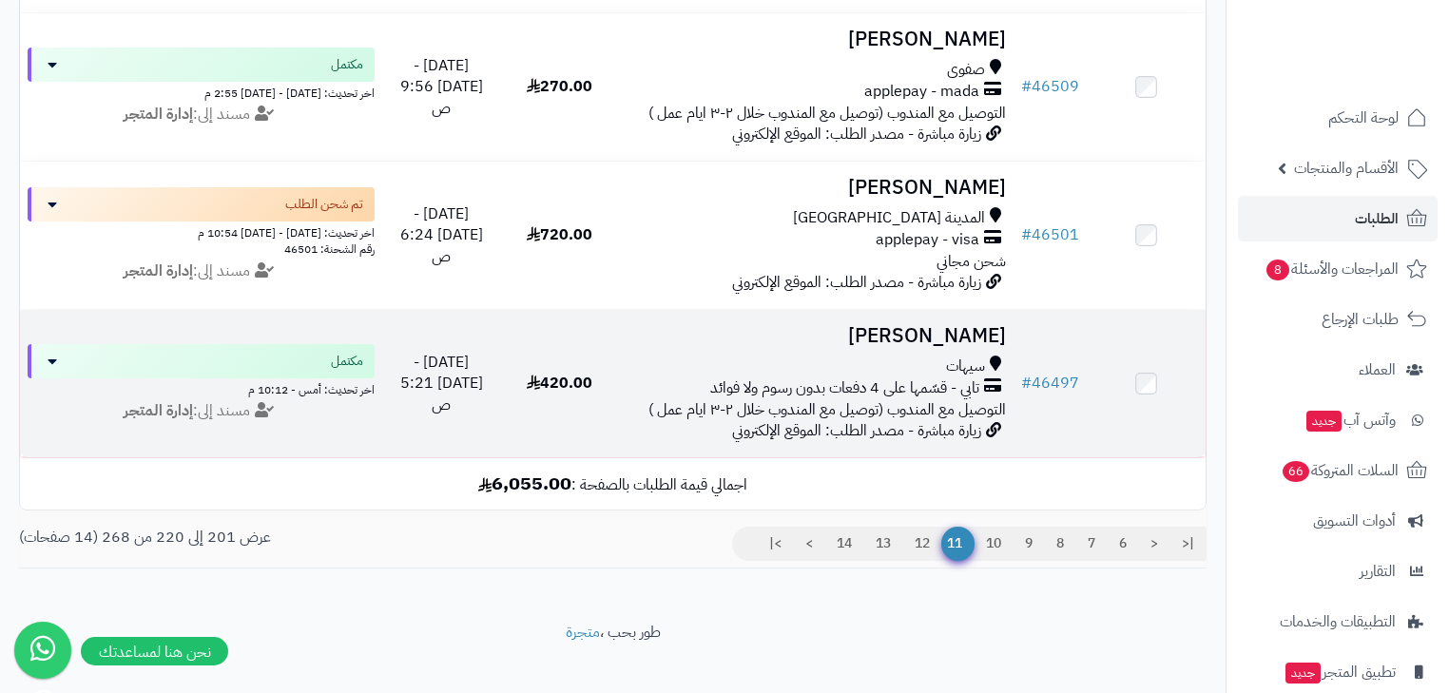
scroll to position [2857, 0]
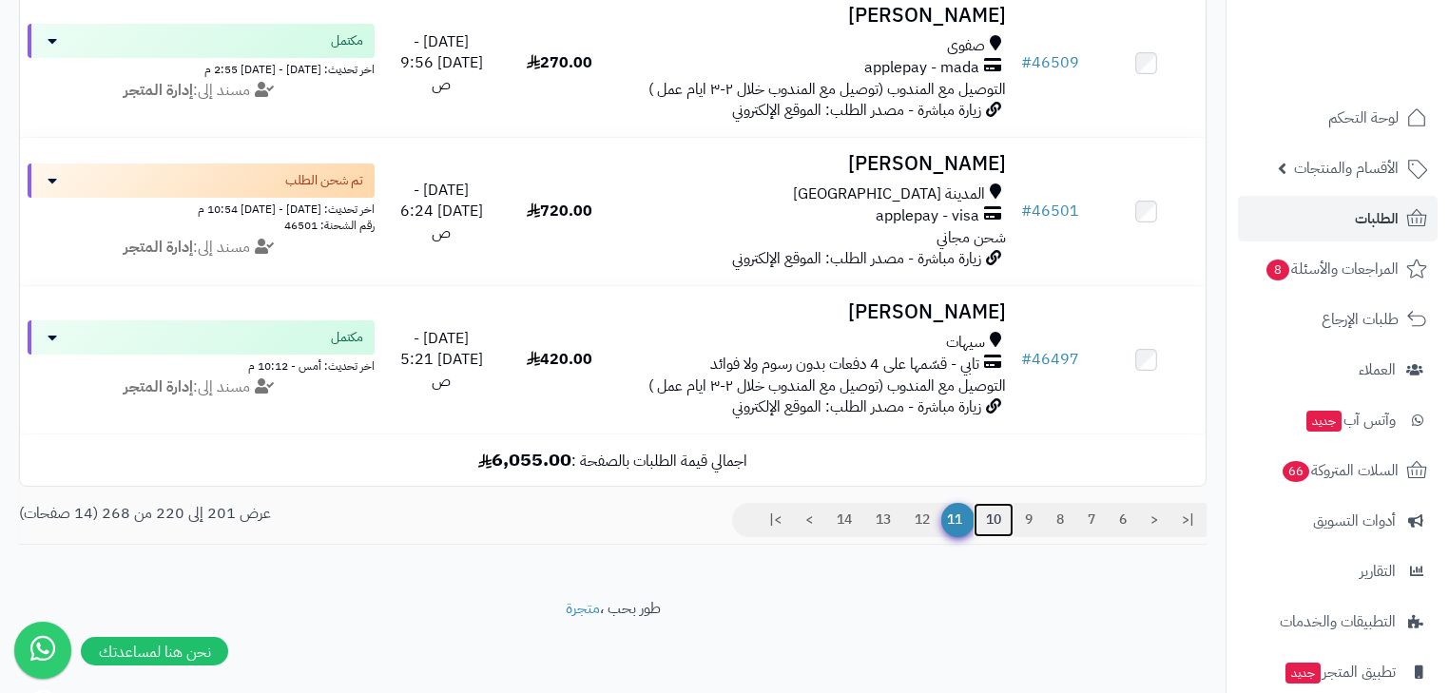
click at [985, 521] on link "10" at bounding box center [994, 520] width 40 height 34
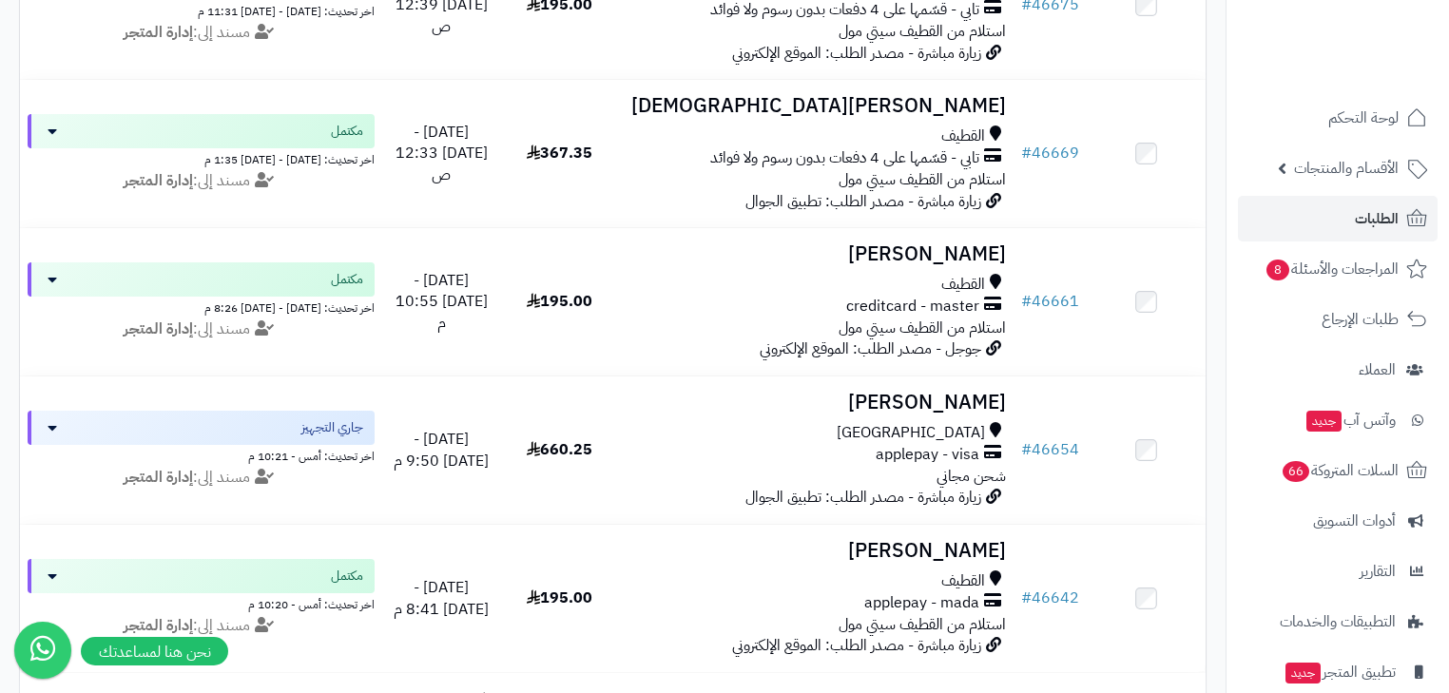
scroll to position [2857, 0]
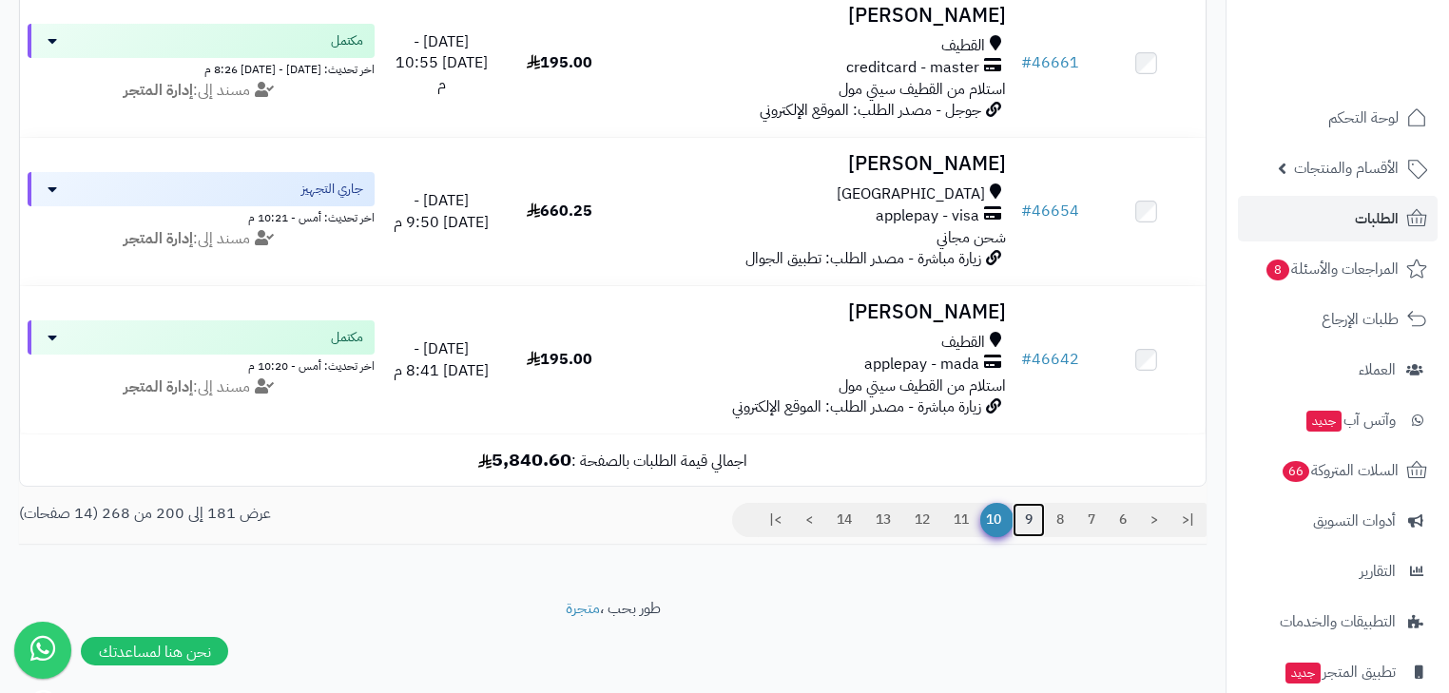
click at [1019, 528] on link "9" at bounding box center [1029, 520] width 32 height 34
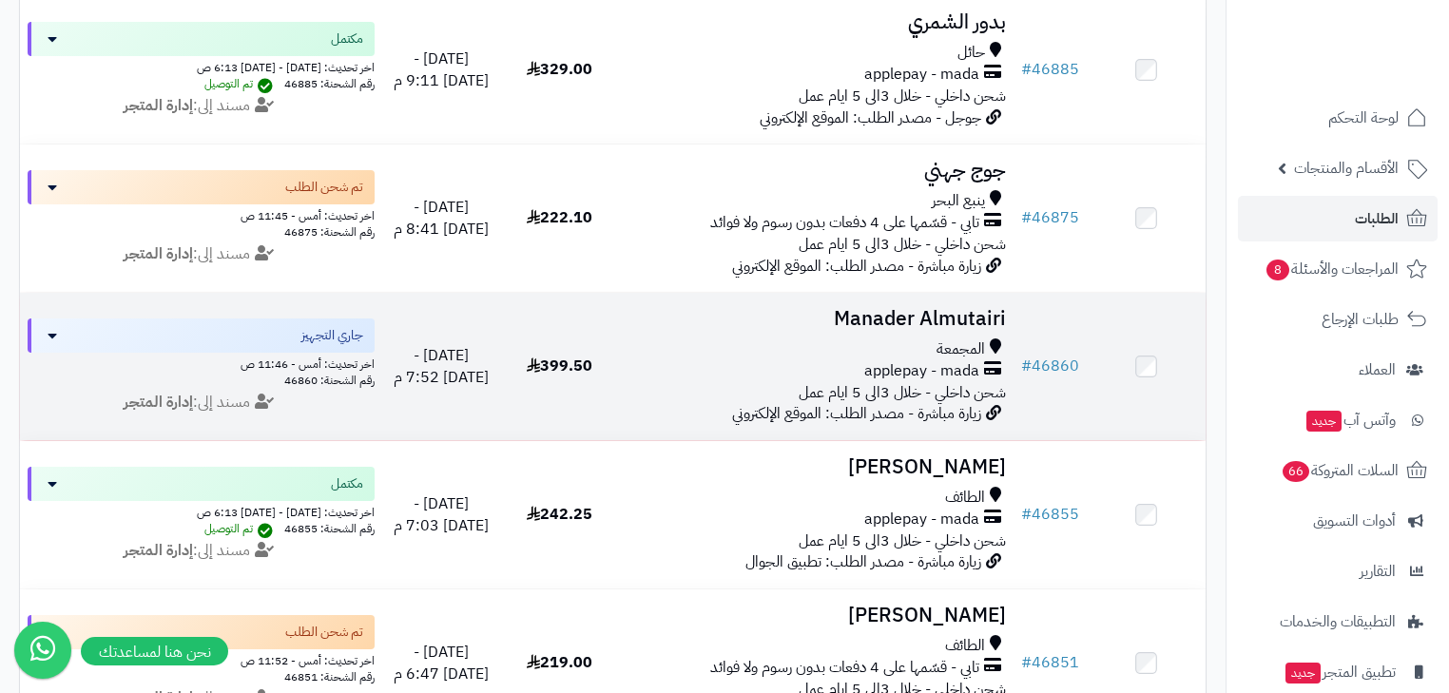
scroll to position [2815, 0]
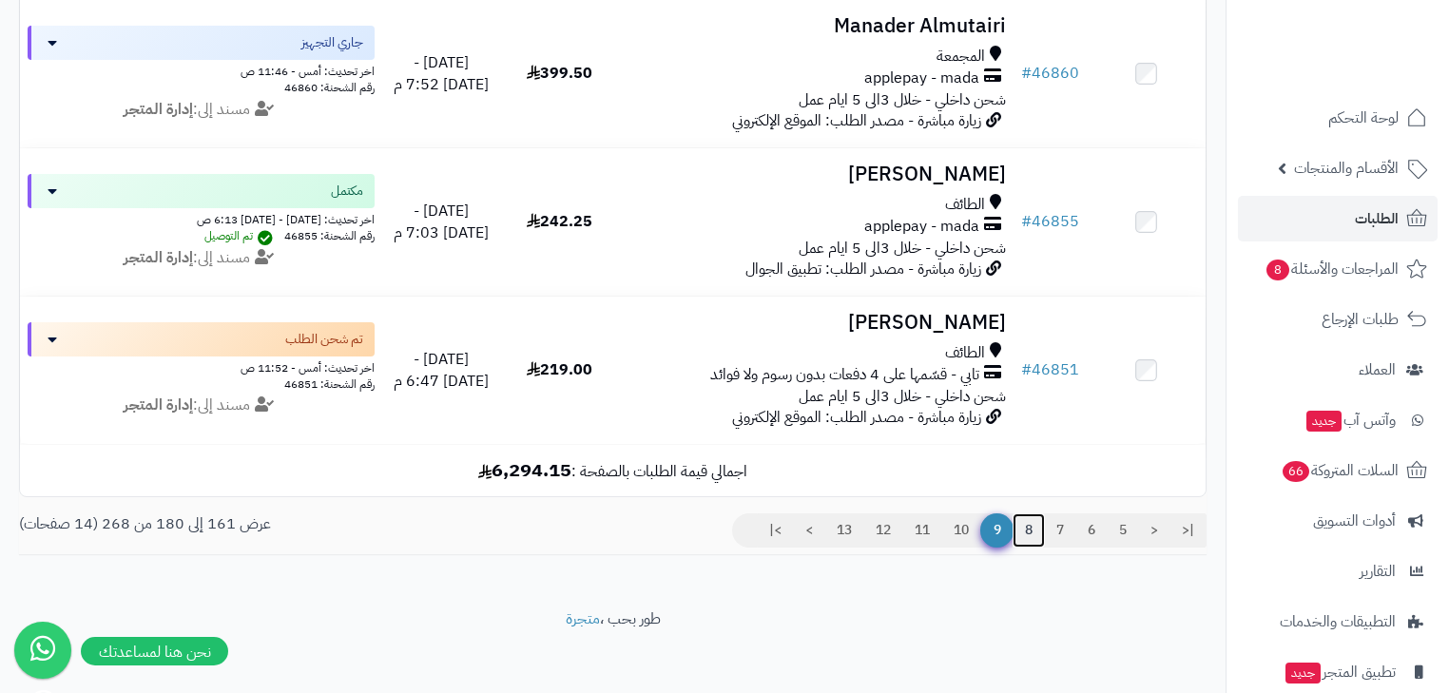
click at [1016, 548] on link "8" at bounding box center [1029, 531] width 32 height 34
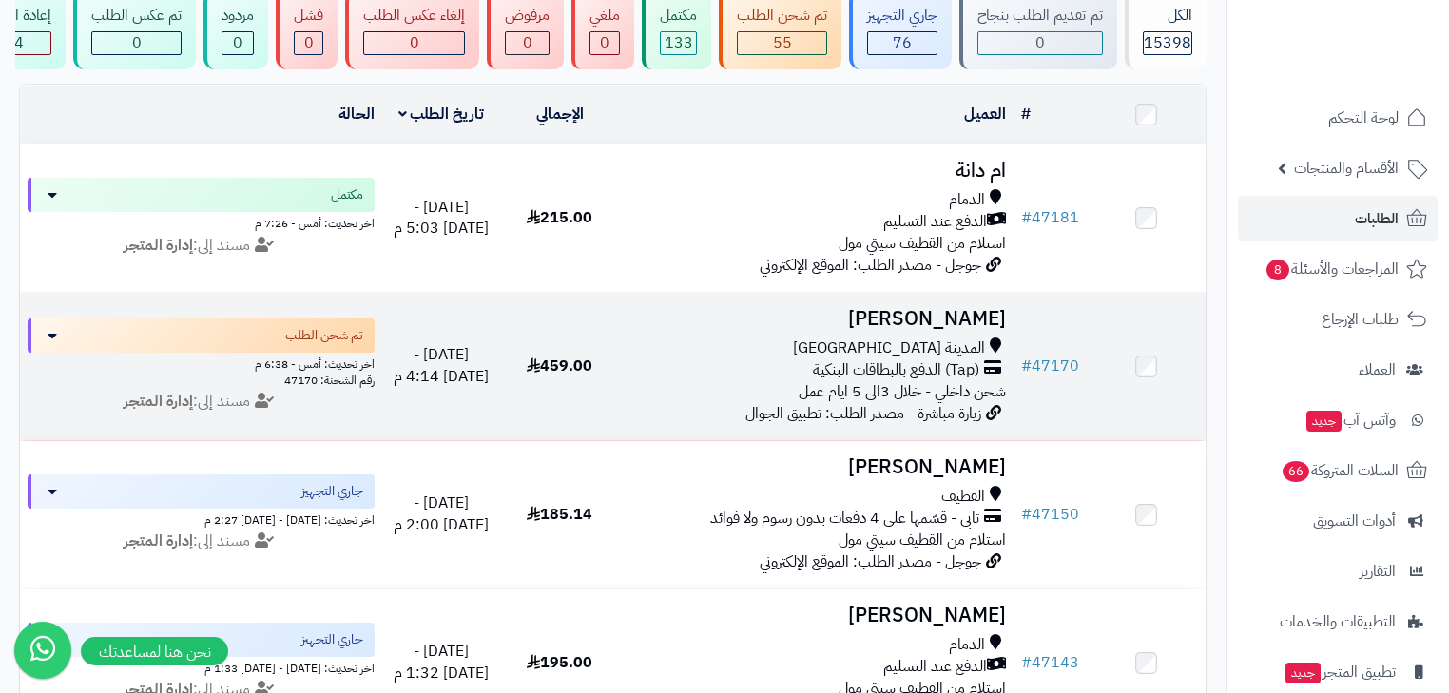
scroll to position [152, 0]
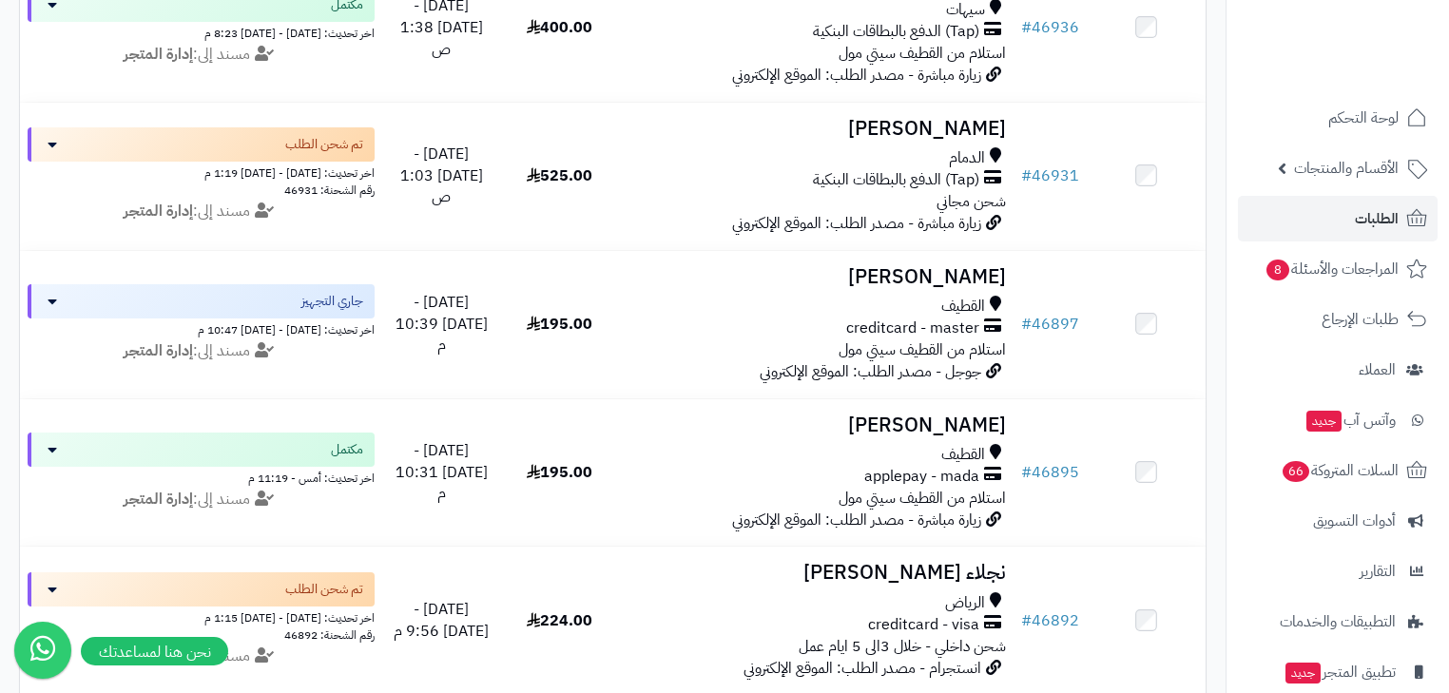
scroll to position [1674, 0]
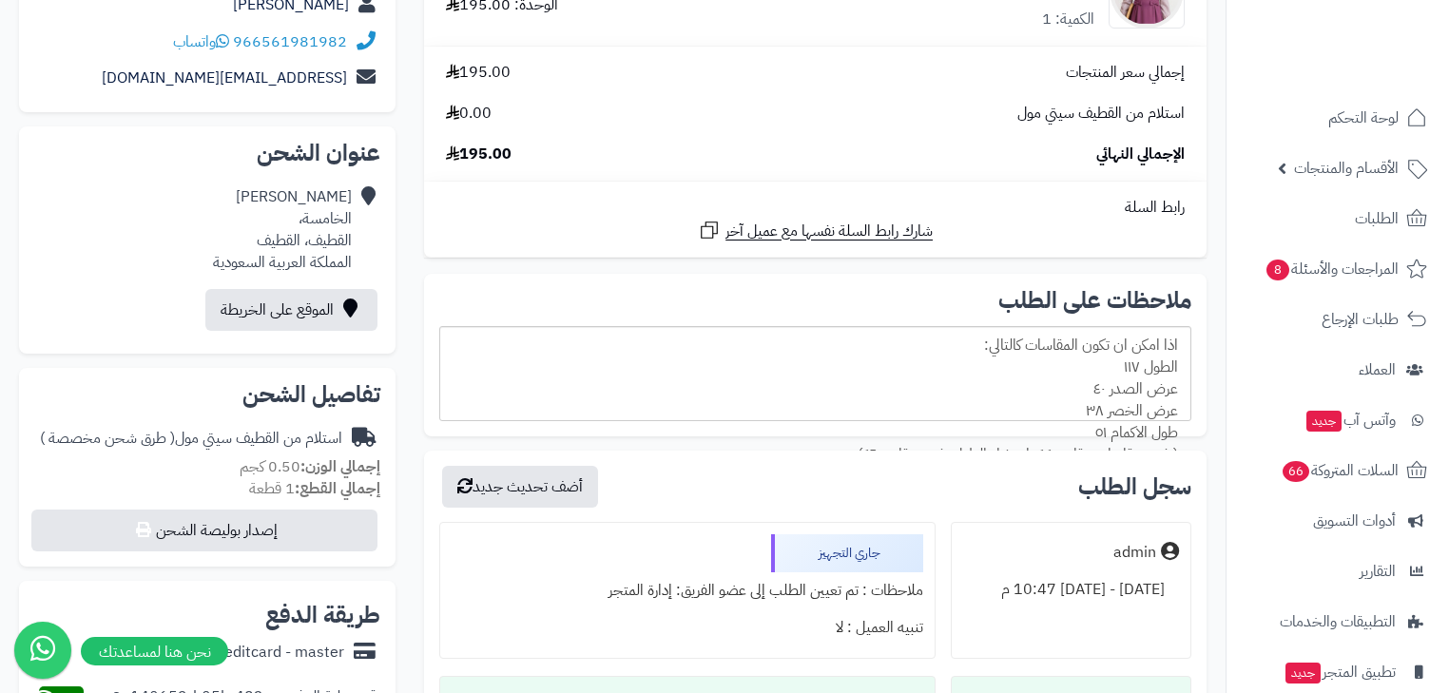
scroll to position [380, 0]
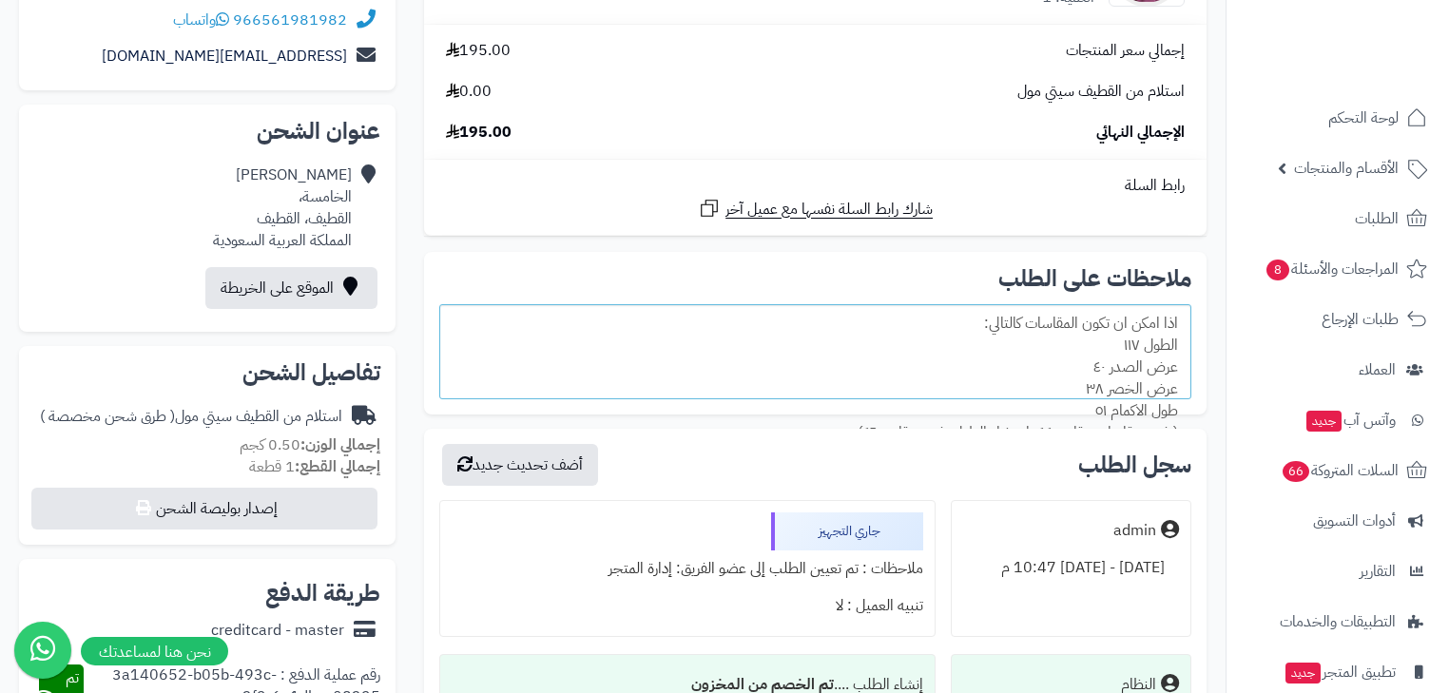
click at [1157, 352] on div "اذا امكن ان تكون المقاسات كالتالي: الطول ١١٧ عرض الصدر ٤٠ عرض الخصر ٣٨ طول الاك…" at bounding box center [815, 351] width 752 height 95
copy div "الطول ١١٧"
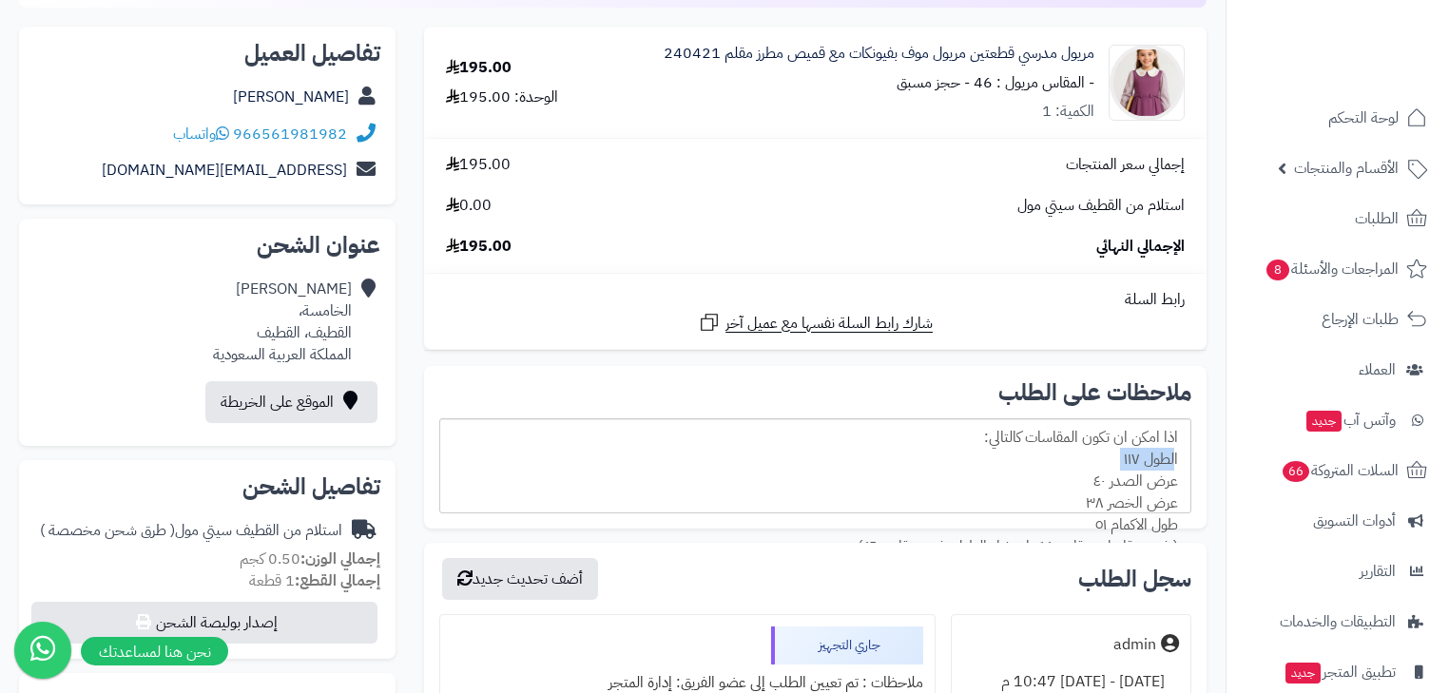
scroll to position [76, 0]
